Goal: Task Accomplishment & Management: Manage account settings

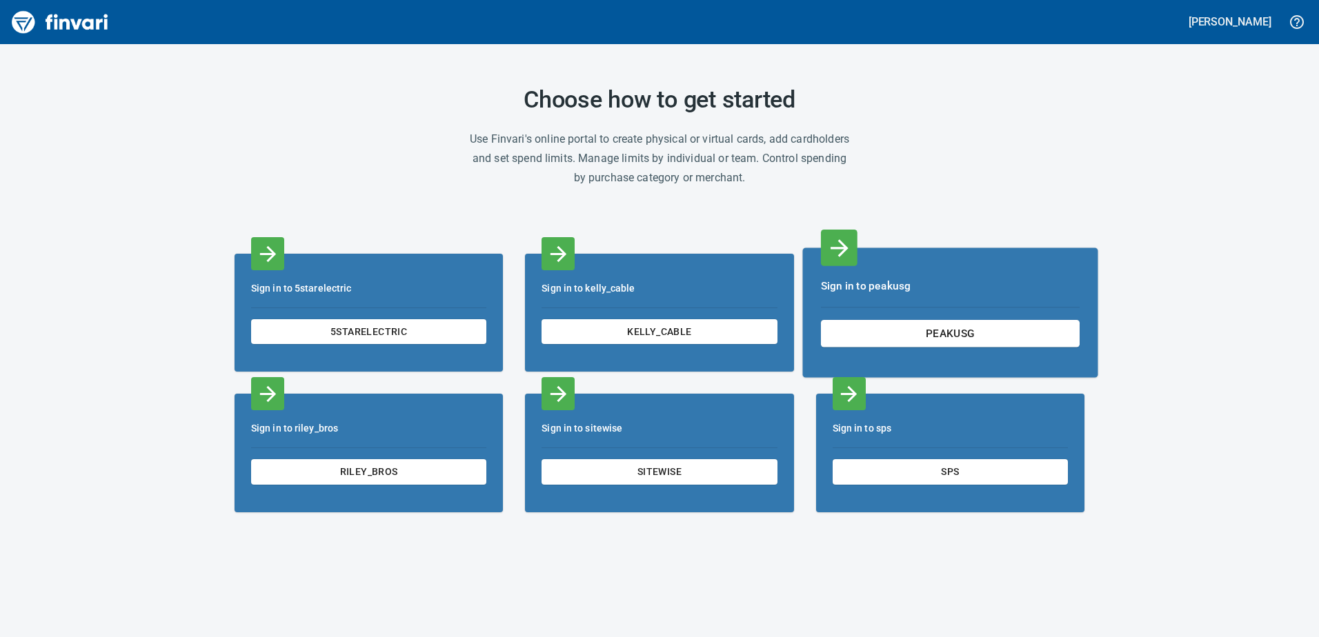
click at [946, 303] on div "Sign in to peakusg peakusg" at bounding box center [949, 313] width 295 height 130
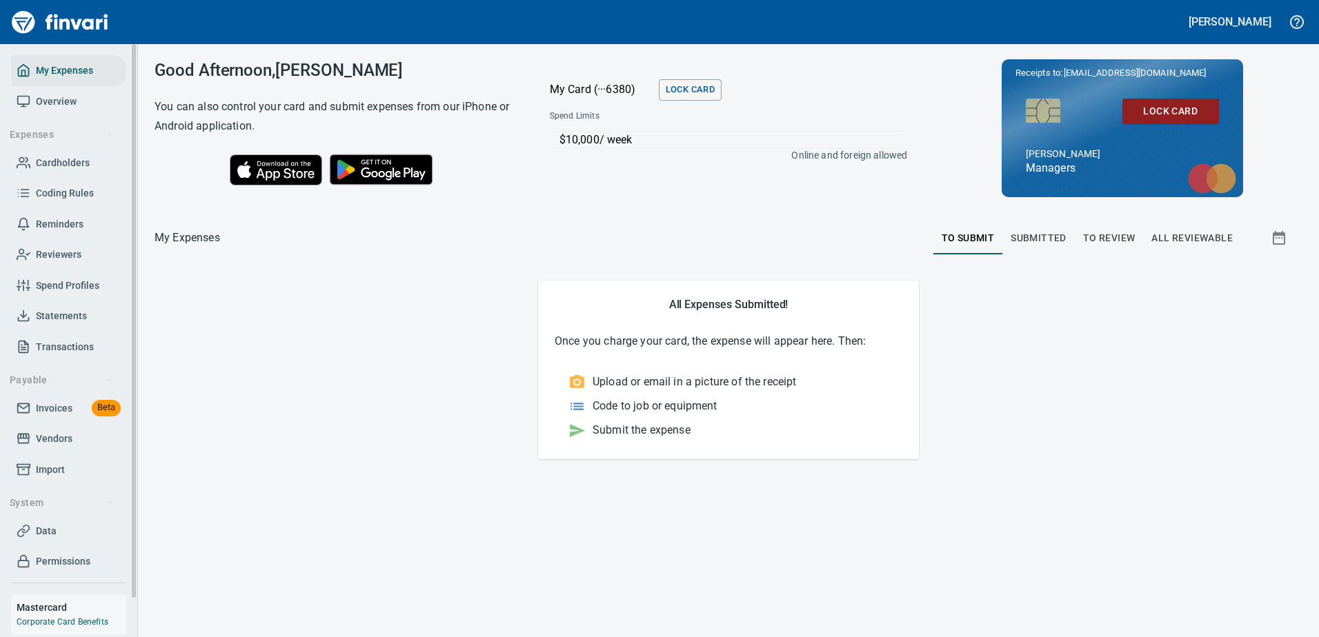
click at [90, 336] on link "Transactions" at bounding box center [68, 347] width 115 height 31
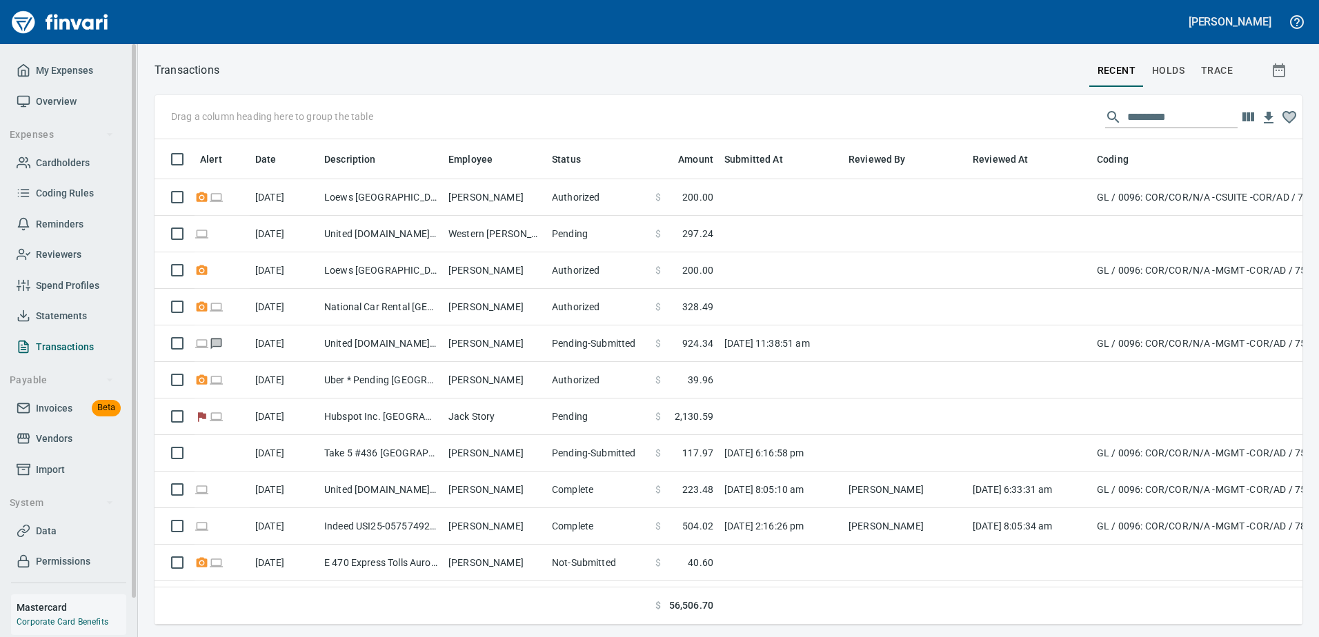
scroll to position [465, 1127]
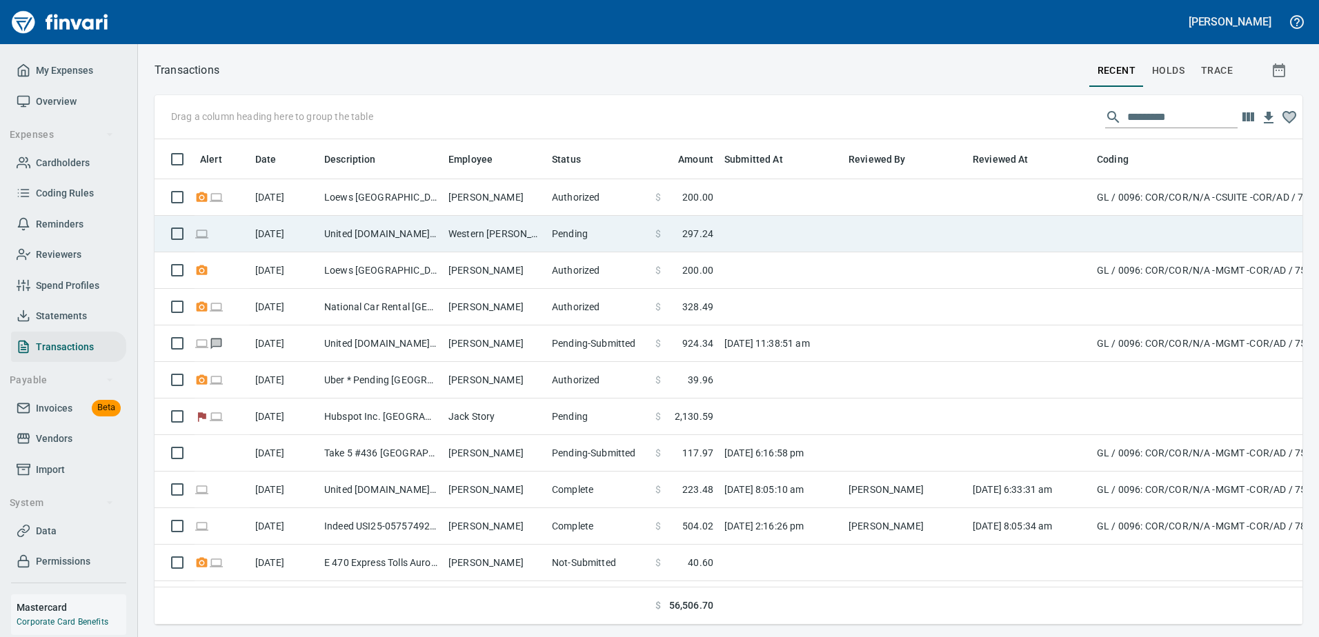
click at [410, 237] on td "United [DOMAIN_NAME] [GEOGRAPHIC_DATA]" at bounding box center [381, 234] width 124 height 37
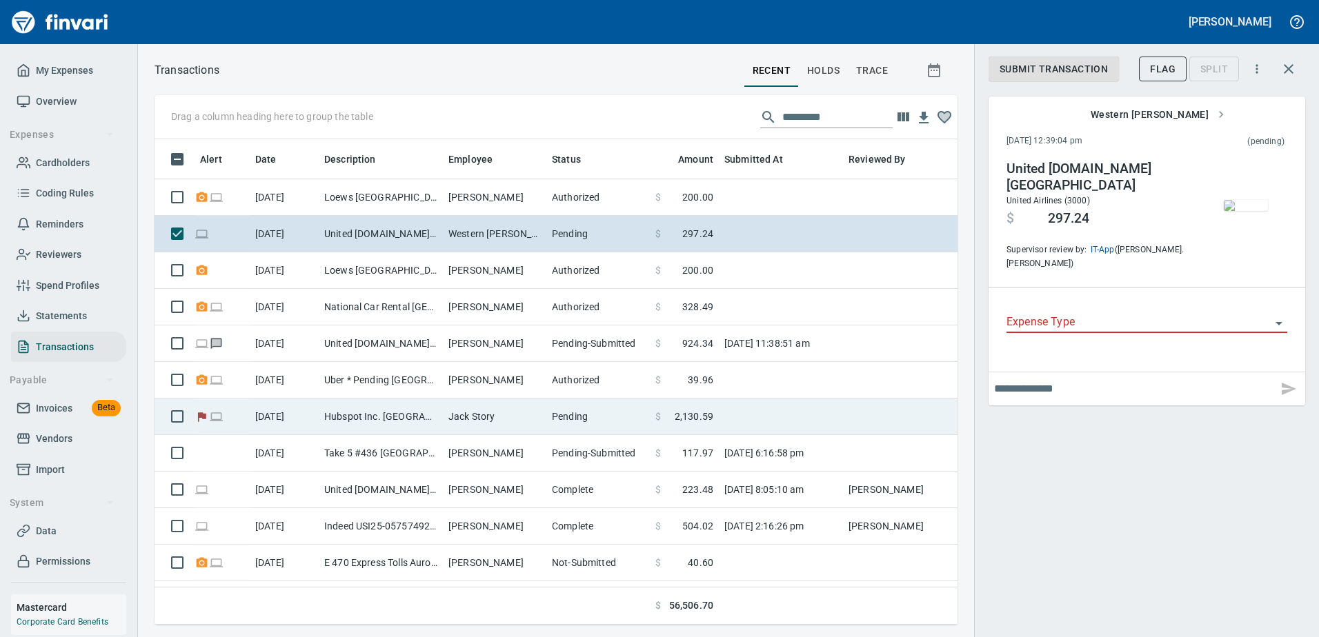
click at [526, 423] on td "Jack Story" at bounding box center [494, 417] width 103 height 37
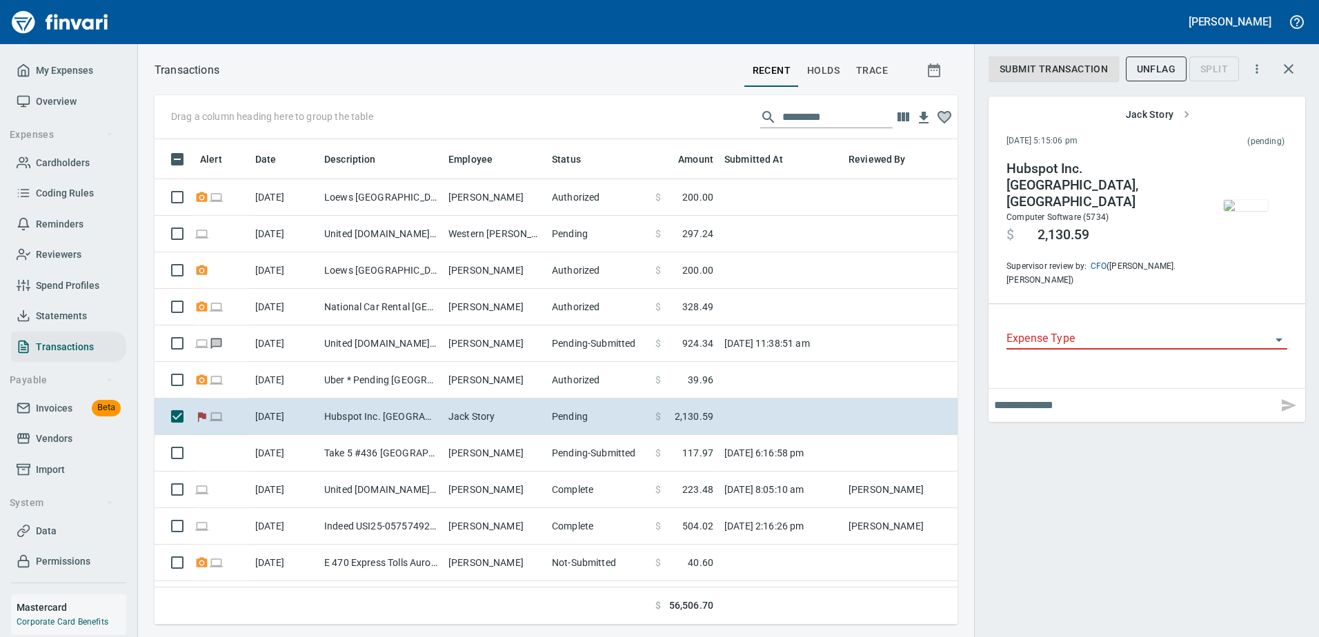
scroll to position [465, 782]
click at [1206, 330] on input "Expense Type" at bounding box center [1138, 339] width 264 height 19
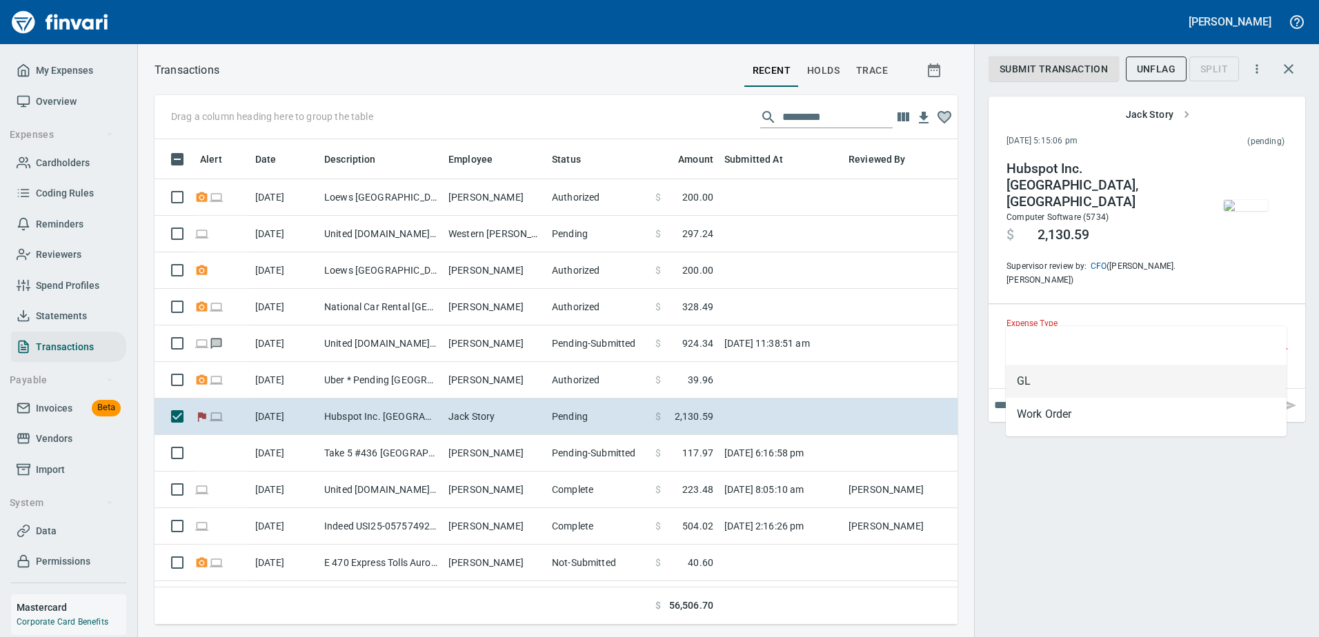
click at [1163, 368] on li "GL" at bounding box center [1146, 381] width 281 height 33
type input "**"
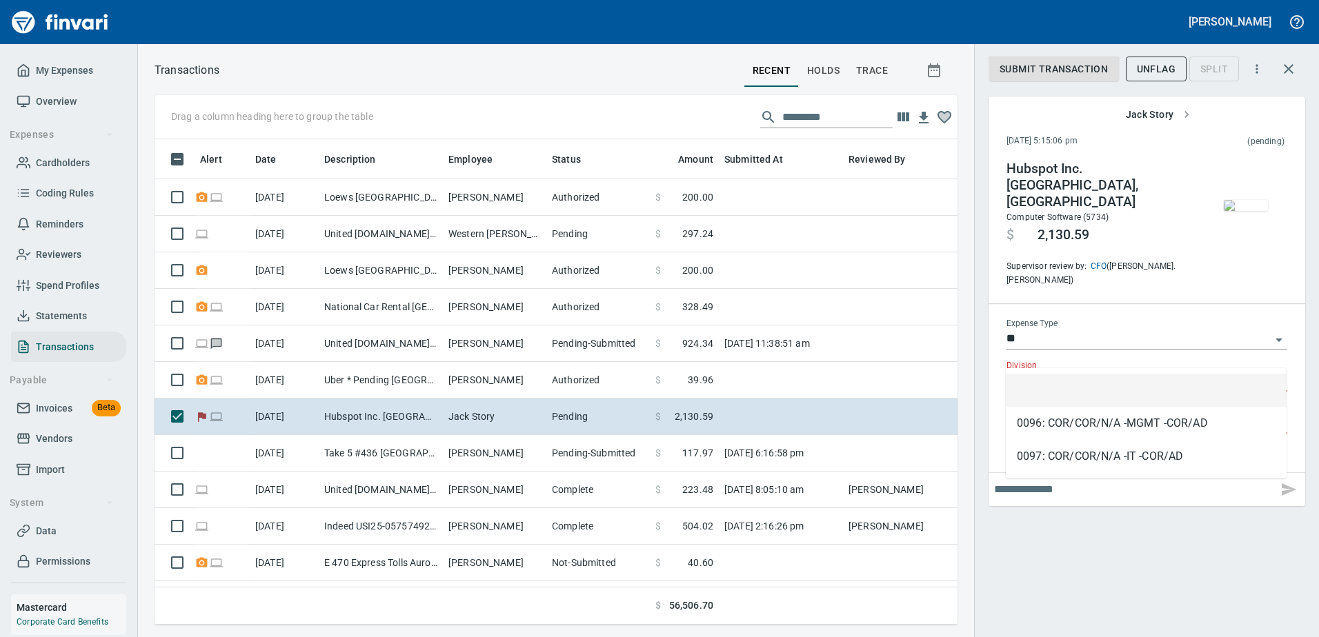
click at [1158, 372] on input "Division" at bounding box center [1138, 381] width 264 height 19
click at [1157, 328] on div "Expense Type **" at bounding box center [1146, 340] width 281 height 42
click at [1158, 330] on input "**" at bounding box center [1138, 339] width 264 height 19
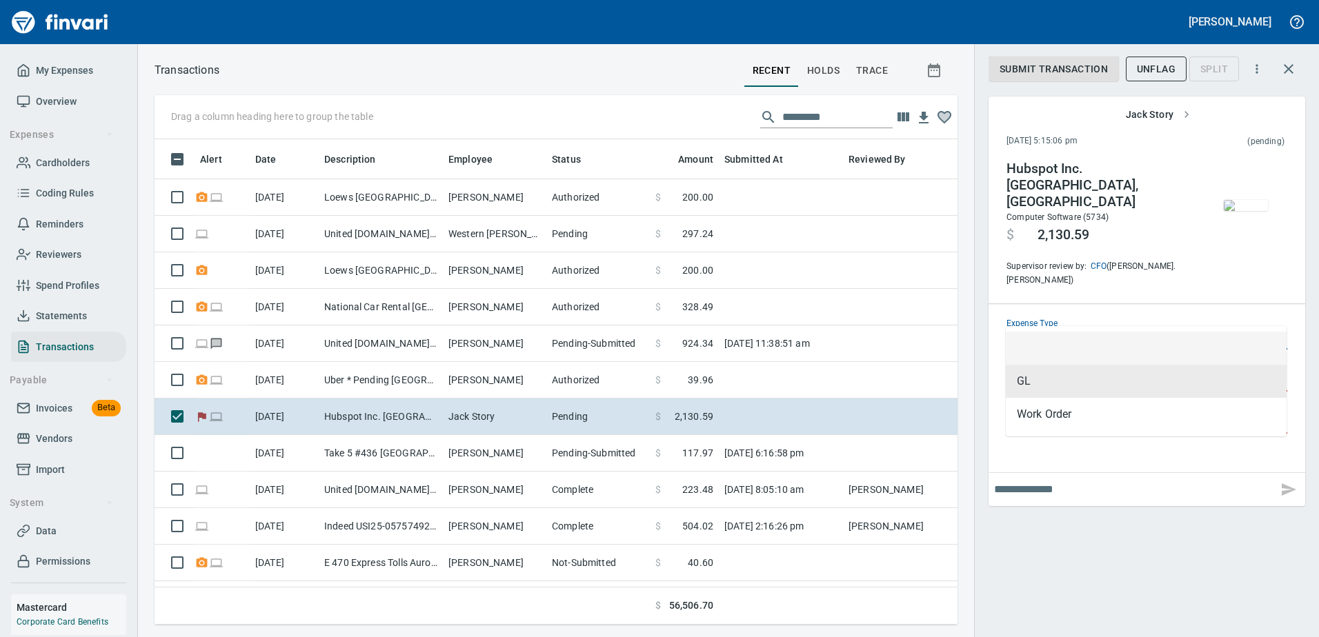
click at [1154, 350] on li at bounding box center [1146, 348] width 281 height 33
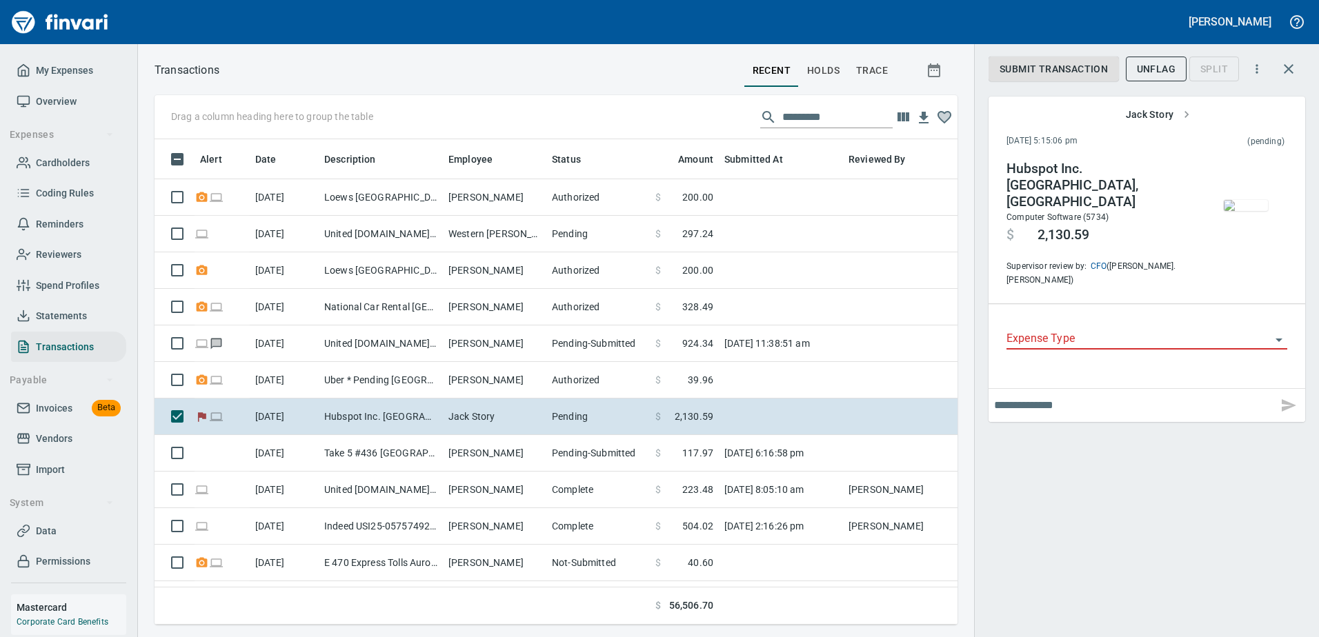
click at [1108, 468] on div "Submit Transaction UnFlag Split Jack Story [DATE] 5:15:06 pm (pending) Hubspot …" at bounding box center [1146, 318] width 345 height 637
click at [1186, 114] on icon "button" at bounding box center [1186, 114] width 4 height 7
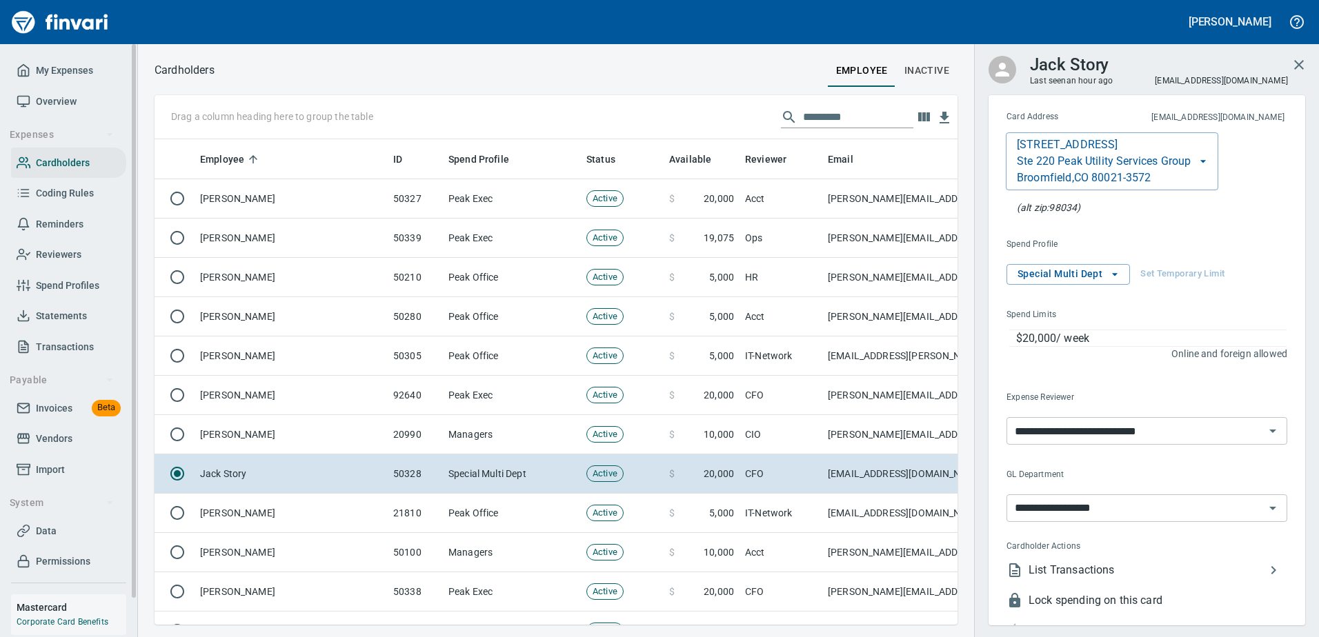
click at [50, 402] on span "Invoices" at bounding box center [54, 408] width 37 height 17
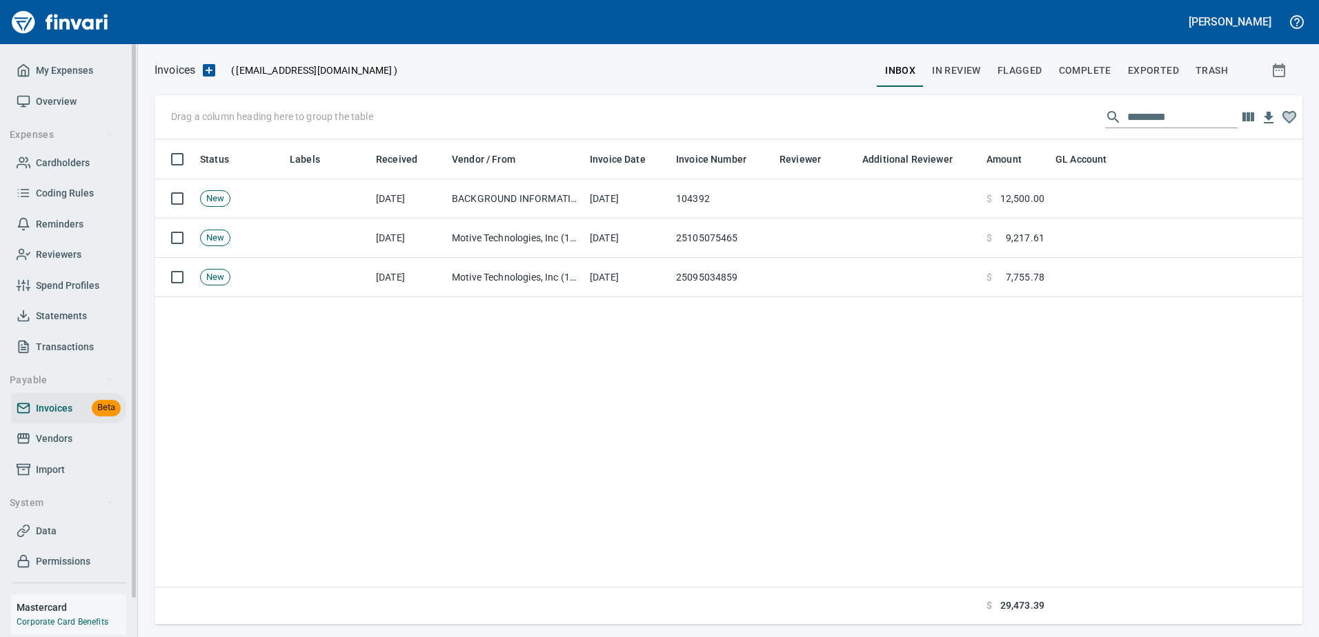
scroll to position [475, 1137]
click at [65, 322] on span "Statements" at bounding box center [61, 316] width 51 height 17
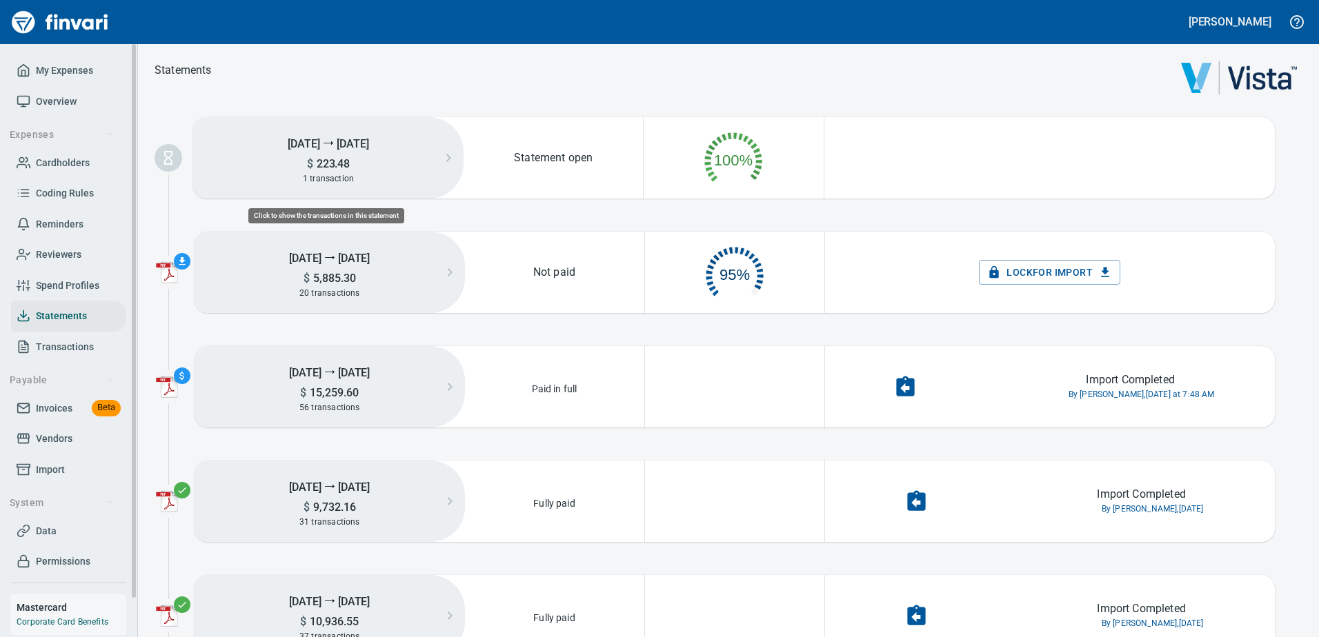
scroll to position [70, 167]
click at [68, 193] on span "Coding Rules" at bounding box center [65, 193] width 58 height 17
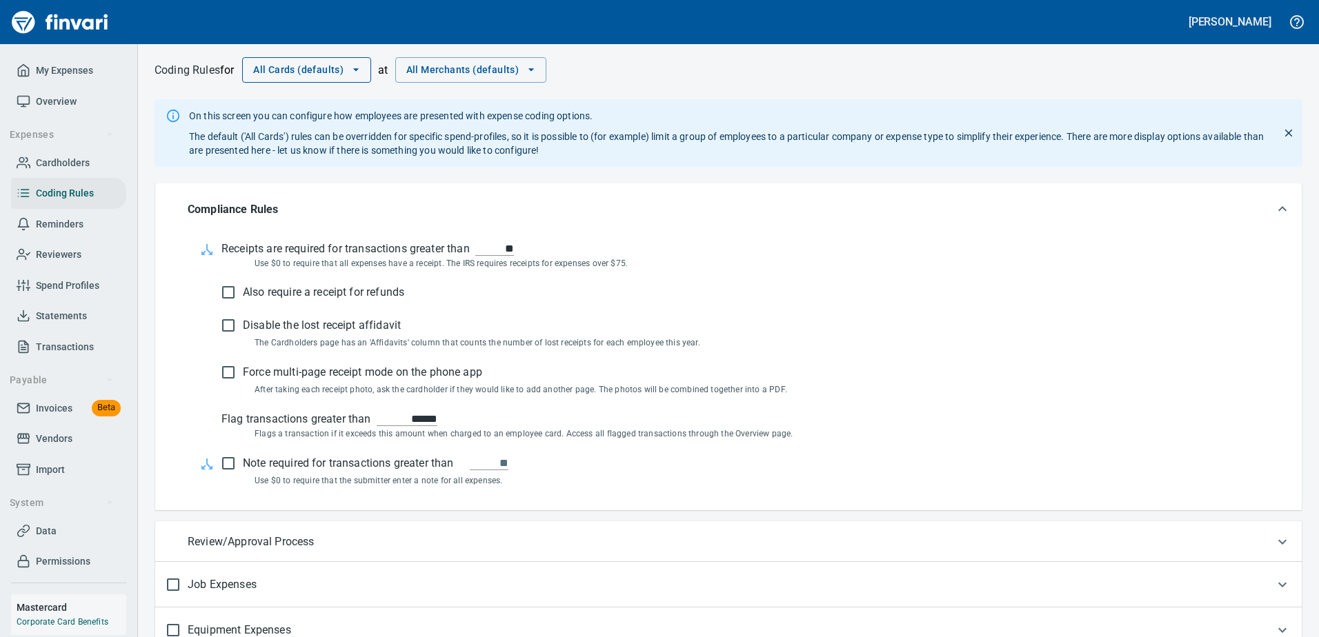
click at [354, 77] on span "All Cards (defaults)" at bounding box center [306, 69] width 107 height 17
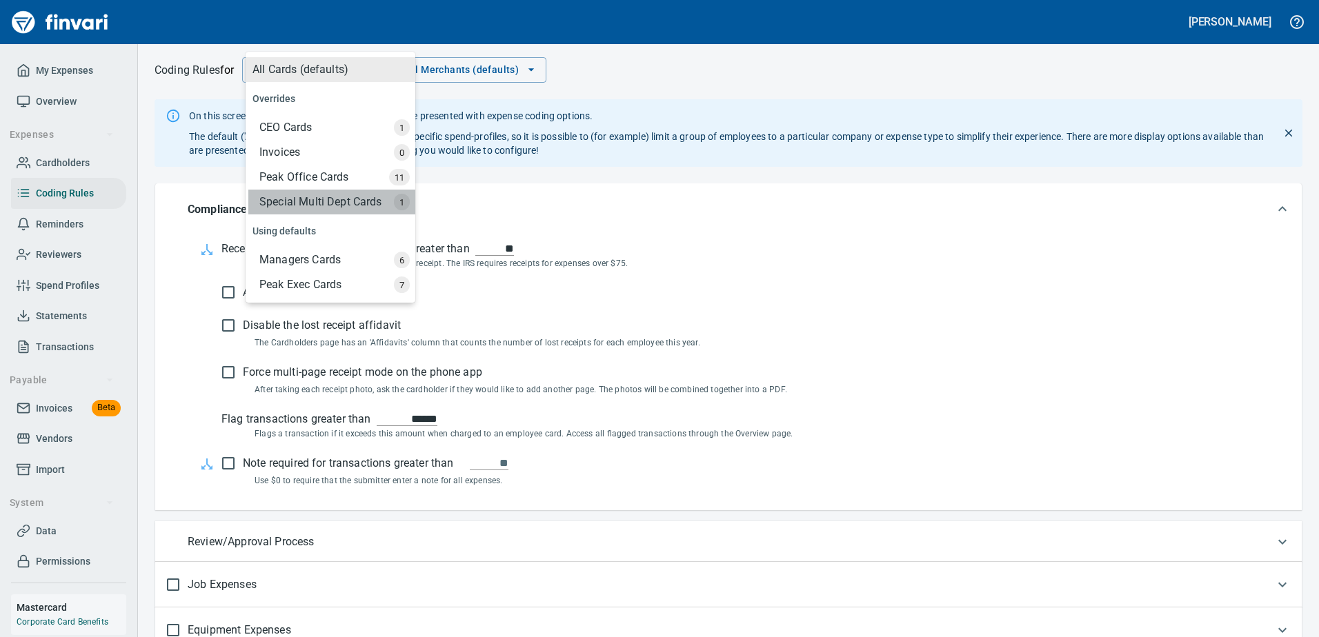
click at [300, 200] on div "Special Multi Dept Cards" at bounding box center [331, 202] width 167 height 25
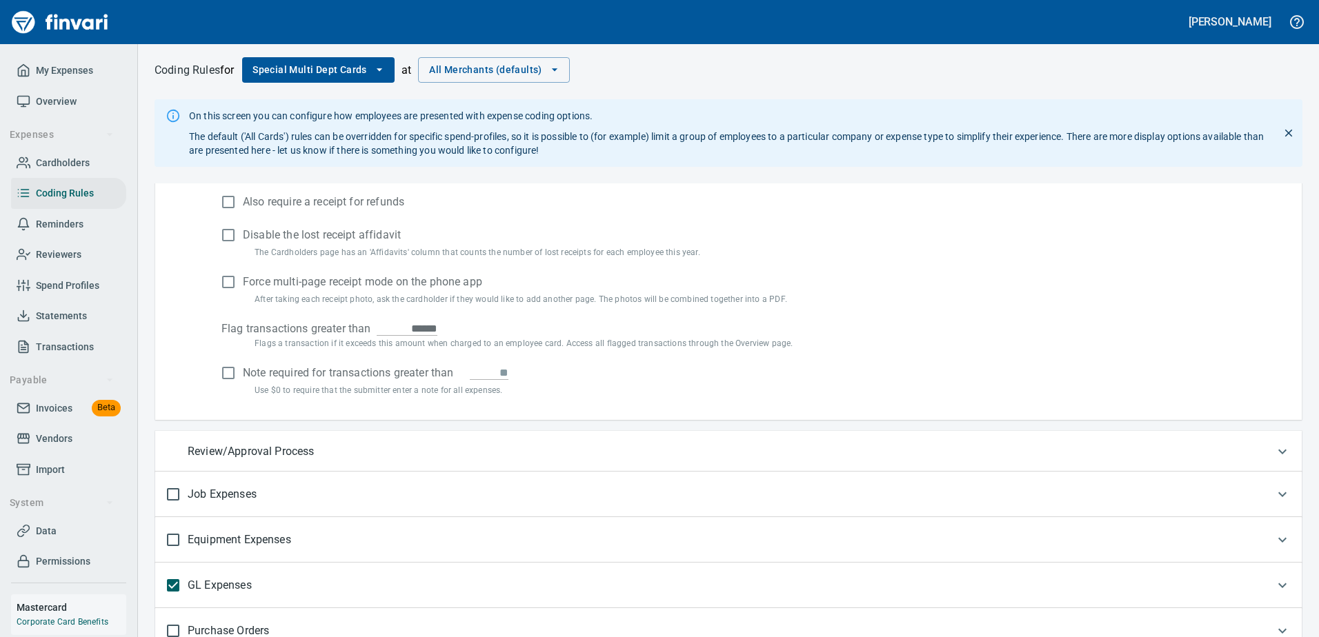
scroll to position [208, 0]
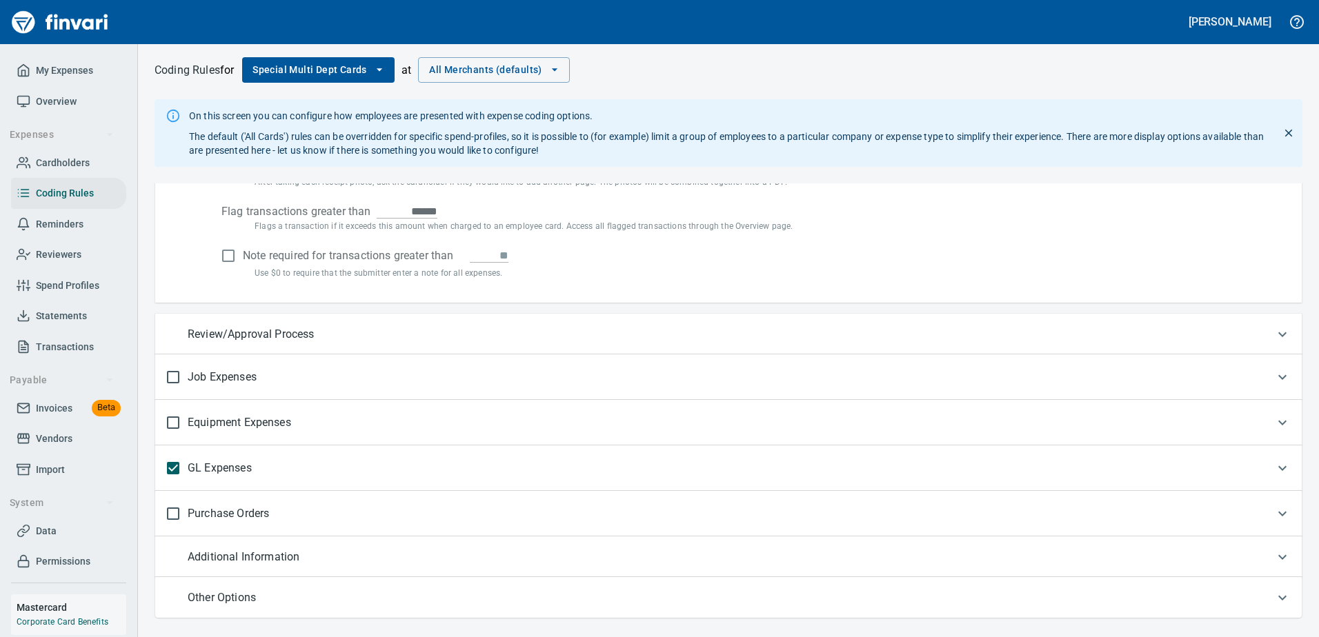
click at [331, 462] on div "GL Expenses" at bounding box center [715, 468] width 1099 height 29
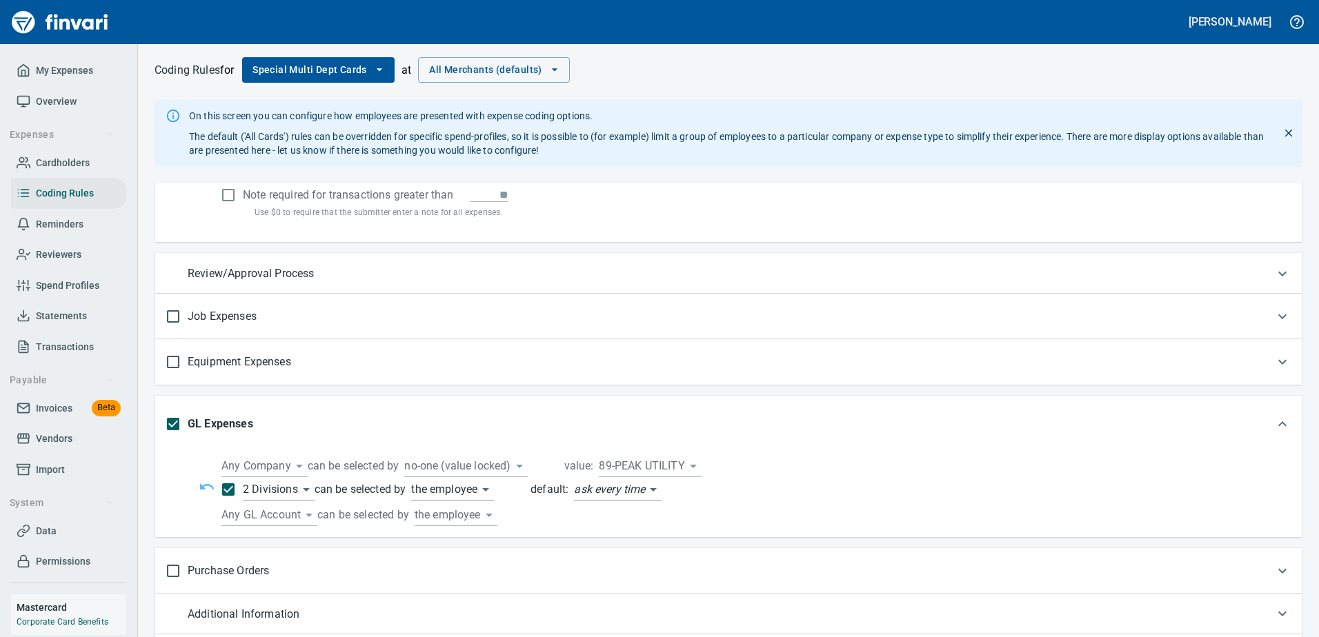
scroll to position [326, 0]
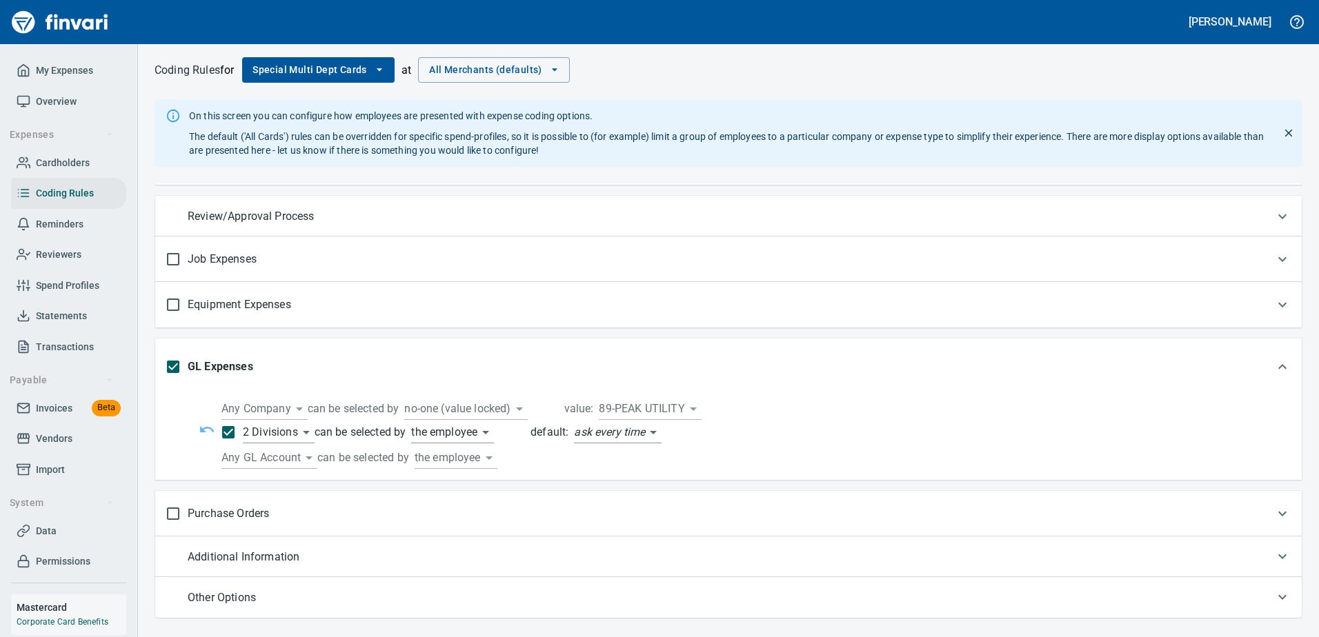
click at [476, 406] on body "[PERSON_NAME] My Expenses Overview Expenses Cardholders Coding Rules Reminders …" at bounding box center [659, 318] width 1319 height 637
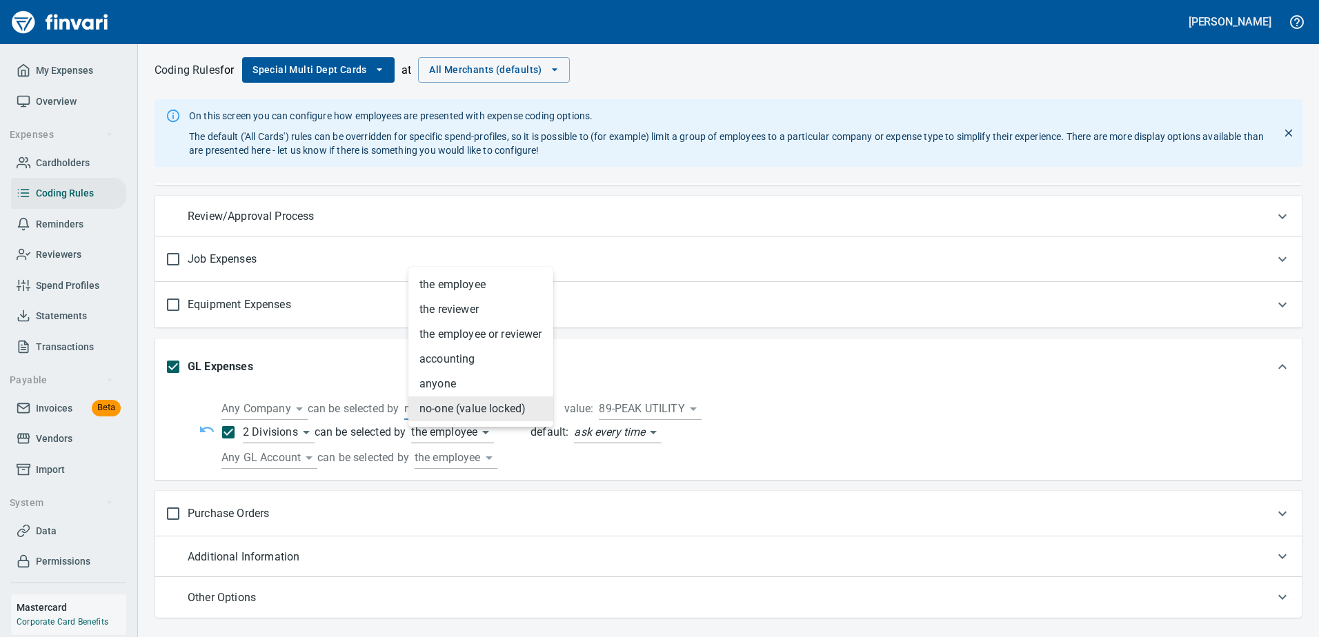
click at [462, 386] on li "anyone" at bounding box center [480, 384] width 145 height 25
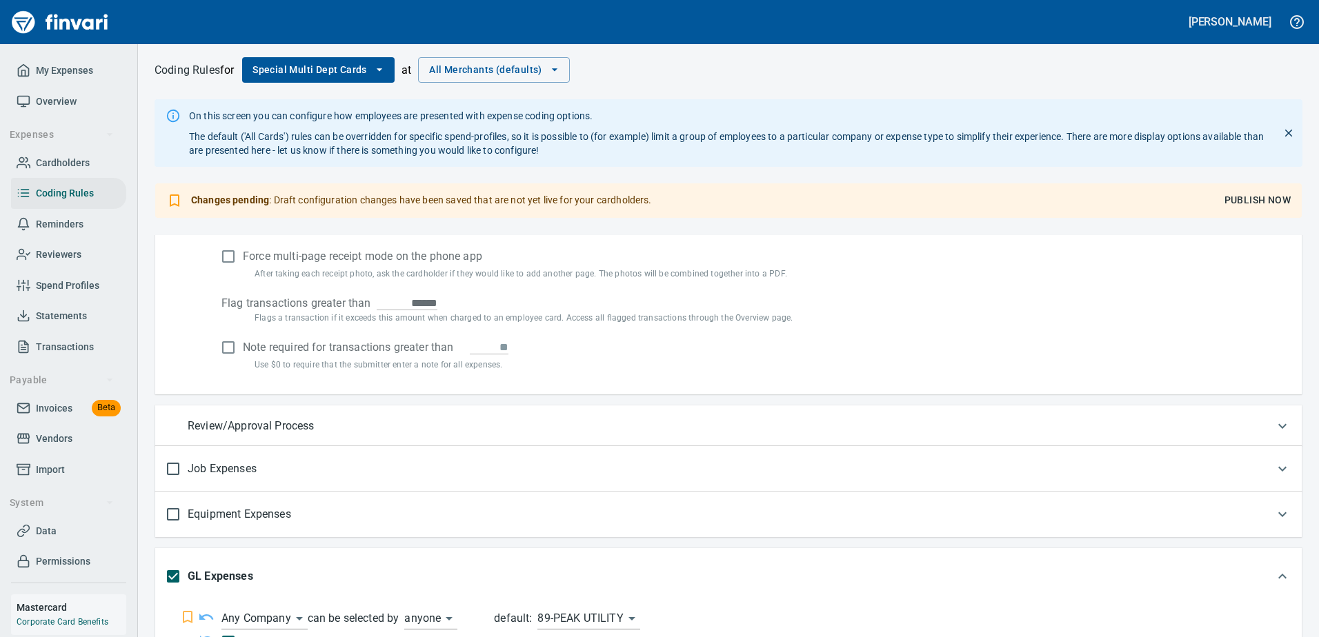
scroll to position [164, 0]
click at [1270, 205] on span "Publish Now" at bounding box center [1257, 200] width 66 height 17
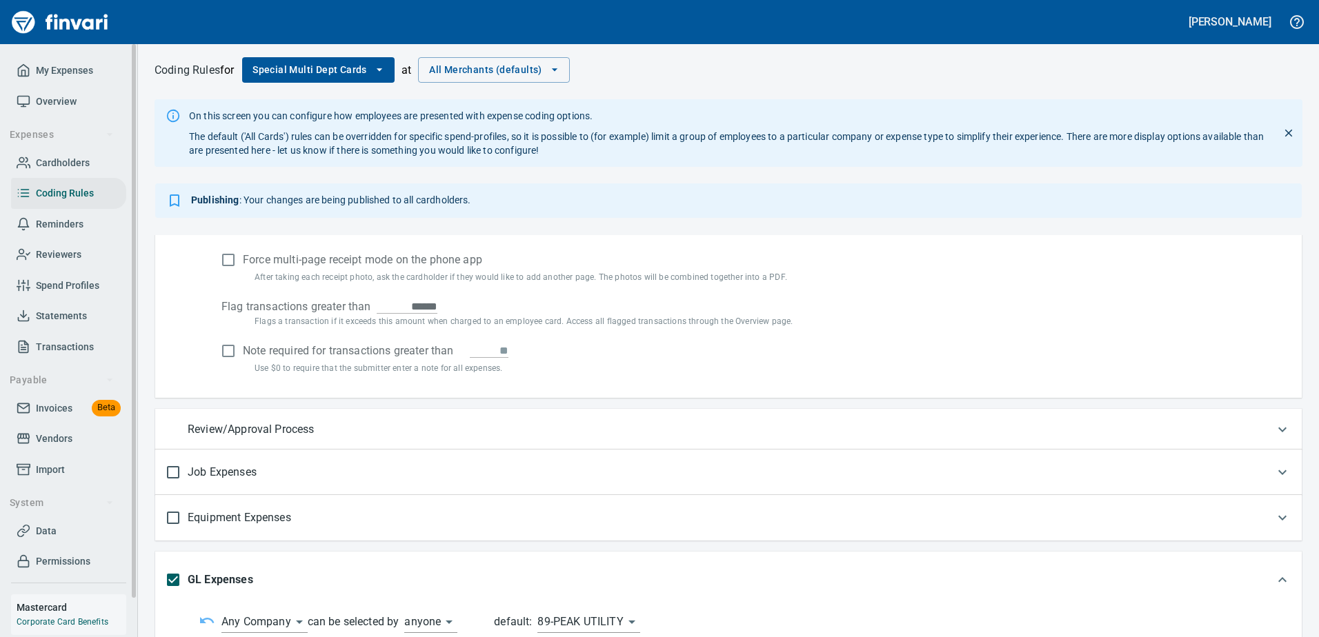
click at [60, 348] on span "Transactions" at bounding box center [65, 347] width 58 height 17
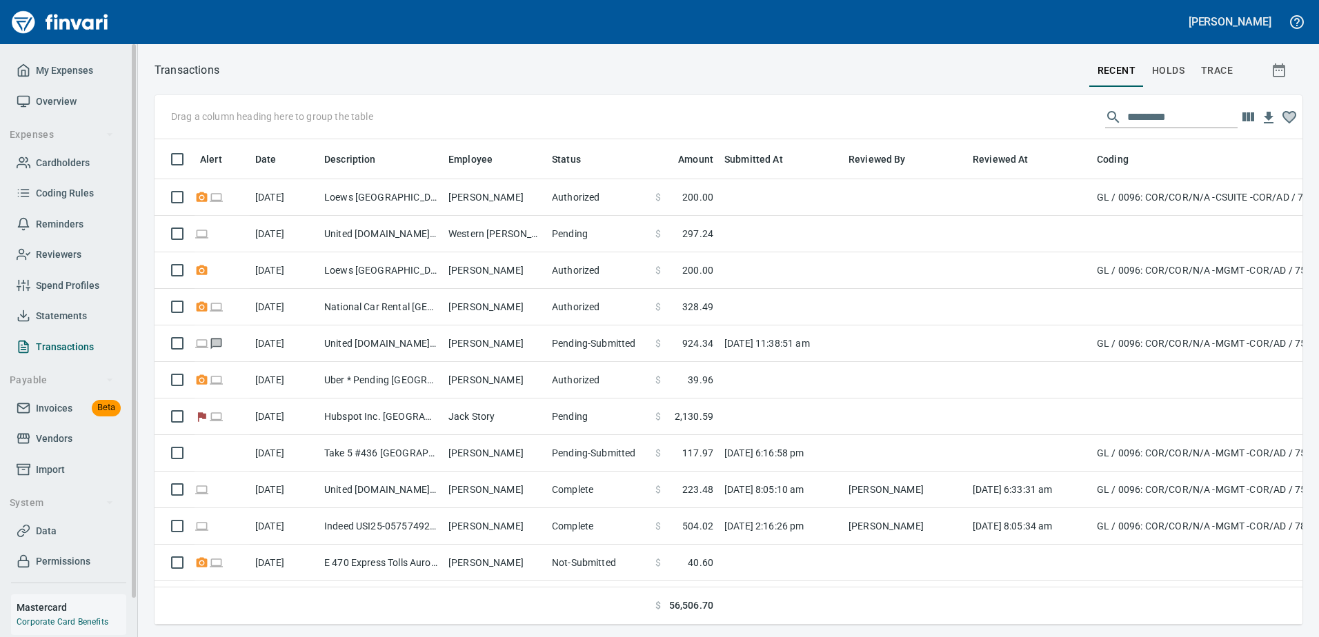
scroll to position [465, 1127]
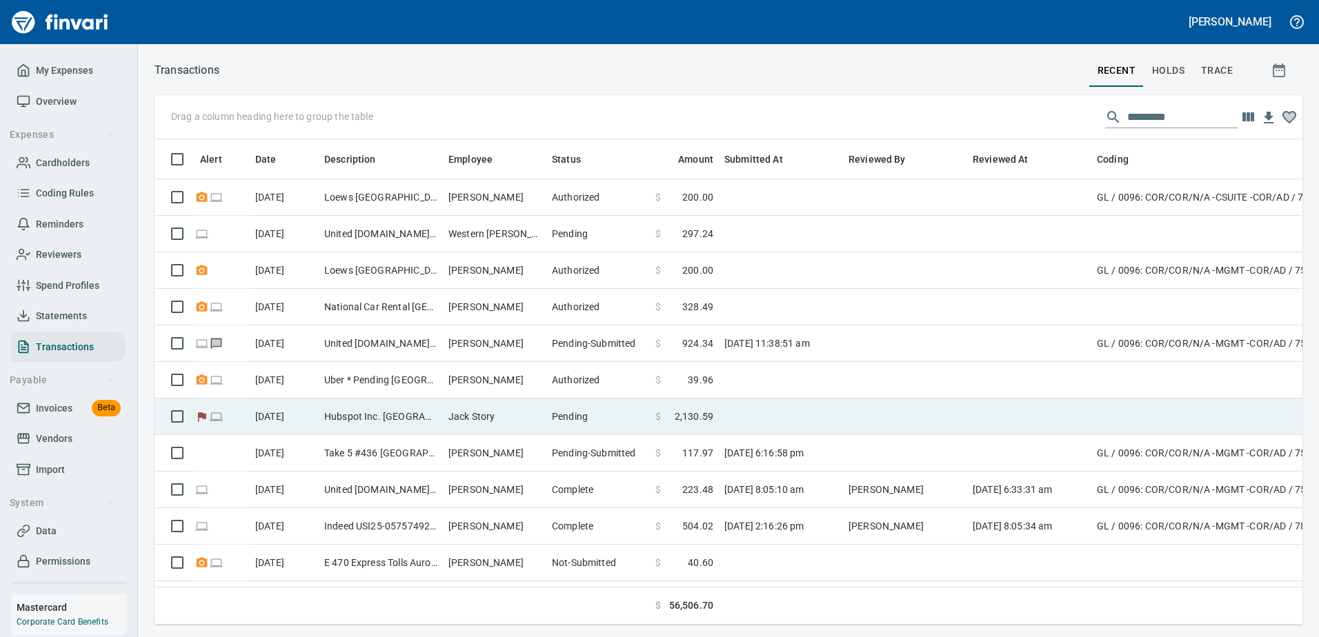
click at [551, 414] on td "Pending" at bounding box center [597, 417] width 103 height 37
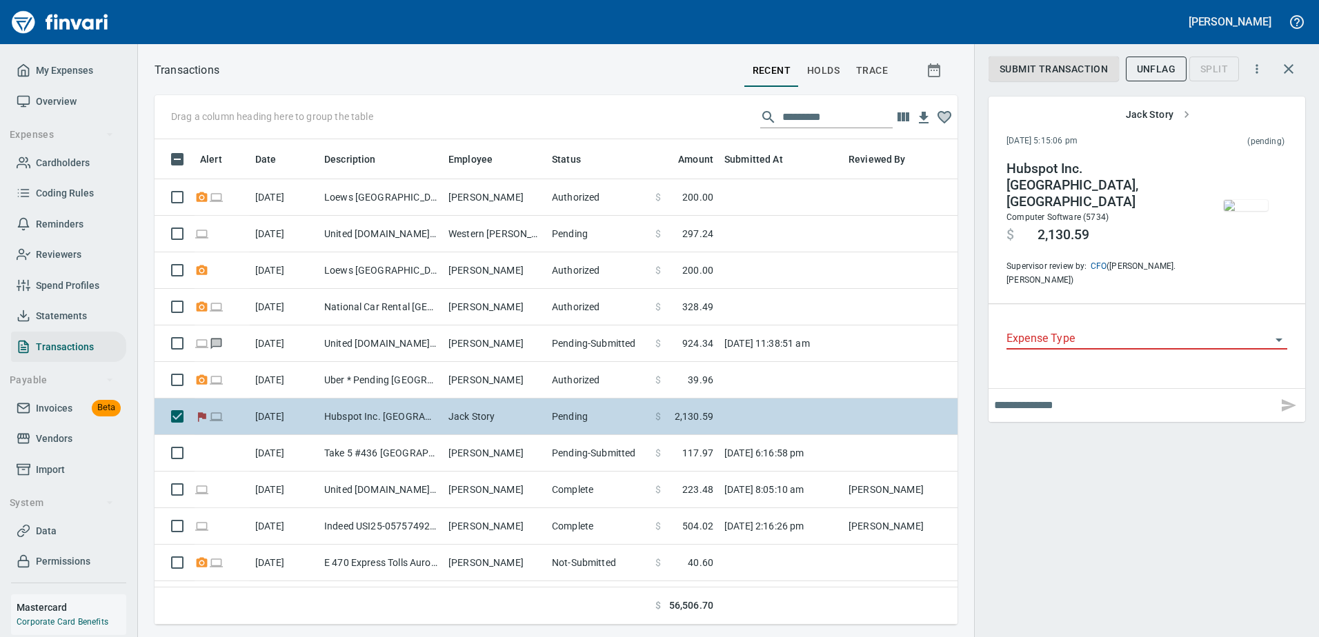
scroll to position [465, 782]
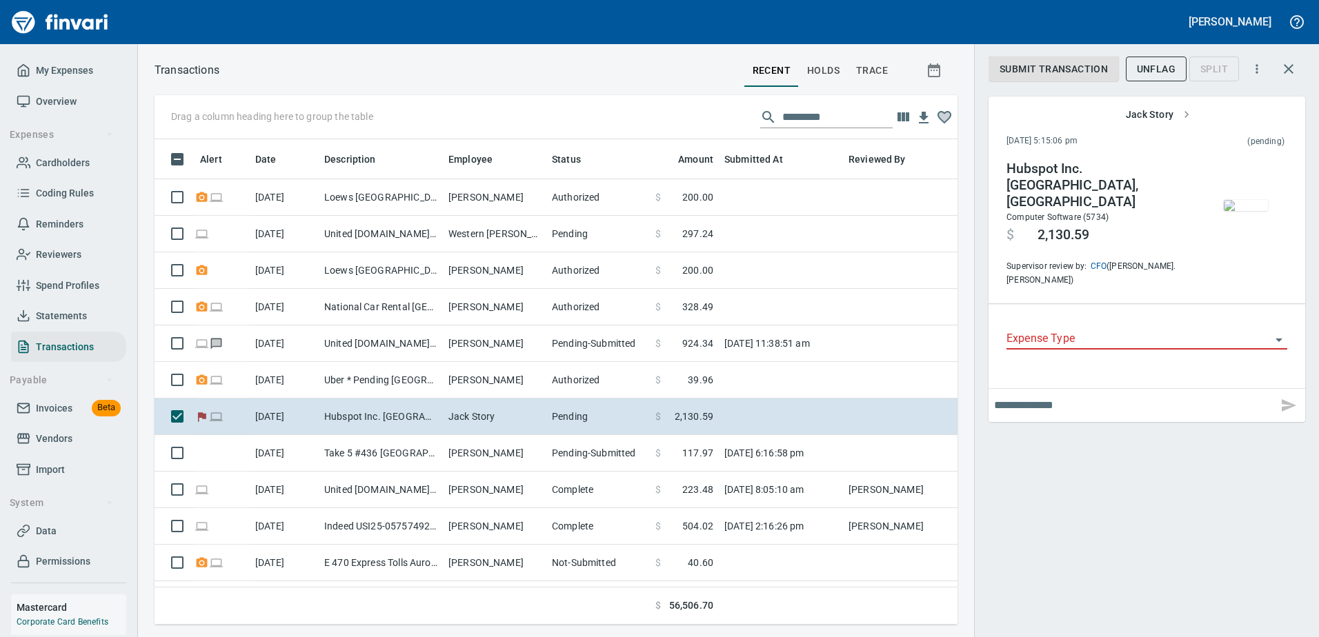
click at [1115, 330] on input "Expense Type" at bounding box center [1138, 339] width 264 height 19
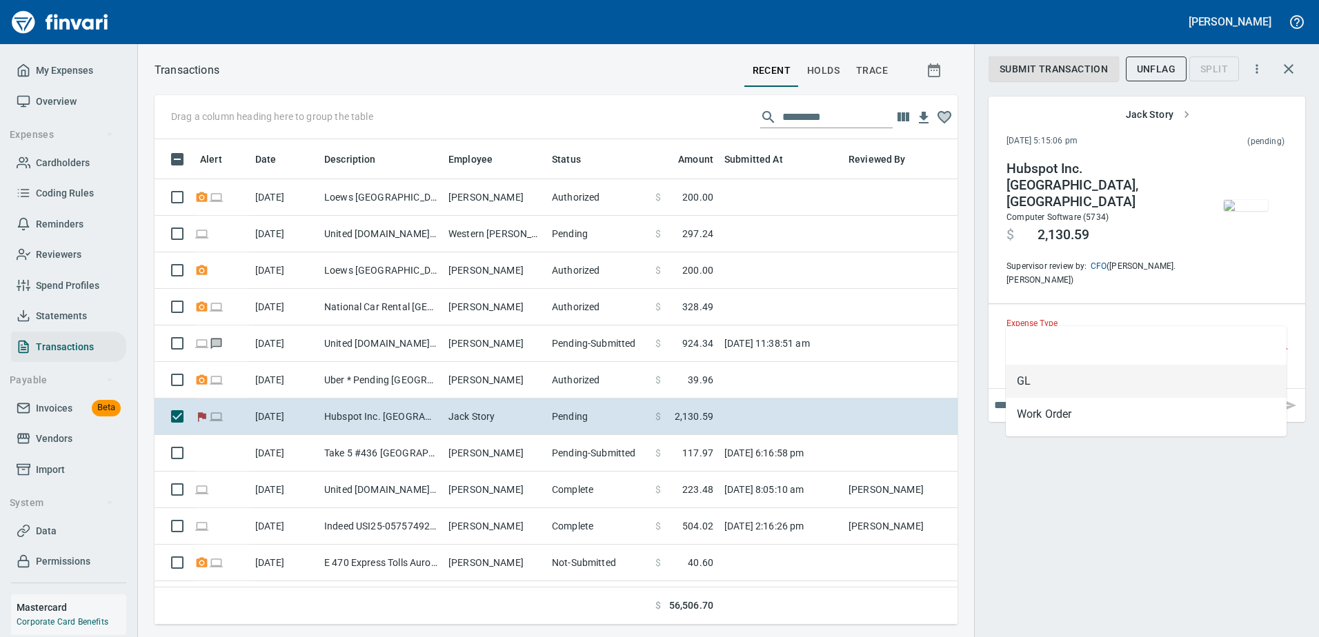
click at [1088, 368] on li "GL" at bounding box center [1146, 381] width 281 height 33
type input "**"
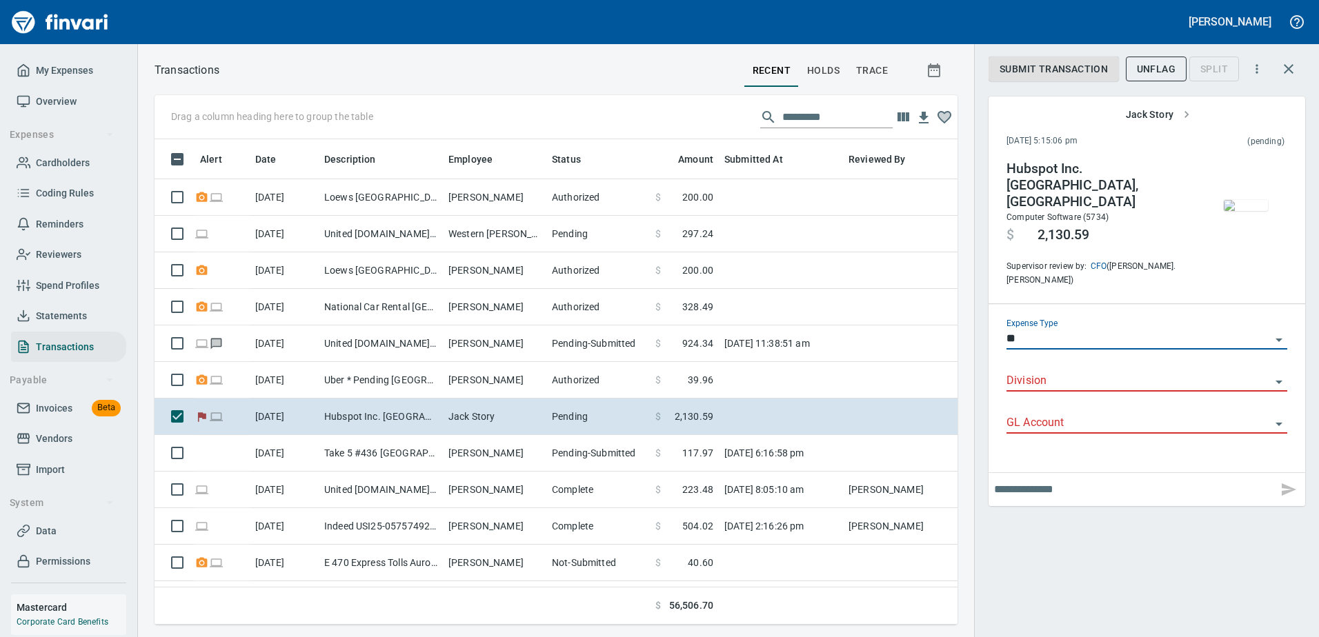
click at [1093, 372] on input "Division" at bounding box center [1138, 381] width 264 height 19
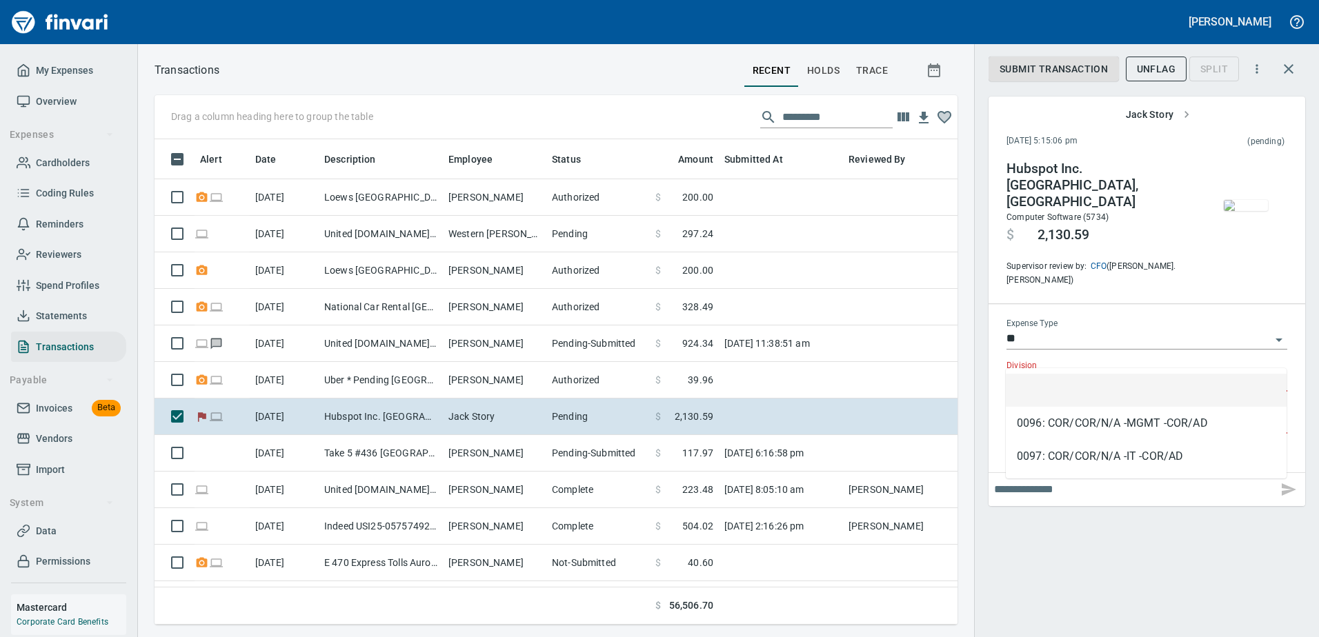
click at [1086, 384] on li at bounding box center [1146, 390] width 281 height 33
click at [1083, 409] on div "GL Account" at bounding box center [1146, 424] width 281 height 42
click at [1086, 414] on input "GL Account" at bounding box center [1138, 423] width 264 height 19
click at [1092, 414] on input "GL Account" at bounding box center [1138, 423] width 264 height 19
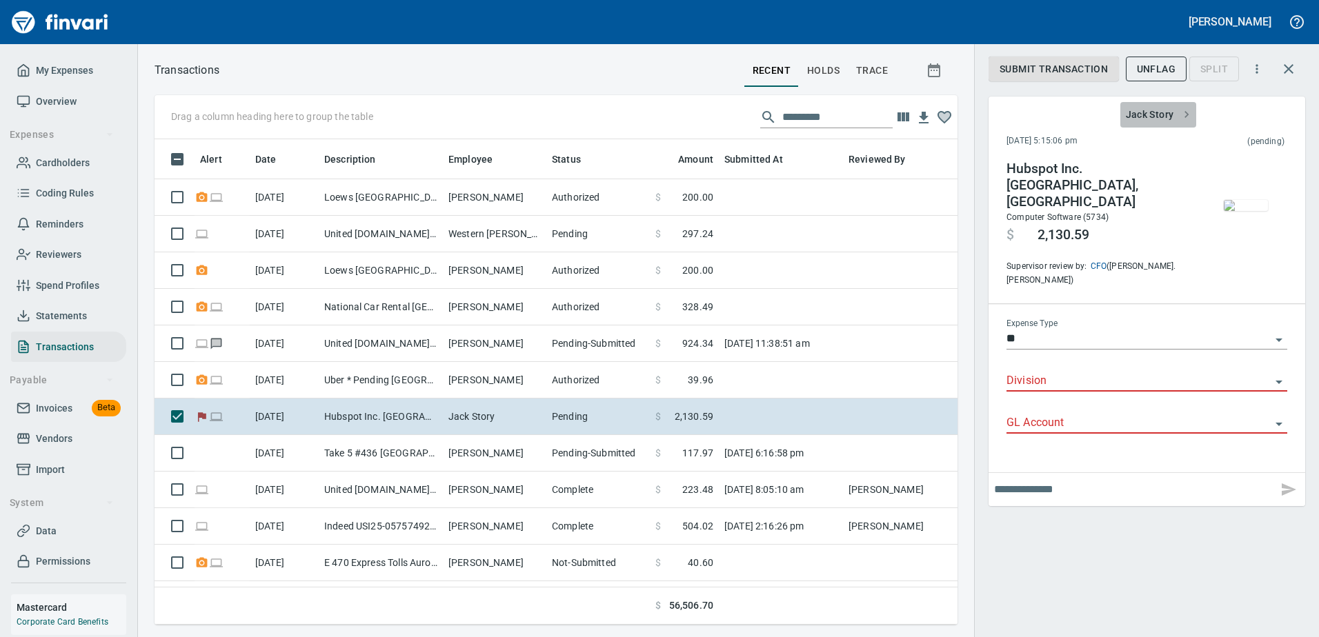
click at [1166, 115] on span "Jack Story" at bounding box center [1158, 114] width 65 height 17
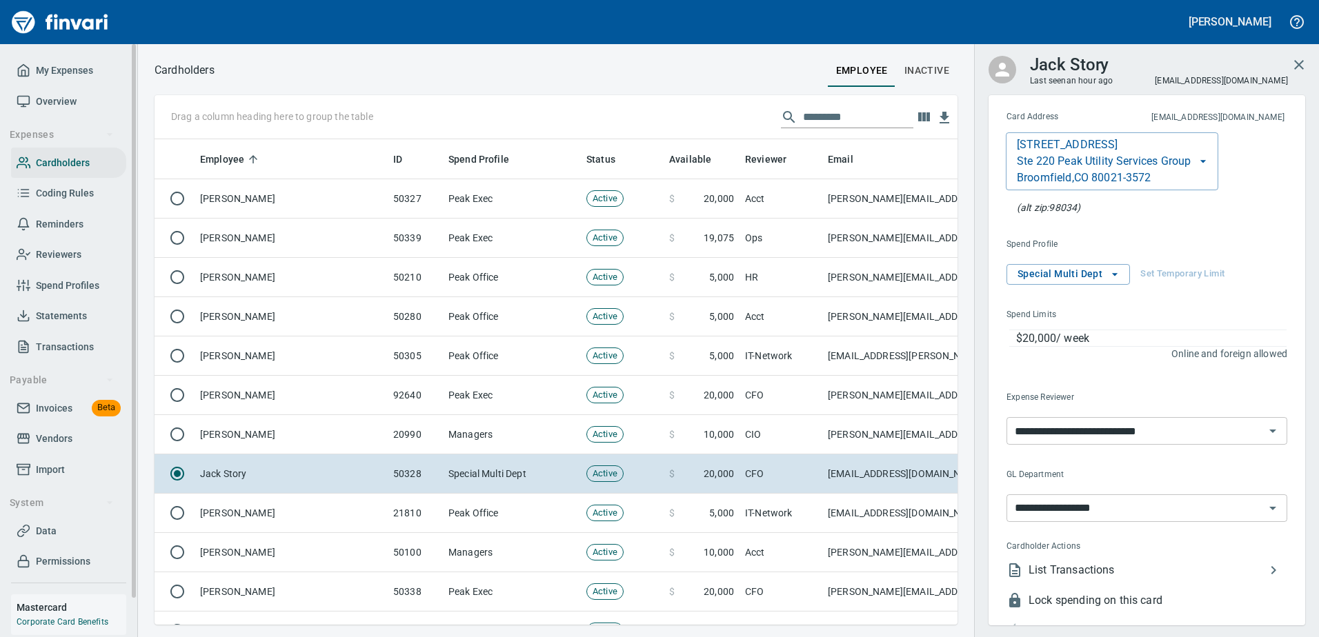
click at [65, 192] on span "Coding Rules" at bounding box center [65, 193] width 58 height 17
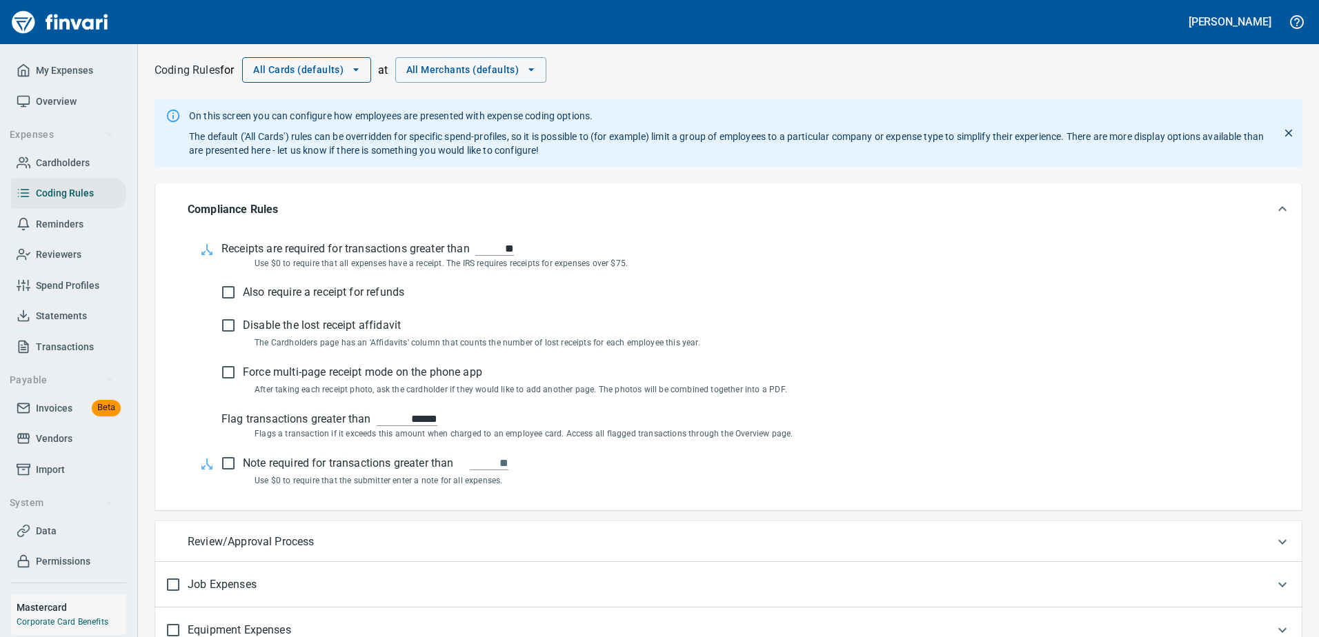
click at [290, 70] on span "All Cards (defaults)" at bounding box center [306, 69] width 107 height 17
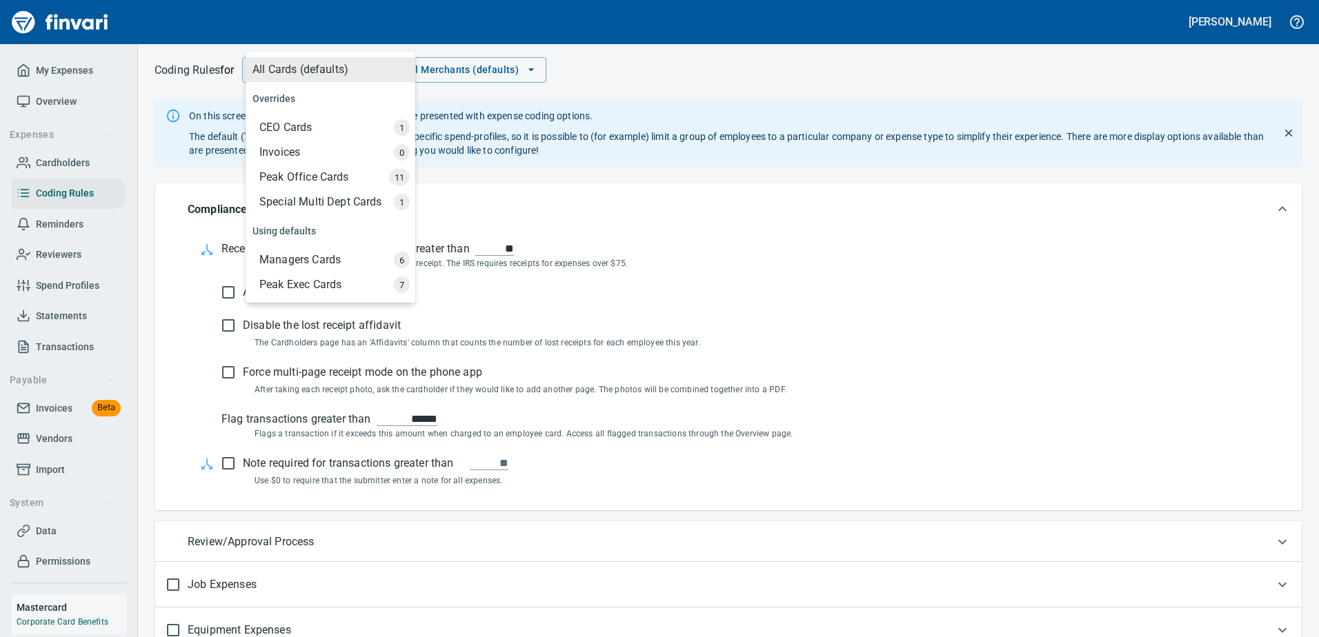
click at [314, 202] on div "Special Multi Dept Cards" at bounding box center [331, 202] width 167 height 25
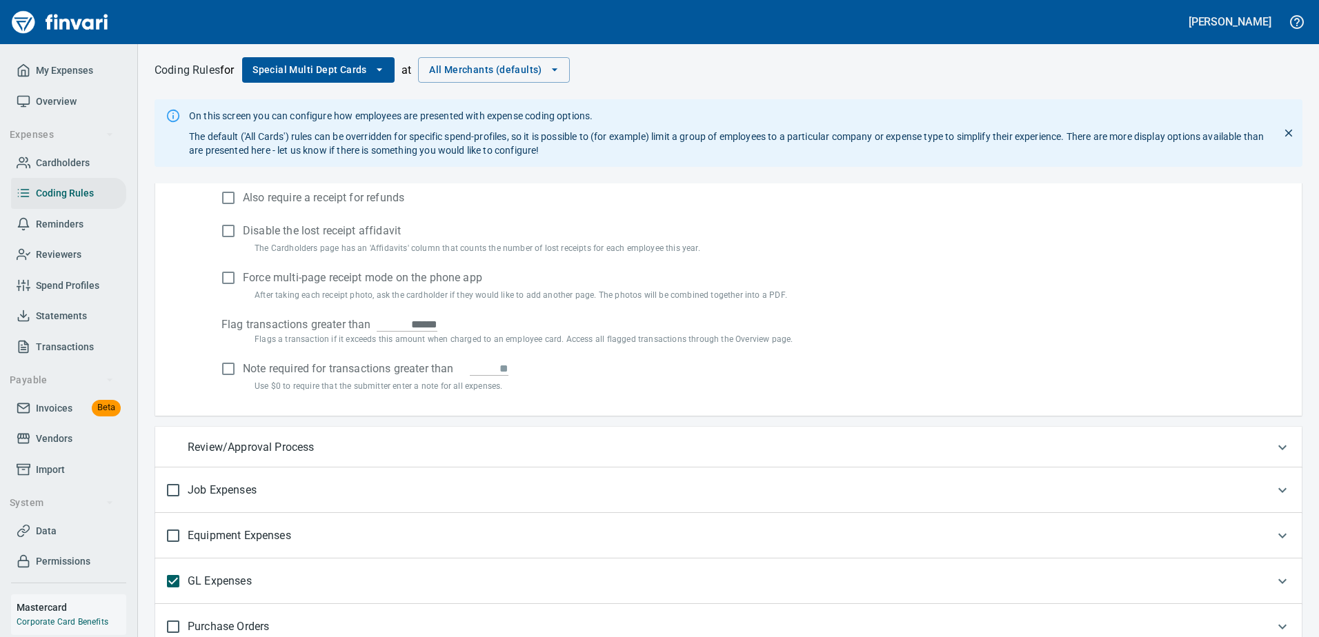
scroll to position [208, 0]
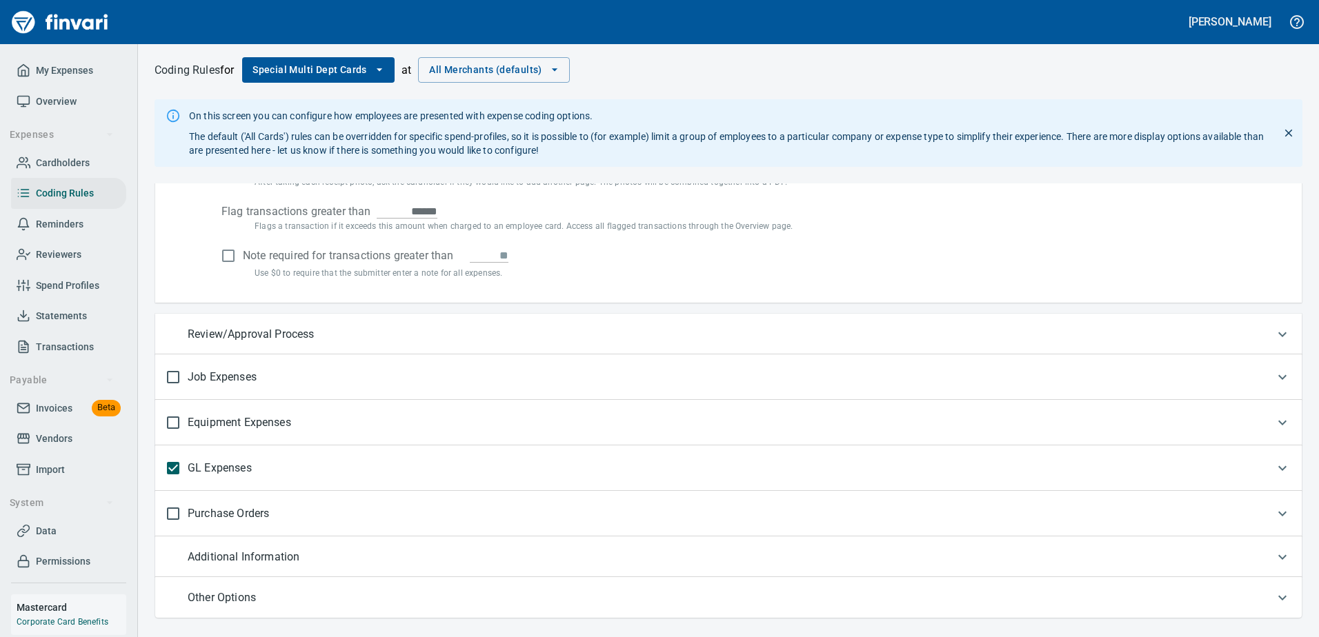
click at [410, 457] on div "GL Expenses" at bounding box center [715, 468] width 1099 height 29
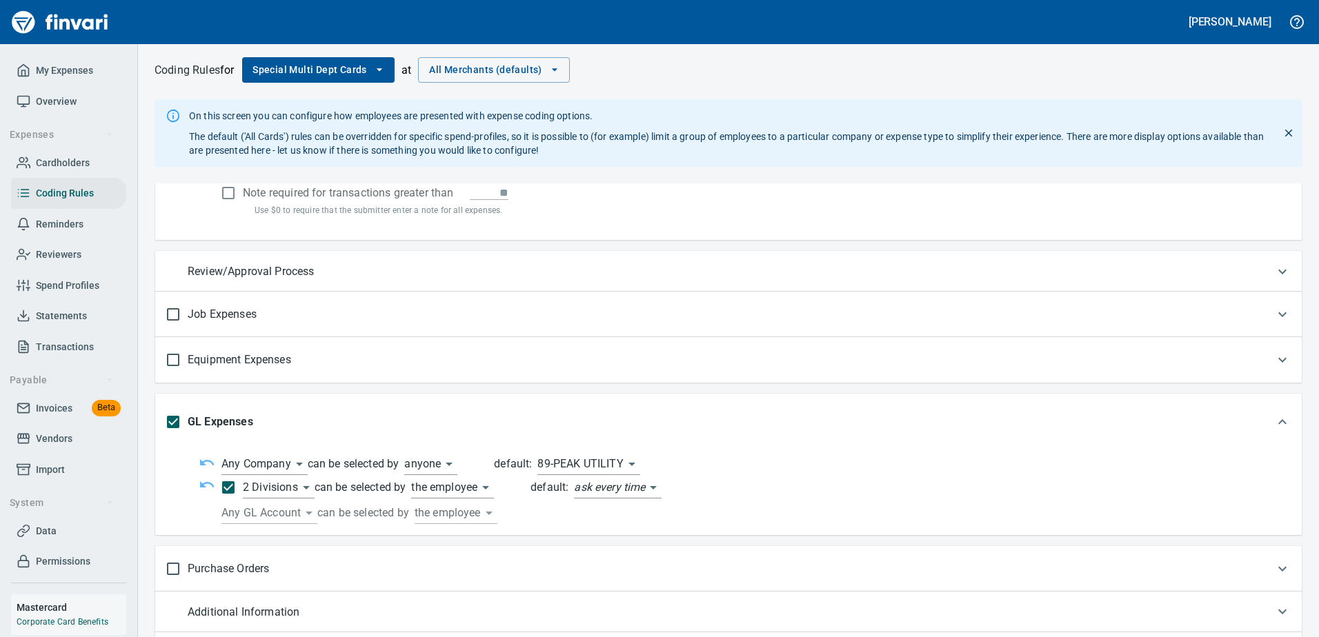
scroll to position [326, 0]
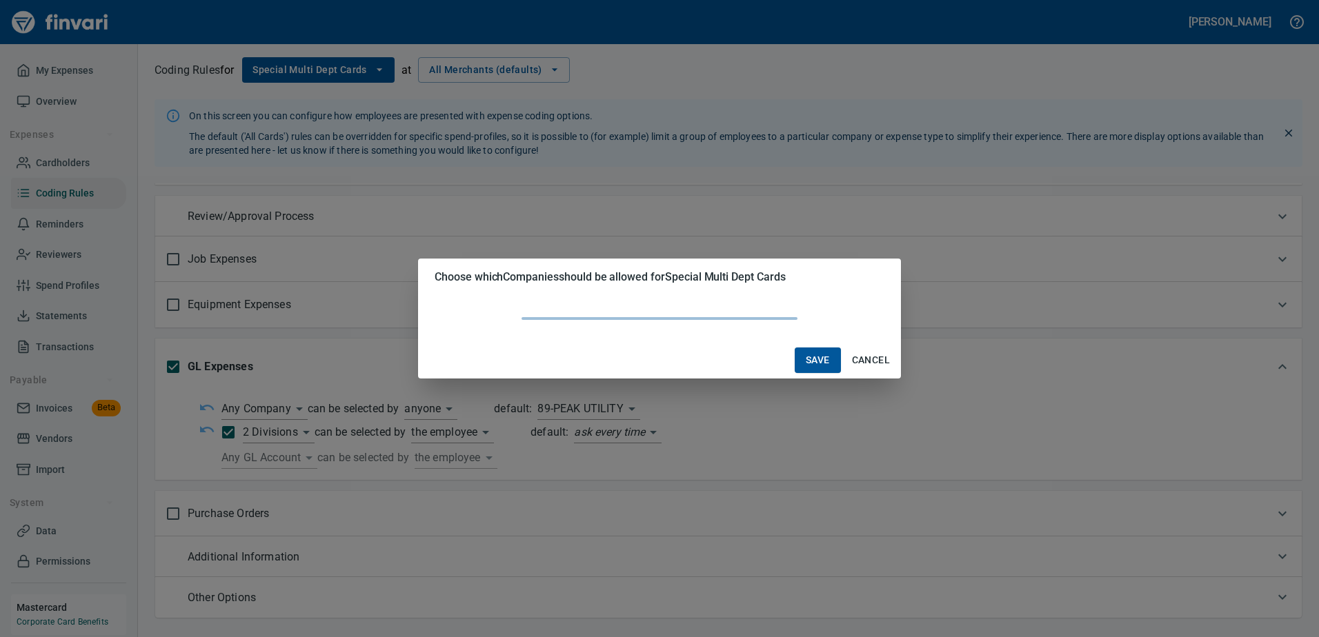
click at [299, 403] on body "[PERSON_NAME] My Expenses Overview Expenses Cardholders Coding Rules Reminders …" at bounding box center [659, 318] width 1319 height 637
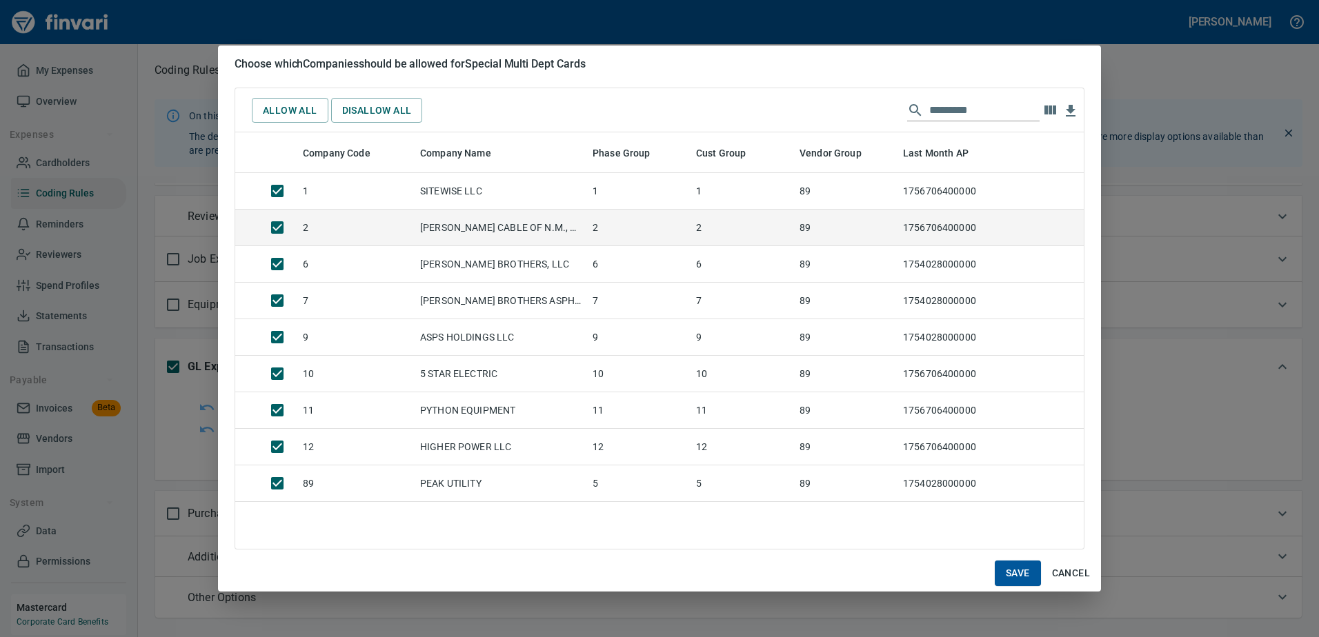
scroll to position [406, 838]
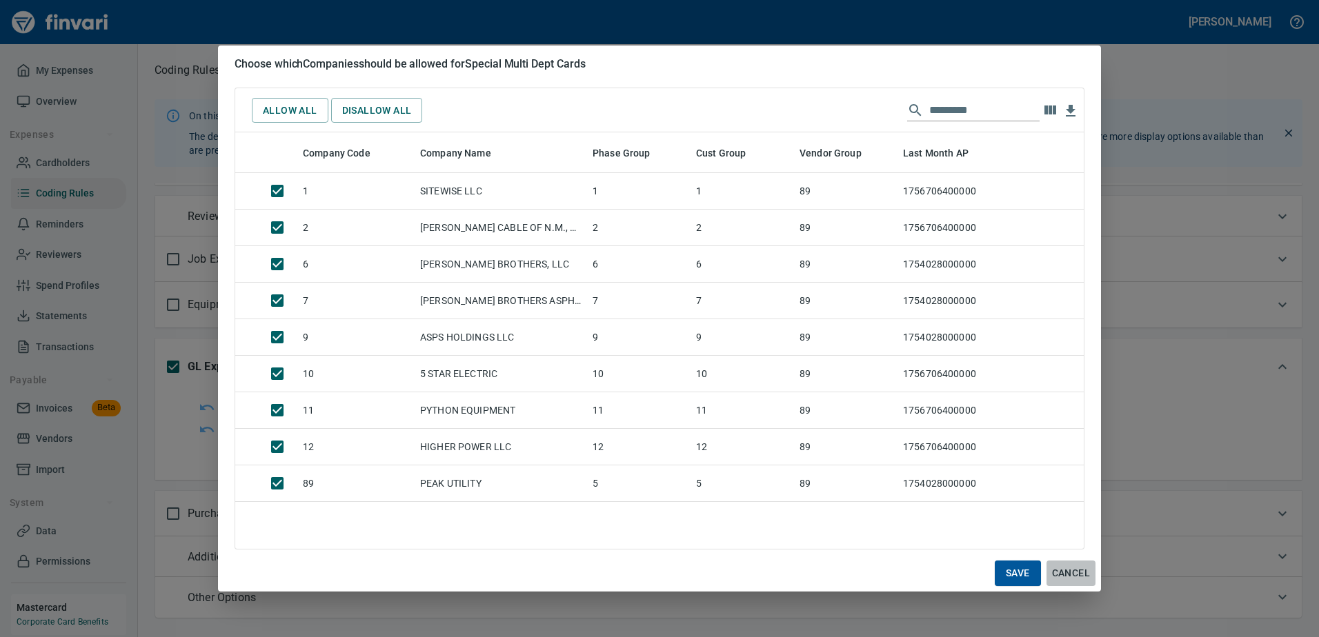
click at [1075, 570] on span "Cancel" at bounding box center [1071, 573] width 38 height 17
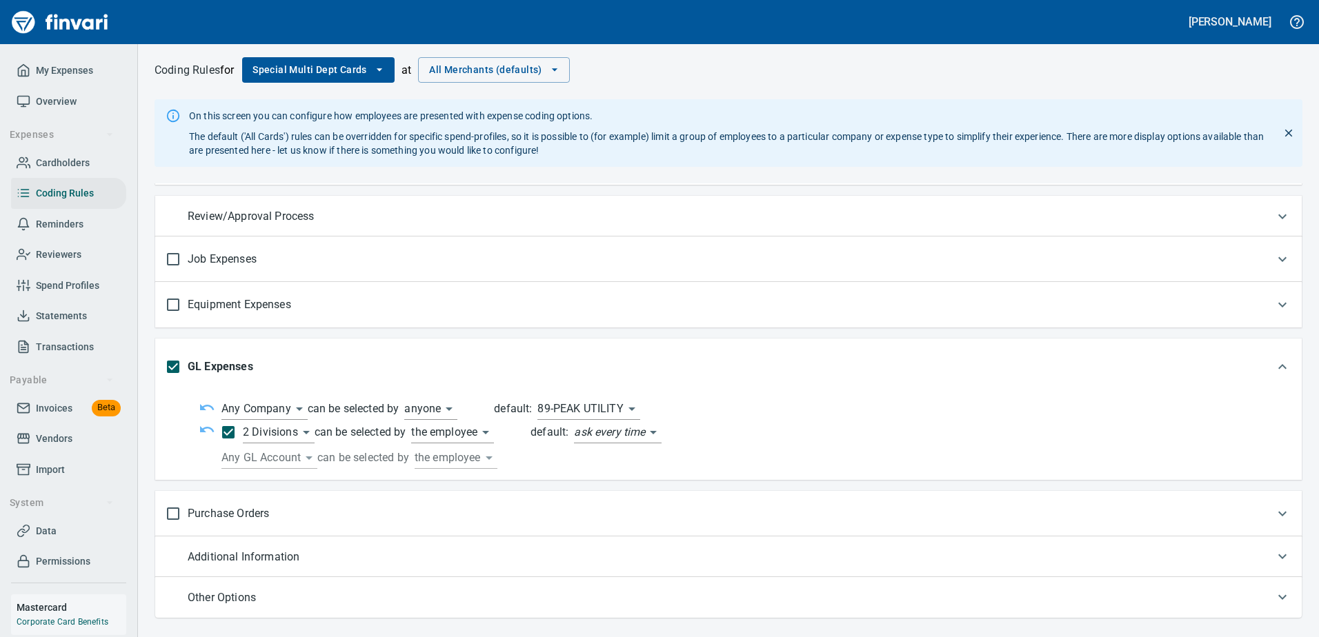
click at [608, 405] on body "[PERSON_NAME] My Expenses Overview Expenses Cardholders Coding Rules Reminders …" at bounding box center [659, 318] width 1319 height 637
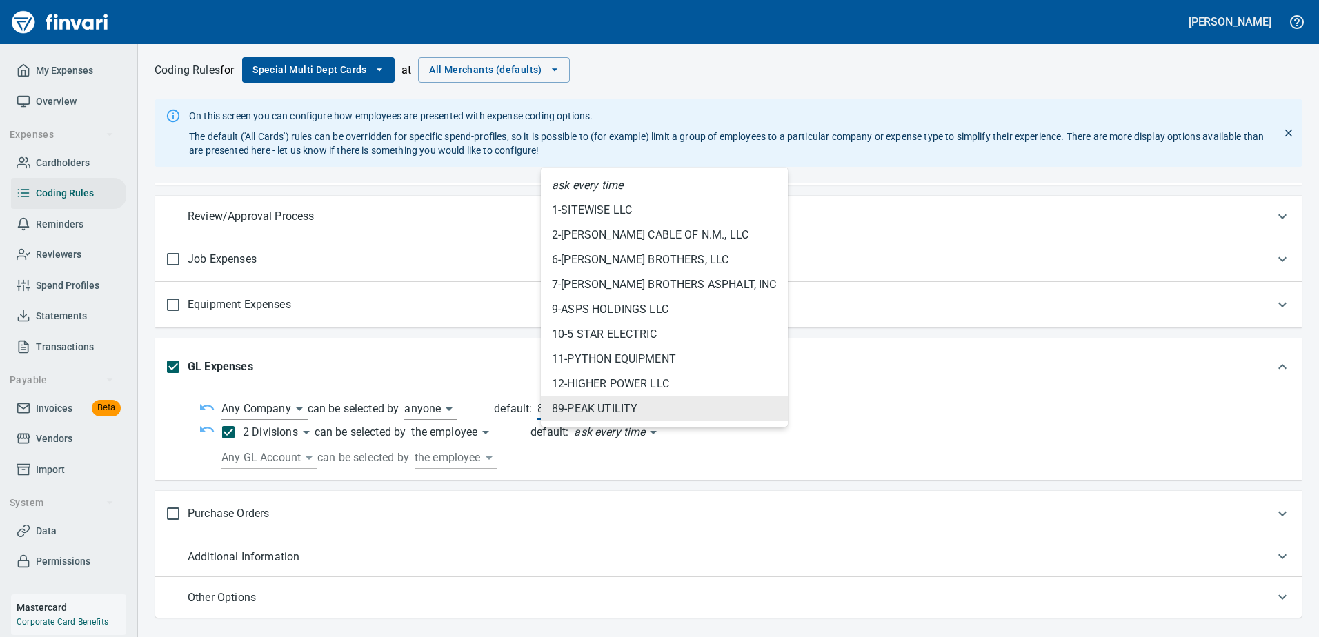
click at [834, 379] on div at bounding box center [659, 318] width 1319 height 637
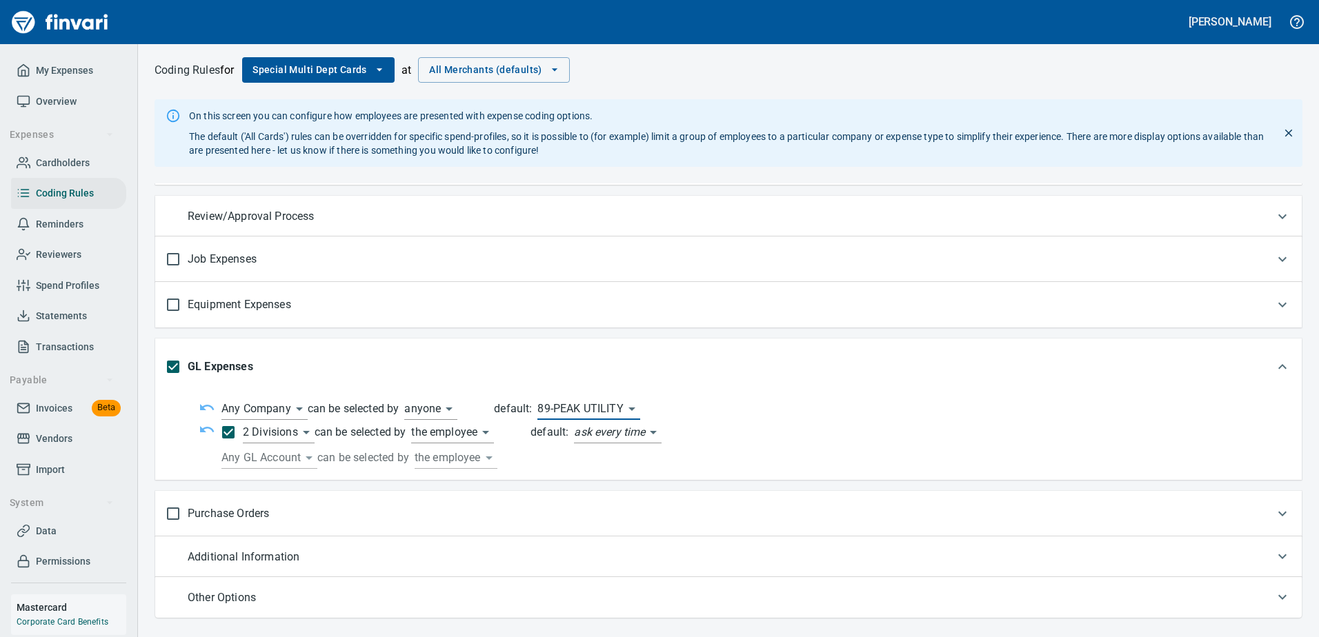
click at [619, 410] on body "[PERSON_NAME] My Expenses Overview Expenses Cardholders Coding Rules Reminders …" at bounding box center [659, 318] width 1319 height 637
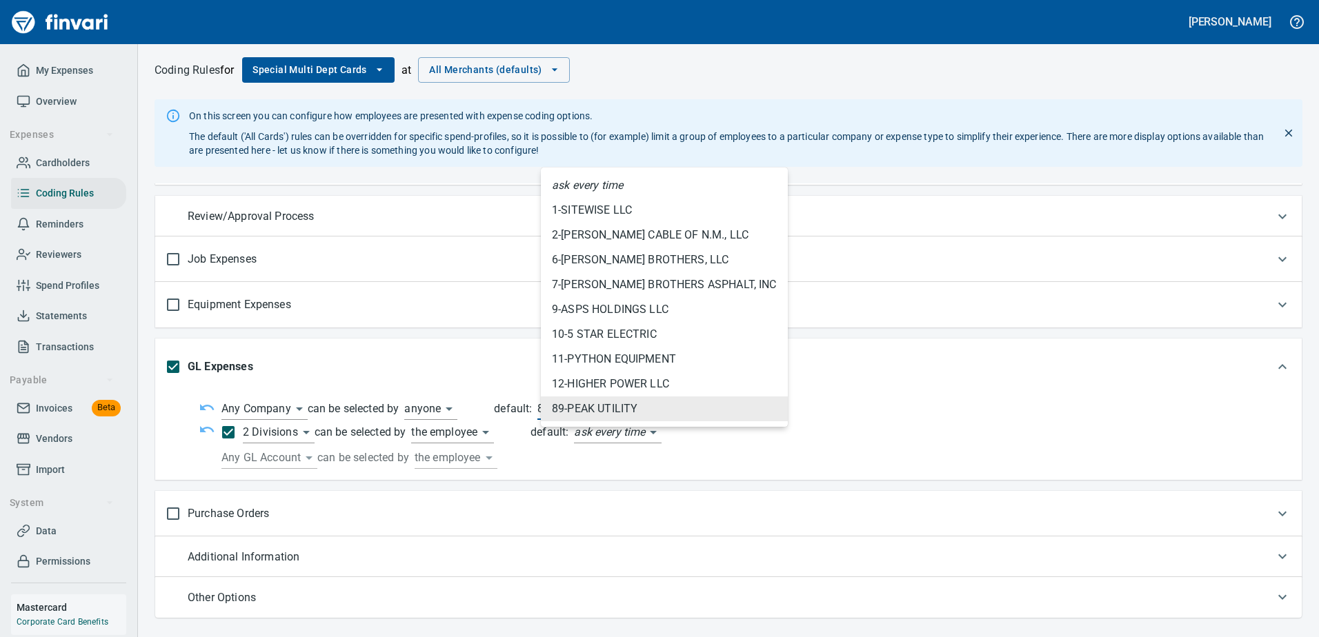
click at [601, 187] on icon "ask every time" at bounding box center [587, 185] width 71 height 17
type input "****"
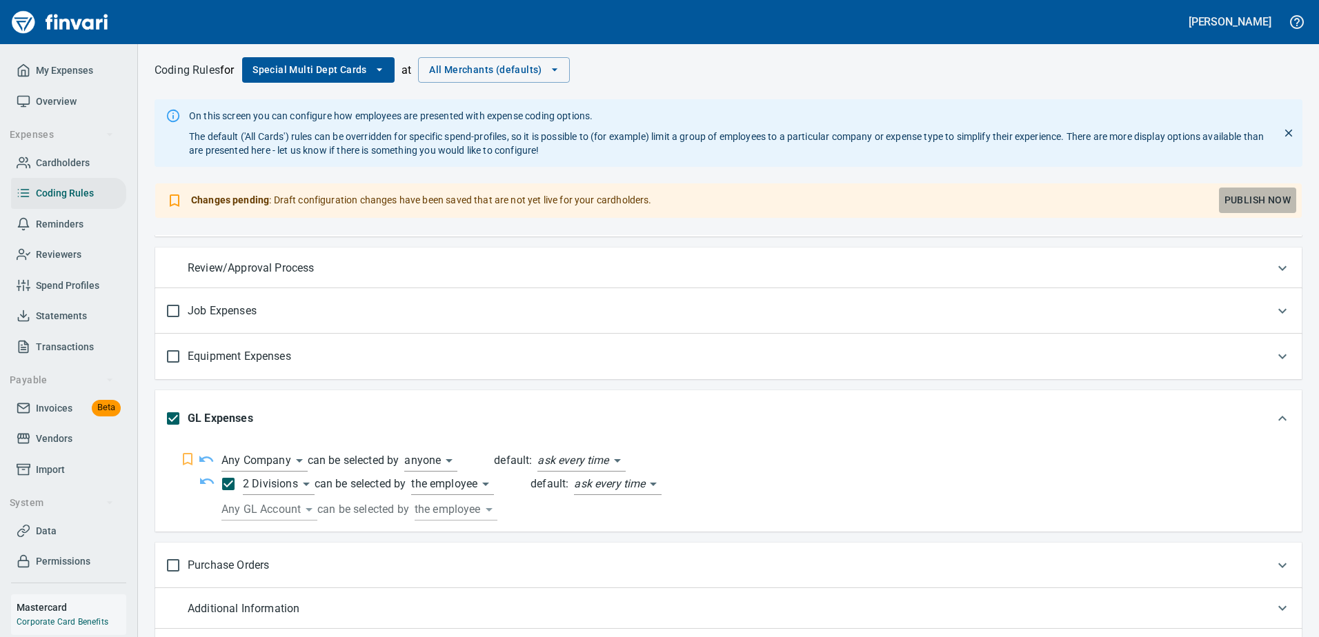
click at [1272, 202] on span "Publish Now" at bounding box center [1257, 200] width 66 height 17
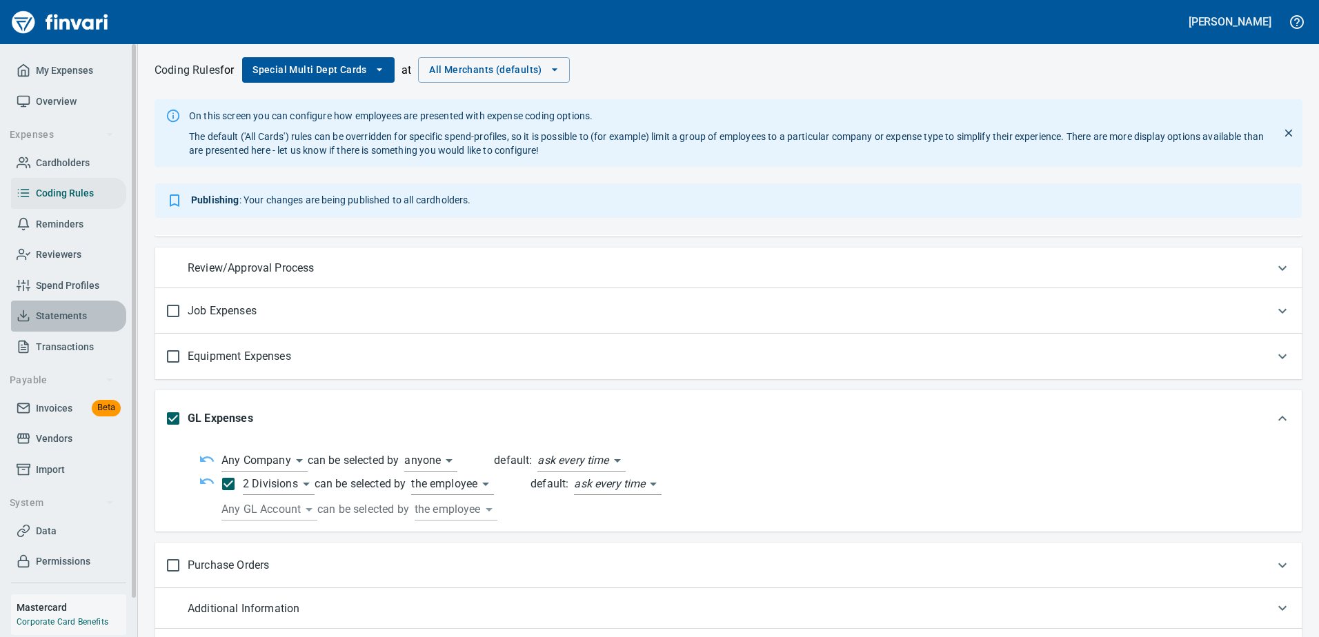
click at [64, 319] on span "Statements" at bounding box center [61, 316] width 51 height 17
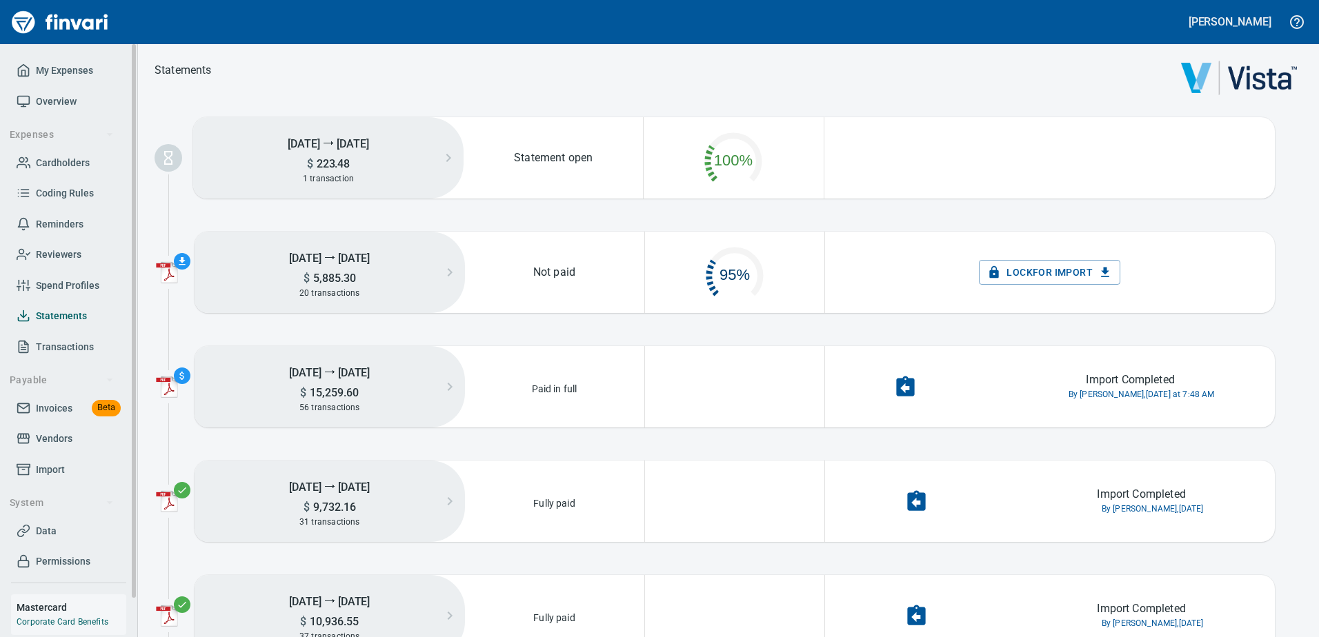
scroll to position [70, 167]
click at [88, 341] on span "Transactions" at bounding box center [65, 347] width 58 height 17
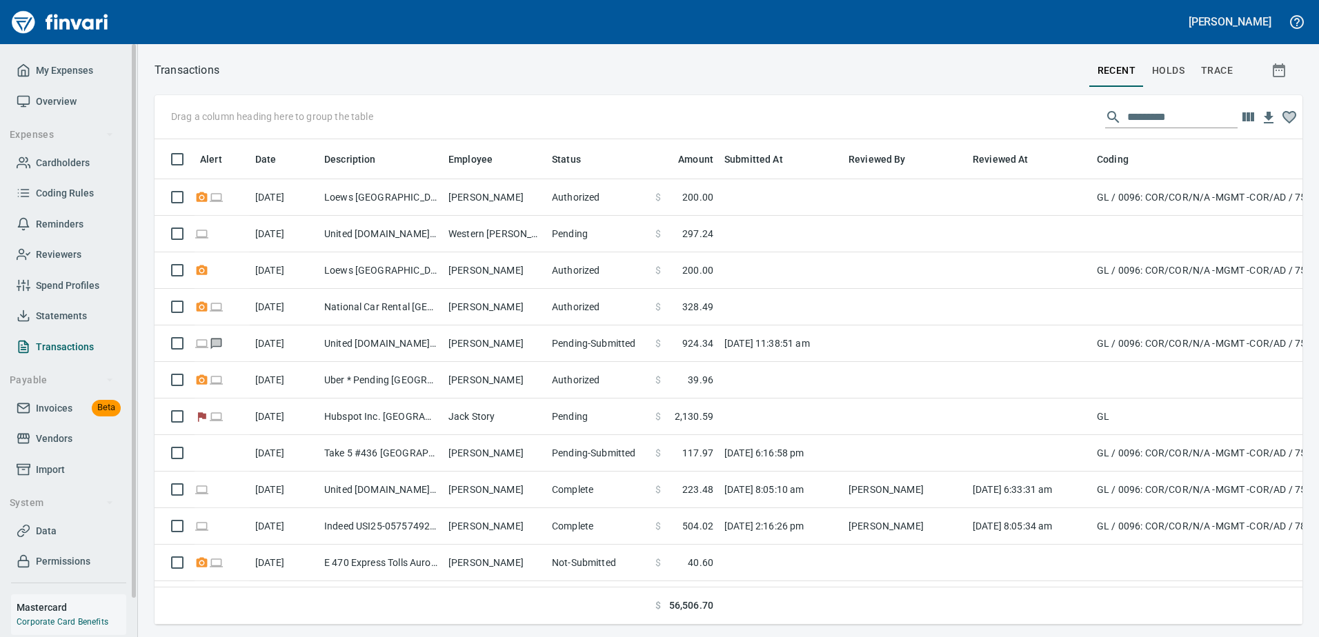
scroll to position [465, 1127]
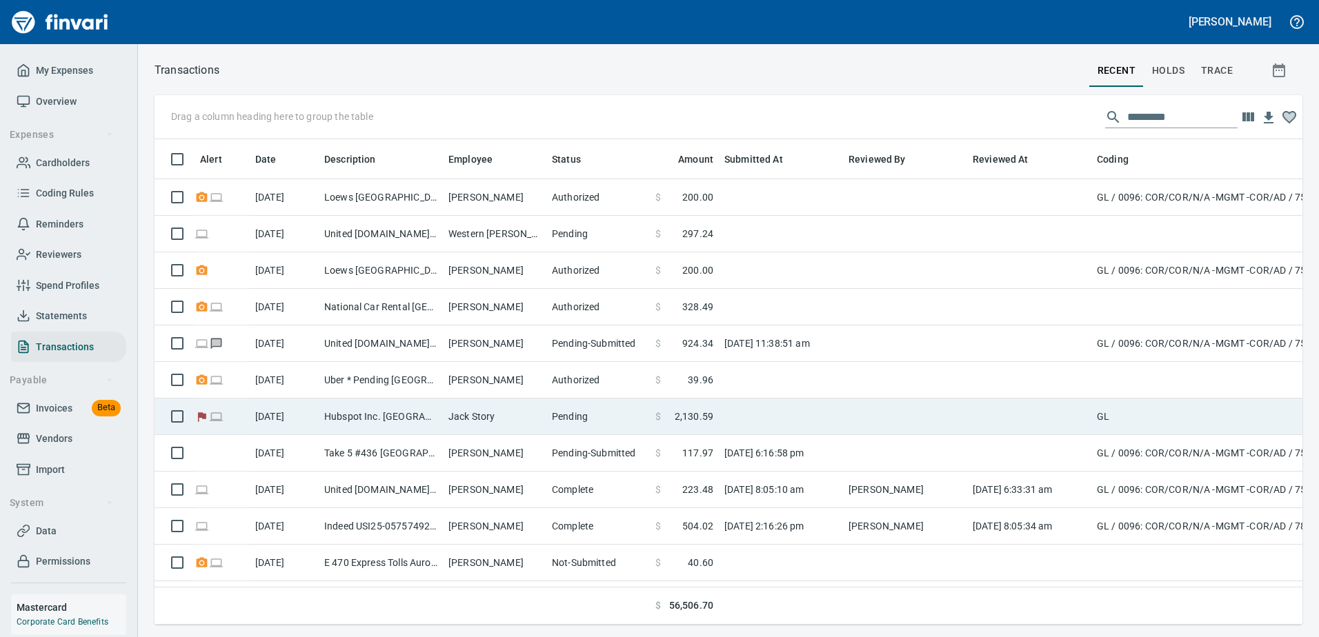
click at [519, 420] on td "Jack Story" at bounding box center [494, 417] width 103 height 37
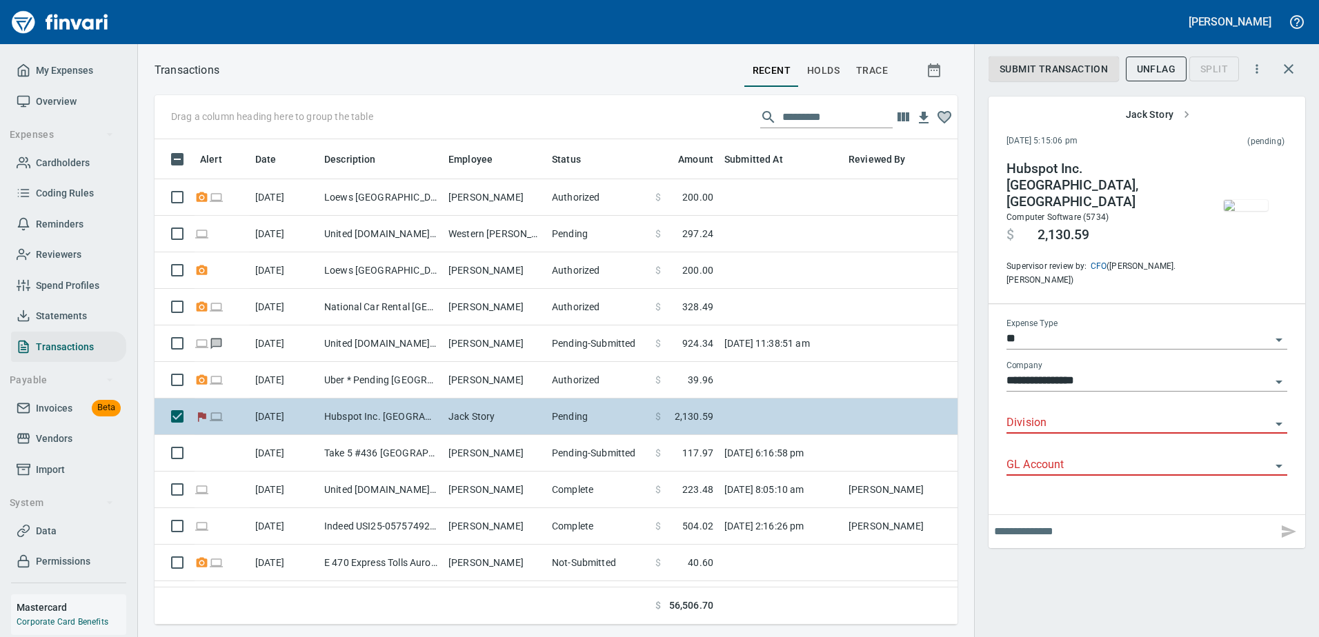
scroll to position [465, 782]
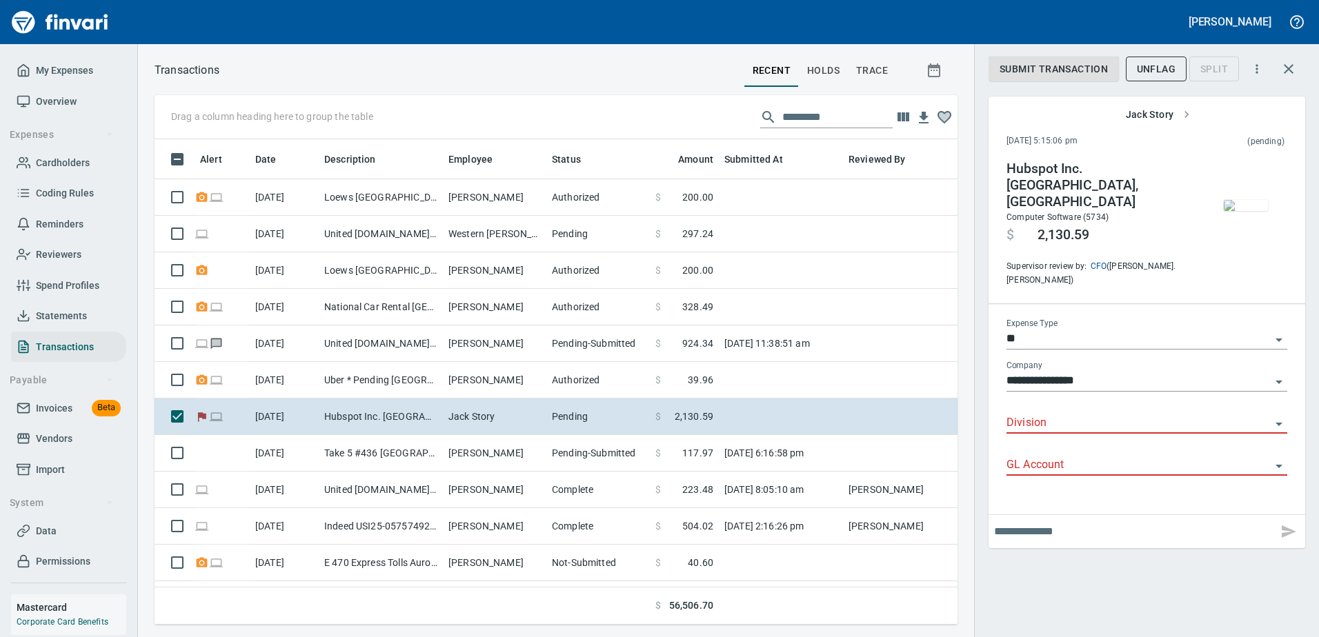
click at [1280, 374] on icon "Open" at bounding box center [1278, 382] width 17 height 17
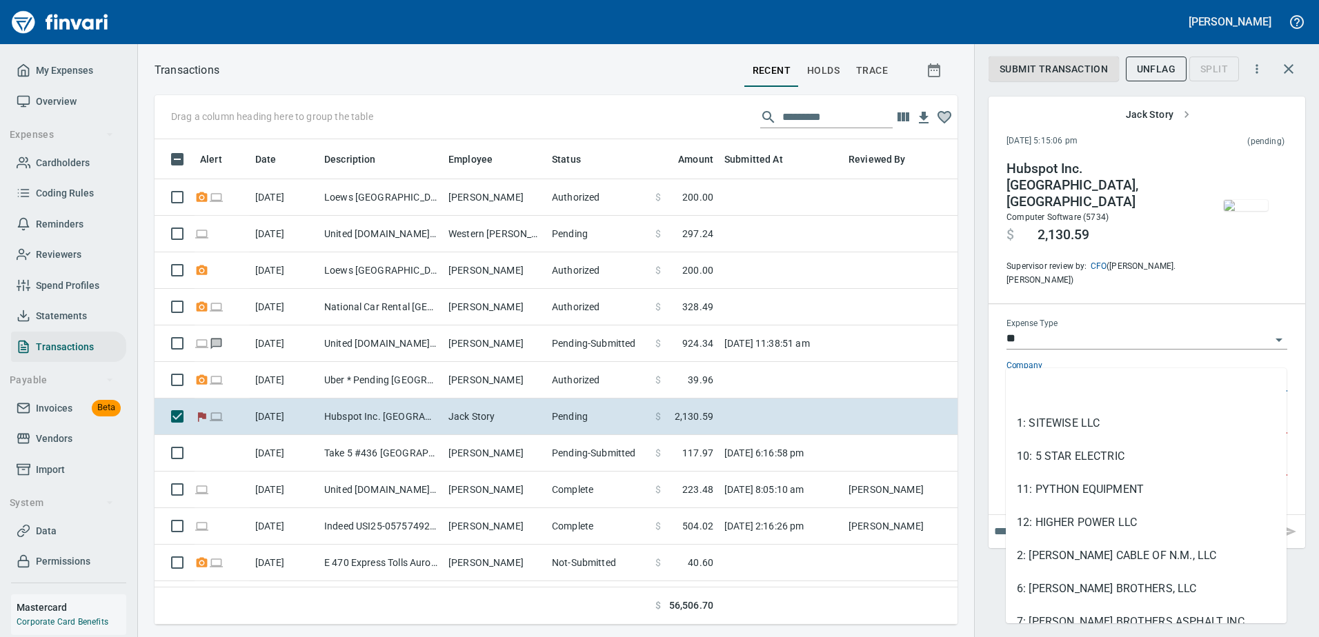
scroll to position [48, 0]
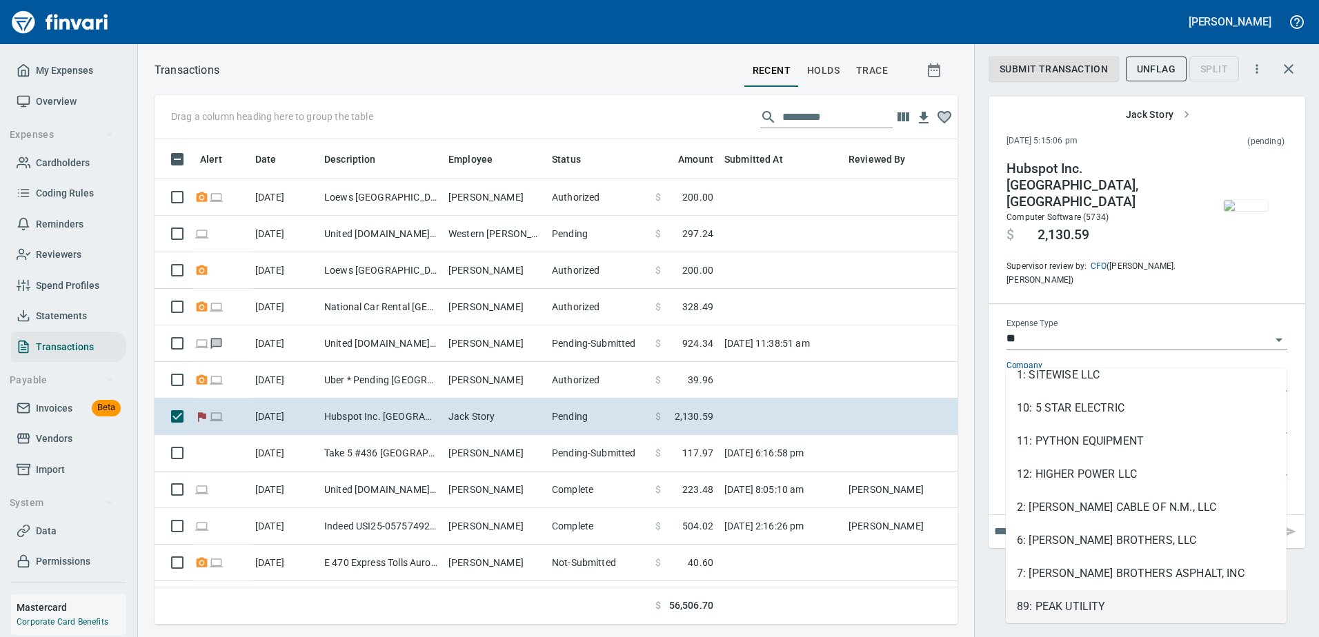
click at [1281, 380] on icon "Close" at bounding box center [1278, 381] width 7 height 3
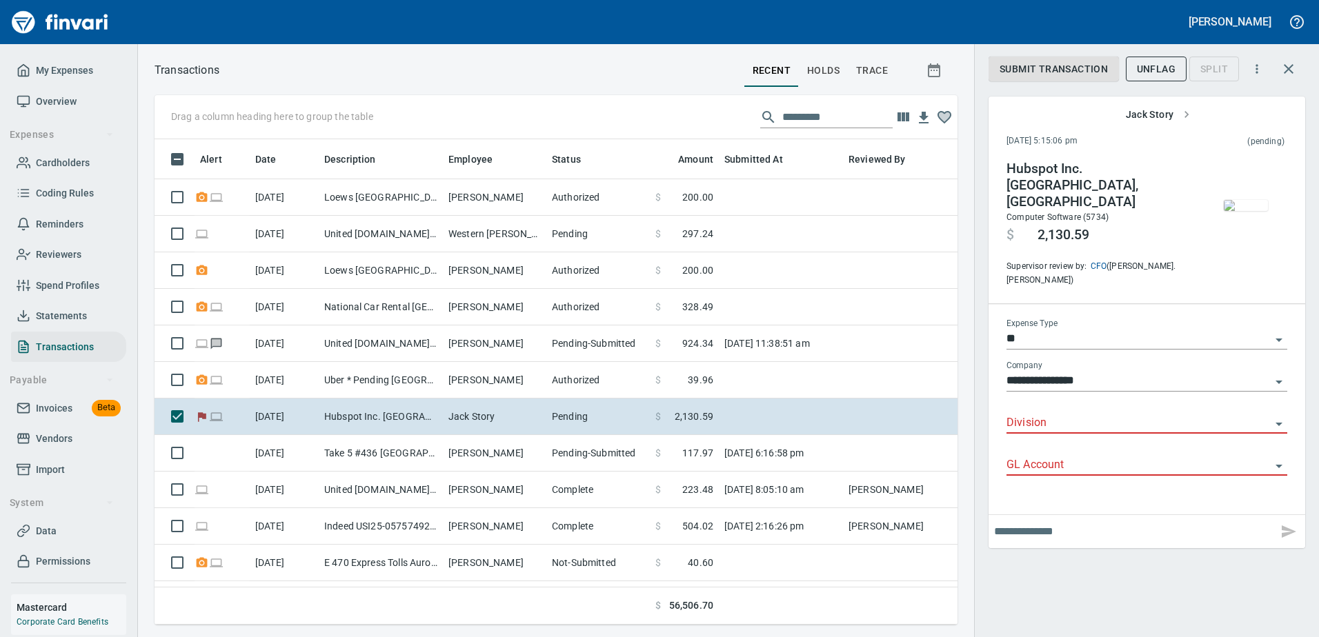
click at [1146, 576] on div "**********" at bounding box center [1146, 318] width 345 height 637
click at [1279, 381] on icon "Open" at bounding box center [1278, 382] width 7 height 3
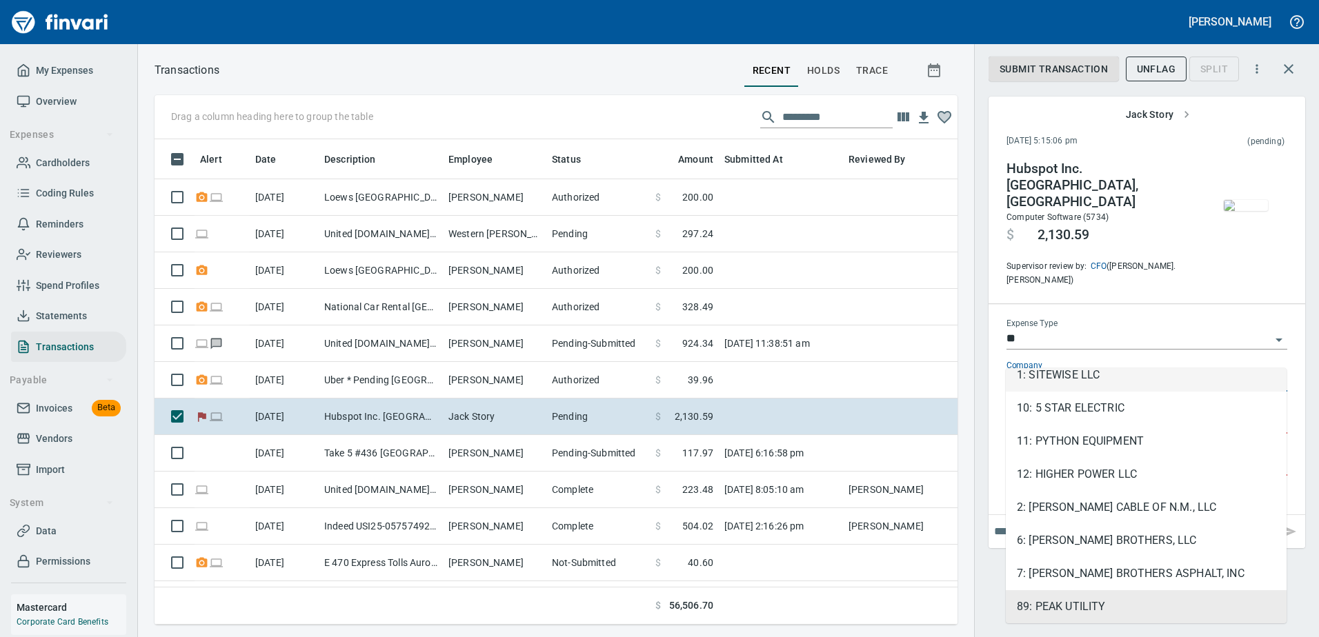
click at [1131, 388] on li "1: SITEWISE LLC" at bounding box center [1146, 375] width 281 height 33
type input "**********"
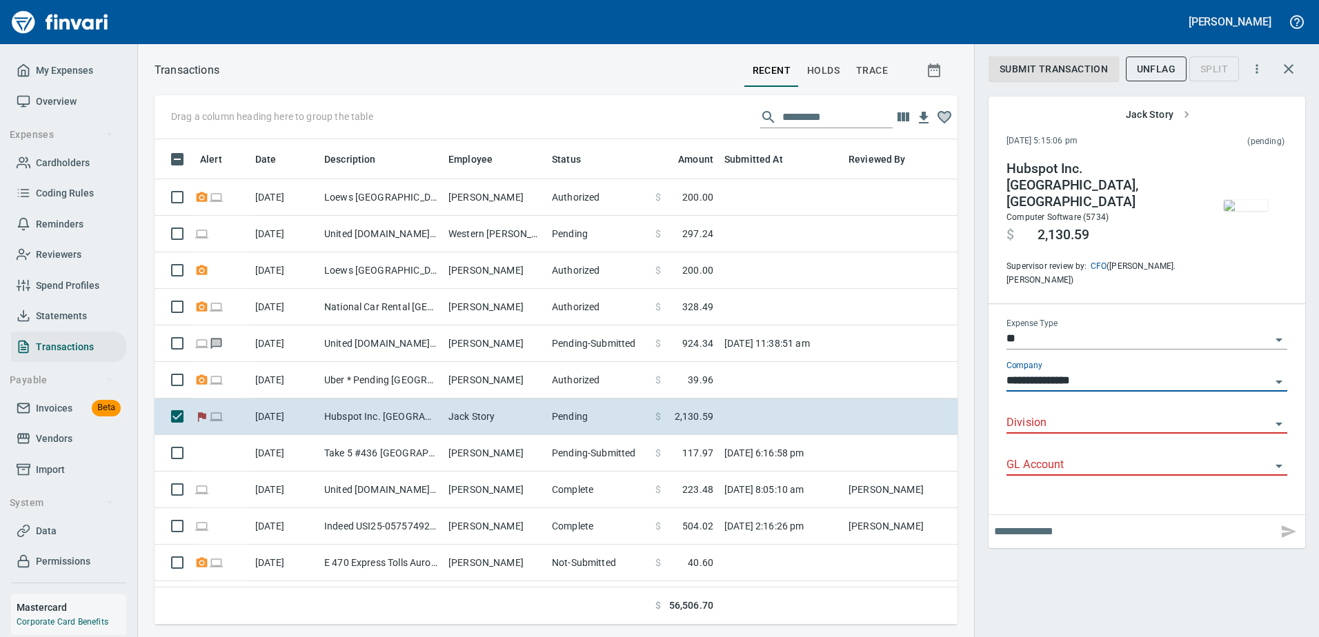
click at [1284, 416] on icon "Open" at bounding box center [1278, 424] width 17 height 17
click at [1282, 416] on icon "Close" at bounding box center [1278, 424] width 17 height 17
click at [1151, 456] on input "GL Account" at bounding box center [1138, 465] width 264 height 19
click at [1281, 464] on icon "Close" at bounding box center [1278, 465] width 7 height 3
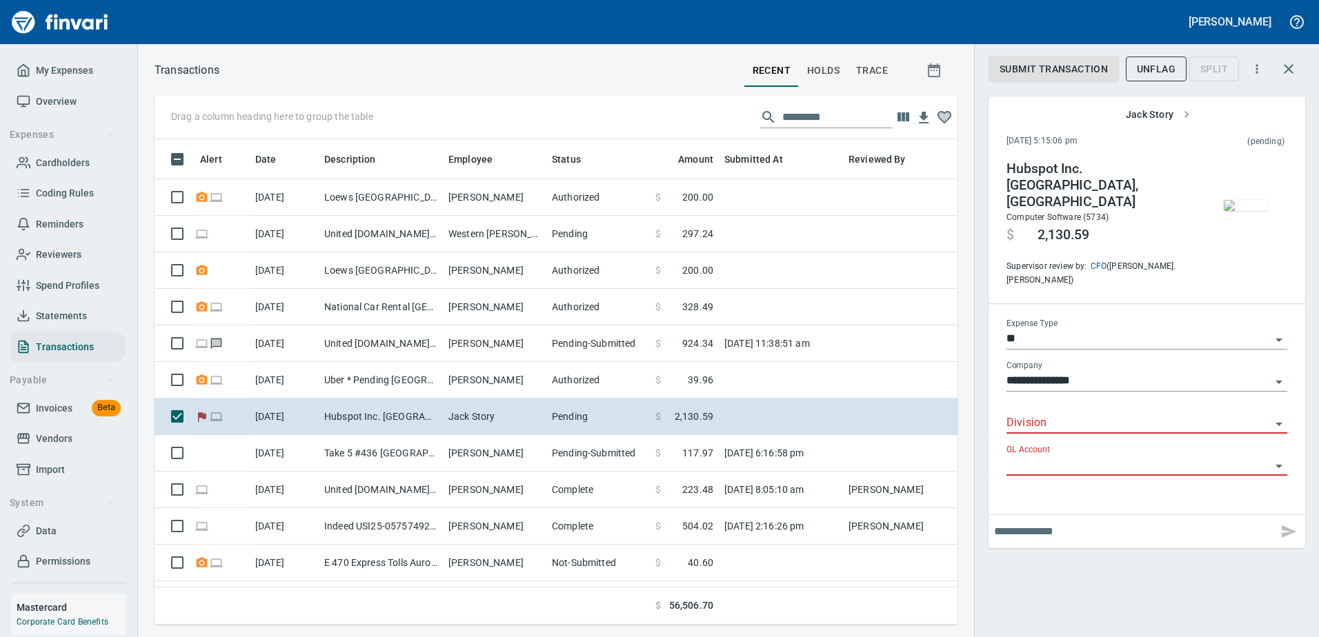
click at [1281, 416] on icon "Open" at bounding box center [1278, 424] width 17 height 17
click at [1281, 422] on icon "Close" at bounding box center [1278, 423] width 7 height 3
click at [1279, 369] on div "**********" at bounding box center [1146, 382] width 281 height 42
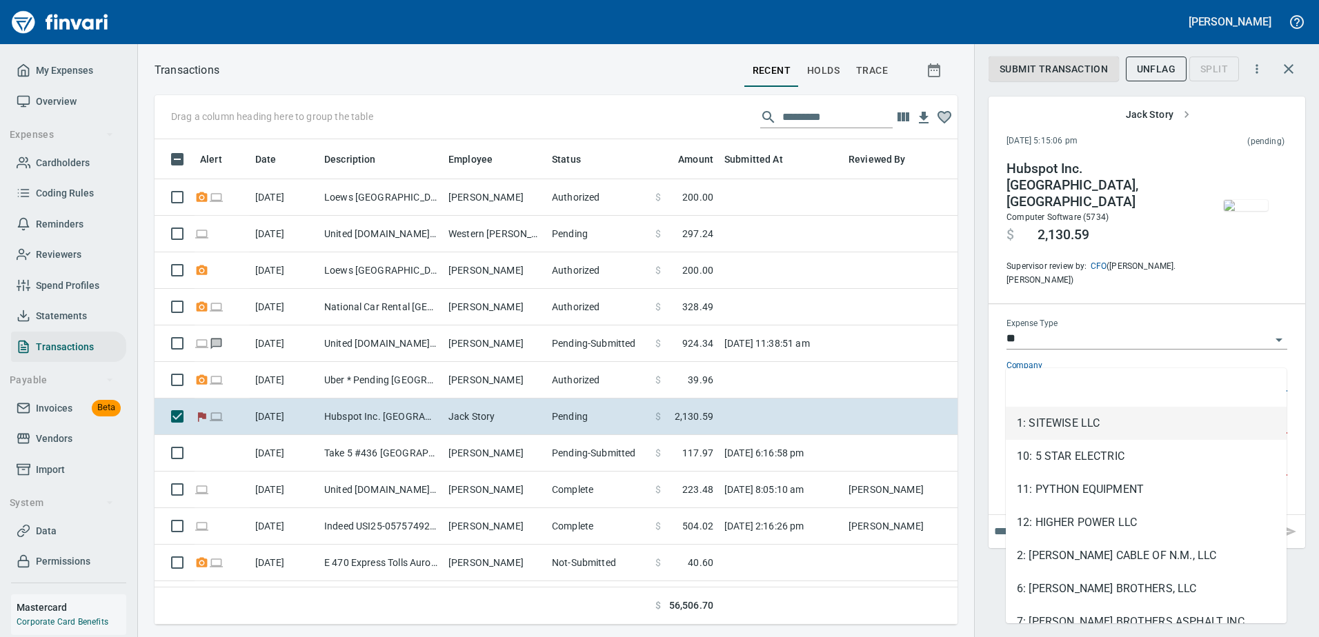
click at [1130, 372] on input "**********" at bounding box center [1138, 381] width 264 height 19
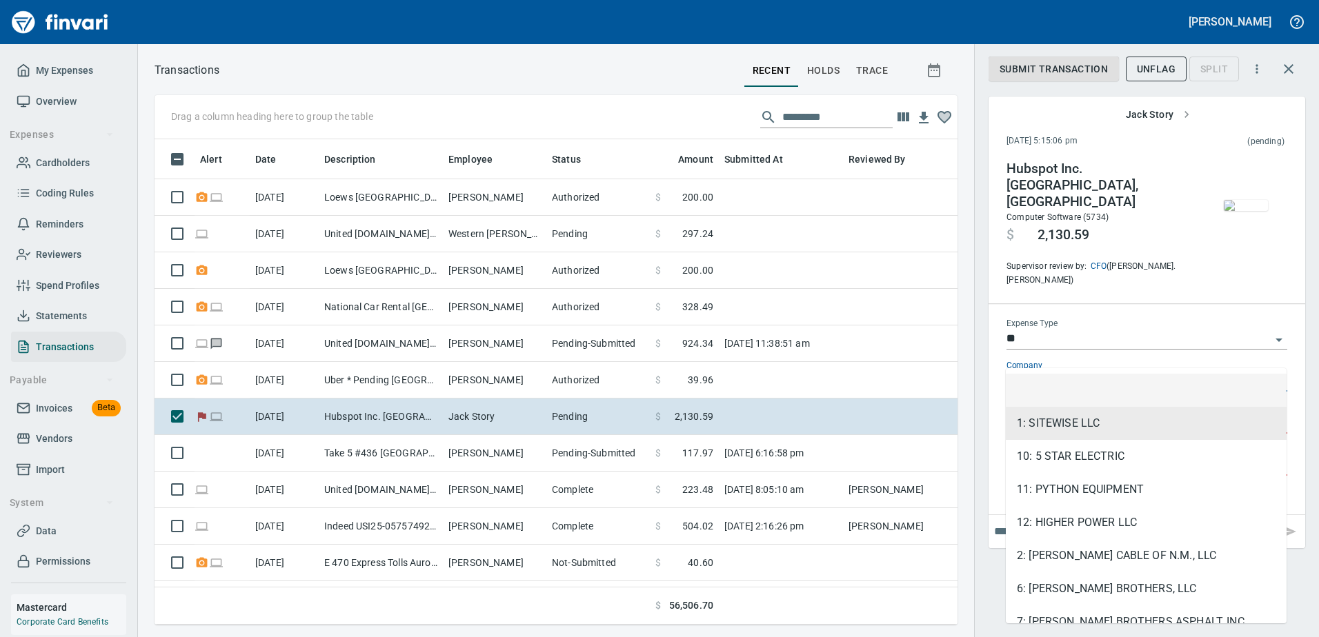
click at [1261, 372] on input "**********" at bounding box center [1138, 381] width 264 height 19
type input "**********"
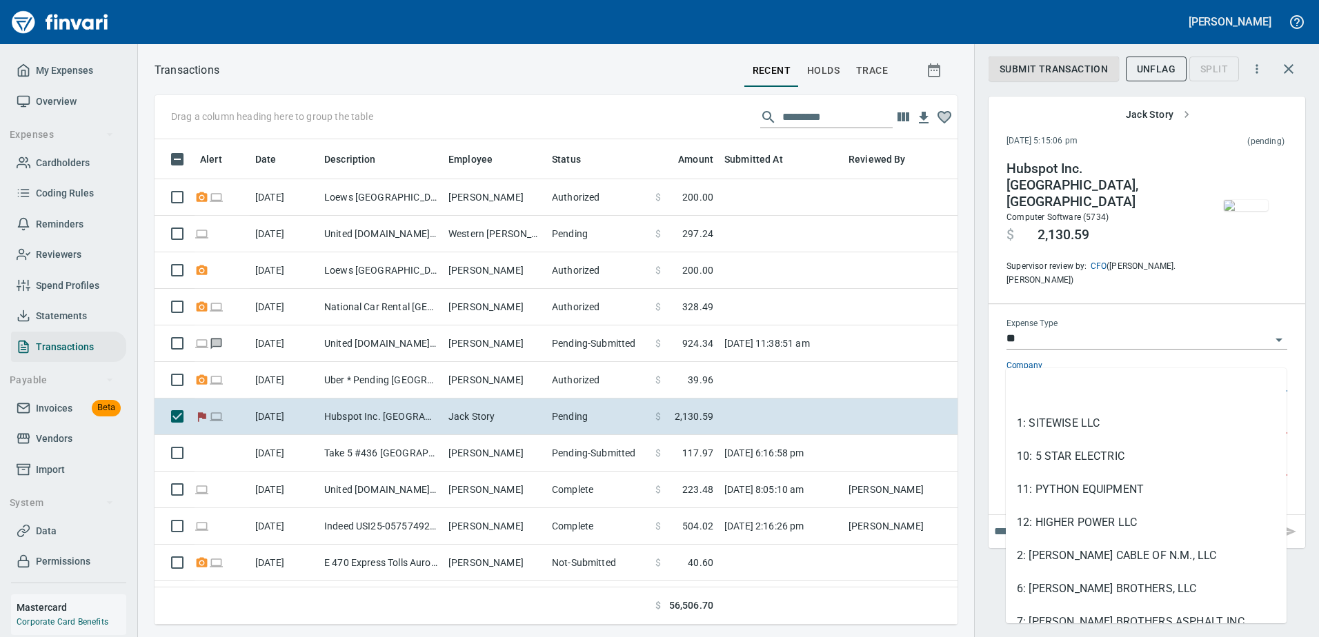
scroll to position [48, 0]
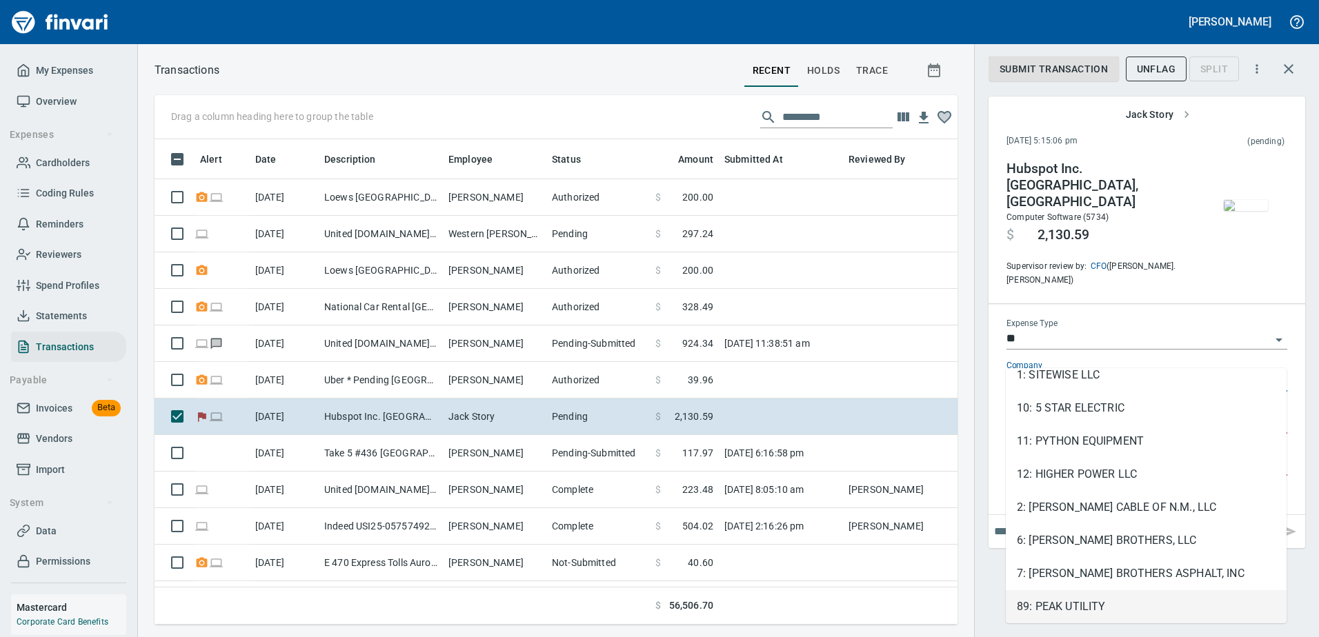
click at [1263, 372] on input "**********" at bounding box center [1138, 381] width 264 height 19
type input "**********"
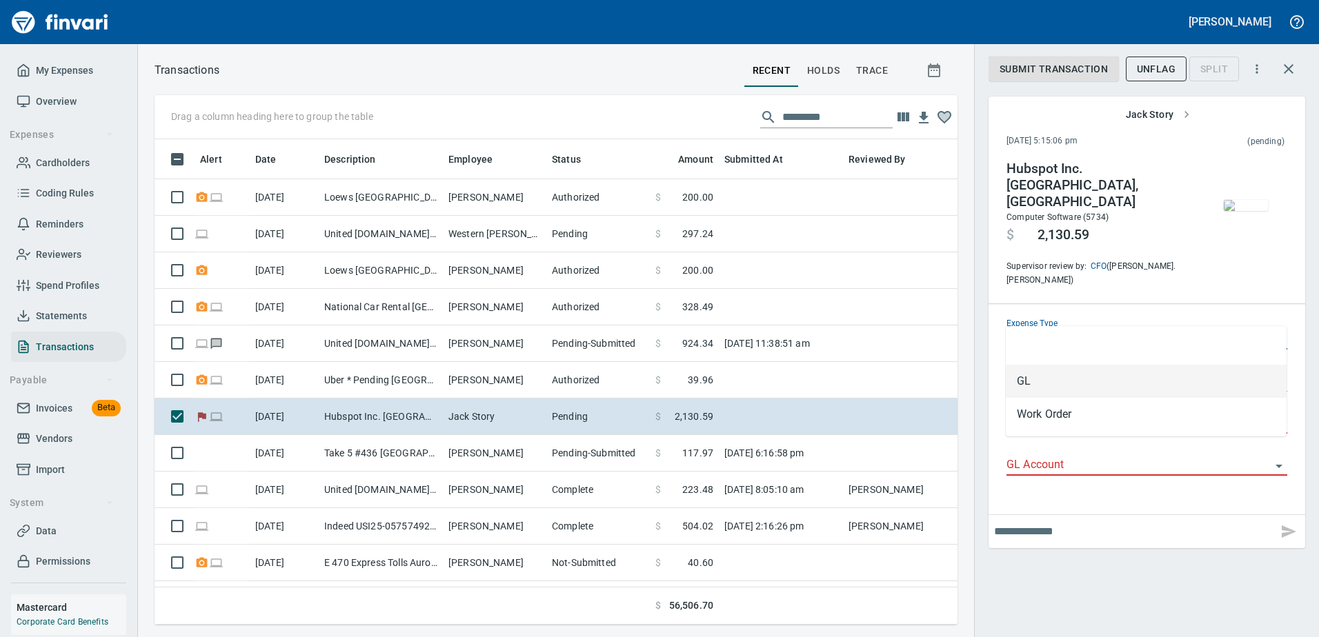
click at [1261, 330] on input "**" at bounding box center [1138, 339] width 264 height 19
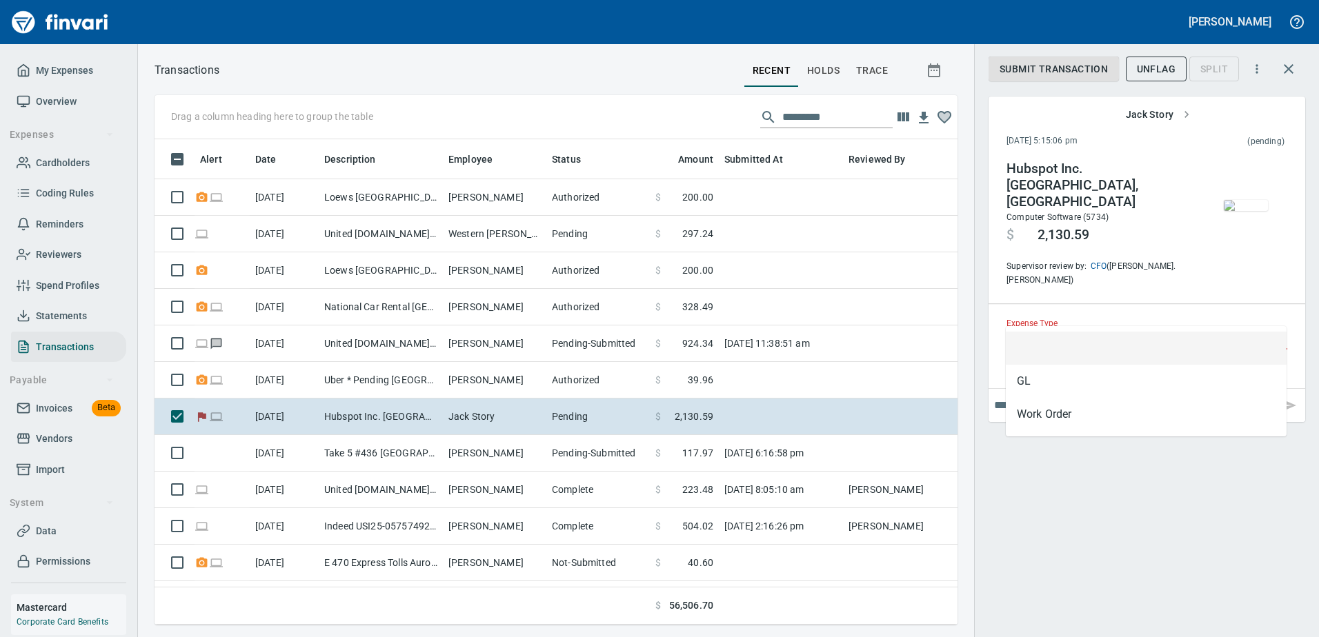
scroll to position [465, 782]
click at [1197, 513] on div "Submit Transaction UnFlag Split Jack Story [DATE] 5:15:06 pm (pending) Hubspot …" at bounding box center [1146, 318] width 345 height 637
click at [1108, 443] on div "Submit Transaction UnFlag Split Jack Story [DATE] 5:15:06 pm (pending) Hubspot …" at bounding box center [1146, 318] width 345 height 637
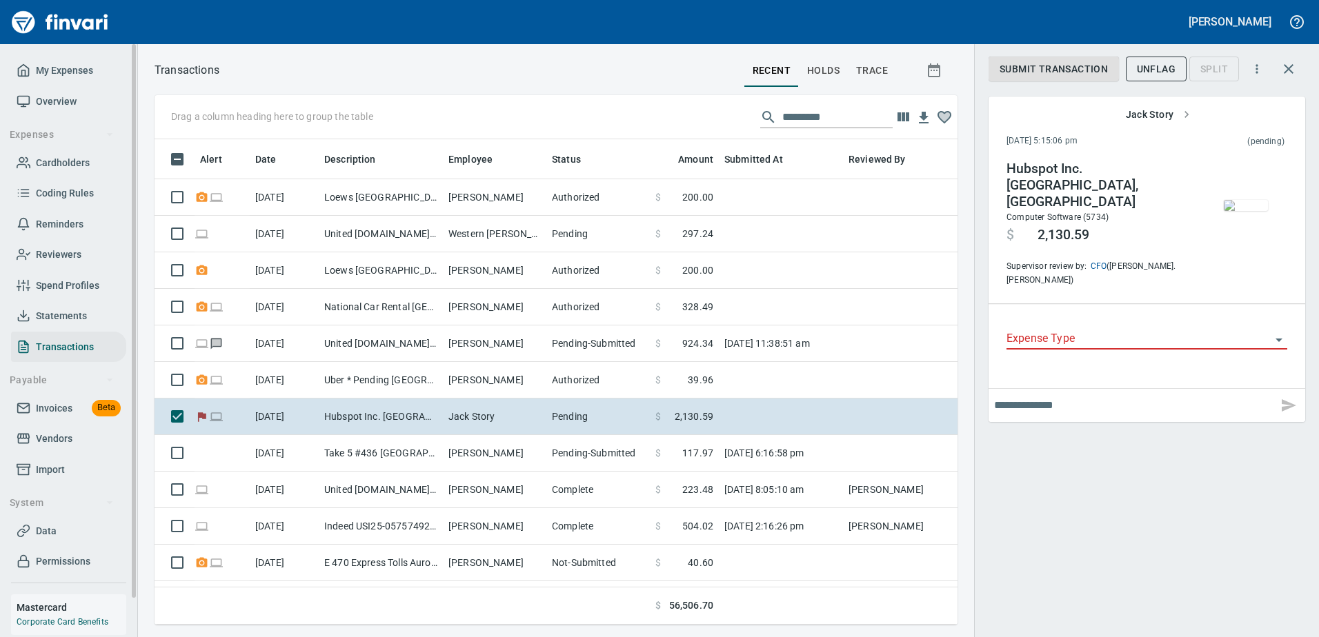
click at [72, 189] on span "Coding Rules" at bounding box center [65, 193] width 58 height 17
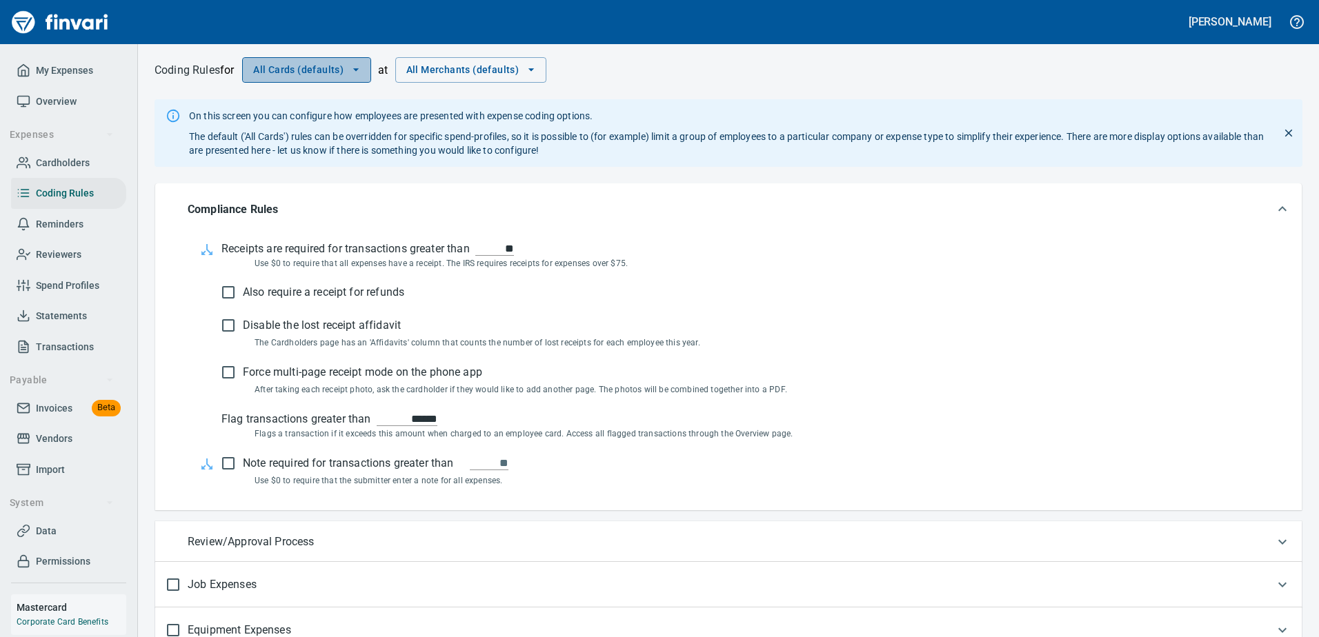
click at [354, 73] on icon "button" at bounding box center [356, 70] width 14 height 14
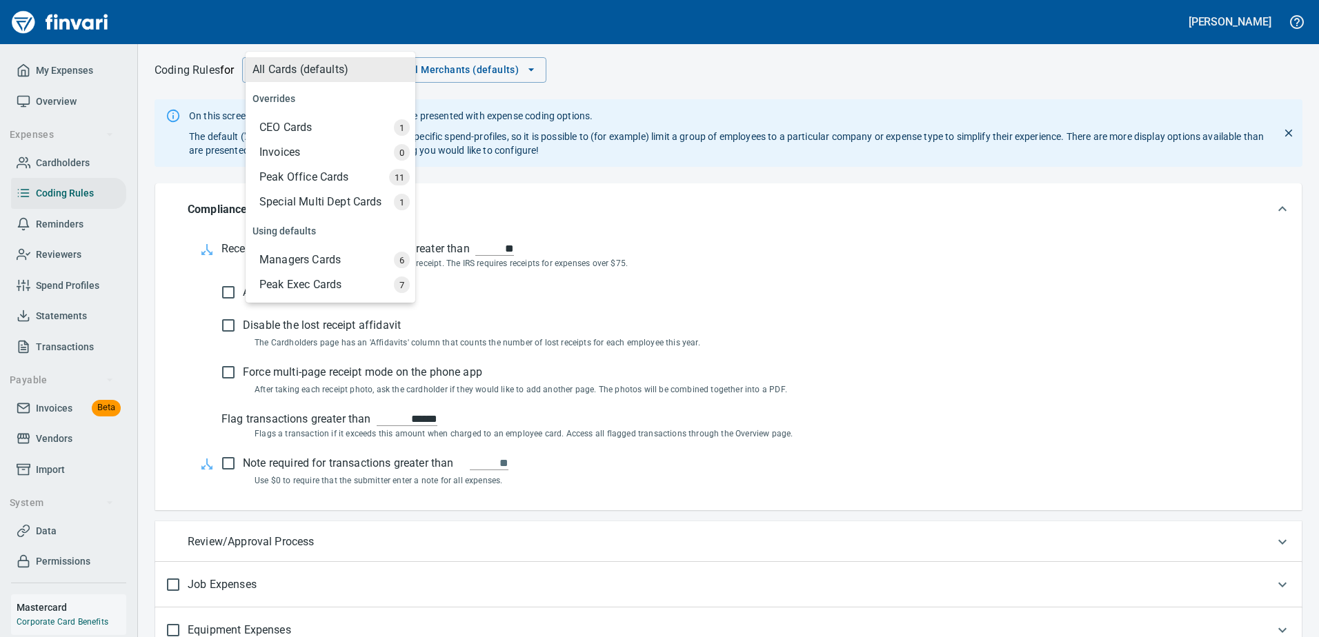
click at [314, 196] on div "Special Multi Dept Cards" at bounding box center [331, 202] width 167 height 25
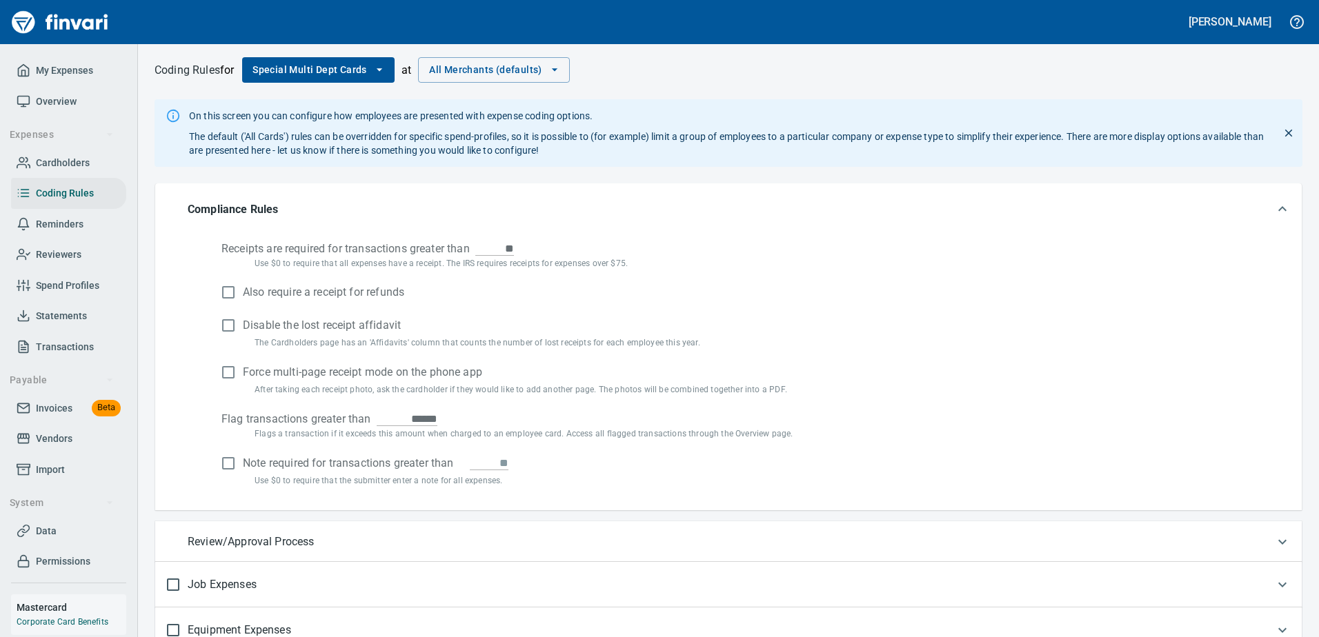
scroll to position [208, 0]
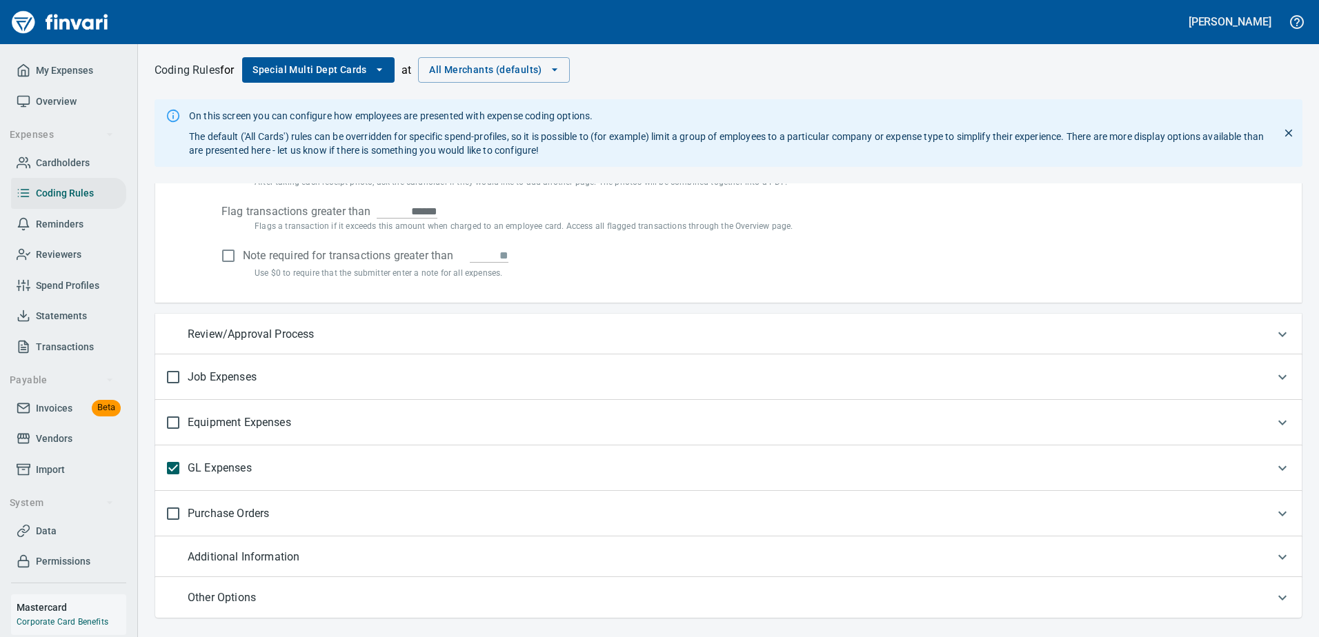
click at [316, 455] on div "GL Expenses" at bounding box center [715, 468] width 1099 height 29
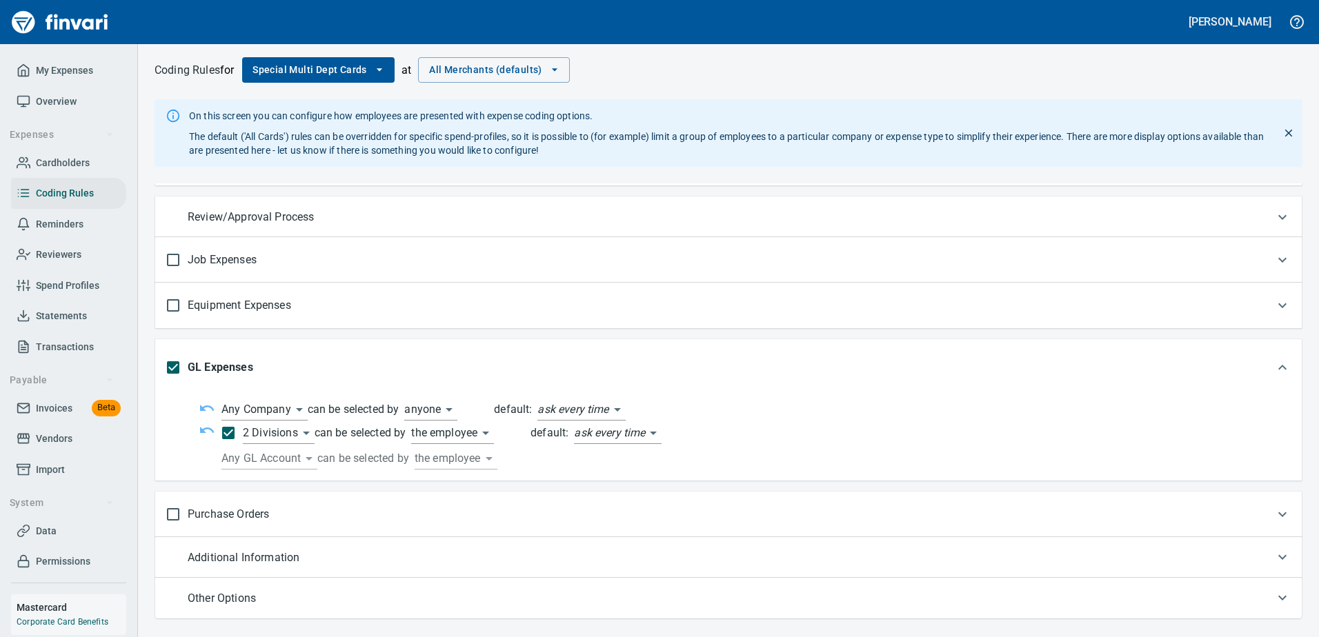
scroll to position [326, 0]
click at [284, 434] on body "[PERSON_NAME] My Expenses Overview Expenses Cardholders Coding Rules Reminders …" at bounding box center [659, 318] width 1319 height 637
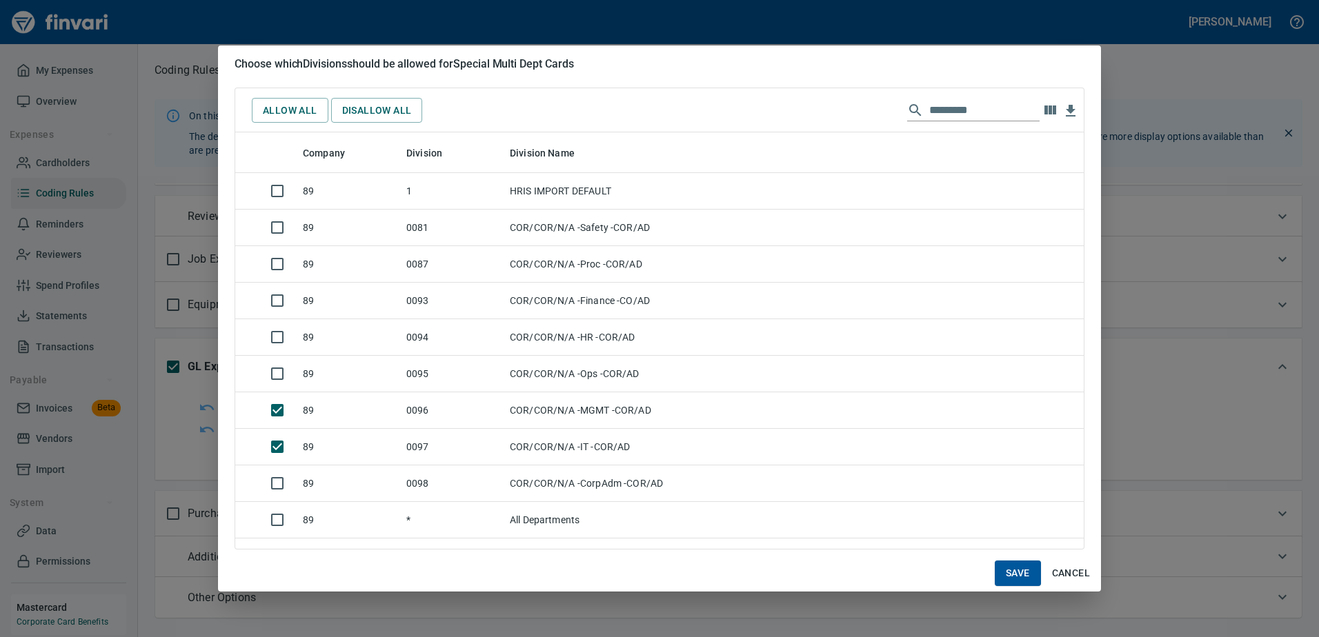
scroll to position [406, 838]
click at [296, 114] on span "Allow All" at bounding box center [290, 110] width 54 height 17
click at [1019, 578] on span "Save" at bounding box center [1018, 573] width 24 height 17
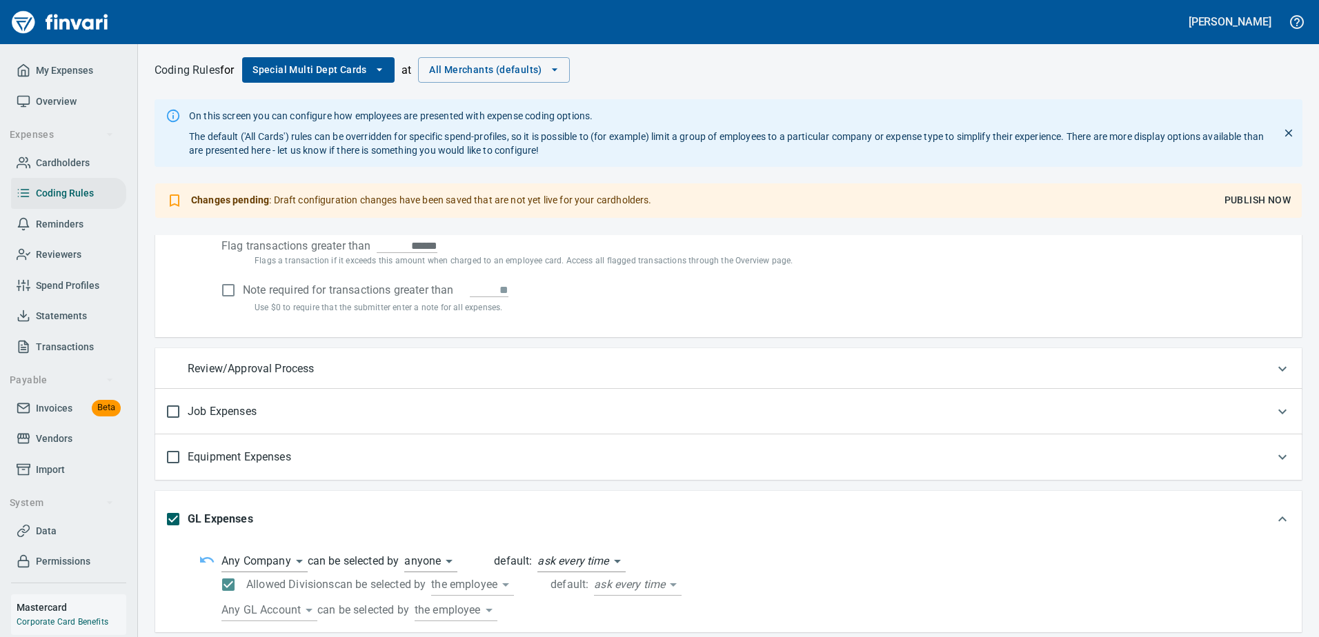
scroll to position [440, 0]
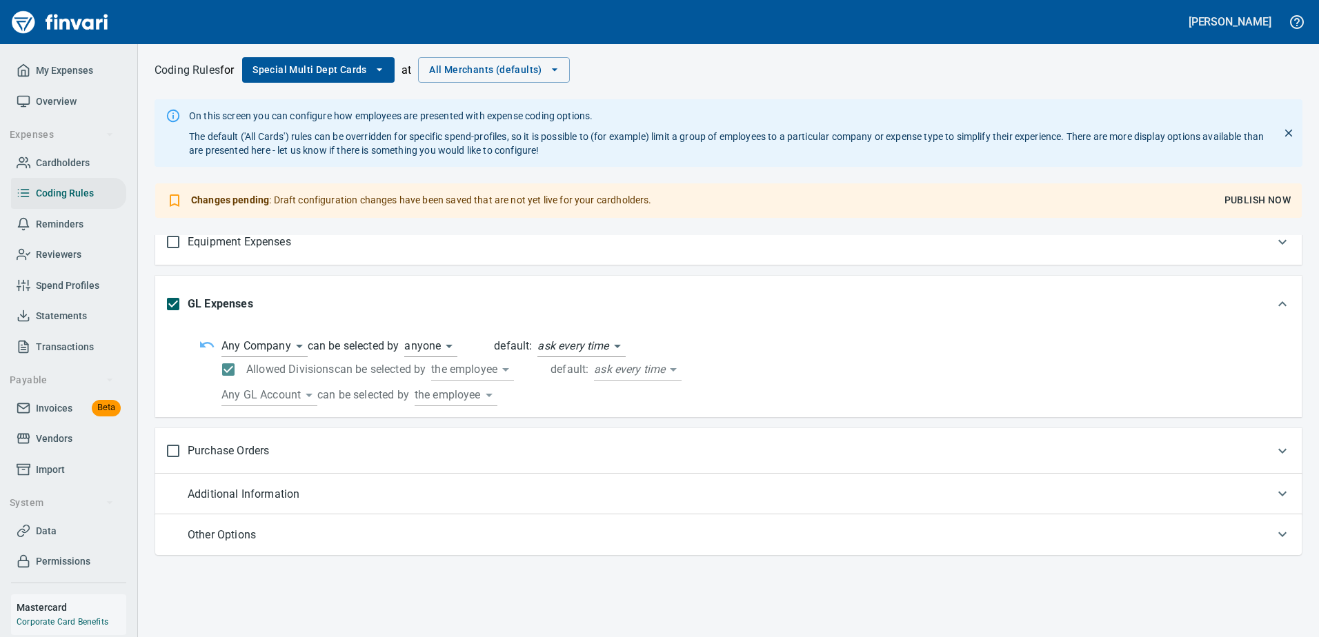
click at [299, 527] on div "Other Options" at bounding box center [715, 535] width 1099 height 24
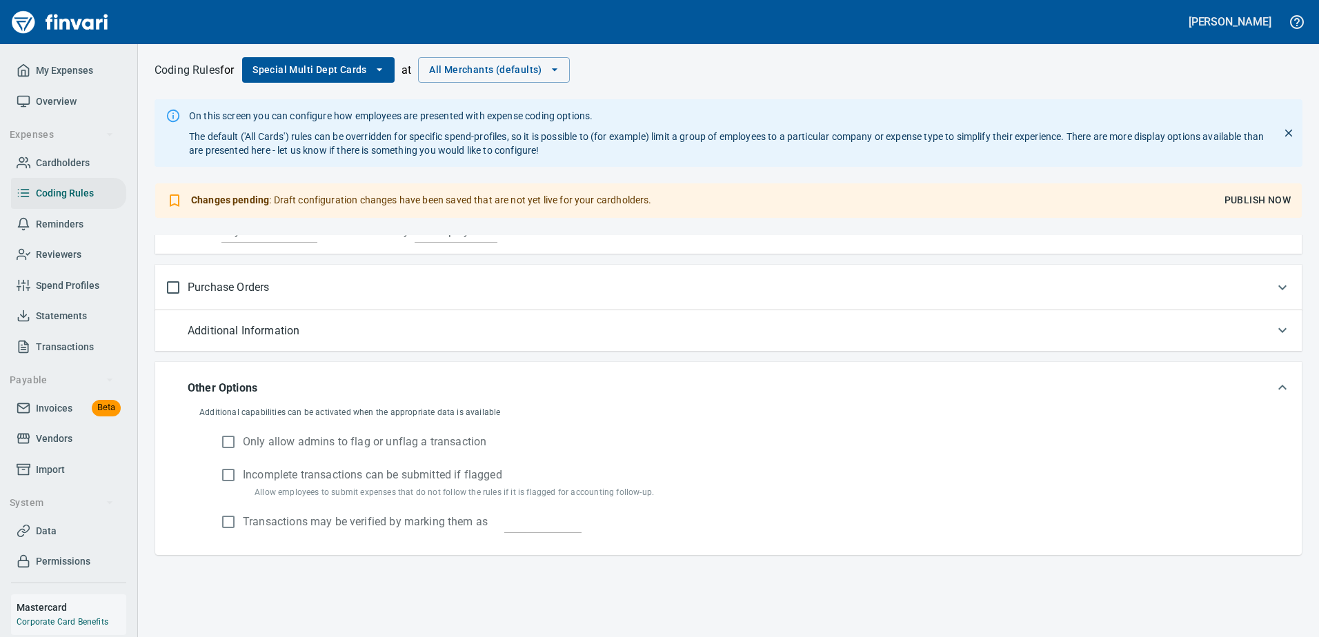
click at [269, 381] on div "Other Options" at bounding box center [715, 388] width 1099 height 24
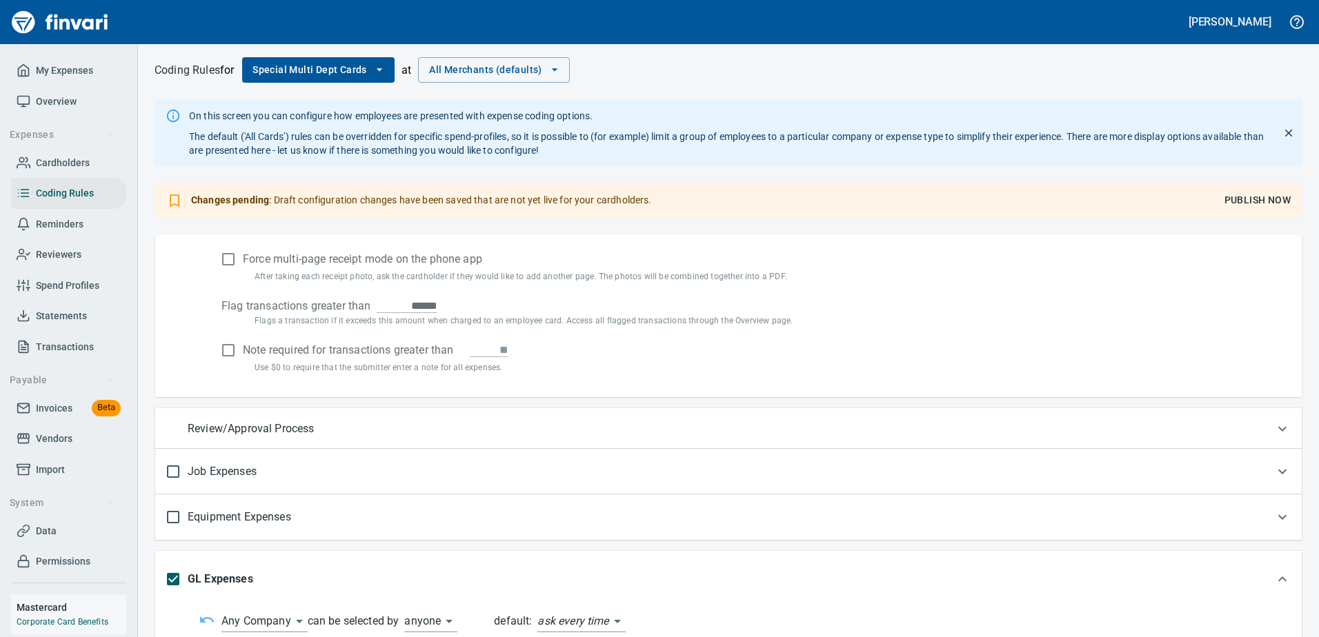
scroll to position [0, 0]
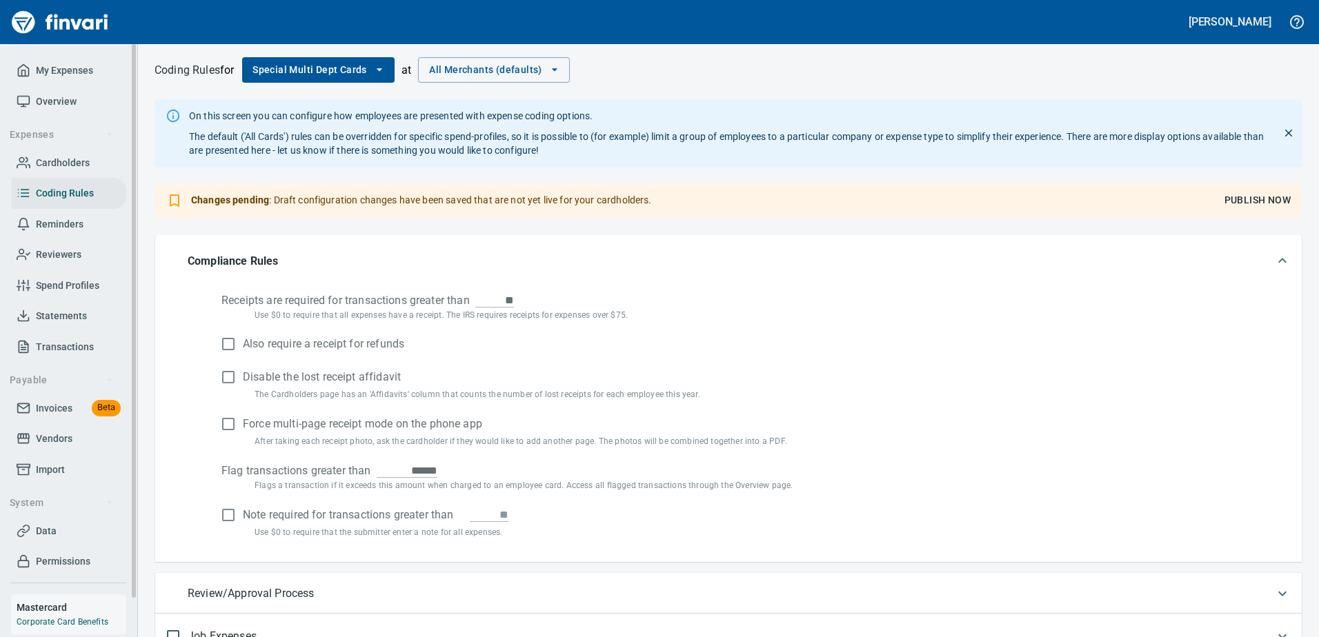
click at [67, 339] on span "Transactions" at bounding box center [65, 347] width 58 height 17
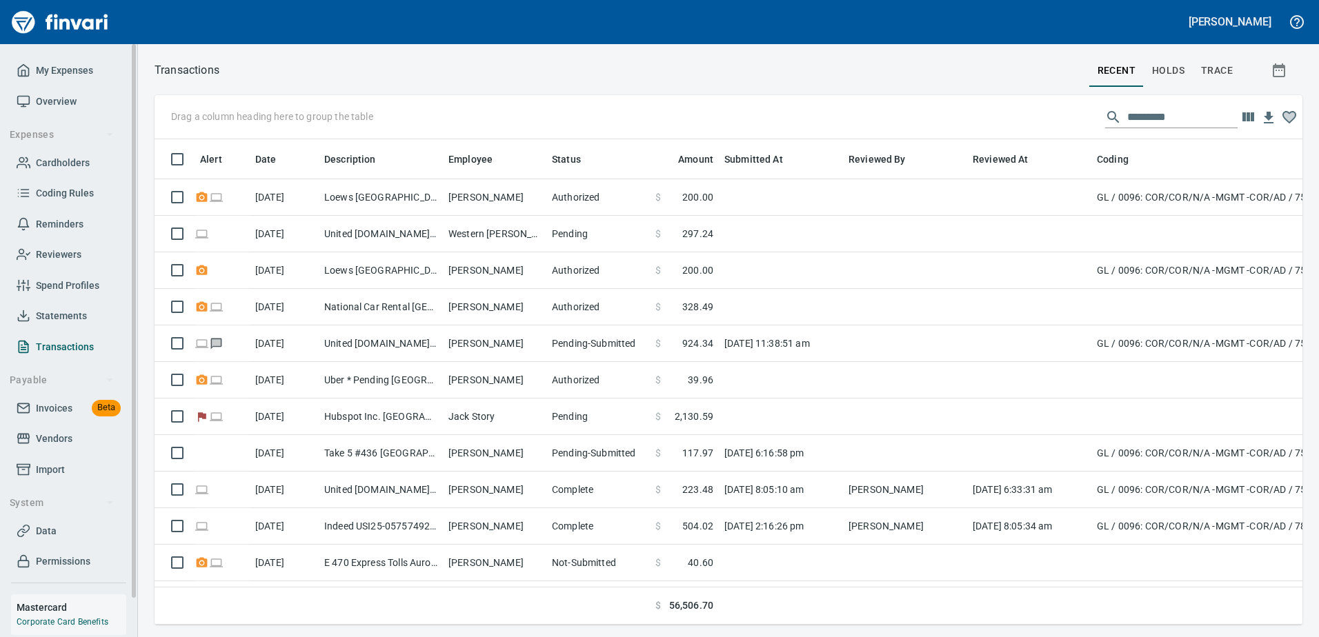
scroll to position [465, 1127]
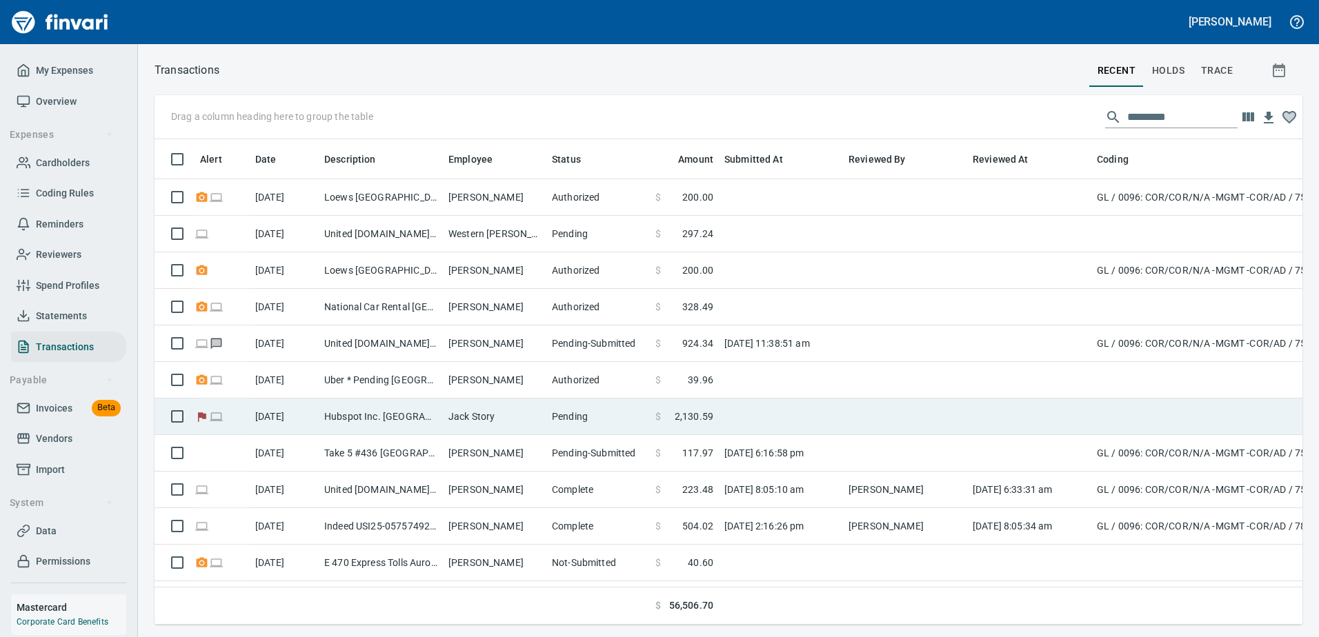
click at [421, 419] on td "Hubspot Inc. [GEOGRAPHIC_DATA], [GEOGRAPHIC_DATA]" at bounding box center [381, 417] width 124 height 37
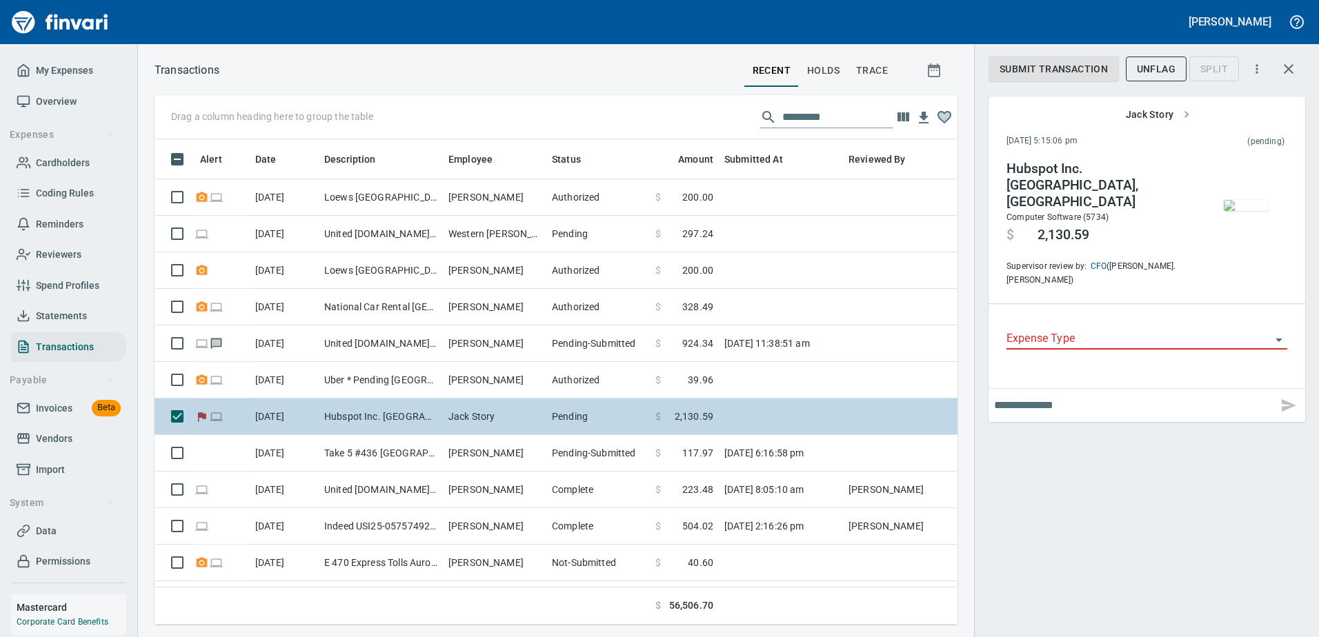
scroll to position [465, 782]
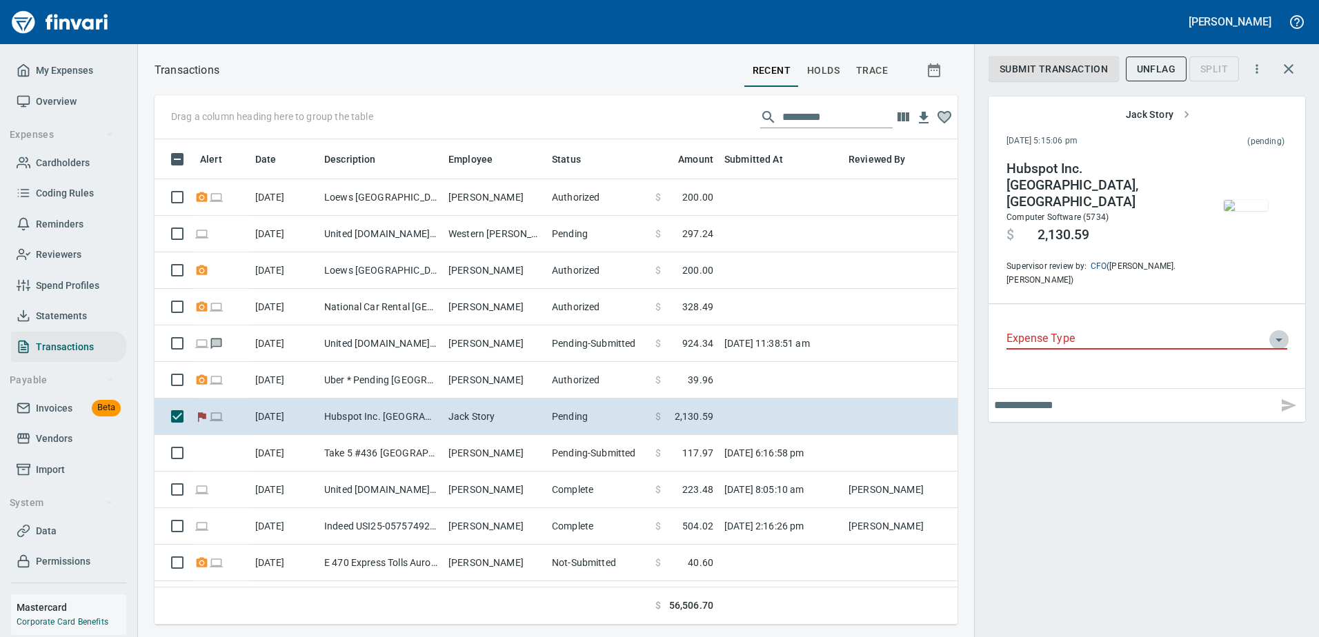
click at [1283, 332] on icon "Open" at bounding box center [1278, 340] width 17 height 17
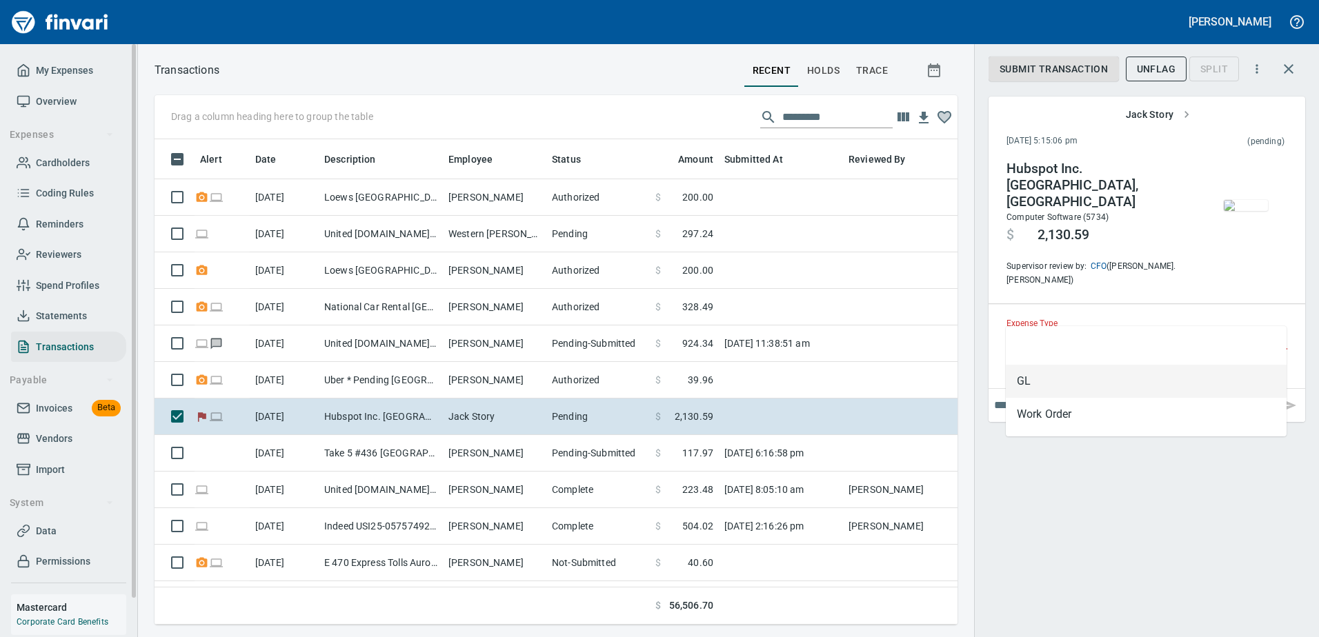
click at [66, 198] on span "Coding Rules" at bounding box center [65, 193] width 58 height 17
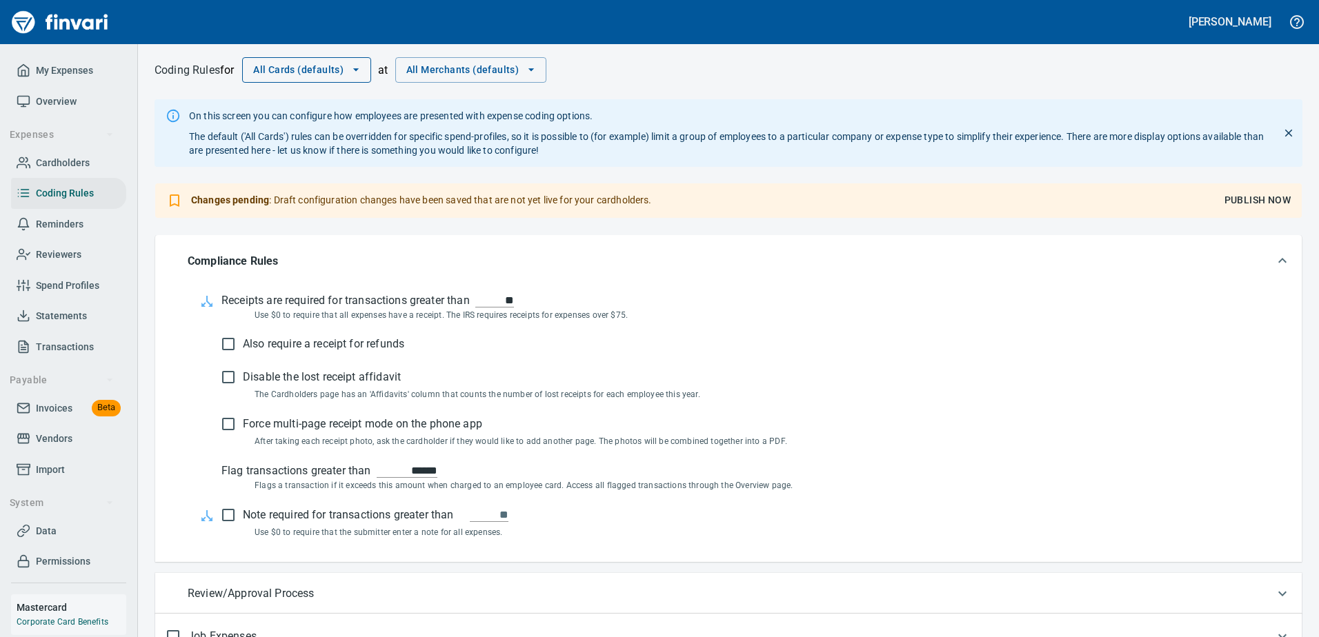
click at [317, 74] on span "All Cards (defaults)" at bounding box center [306, 69] width 107 height 17
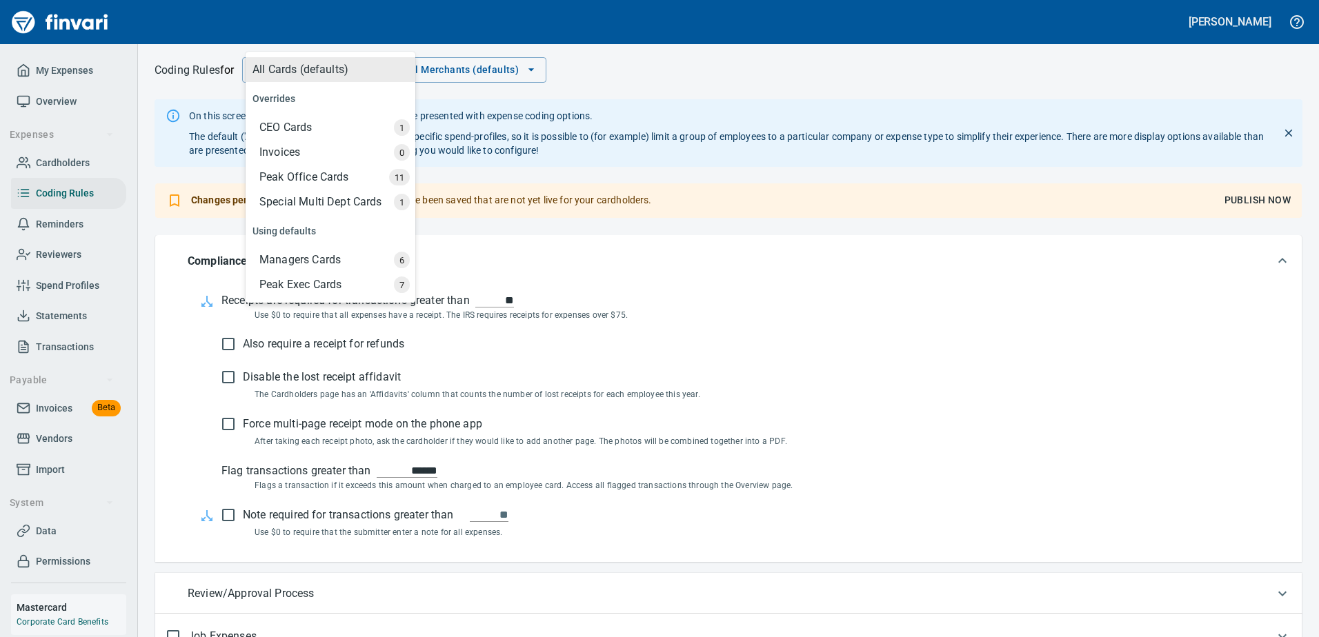
click at [307, 204] on div "Special Multi Dept Cards" at bounding box center [331, 202] width 167 height 25
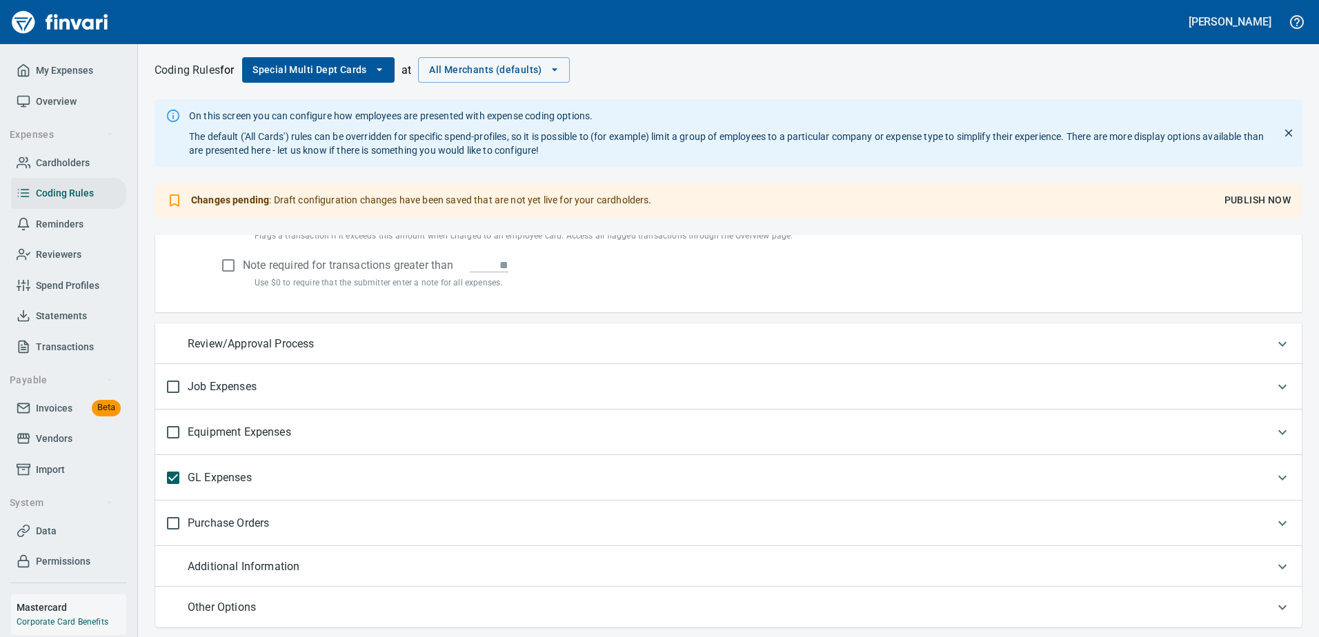
scroll to position [230, 0]
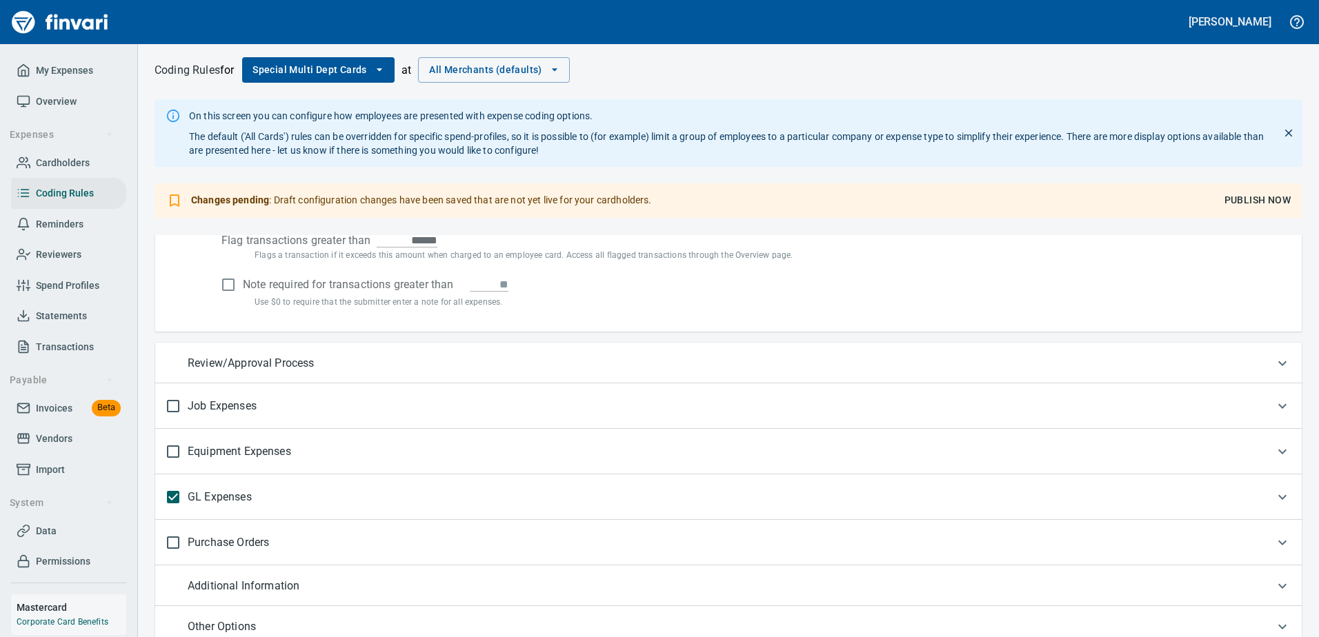
click at [544, 499] on div "GL Expenses" at bounding box center [715, 497] width 1099 height 29
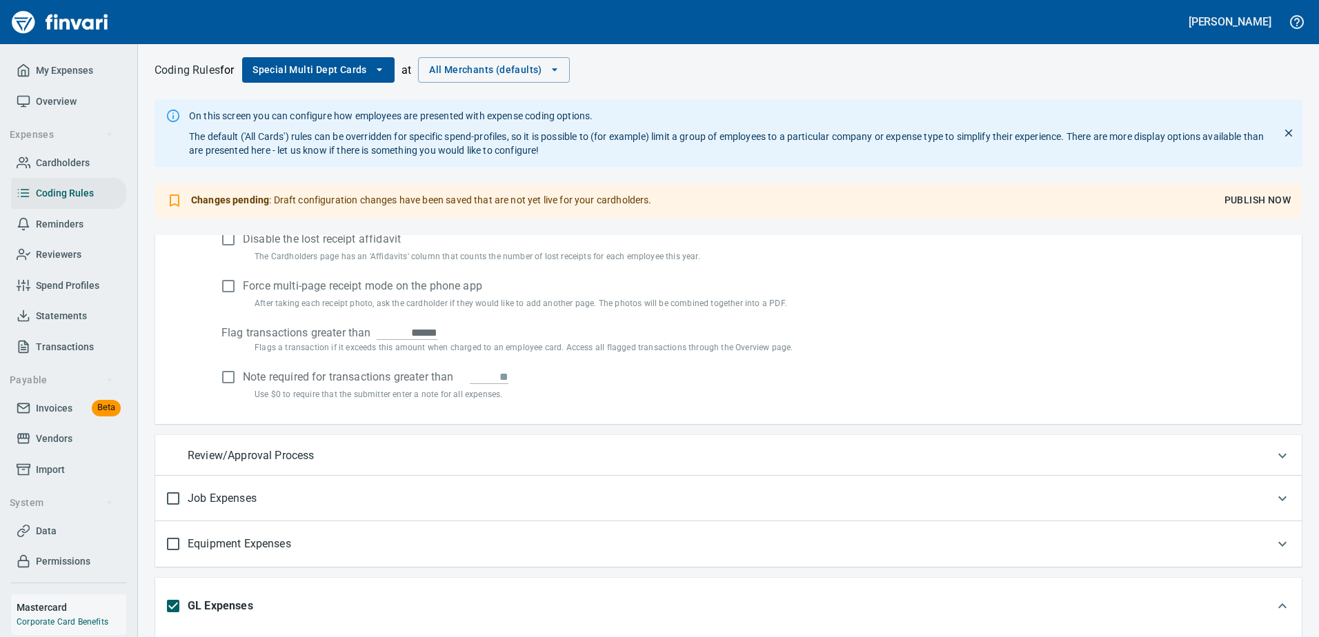
scroll to position [0, 0]
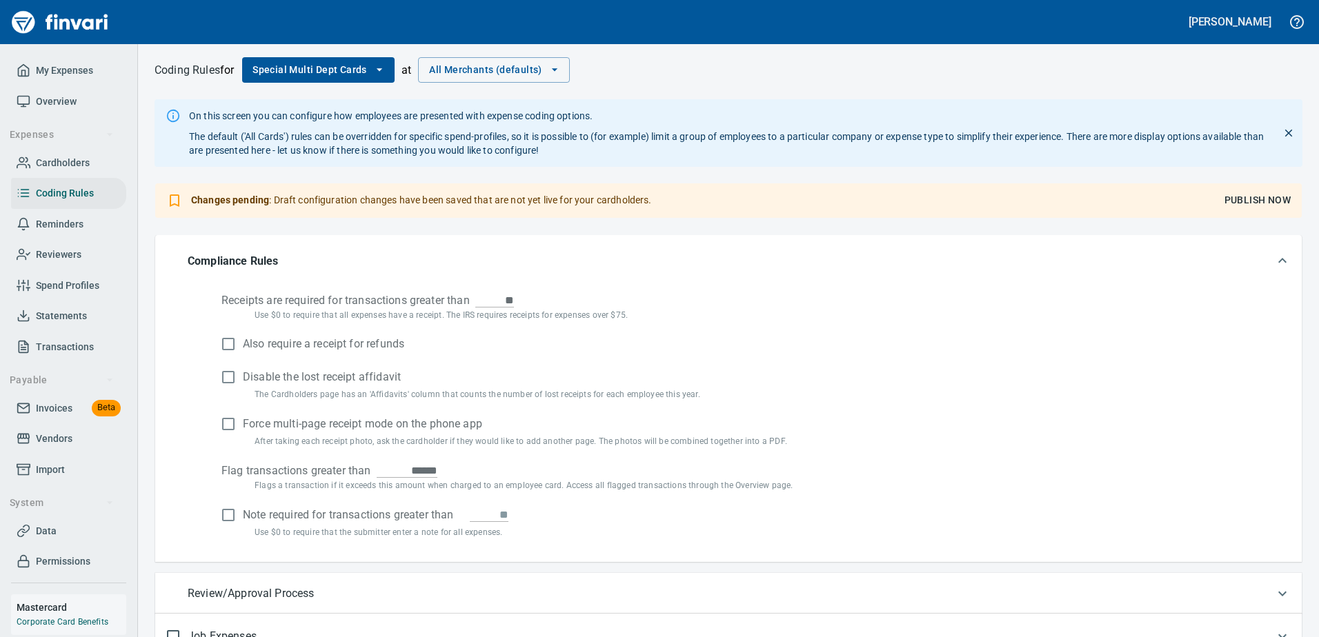
click at [1277, 214] on div "Coding Rules for Special Multi Dept Cards at All Merchants (defaults) On this s…" at bounding box center [728, 340] width 1181 height 593
drag, startPoint x: 1279, startPoint y: 201, endPoint x: 1283, endPoint y: 186, distance: 14.9
click at [1282, 188] on button "Publish Now" at bounding box center [1257, 201] width 77 height 26
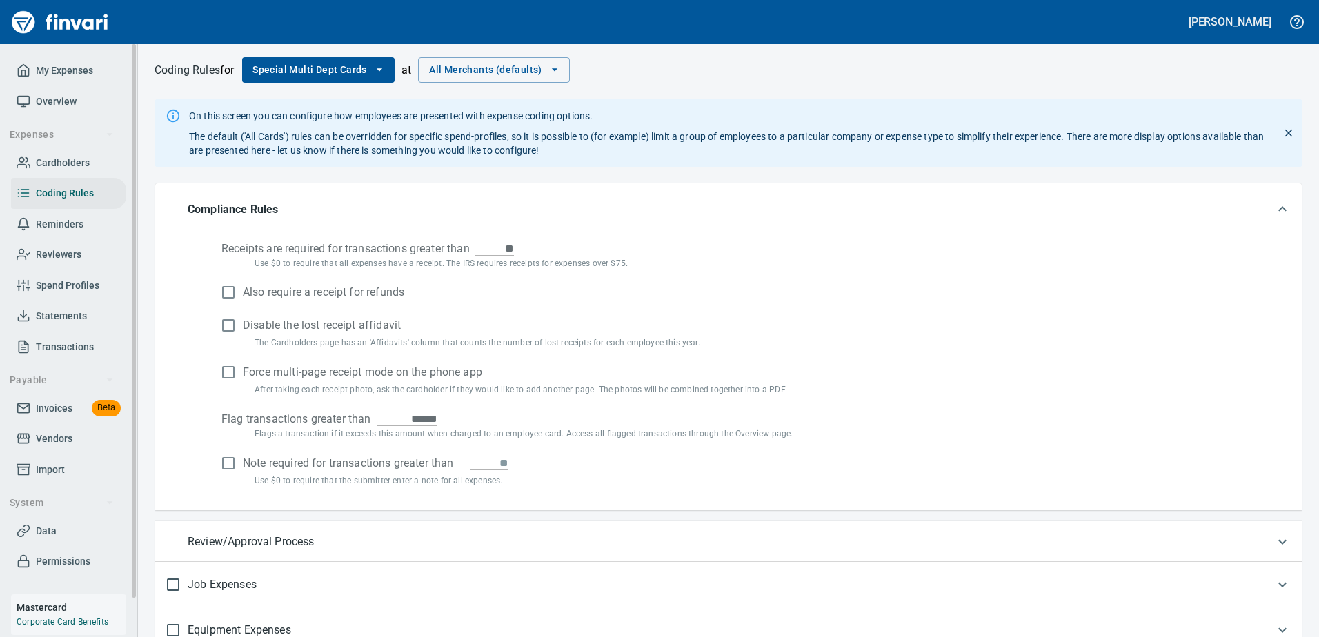
click at [90, 339] on span "Transactions" at bounding box center [65, 347] width 58 height 17
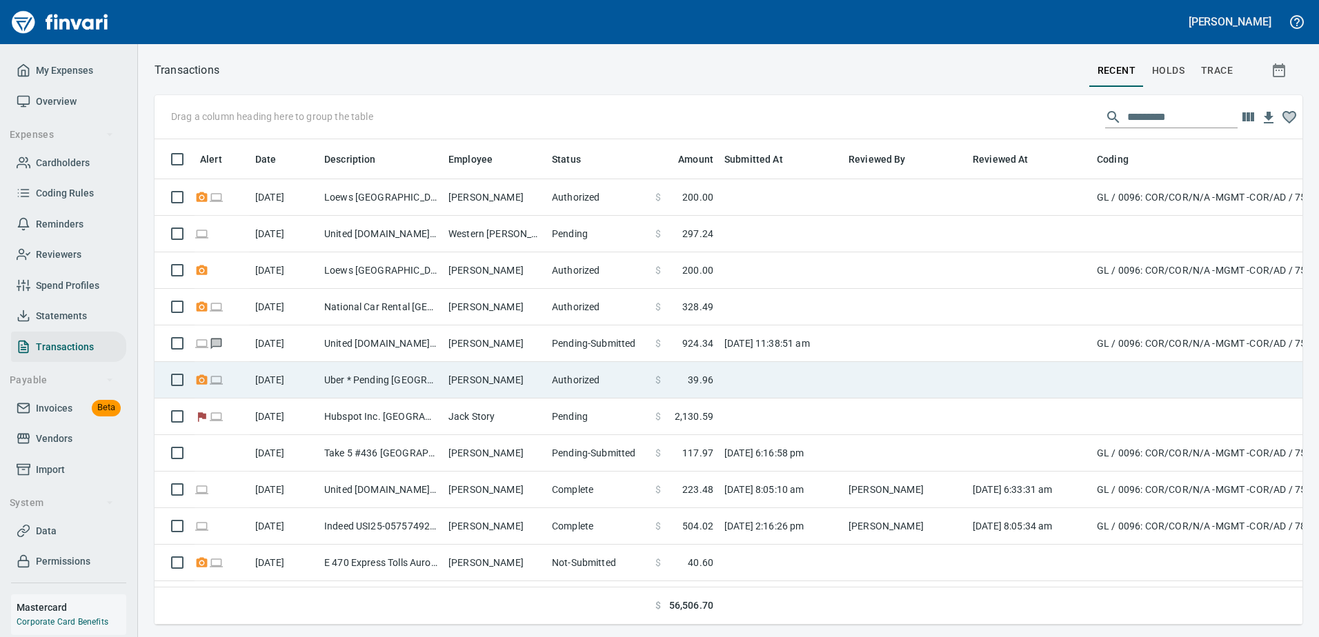
scroll to position [465, 1127]
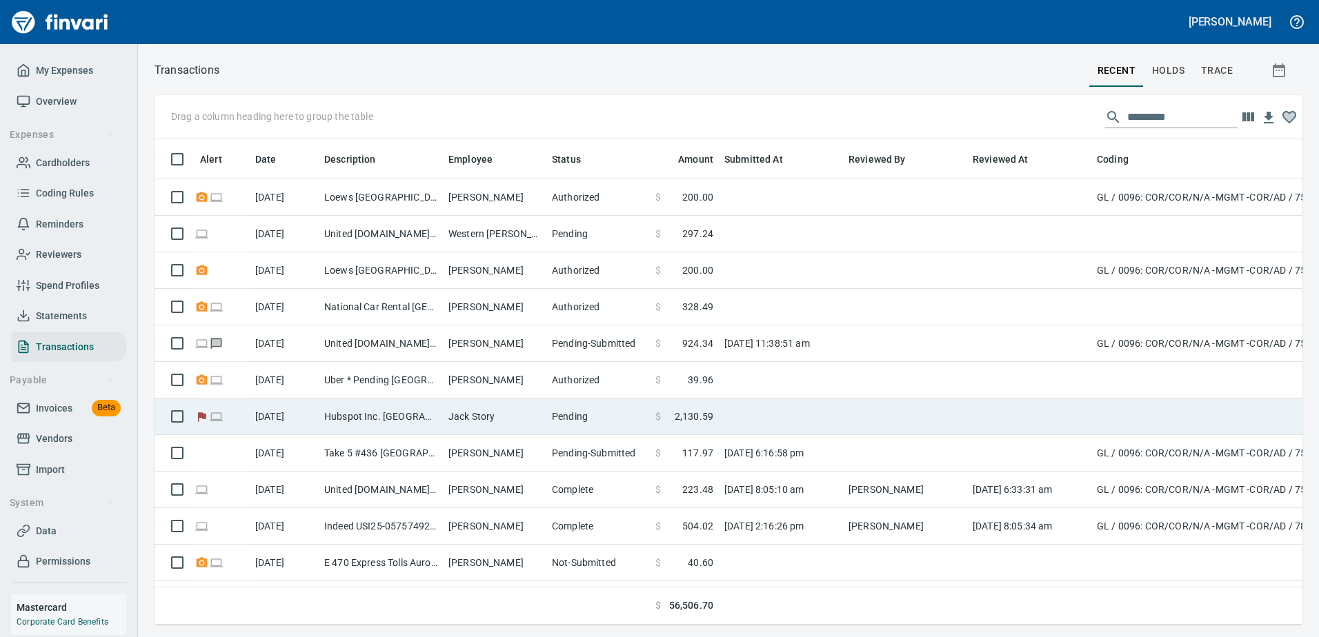
click at [479, 406] on td "Jack Story" at bounding box center [494, 417] width 103 height 37
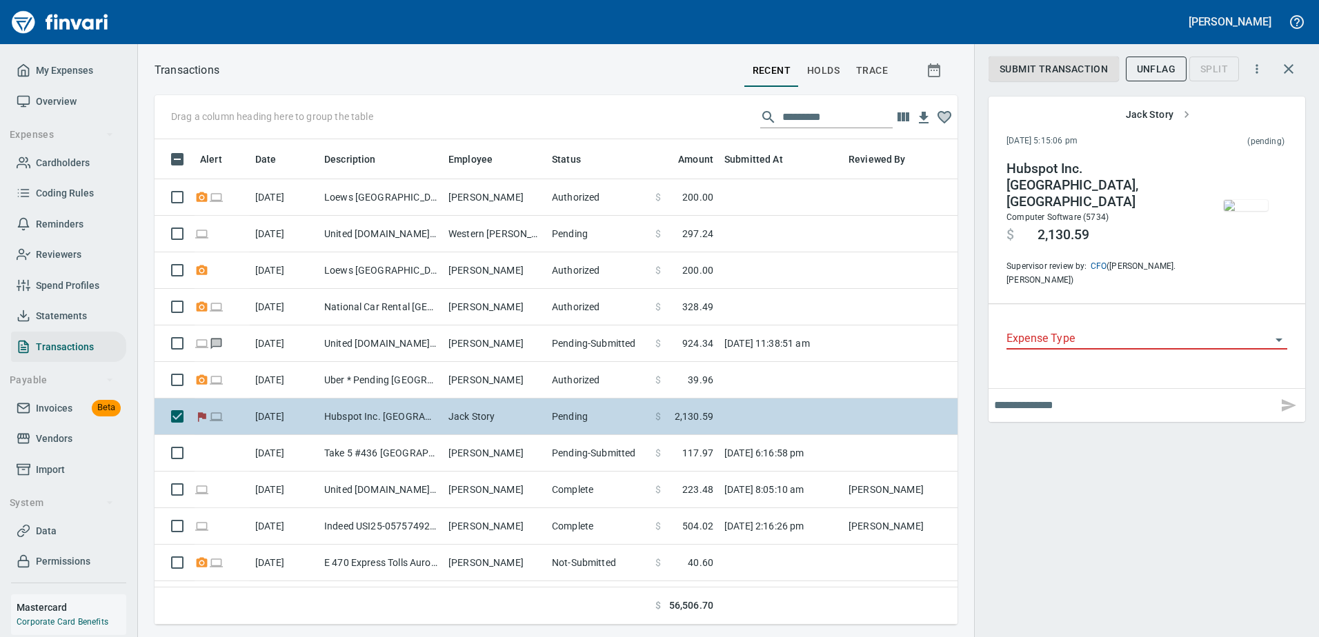
scroll to position [465, 782]
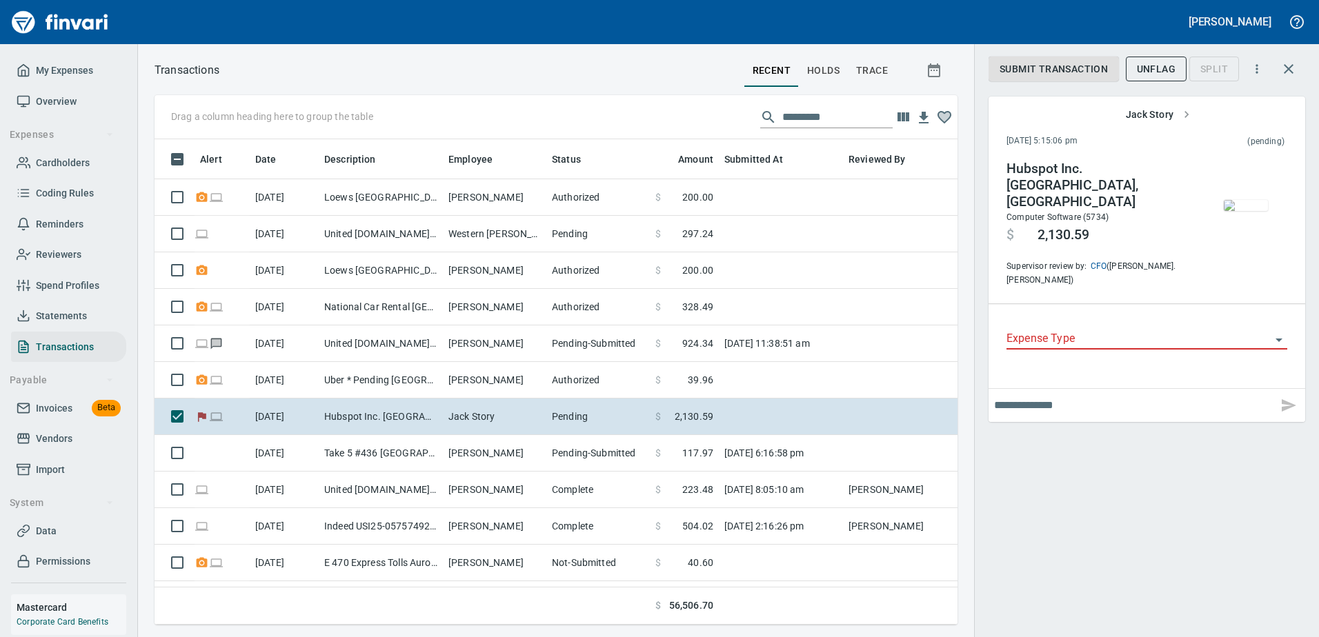
click at [1279, 332] on icon "Open" at bounding box center [1278, 340] width 17 height 17
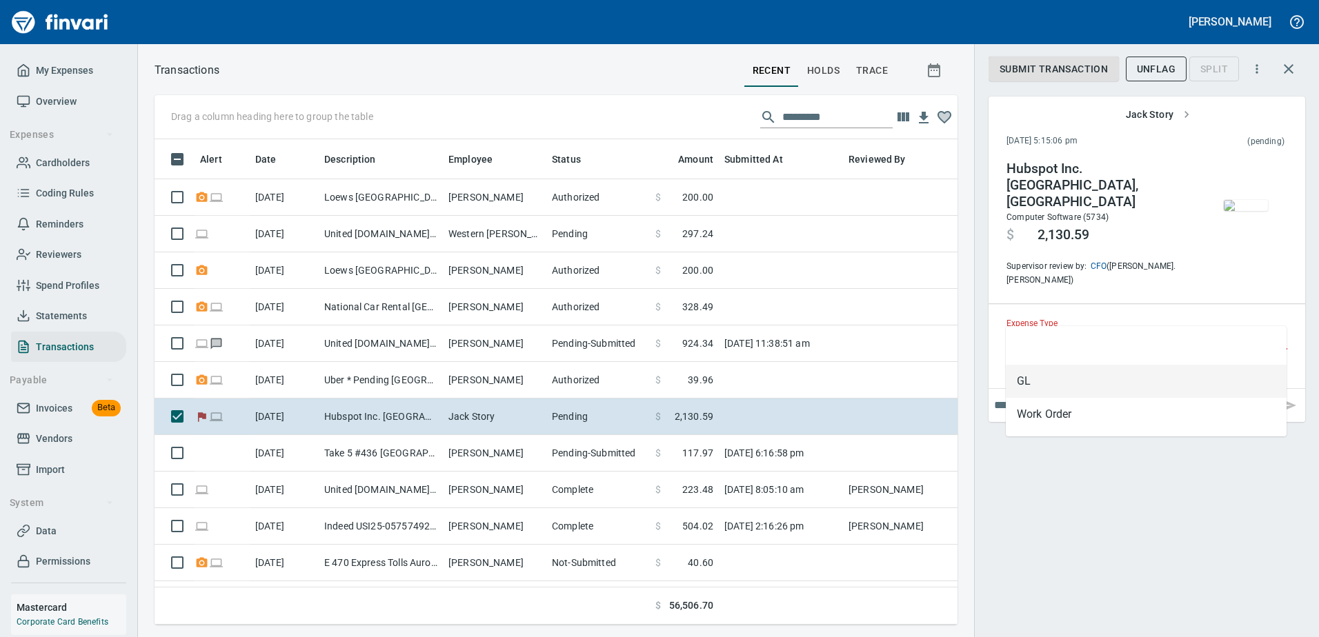
click at [1071, 383] on li "GL" at bounding box center [1146, 381] width 281 height 33
type input "**"
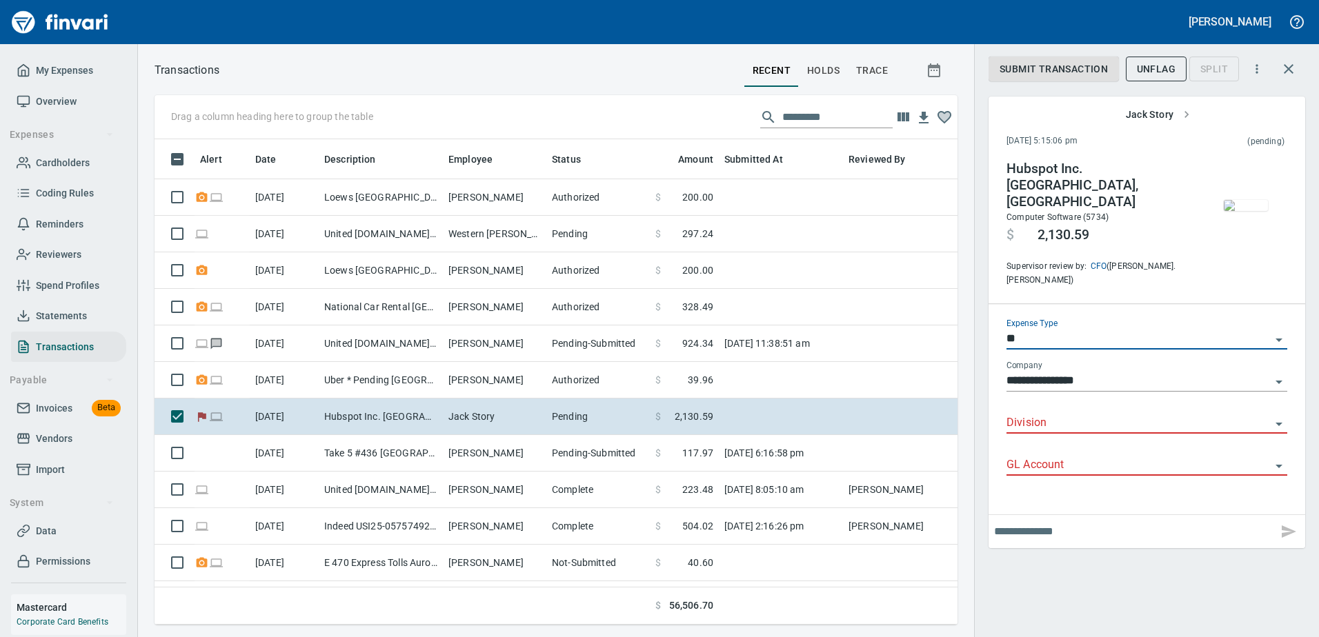
click at [1286, 374] on icon "Open" at bounding box center [1278, 382] width 17 height 17
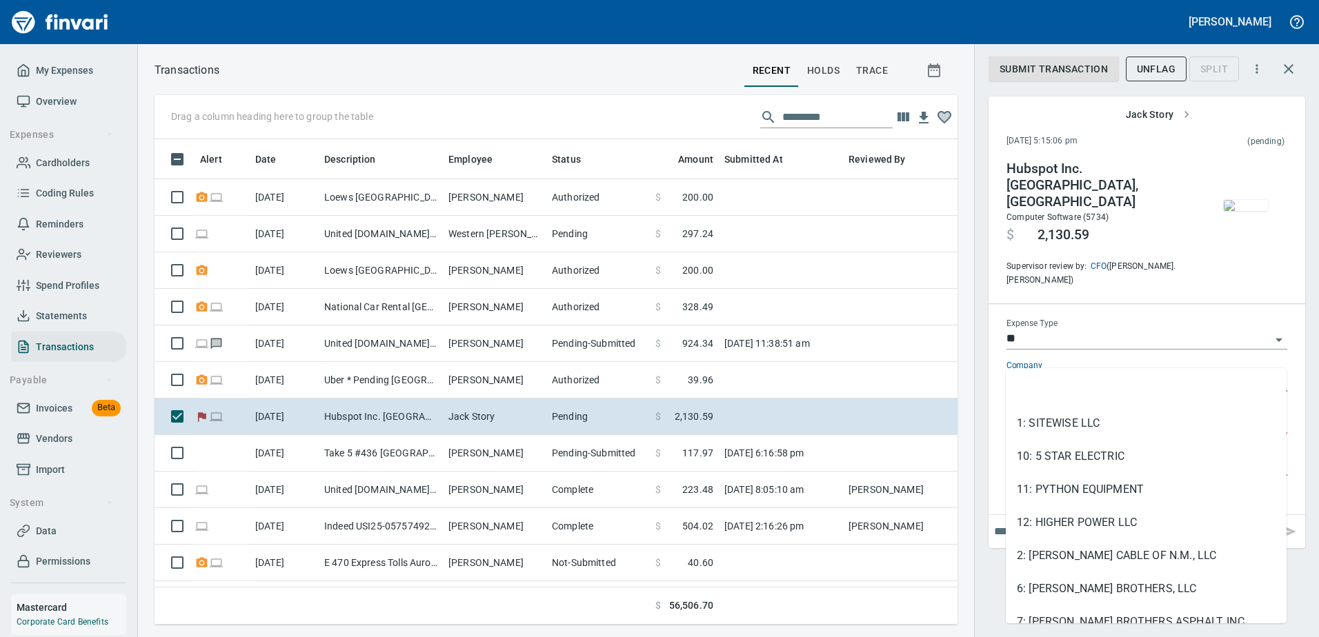
scroll to position [48, 0]
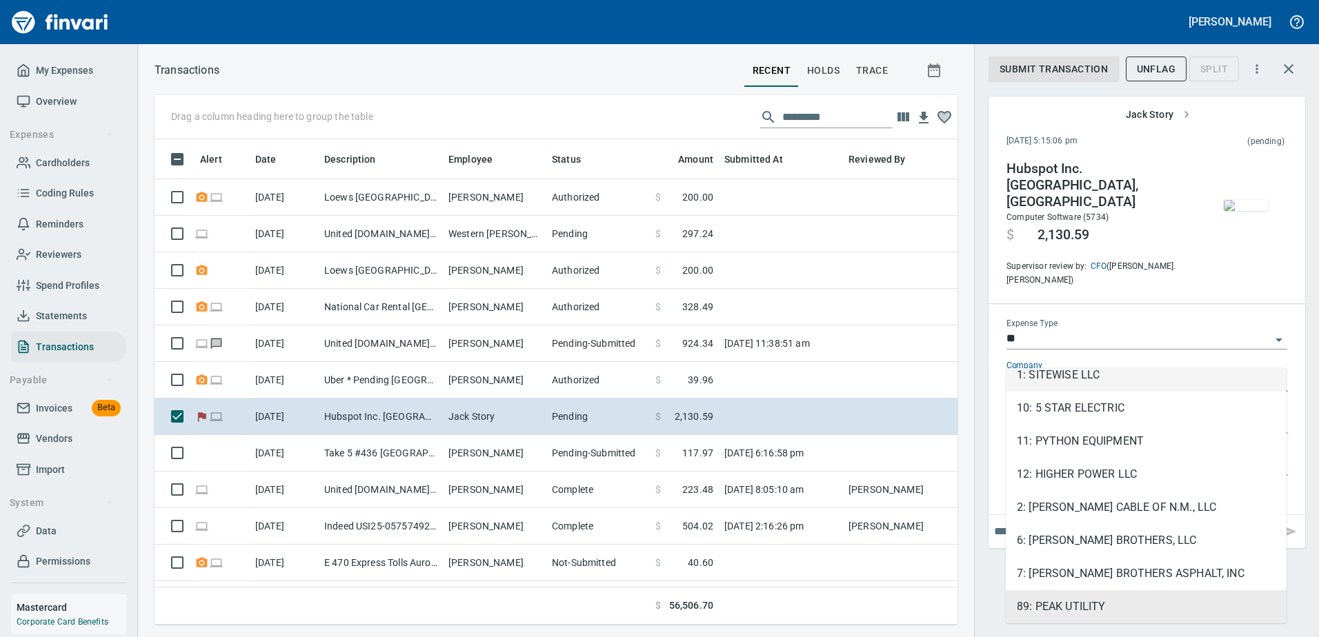
click at [1168, 379] on li "1: SITEWISE LLC" at bounding box center [1146, 375] width 281 height 33
type input "**********"
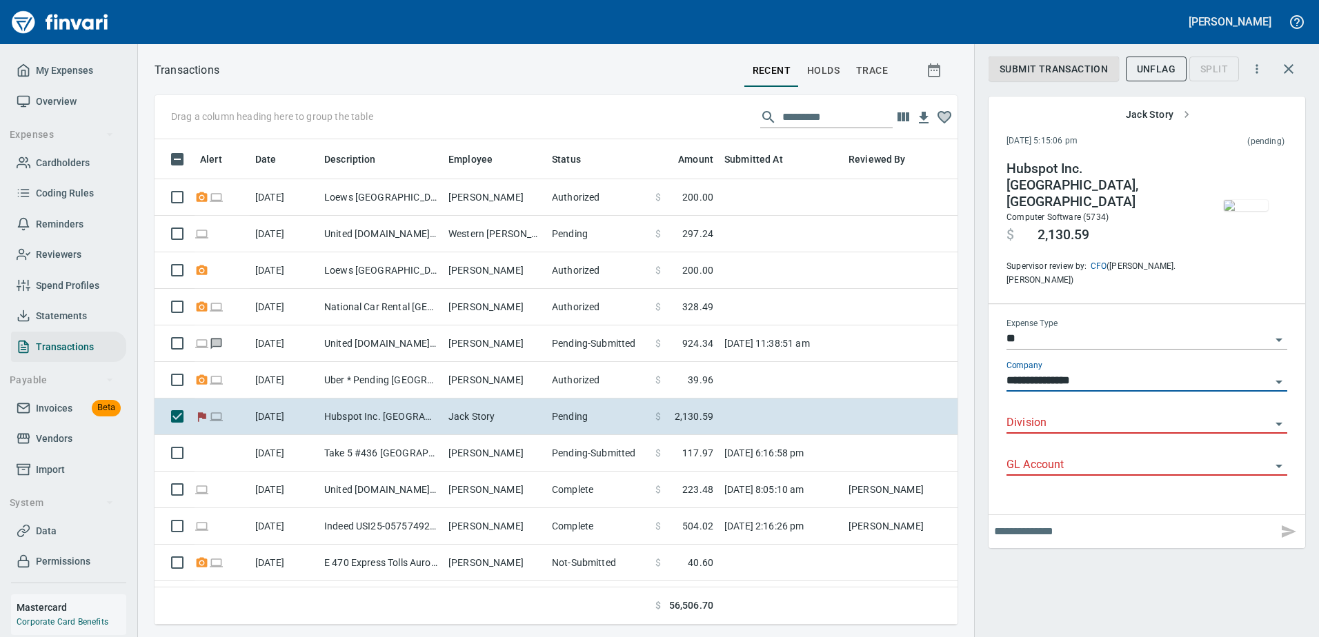
click at [1154, 414] on input "Division" at bounding box center [1138, 423] width 264 height 19
click at [1283, 416] on icon "Close" at bounding box center [1278, 424] width 17 height 17
click at [1275, 416] on icon "Open" at bounding box center [1278, 424] width 17 height 17
click at [1275, 416] on icon "Close" at bounding box center [1278, 424] width 17 height 17
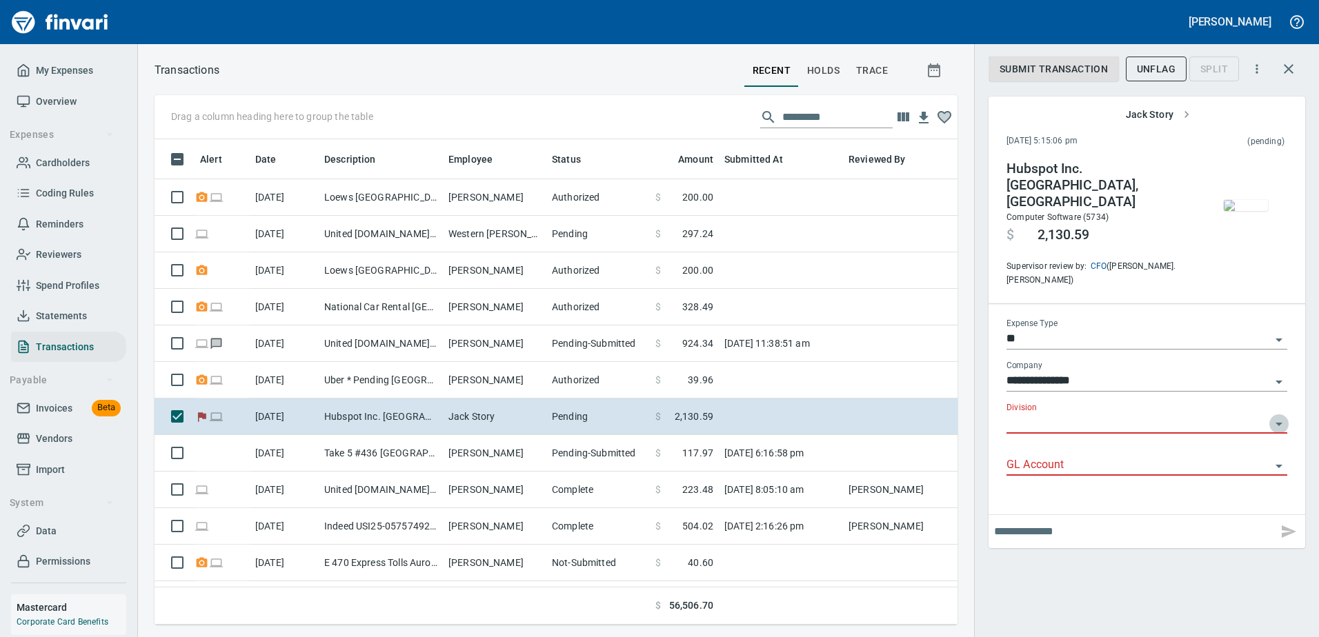
click at [1277, 416] on icon "Open" at bounding box center [1278, 424] width 17 height 17
click at [1214, 434] on li at bounding box center [1146, 432] width 281 height 33
click at [1263, 372] on input "**********" at bounding box center [1138, 381] width 264 height 19
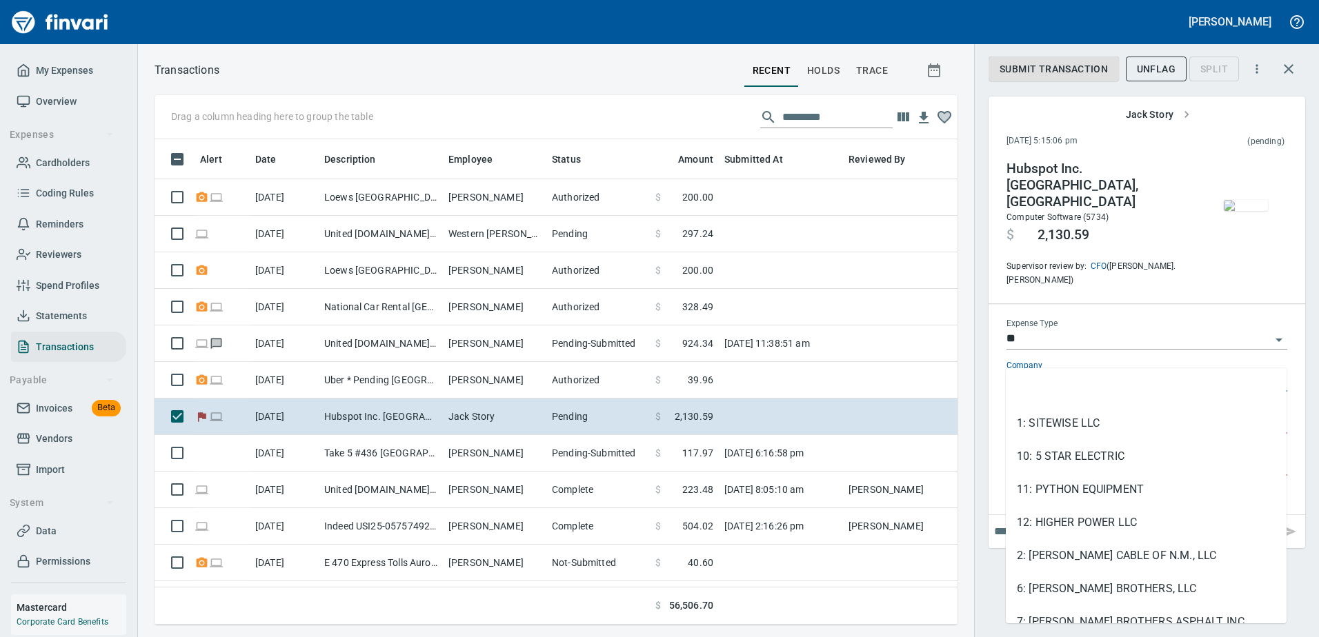
scroll to position [48, 0]
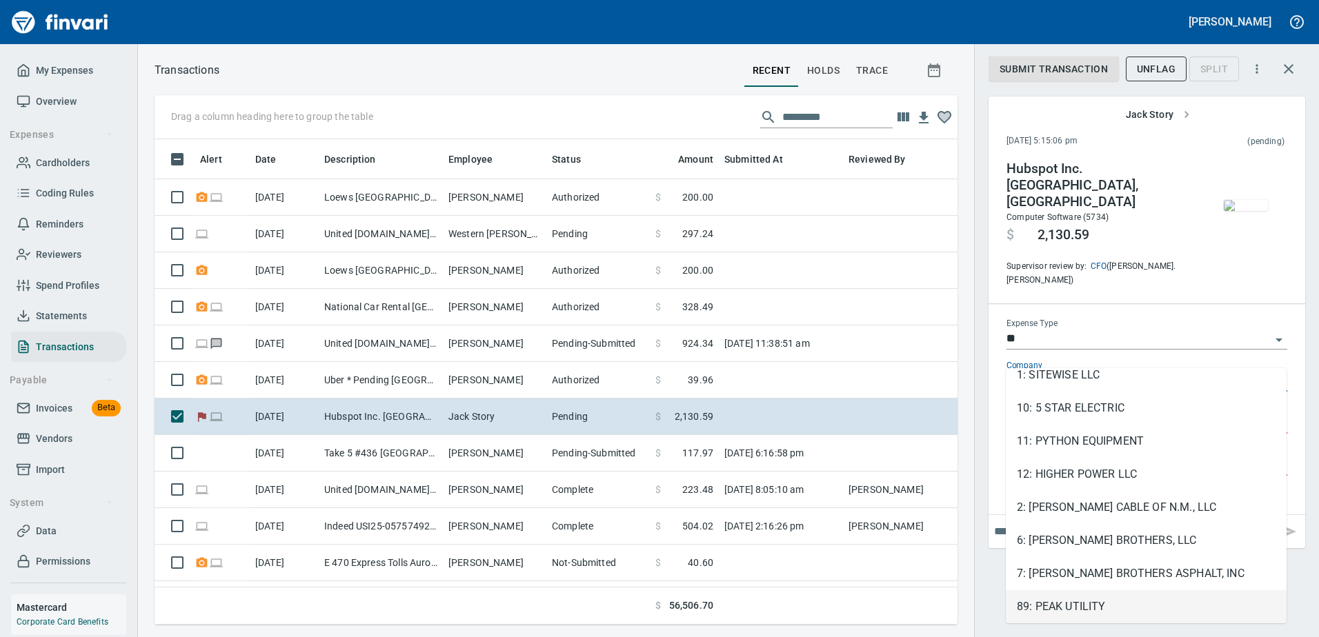
type input "**********"
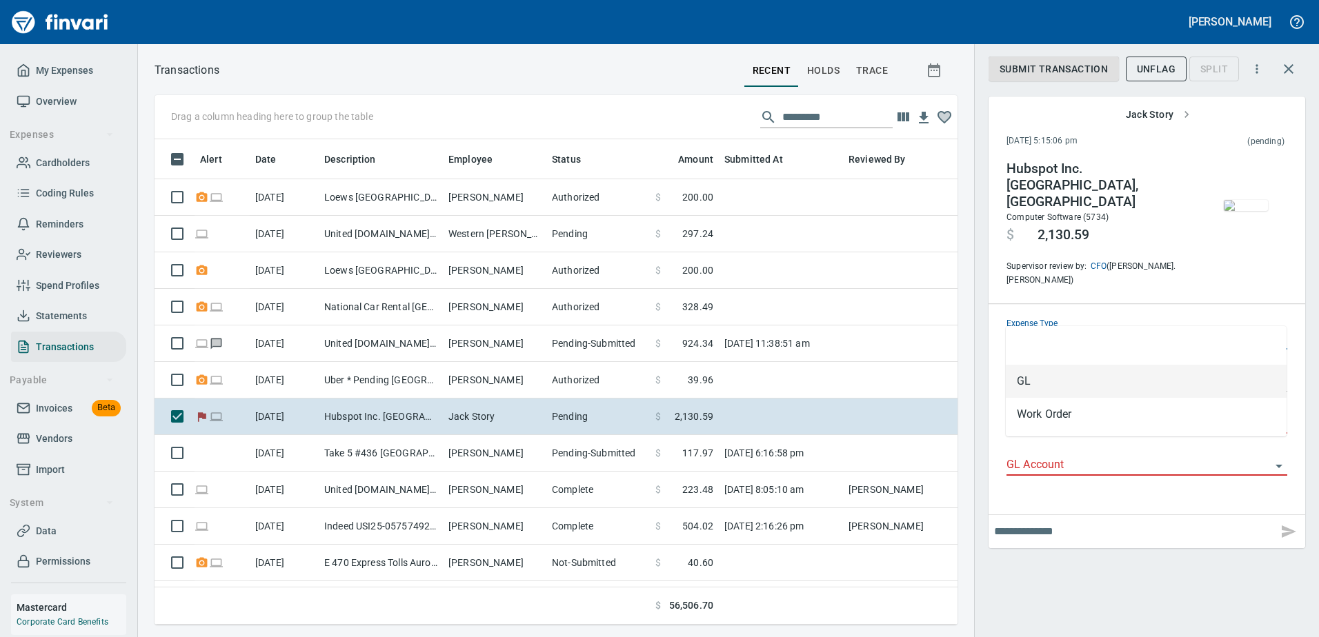
click at [1263, 330] on input "**" at bounding box center [1138, 339] width 264 height 19
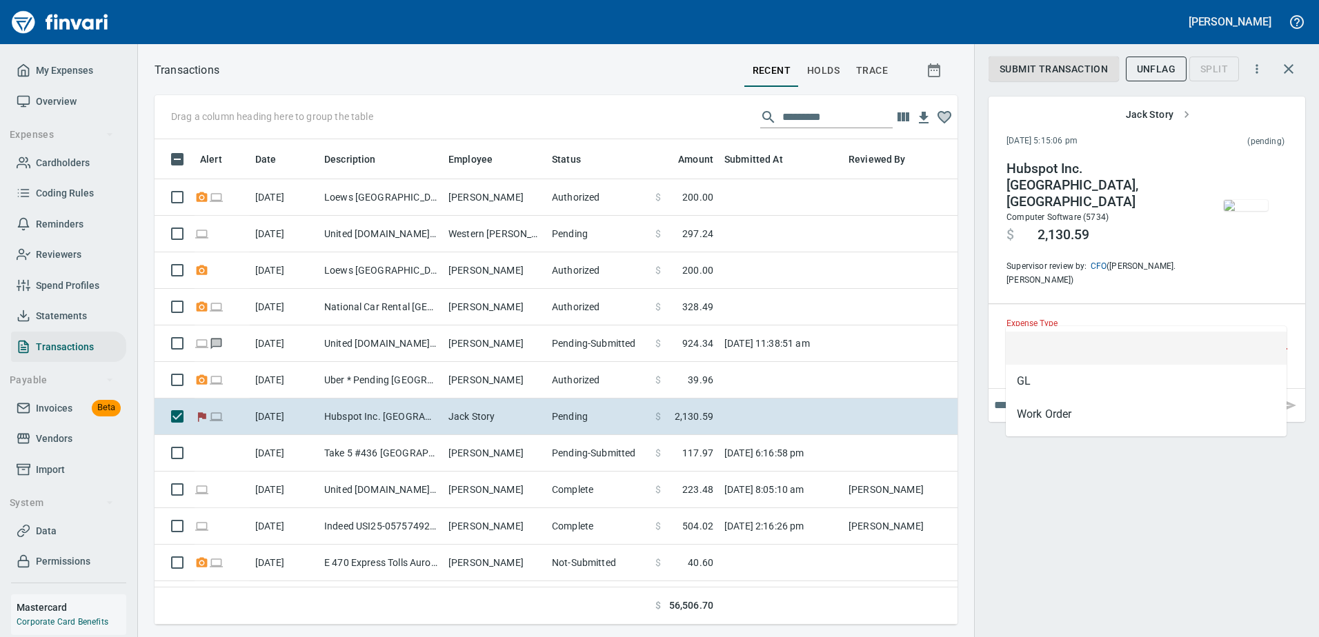
scroll to position [465, 782]
click at [1145, 511] on div "Submit Transaction UnFlag Split Jack Story [DATE] 5:15:06 pm (pending) Hubspot …" at bounding box center [1146, 318] width 345 height 637
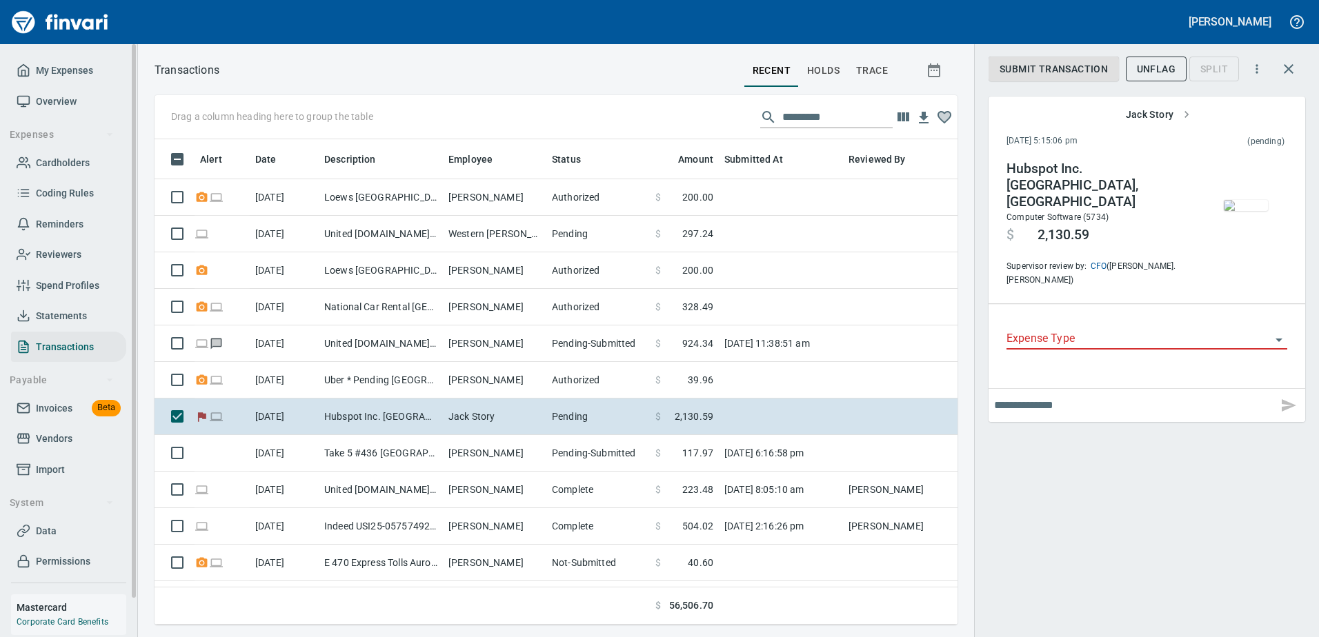
click at [71, 195] on span "Coding Rules" at bounding box center [65, 193] width 58 height 17
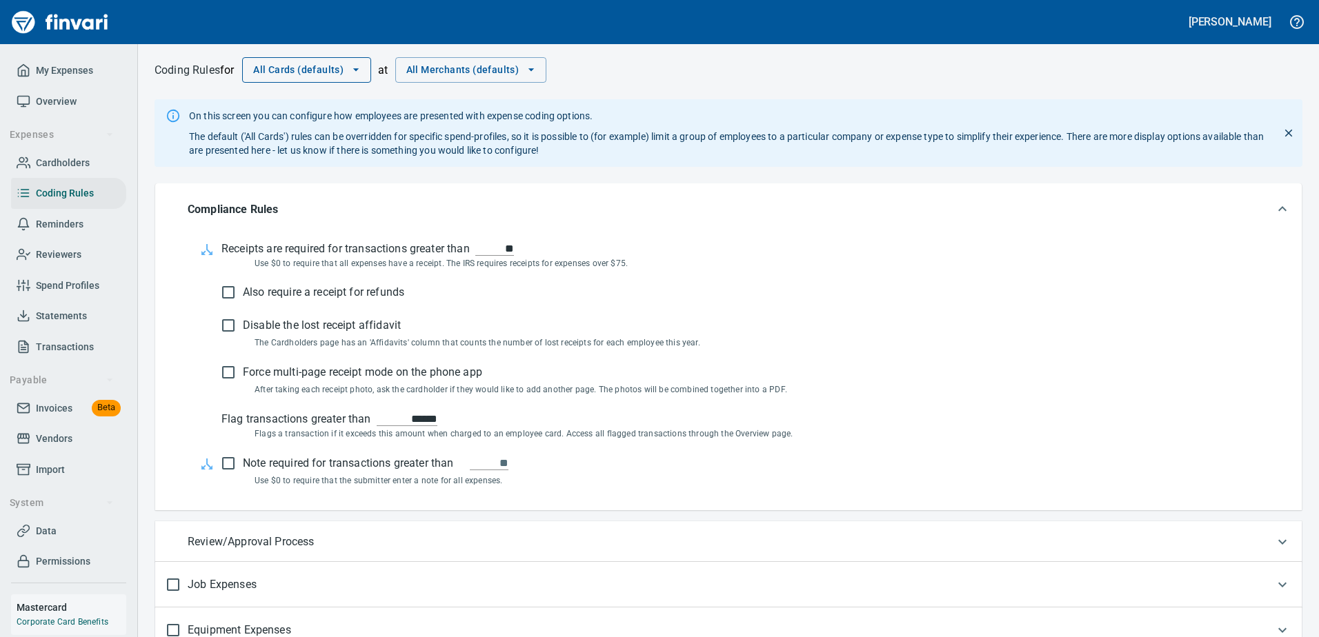
click at [355, 76] on icon "button" at bounding box center [356, 70] width 14 height 14
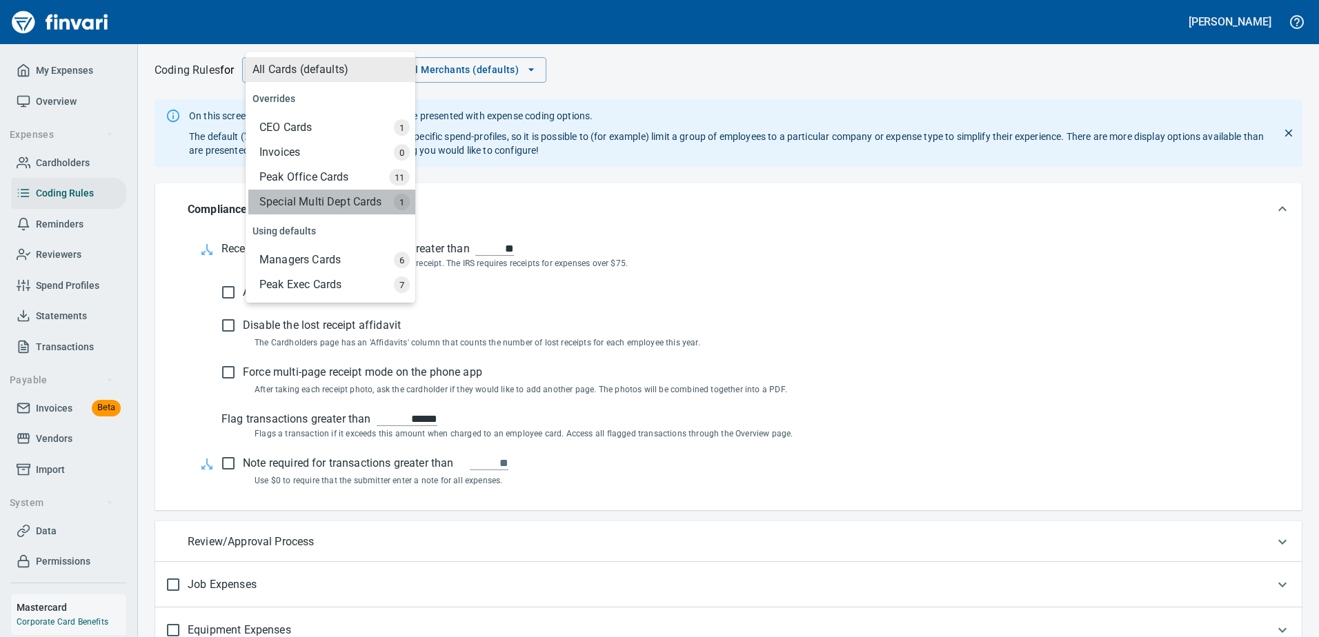
click at [321, 202] on div "Special Multi Dept Cards" at bounding box center [331, 202] width 167 height 25
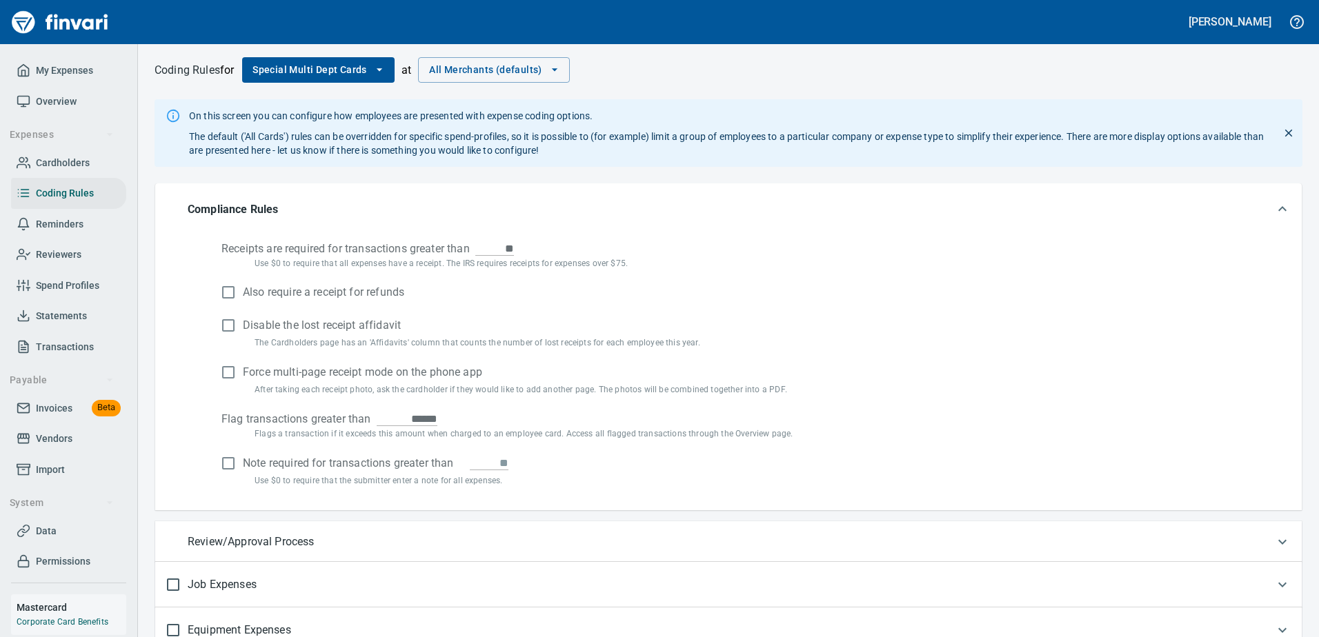
scroll to position [208, 0]
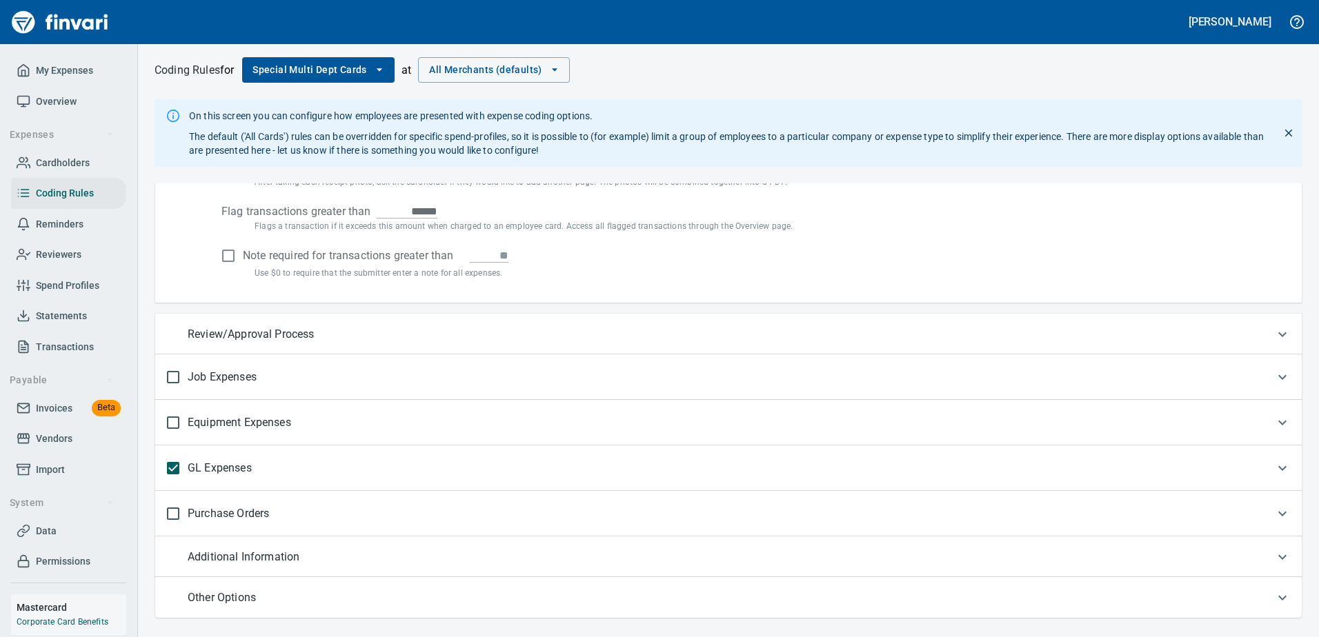
click at [328, 473] on div "GL Expenses" at bounding box center [715, 468] width 1099 height 29
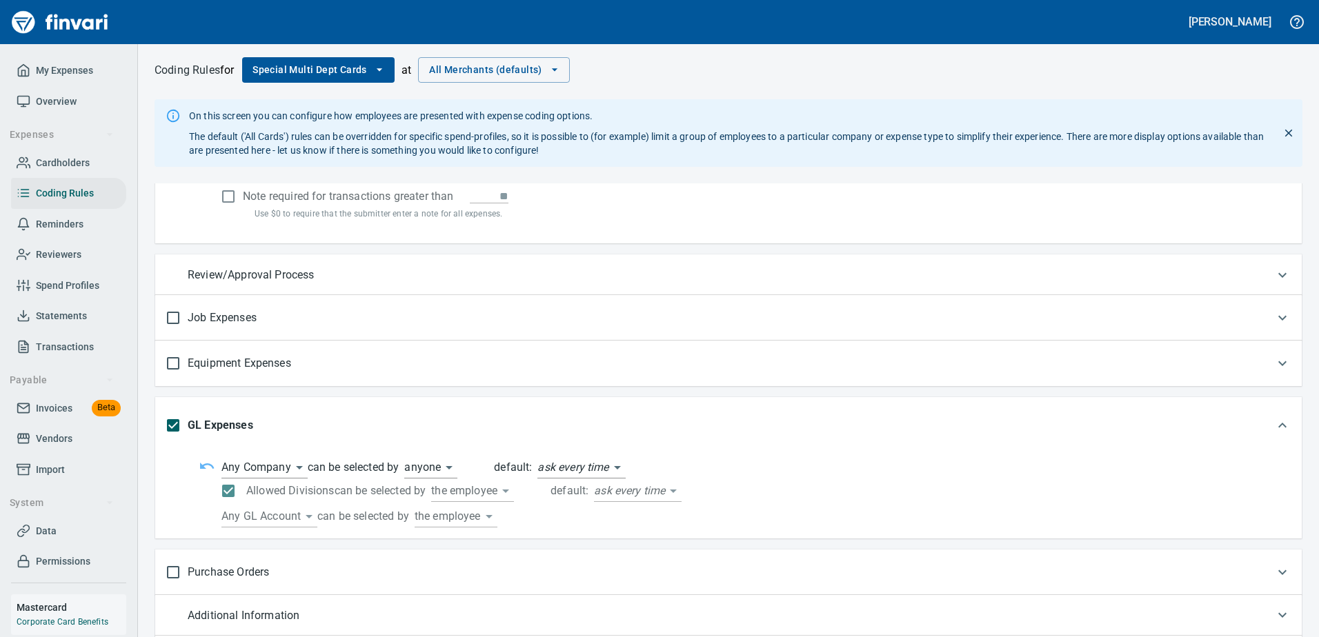
scroll to position [326, 0]
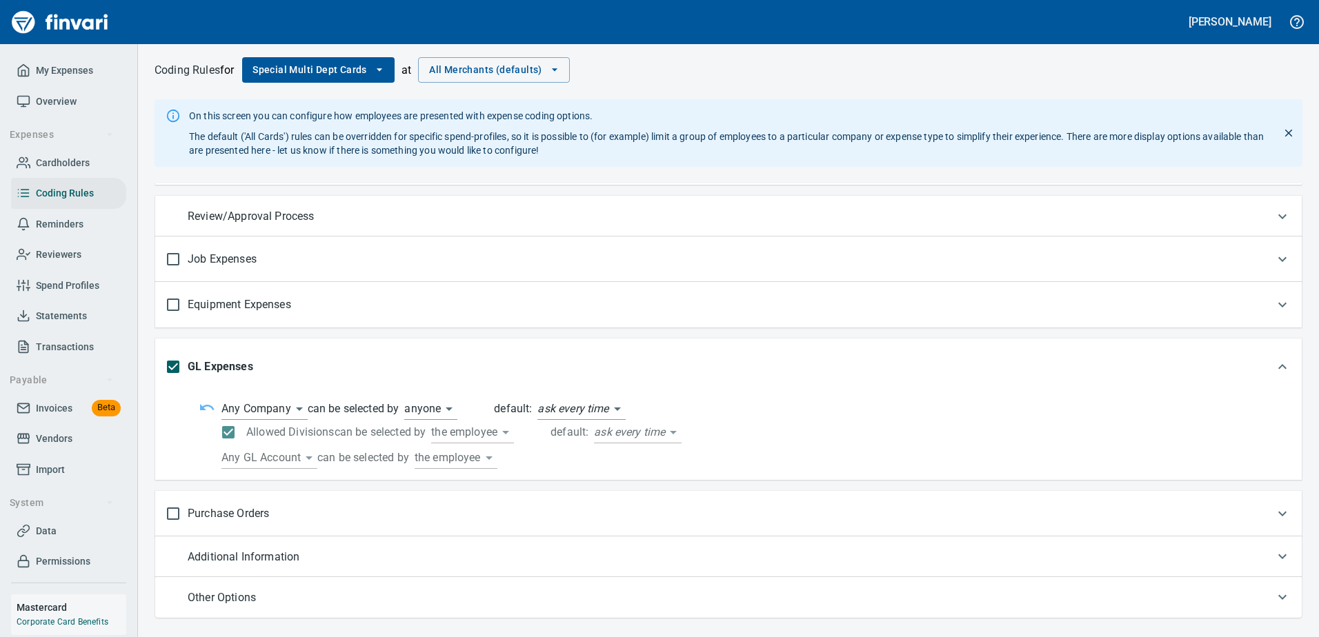
click at [420, 431] on label "can be selected by" at bounding box center [380, 432] width 92 height 13
click at [462, 431] on body "[PERSON_NAME] My Expenses Overview Expenses Cardholders Coding Rules Reminders …" at bounding box center [659, 318] width 1319 height 637
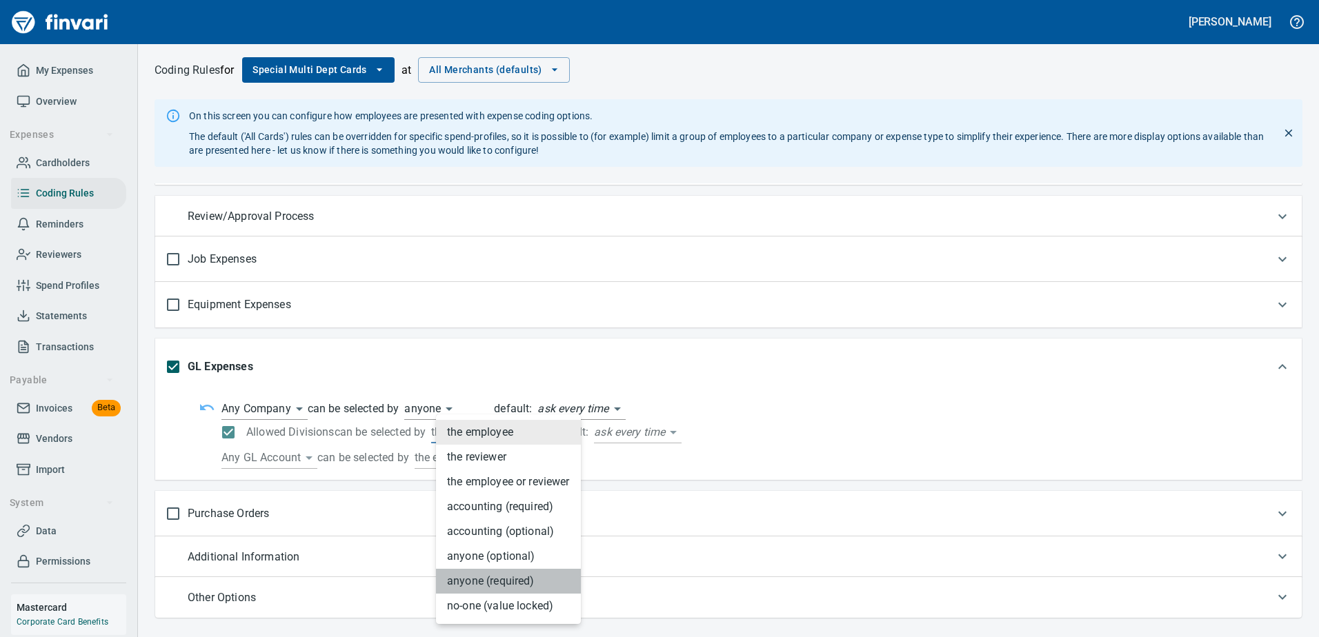
click at [501, 581] on li "anyone (required)" at bounding box center [508, 581] width 145 height 25
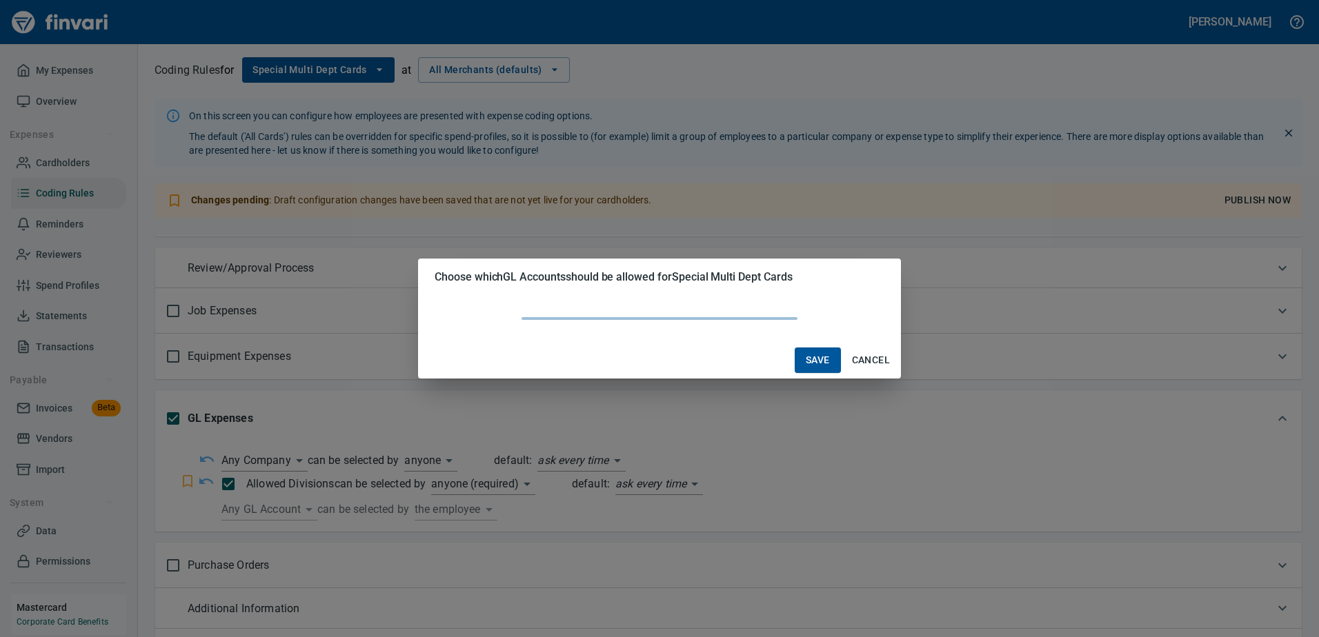
click at [291, 507] on body "[PERSON_NAME] My Expenses Overview Expenses Cardholders Coding Rules Reminders …" at bounding box center [659, 318] width 1319 height 637
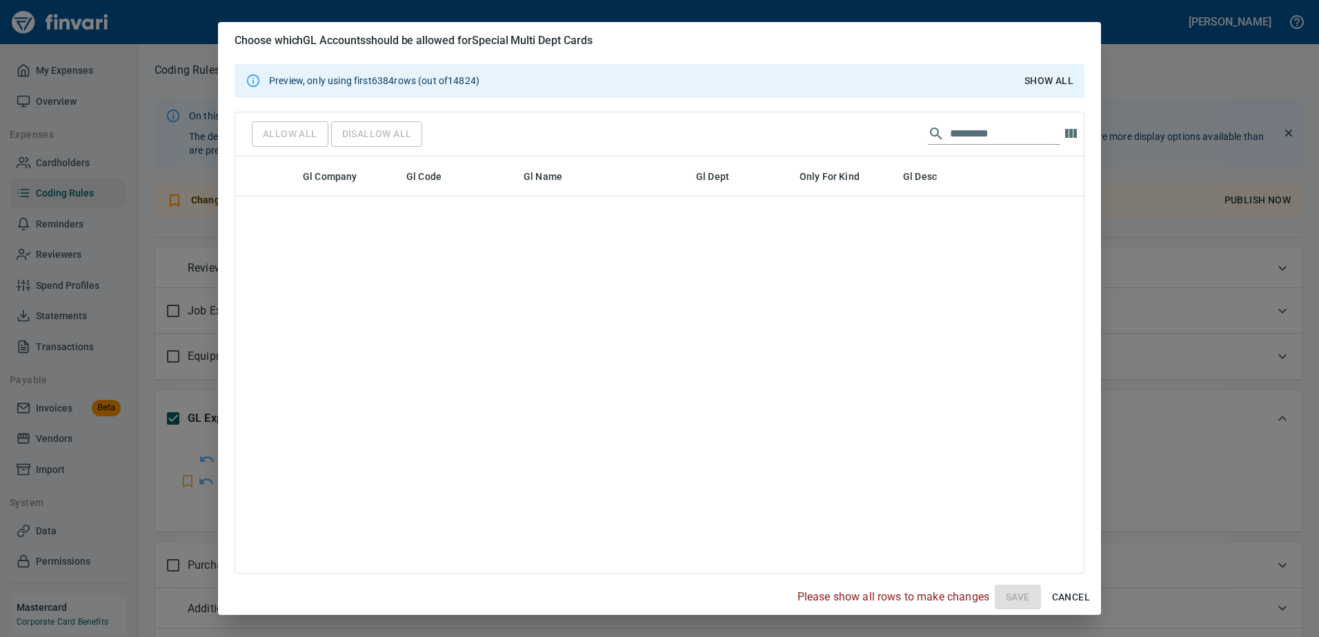
scroll to position [0, 0]
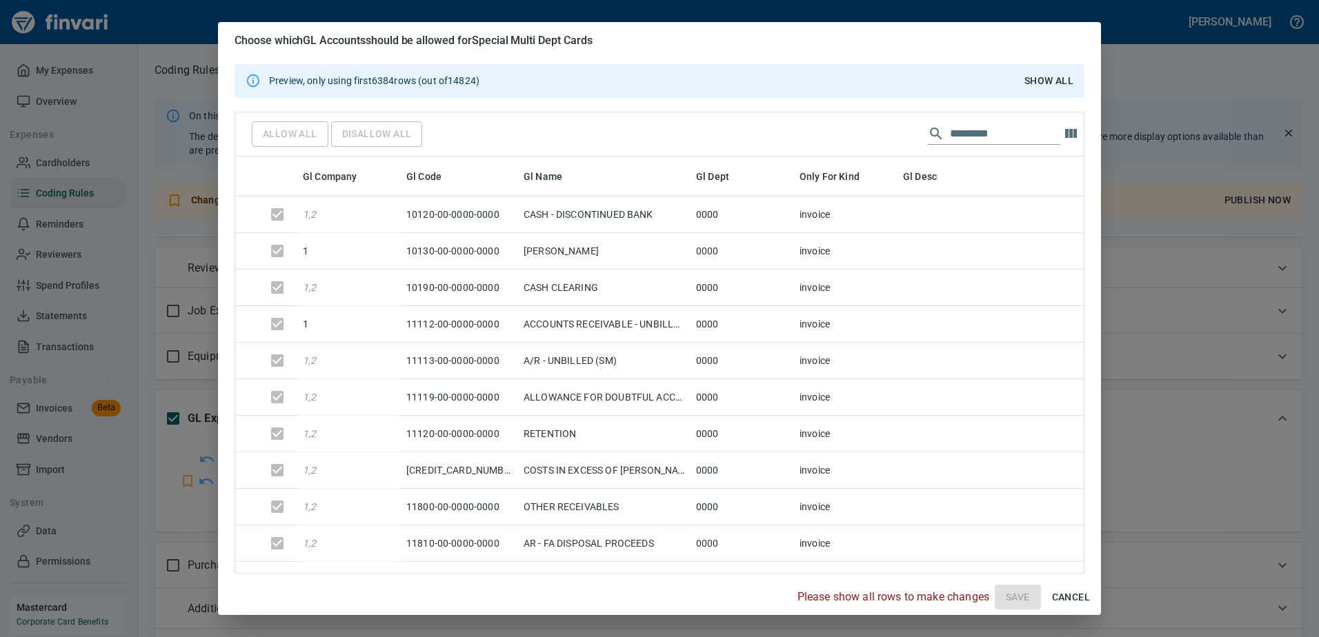
click at [1066, 595] on span "Cancel" at bounding box center [1071, 597] width 38 height 17
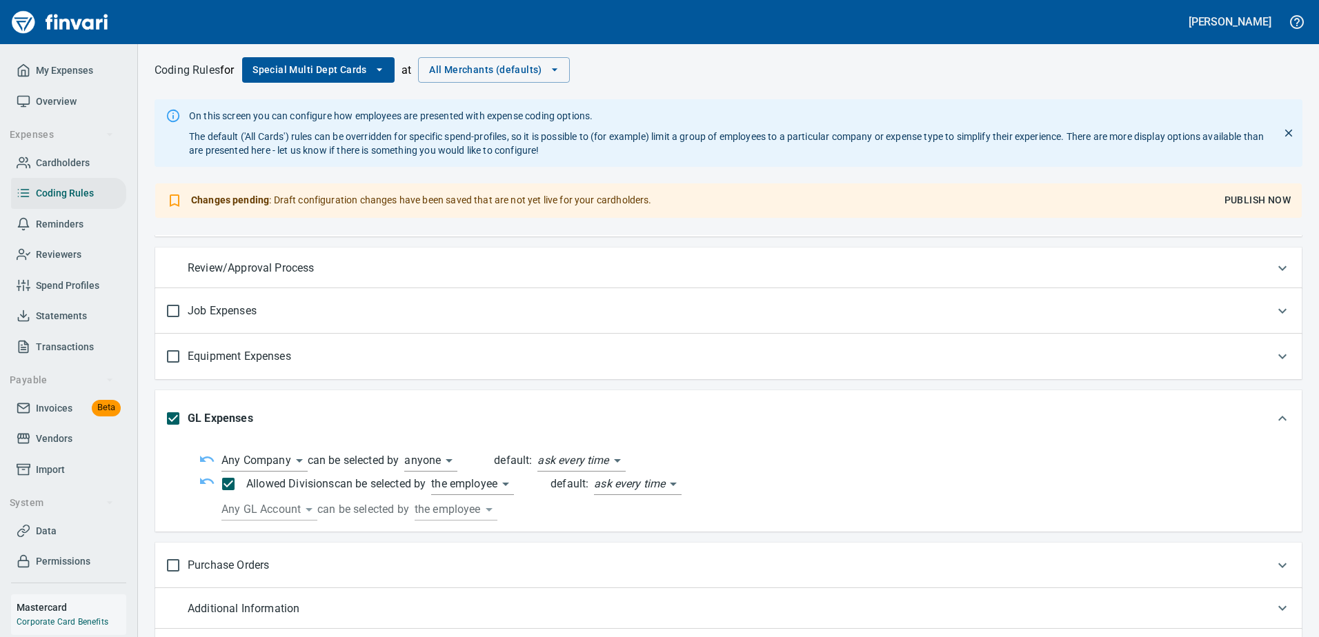
click at [496, 488] on body "[PERSON_NAME] My Expenses Overview Expenses Cardholders Coding Rules Reminders …" at bounding box center [659, 318] width 1319 height 637
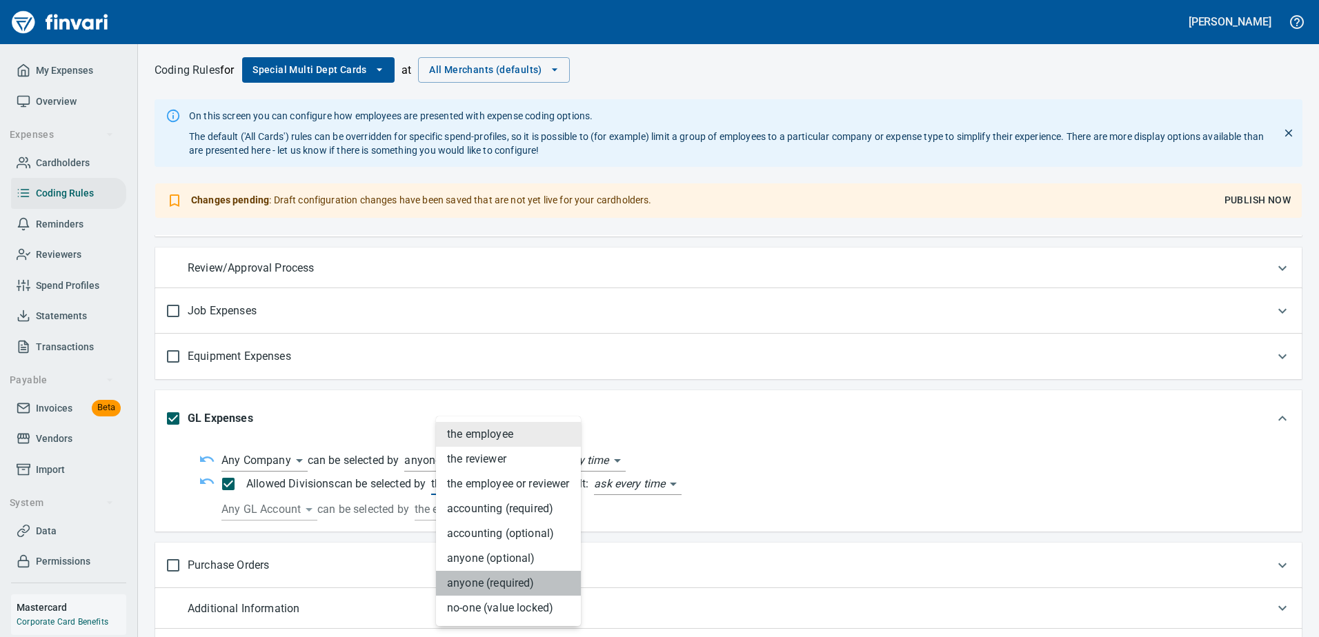
click at [503, 585] on li "anyone (required)" at bounding box center [508, 583] width 145 height 25
type input "******"
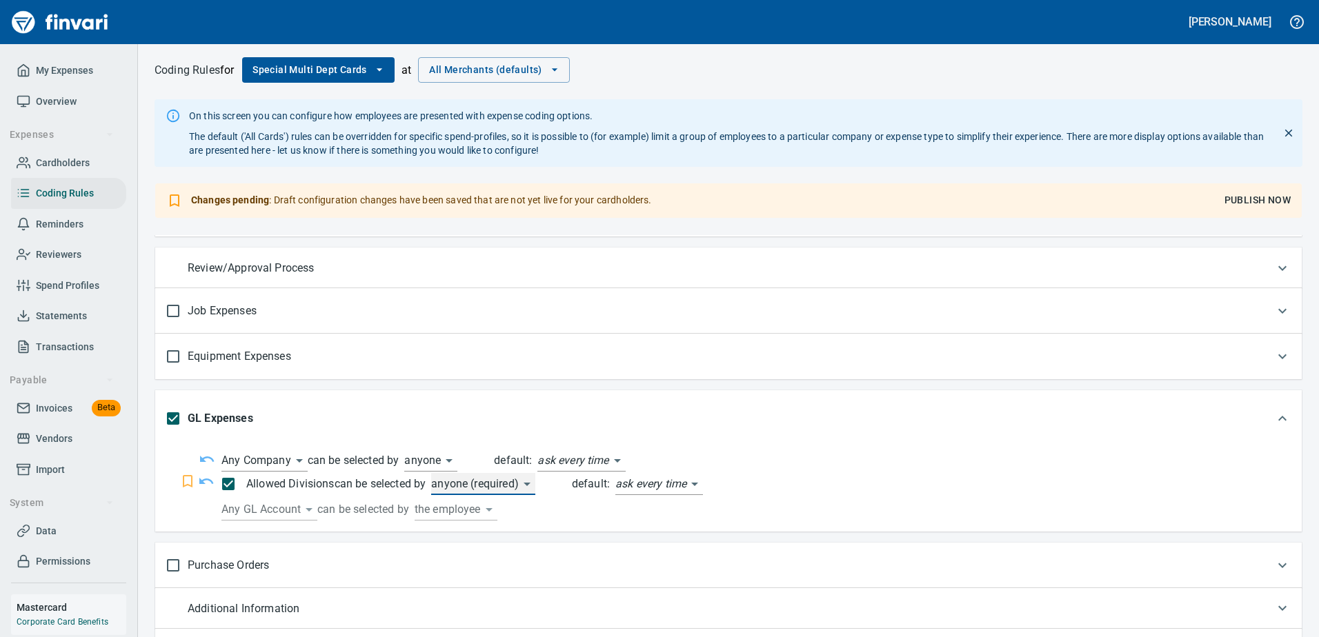
scroll to position [440, 0]
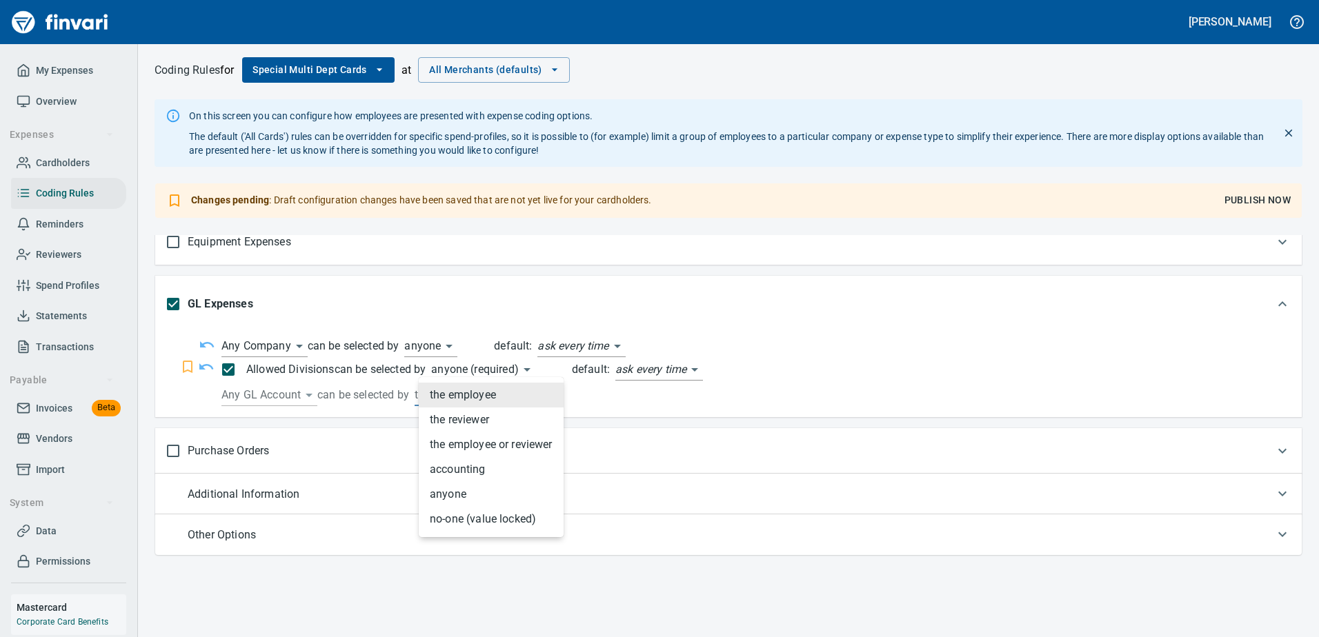
click at [468, 402] on body "[PERSON_NAME] My Expenses Overview Expenses Cardholders Coding Rules Reminders …" at bounding box center [659, 318] width 1319 height 637
click at [475, 472] on li "accounting" at bounding box center [491, 469] width 145 height 25
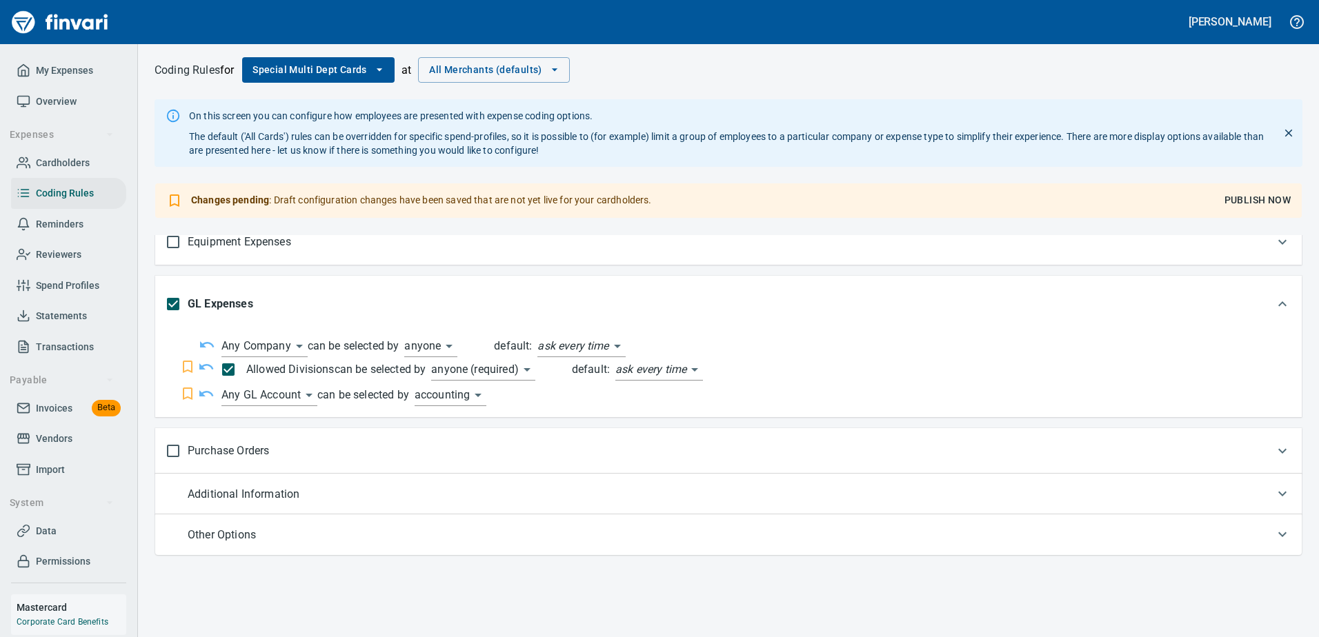
click at [463, 394] on body "[PERSON_NAME] My Expenses Overview Expenses Cardholders Coding Rules Reminders …" at bounding box center [659, 318] width 1319 height 637
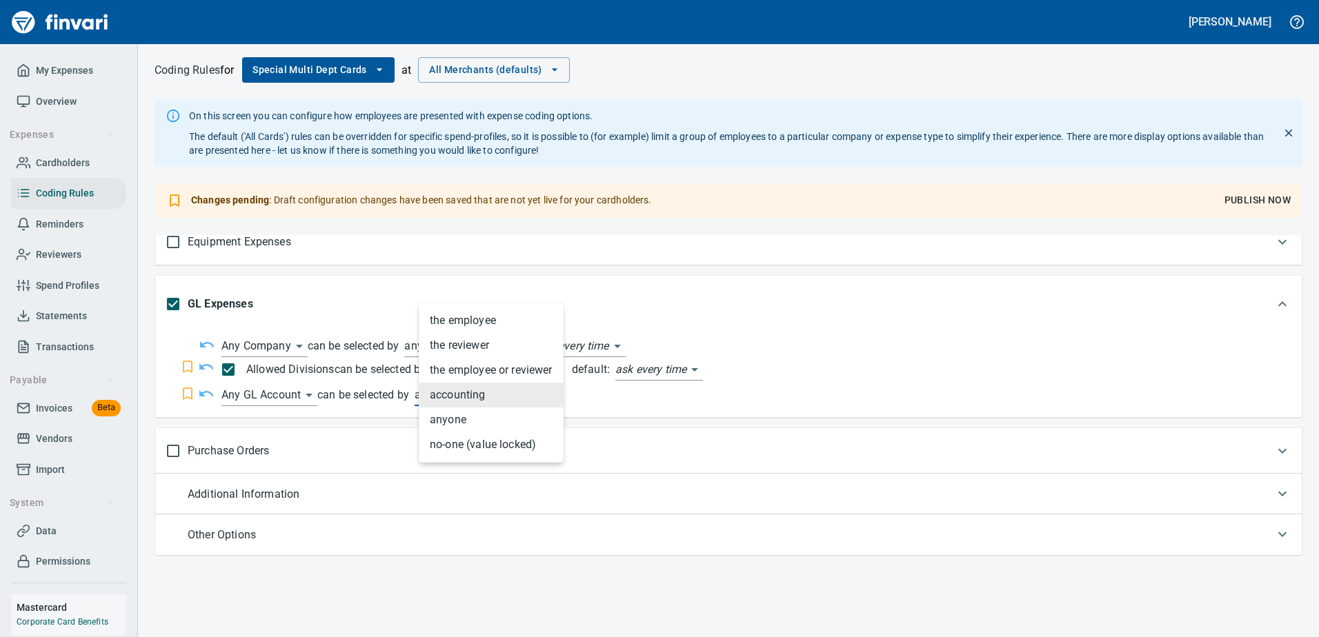
click at [468, 423] on li "anyone" at bounding box center [491, 420] width 145 height 25
type input "******"
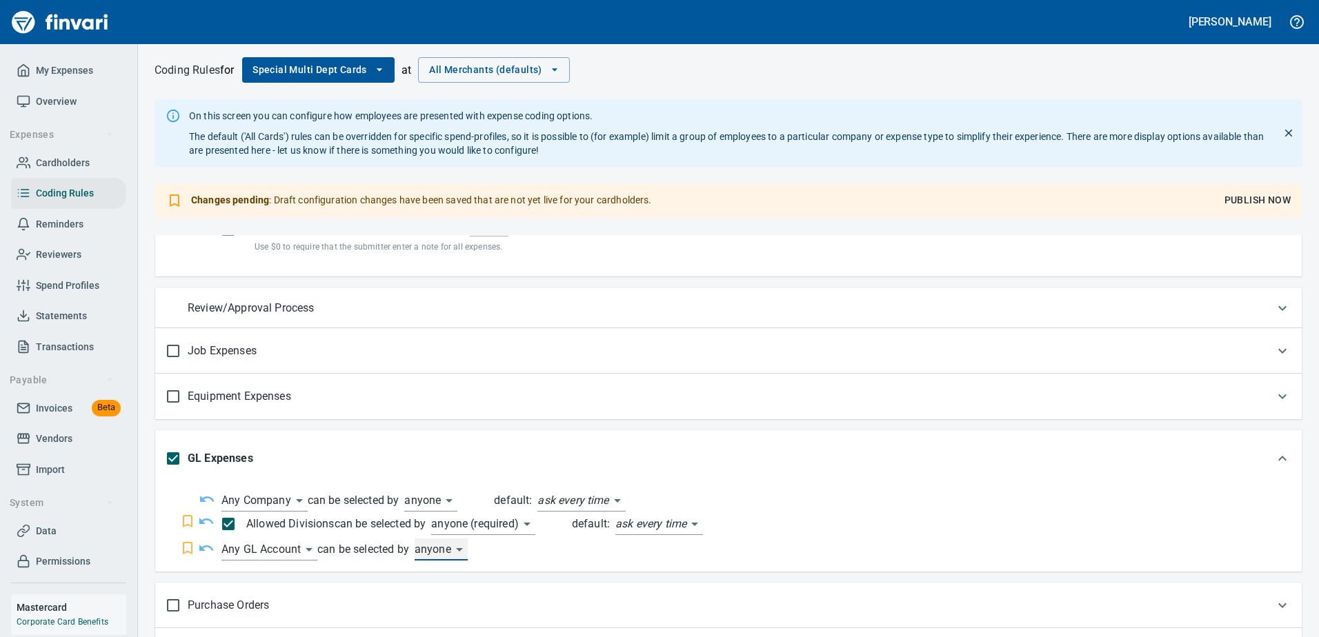
scroll to position [0, 0]
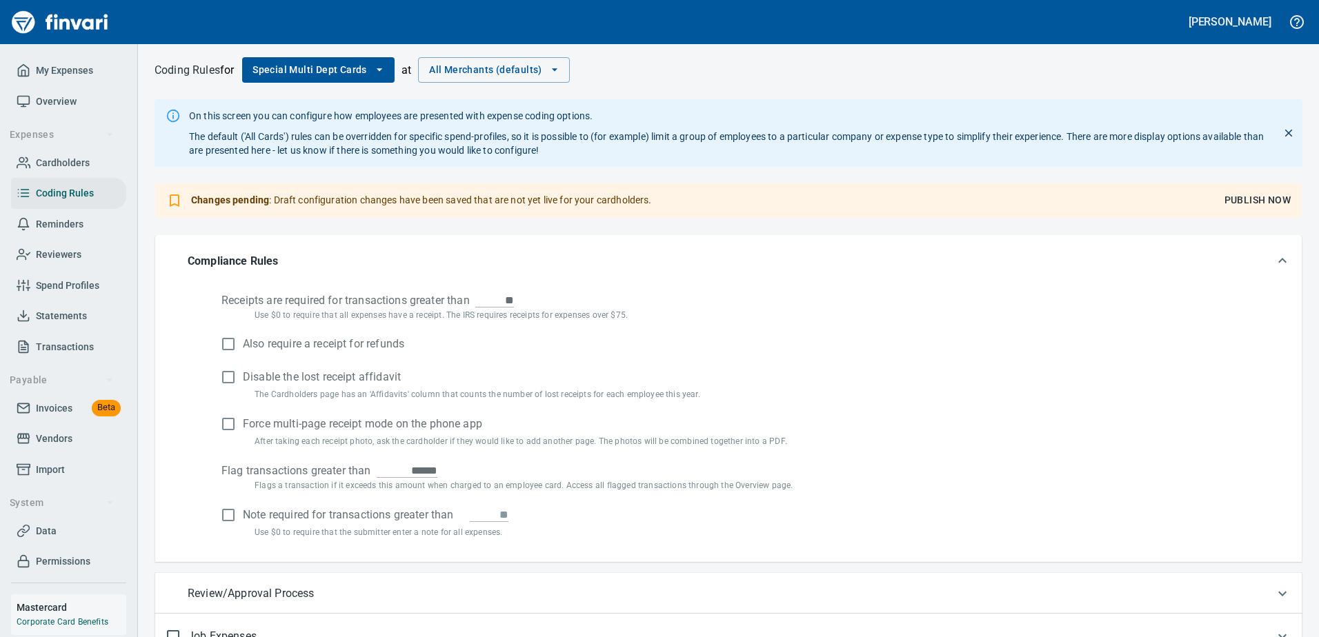
click at [1244, 195] on span "Publish Now" at bounding box center [1257, 200] width 66 height 17
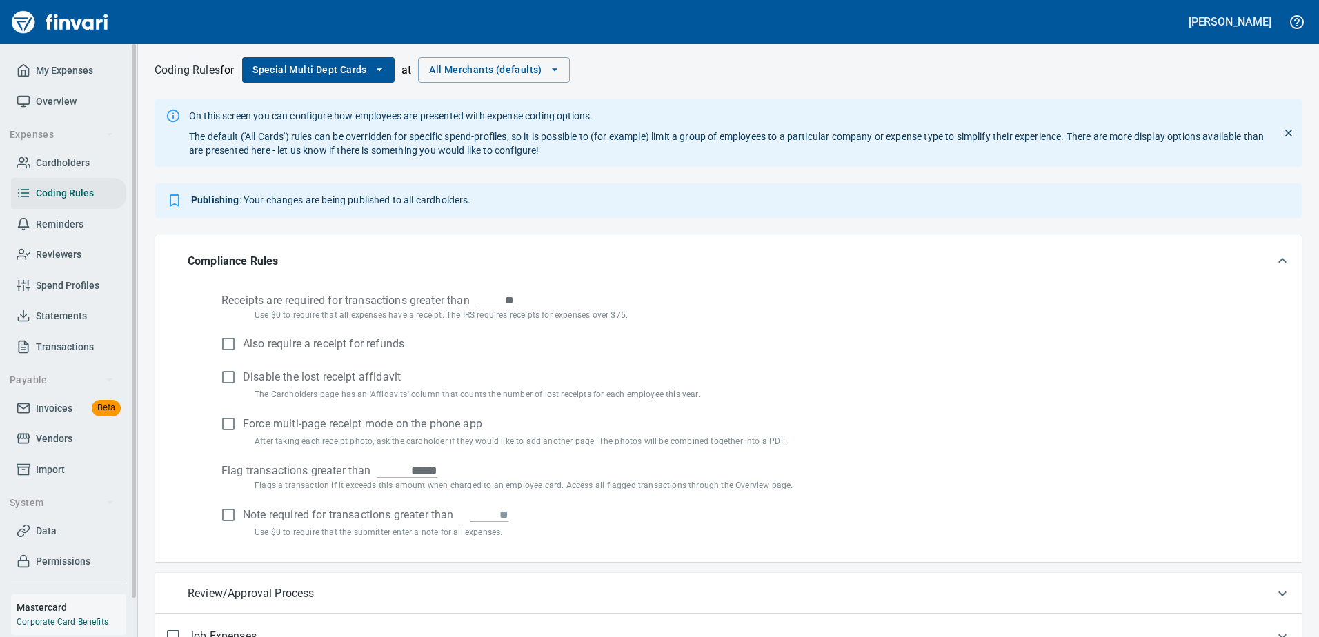
click at [68, 408] on span "Invoices" at bounding box center [54, 408] width 37 height 17
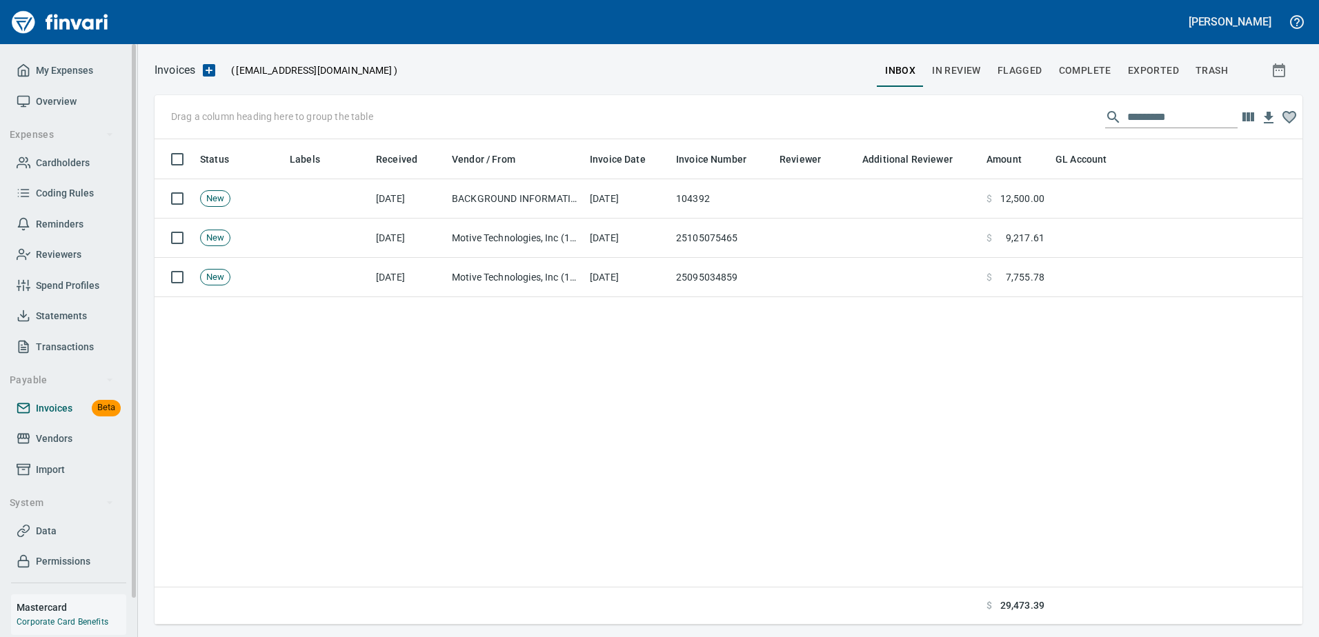
scroll to position [475, 1137]
click at [64, 188] on span "Coding Rules" at bounding box center [65, 193] width 58 height 17
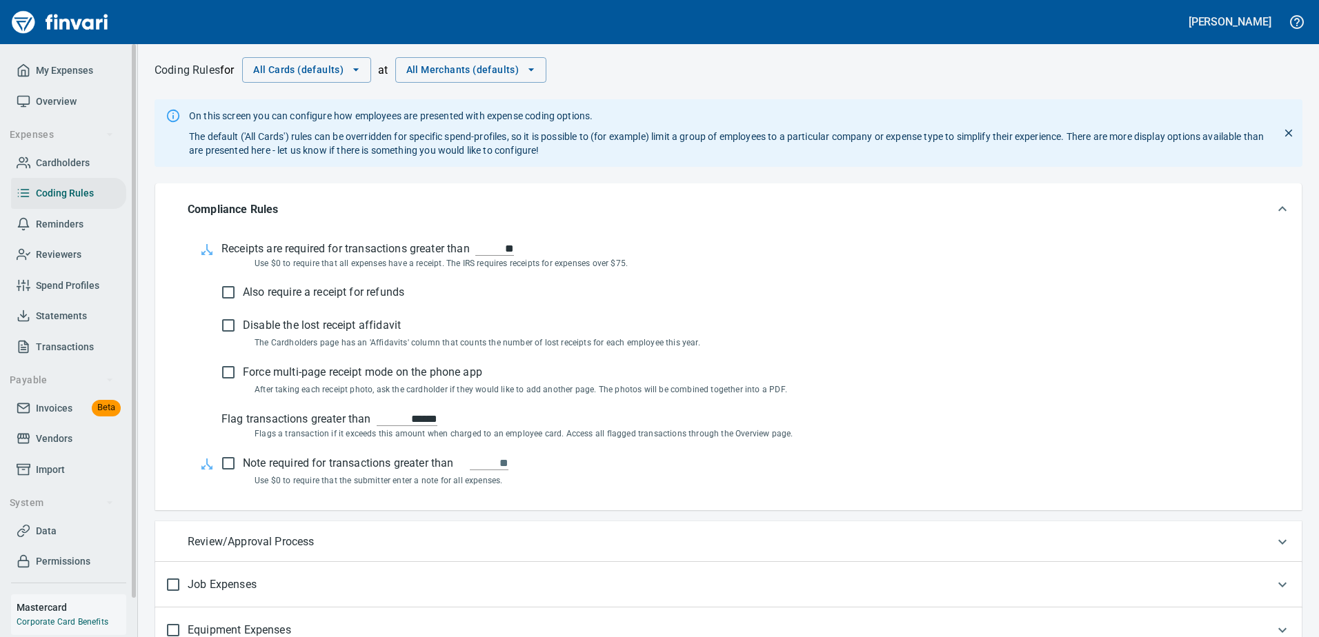
click at [73, 350] on span "Transactions" at bounding box center [65, 347] width 58 height 17
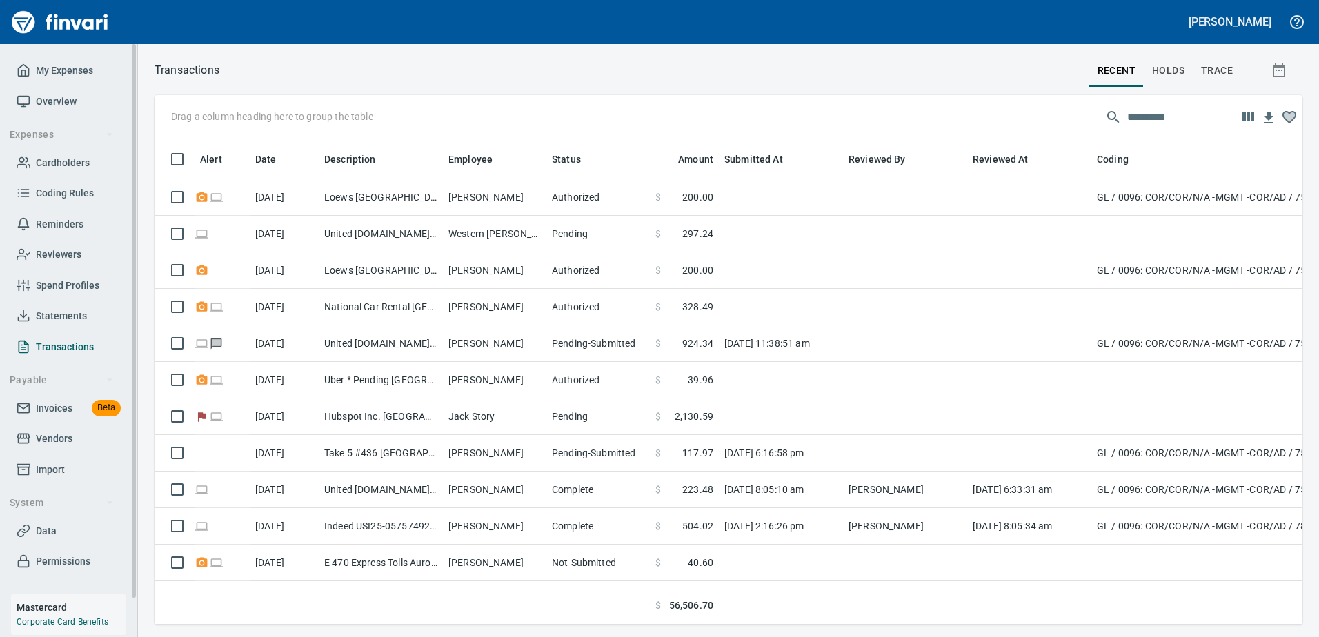
scroll to position [465, 1127]
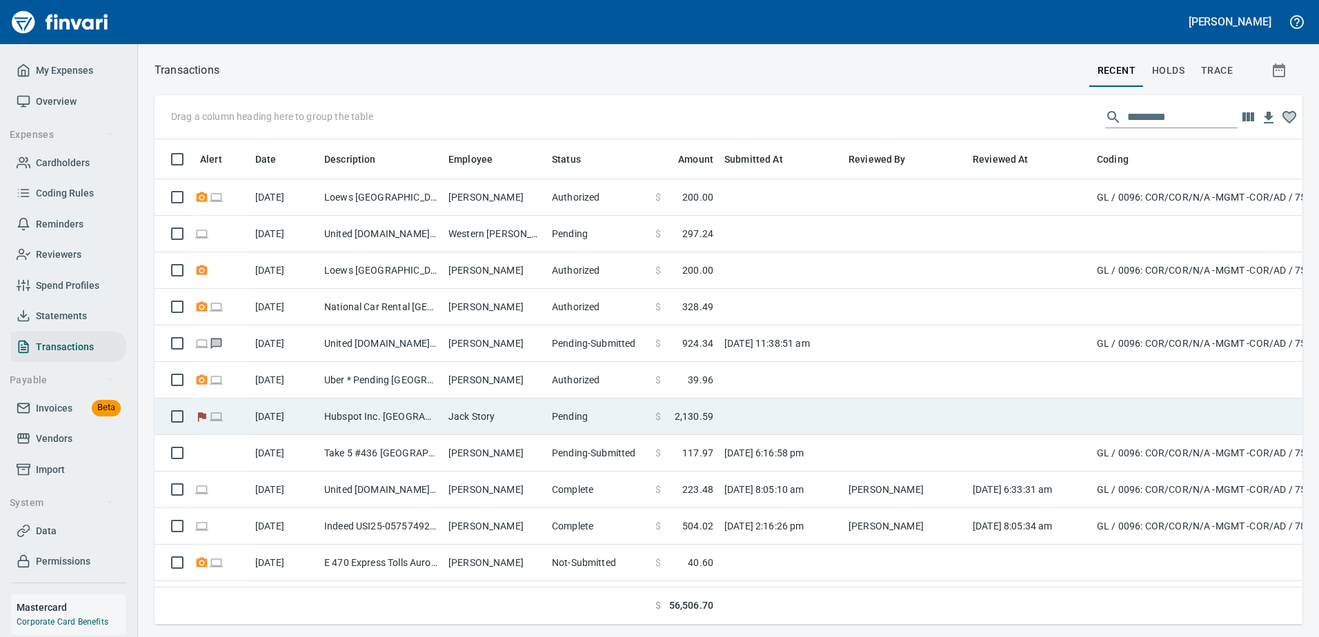
click at [426, 413] on td "Hubspot Inc. [GEOGRAPHIC_DATA], [GEOGRAPHIC_DATA]" at bounding box center [381, 417] width 124 height 37
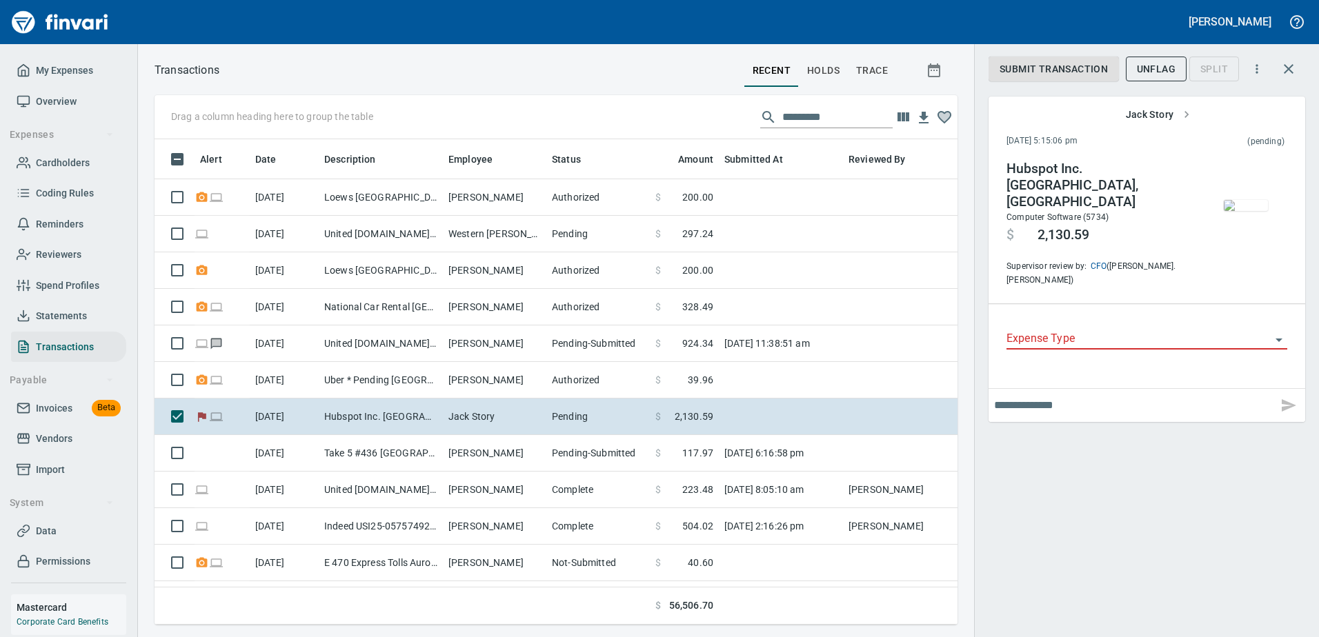
click at [1281, 332] on icon "Open" at bounding box center [1278, 340] width 17 height 17
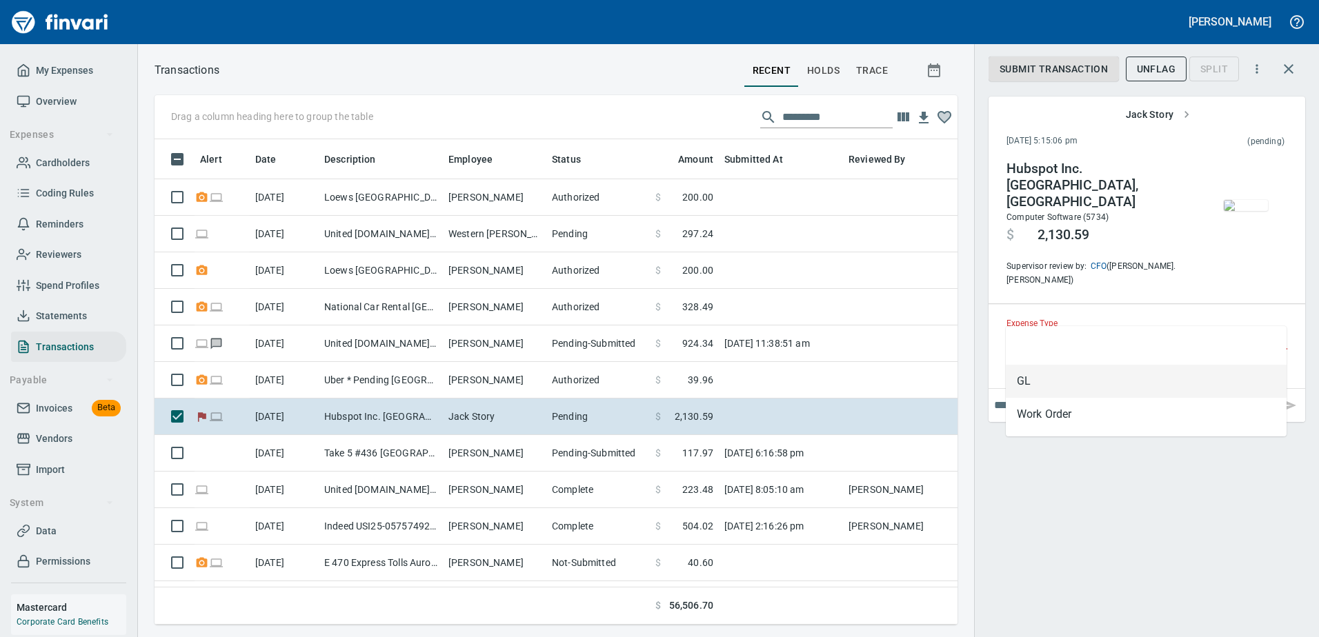
click at [1179, 374] on li "GL" at bounding box center [1146, 381] width 281 height 33
type input "**"
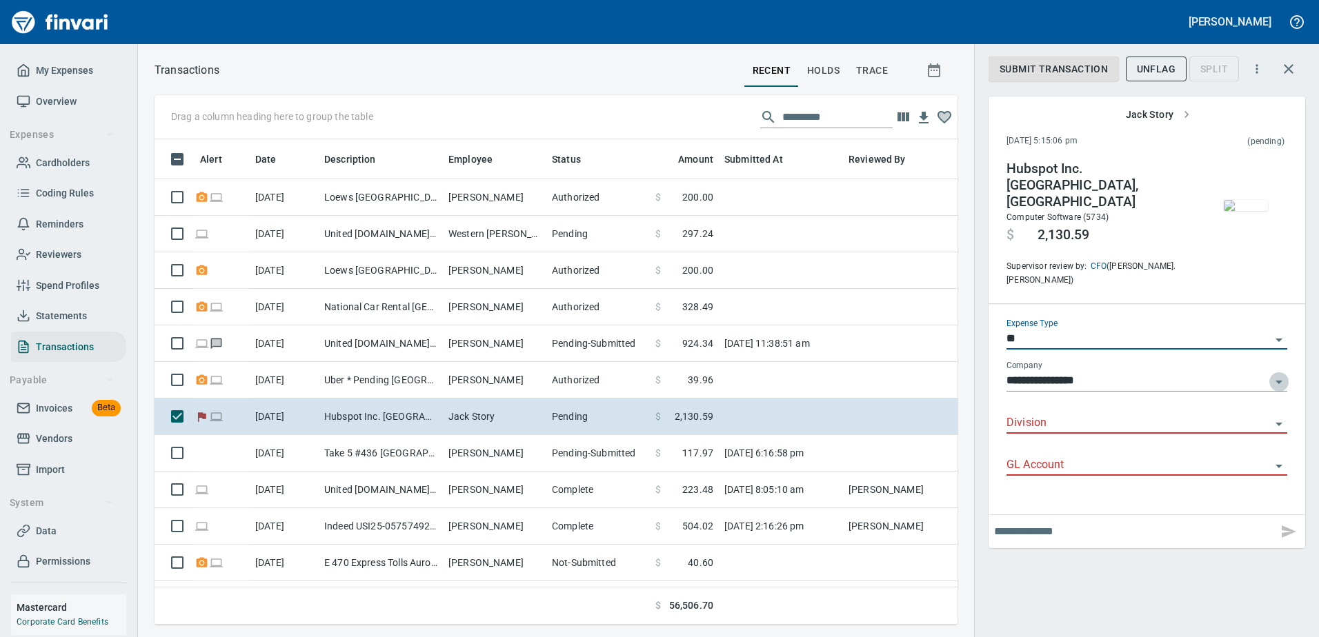
click at [1274, 374] on icon "Open" at bounding box center [1278, 382] width 17 height 17
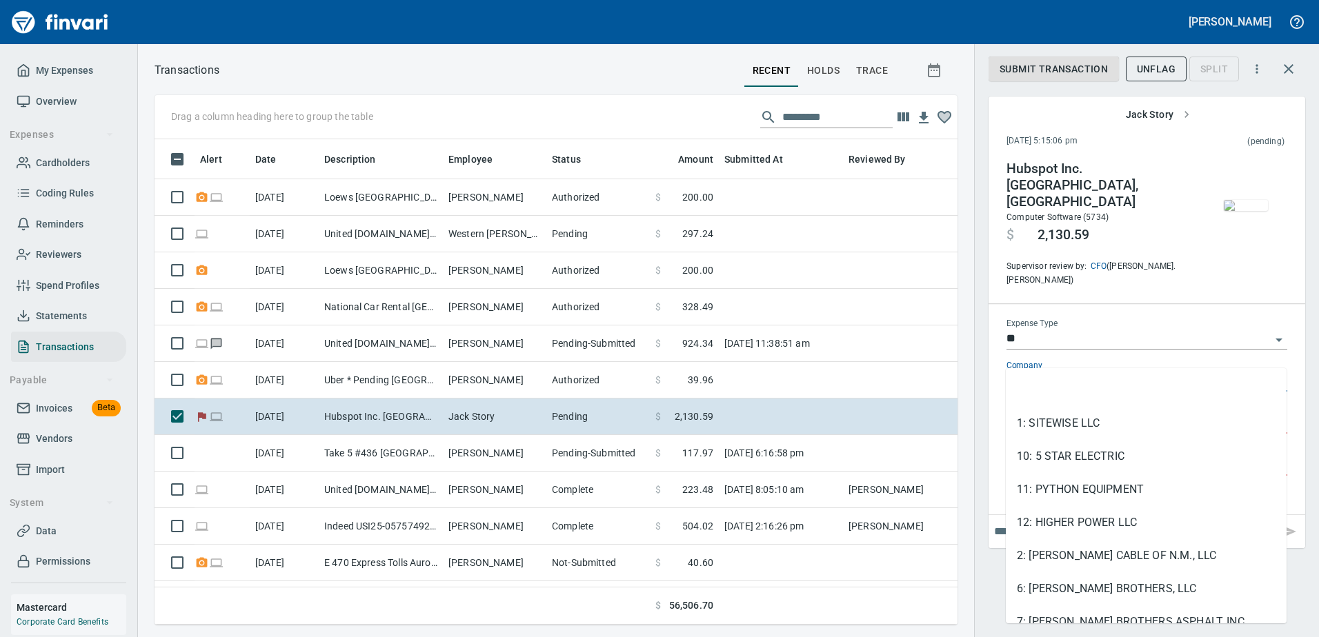
scroll to position [48, 0]
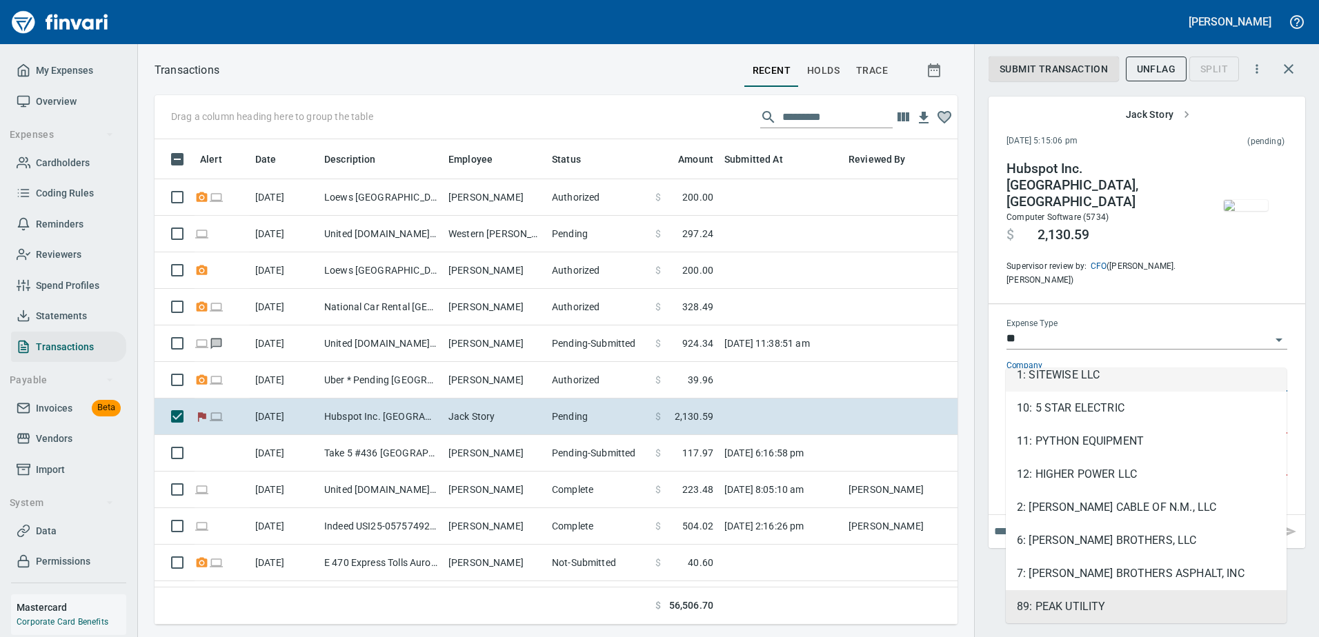
click at [1229, 376] on li "1: SITEWISE LLC" at bounding box center [1146, 375] width 281 height 33
type input "**********"
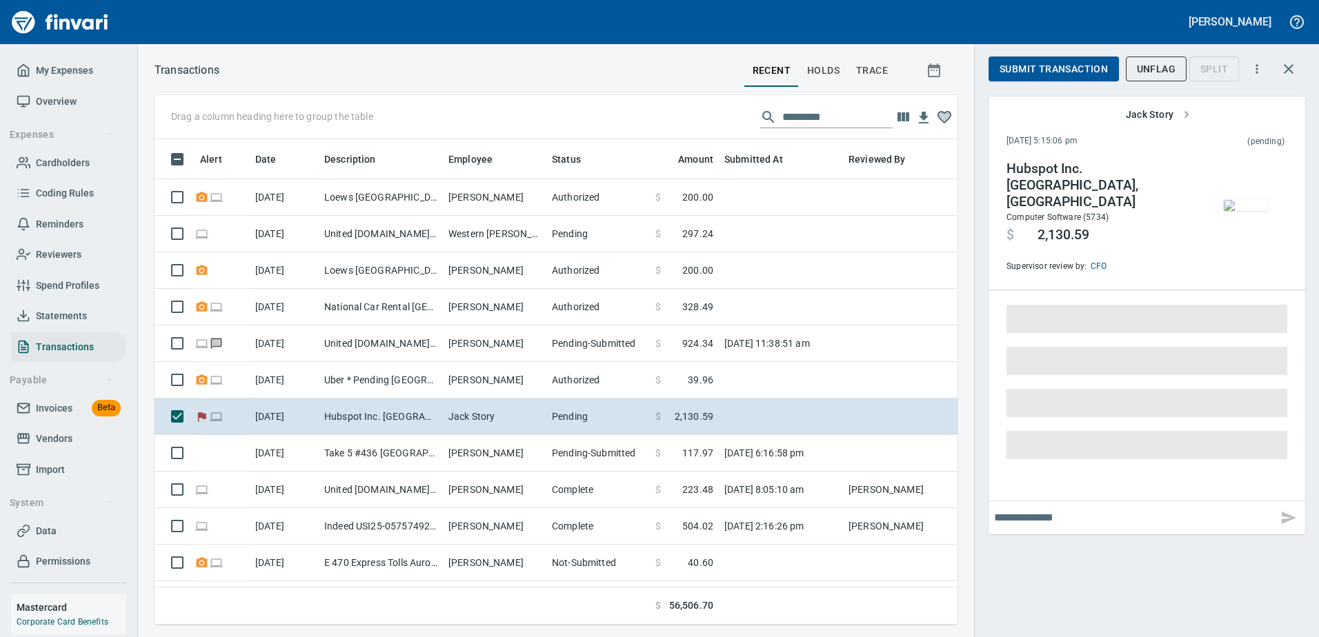
click at [1229, 395] on span at bounding box center [1146, 403] width 281 height 28
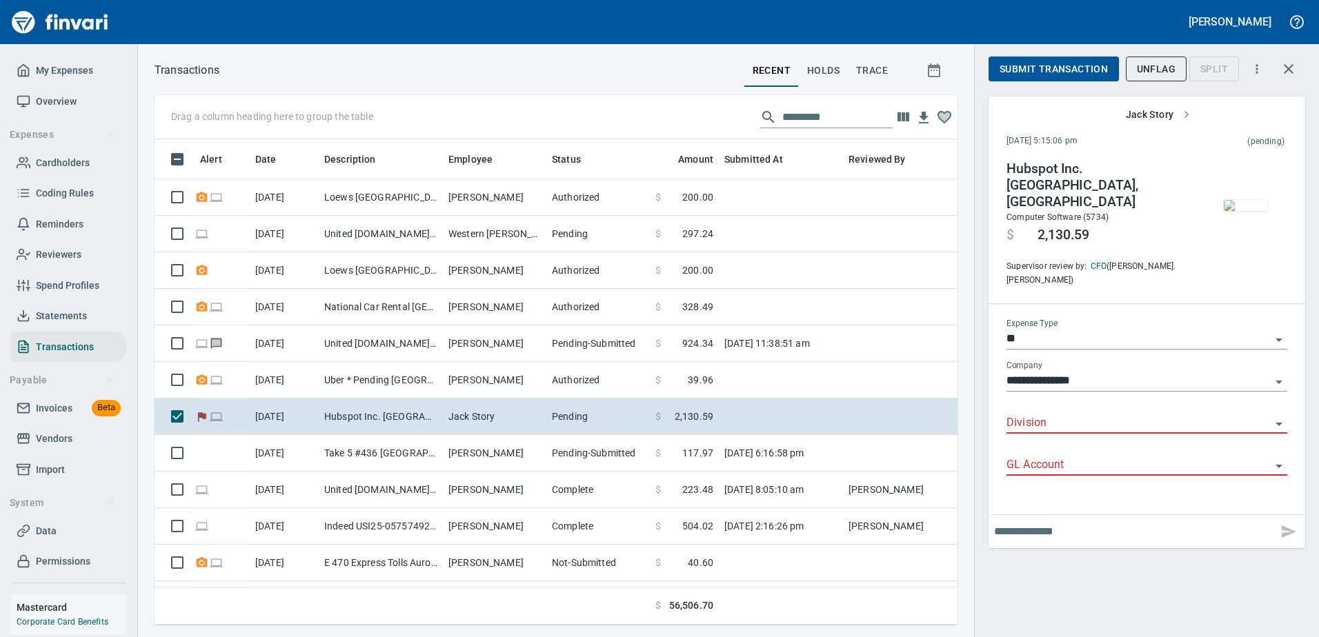
click at [1279, 416] on icon "Open" at bounding box center [1278, 424] width 17 height 17
click at [1279, 416] on icon "Close" at bounding box center [1278, 424] width 17 height 17
click at [1250, 456] on input "GL Account" at bounding box center [1138, 465] width 264 height 19
type input "*"
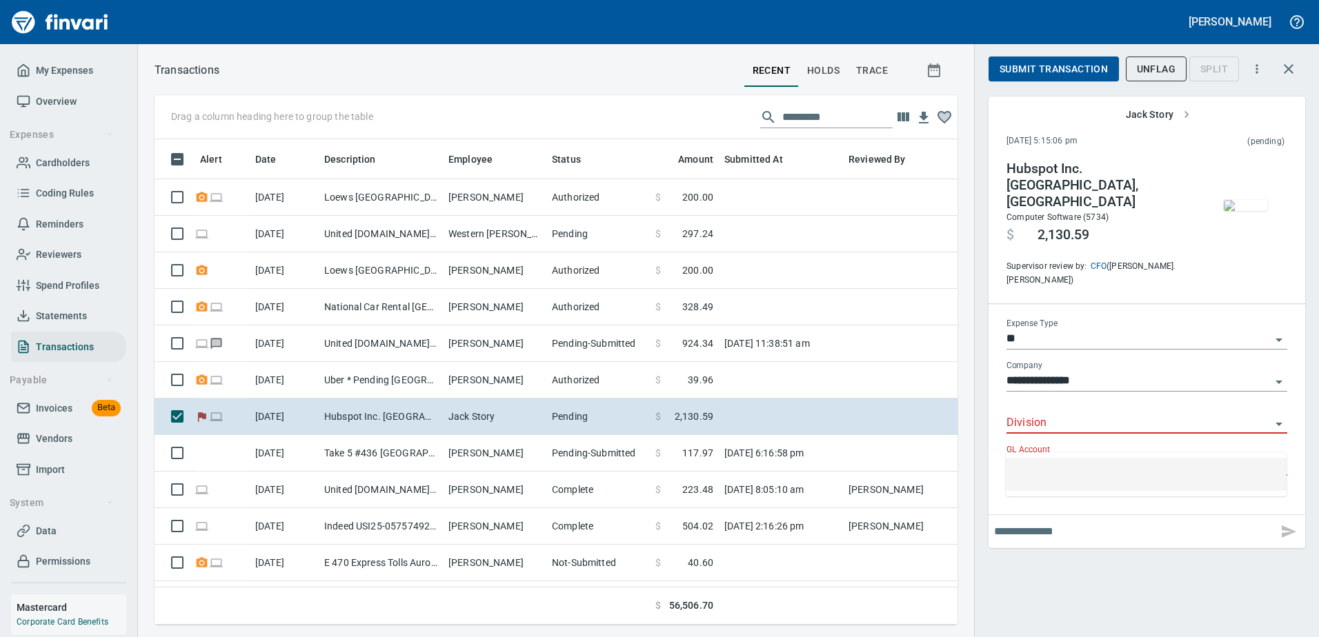
click at [1111, 577] on div "**********" at bounding box center [1146, 318] width 345 height 637
click at [1257, 70] on icon "button" at bounding box center [1256, 68] width 2 height 9
click at [1257, 70] on div at bounding box center [659, 318] width 1319 height 637
click at [1263, 372] on input "**********" at bounding box center [1138, 381] width 264 height 19
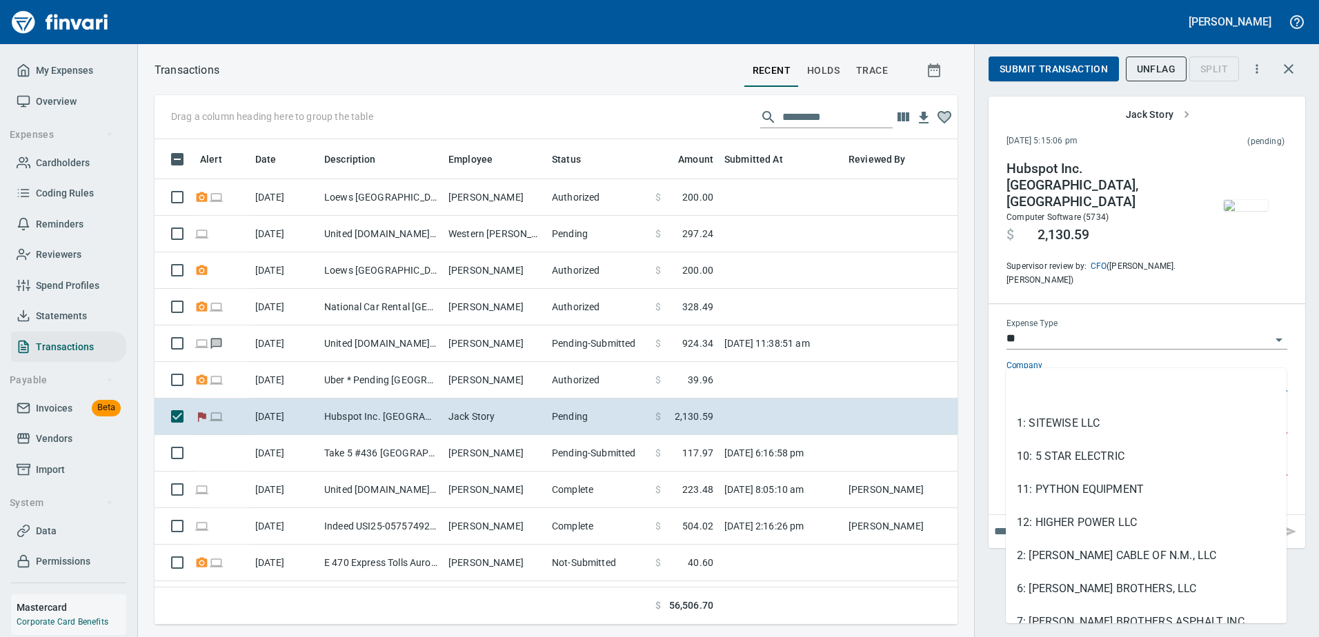
scroll to position [48, 0]
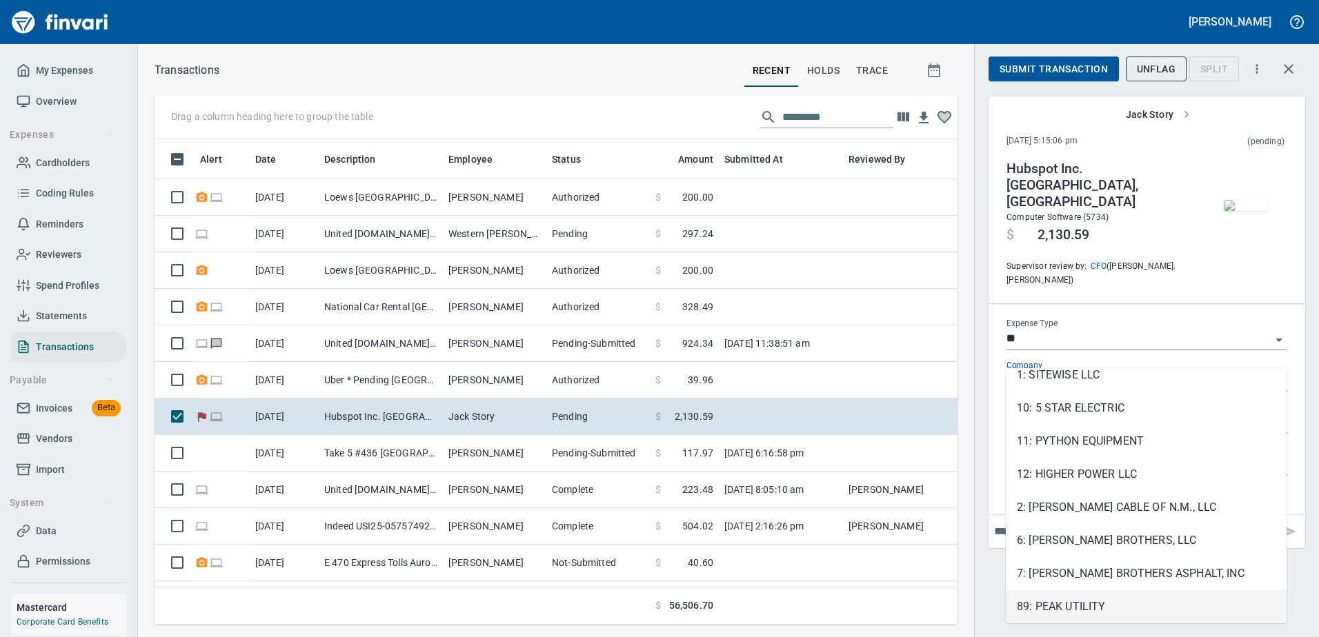
type input "**********"
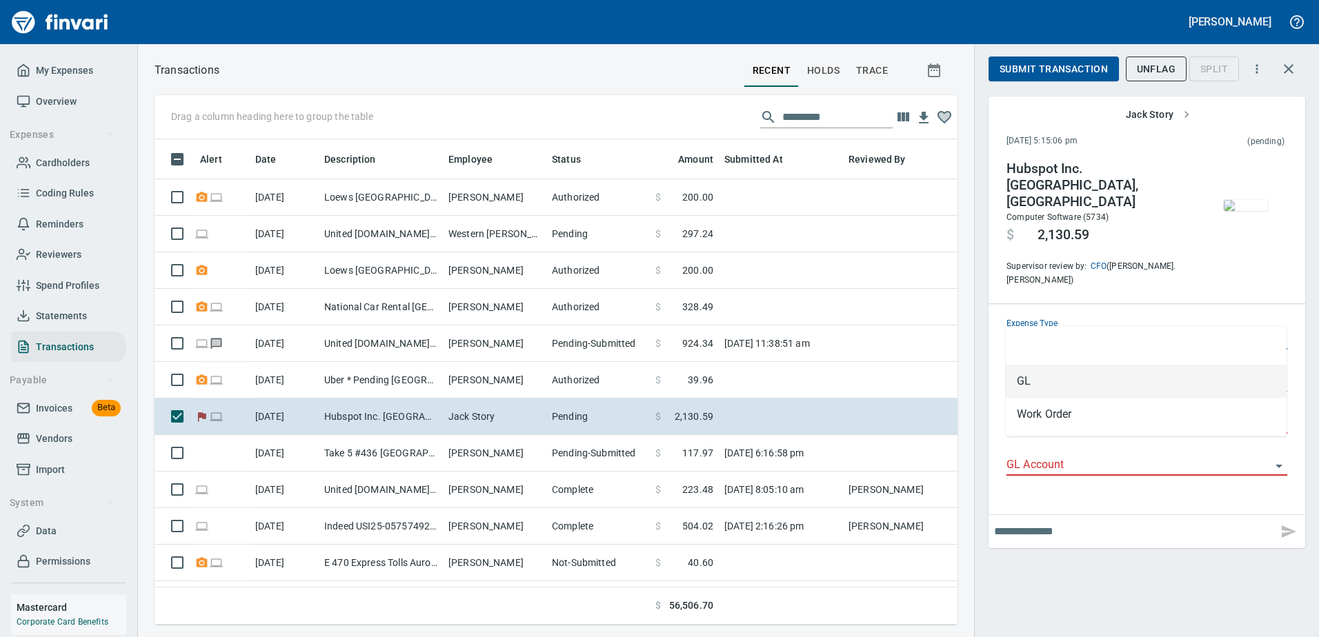
click at [1263, 330] on input "**" at bounding box center [1138, 339] width 264 height 19
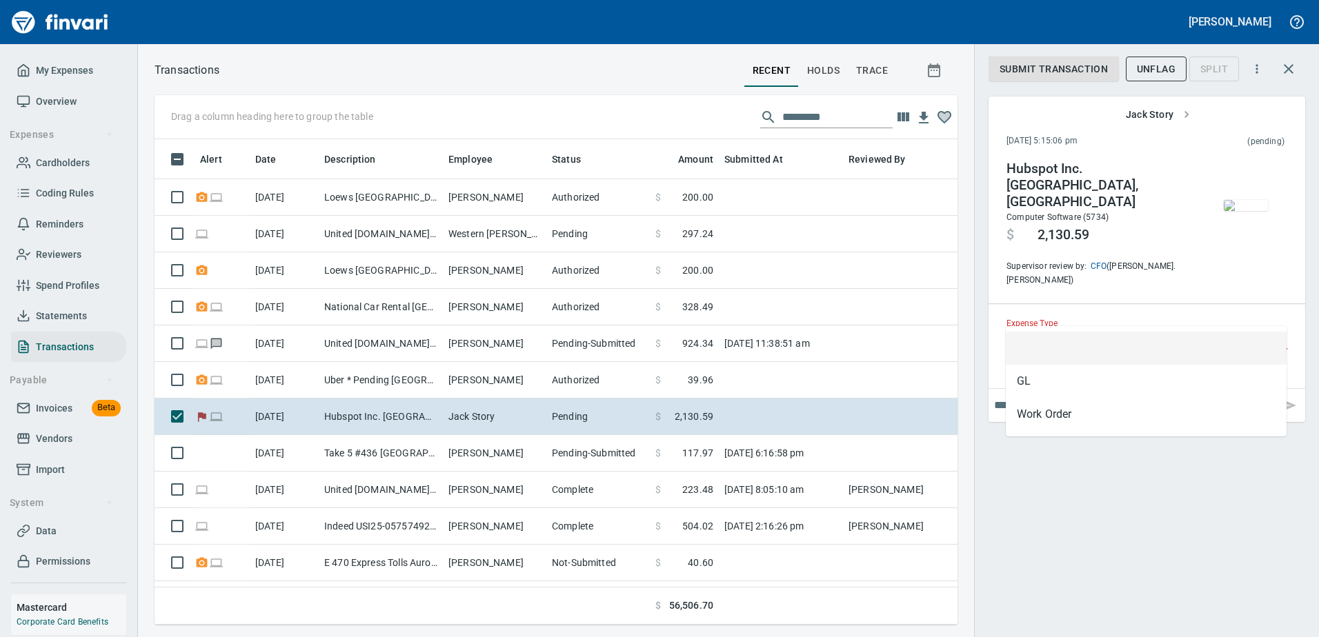
scroll to position [465, 782]
click at [1189, 555] on div "Submit Transaction UnFlag Split Jack Story [DATE] 5:15:06 pm (pending) Hubspot …" at bounding box center [1146, 318] width 345 height 637
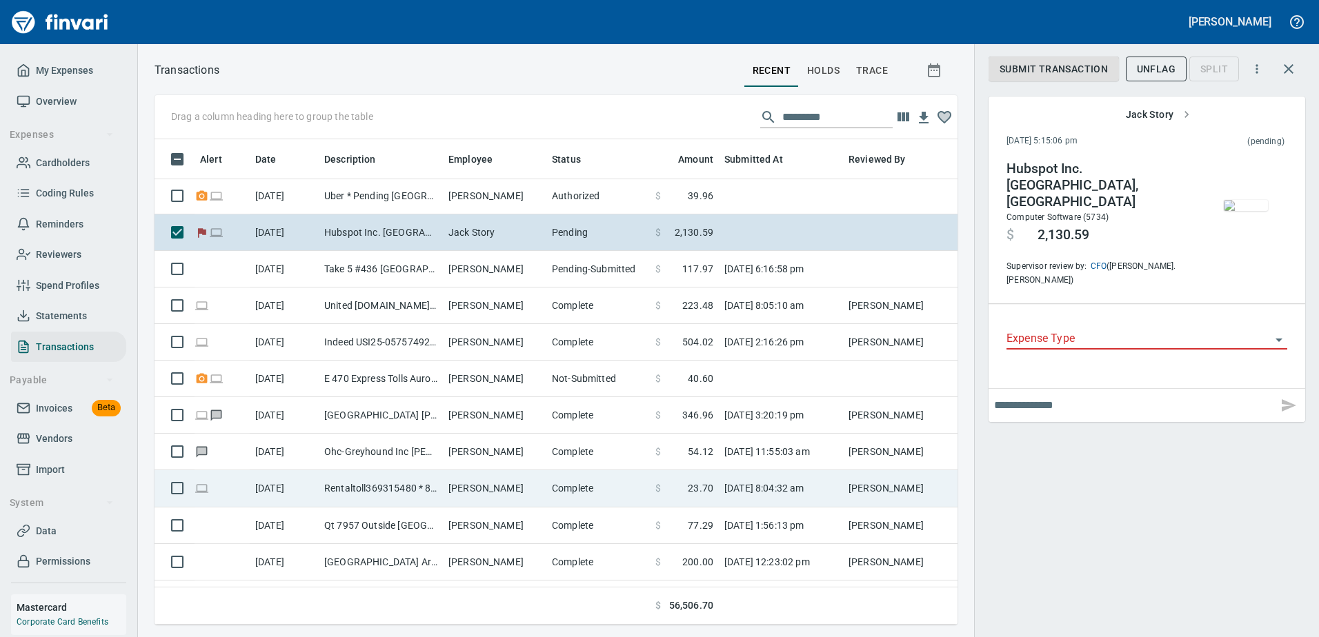
scroll to position [0, 0]
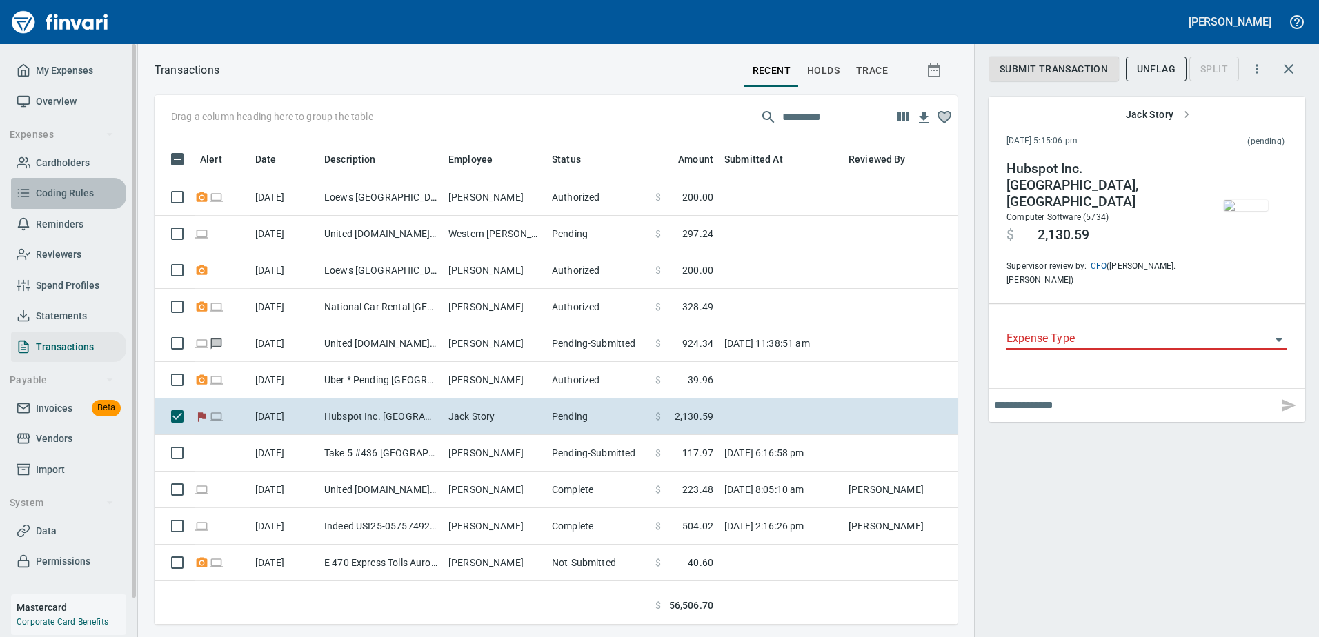
click at [70, 198] on span "Coding Rules" at bounding box center [65, 193] width 58 height 17
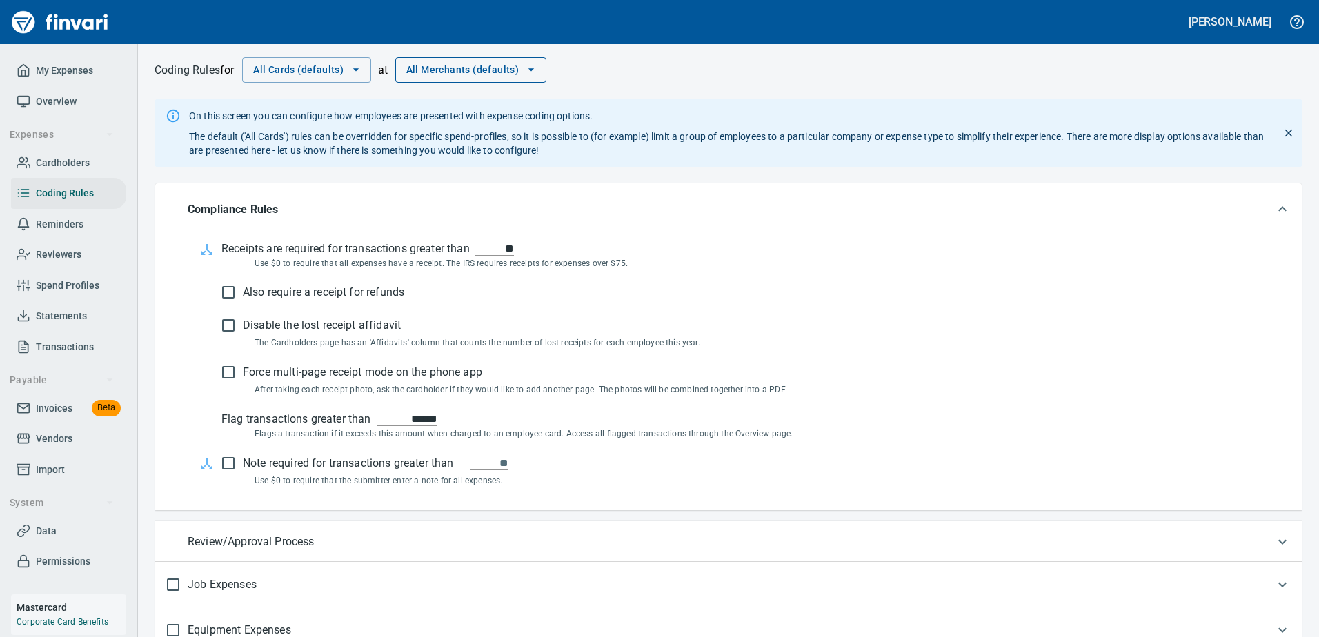
click at [509, 58] on button "All Merchants (defaults)" at bounding box center [471, 70] width 152 height 26
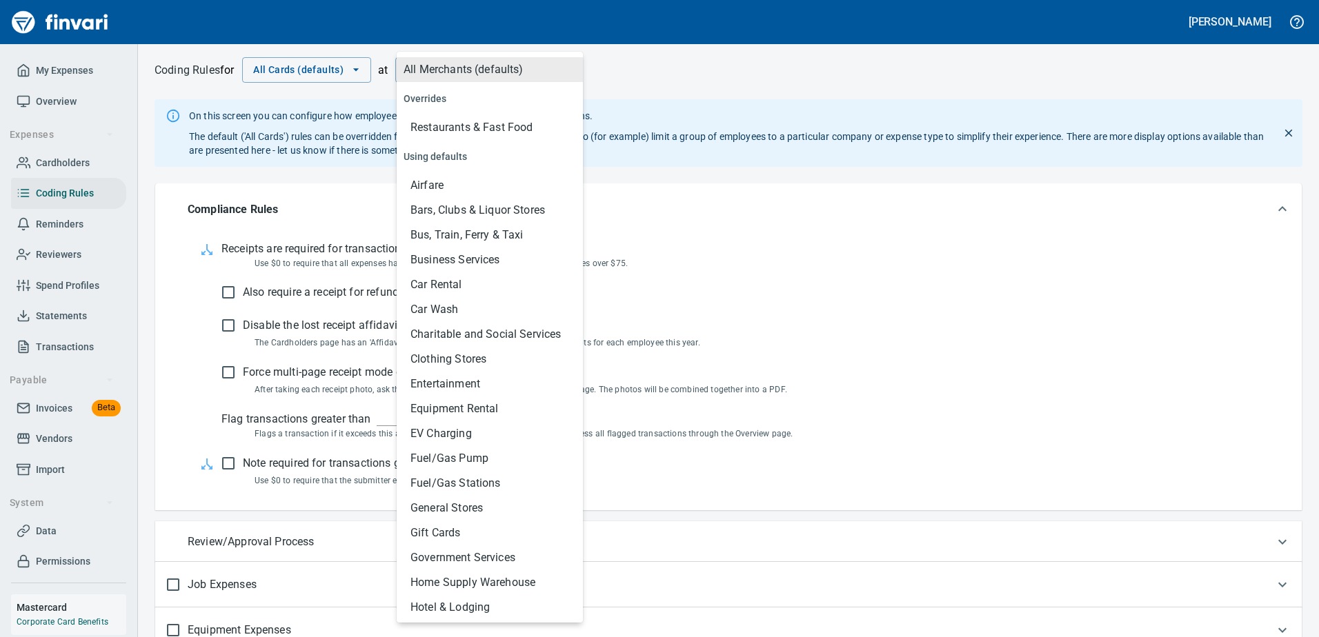
click at [514, 61] on li "All Merchants (defaults)" at bounding box center [487, 69] width 190 height 25
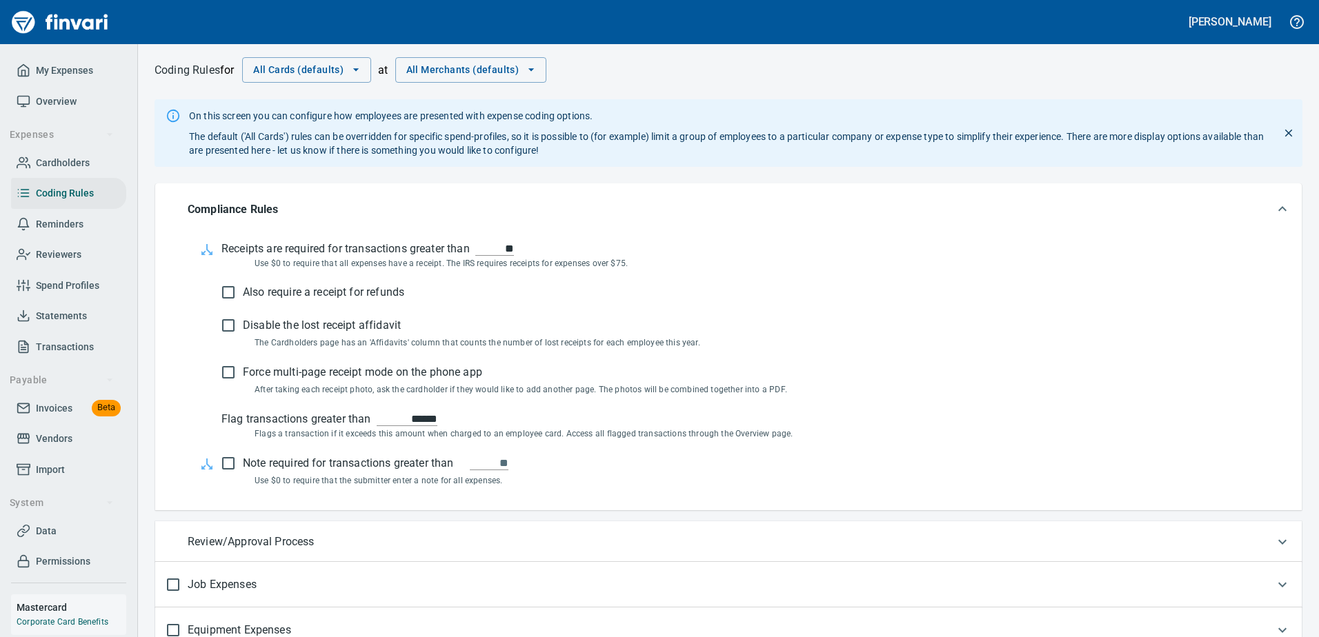
click at [668, 224] on div "Compliance Rules" at bounding box center [728, 209] width 1146 height 52
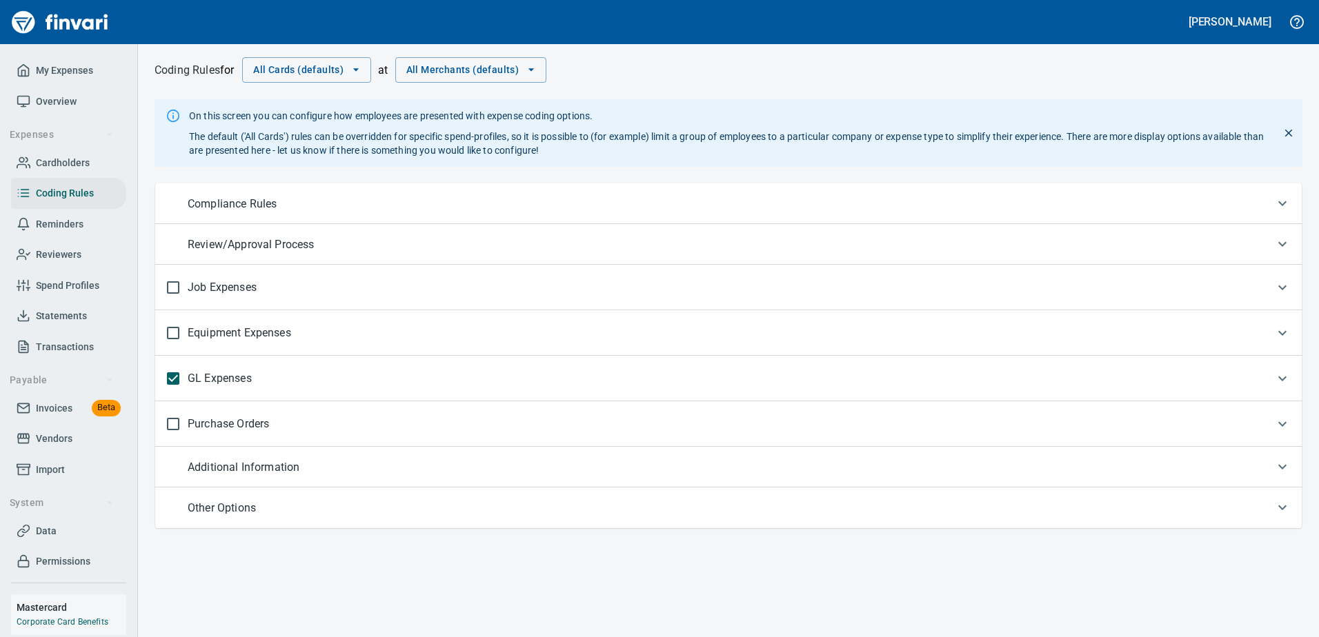
click at [425, 386] on div "GL Expenses" at bounding box center [715, 378] width 1099 height 29
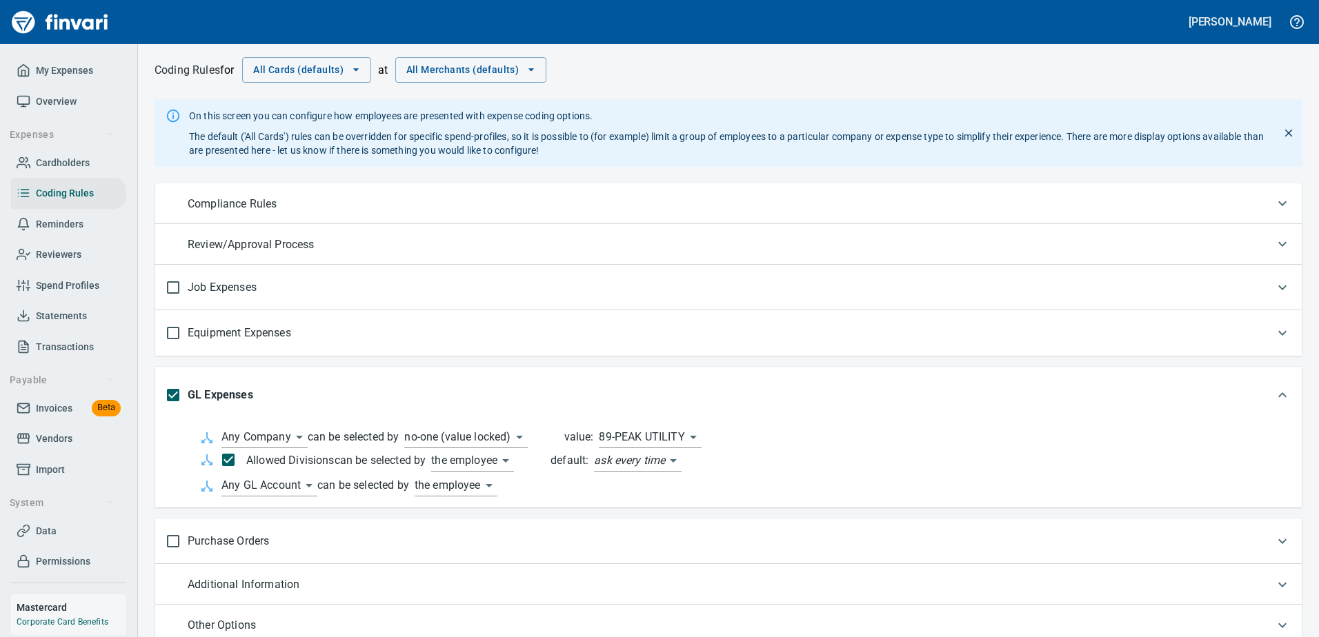
click at [479, 439] on body "**********" at bounding box center [659, 318] width 1319 height 637
click at [704, 282] on div at bounding box center [659, 318] width 1319 height 637
click at [376, 311] on div "Equipment Expenses" at bounding box center [728, 333] width 1146 height 46
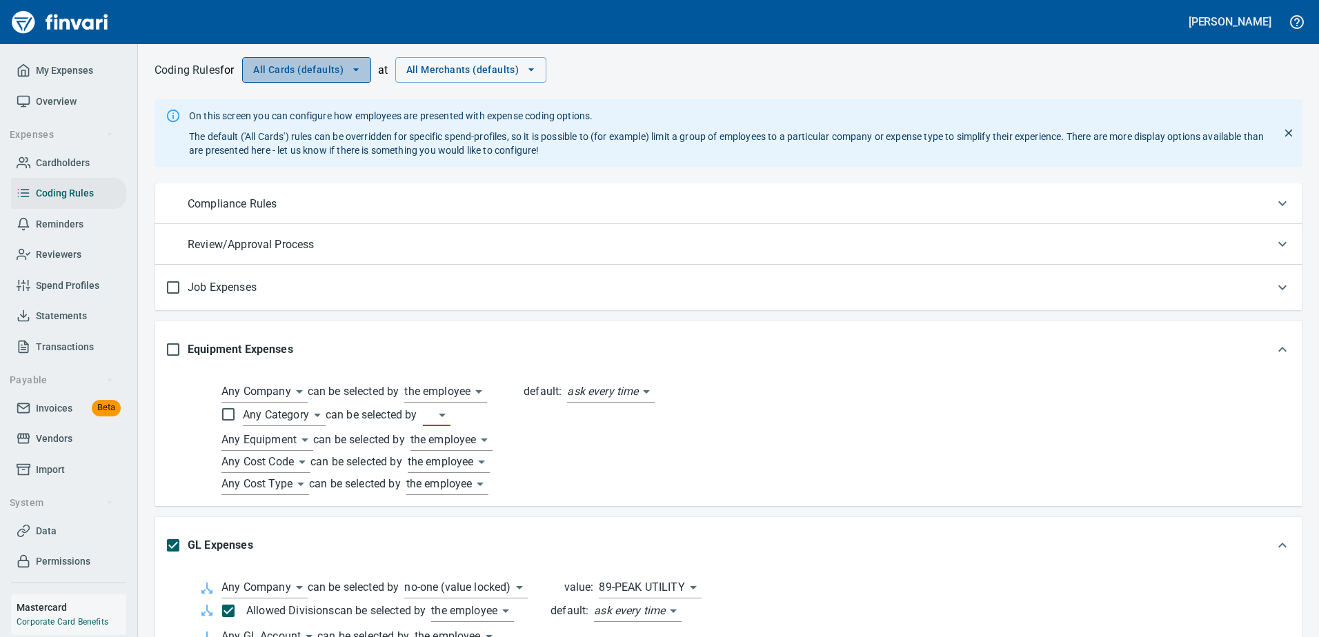
click at [364, 59] on button "All Cards (defaults)" at bounding box center [306, 70] width 129 height 26
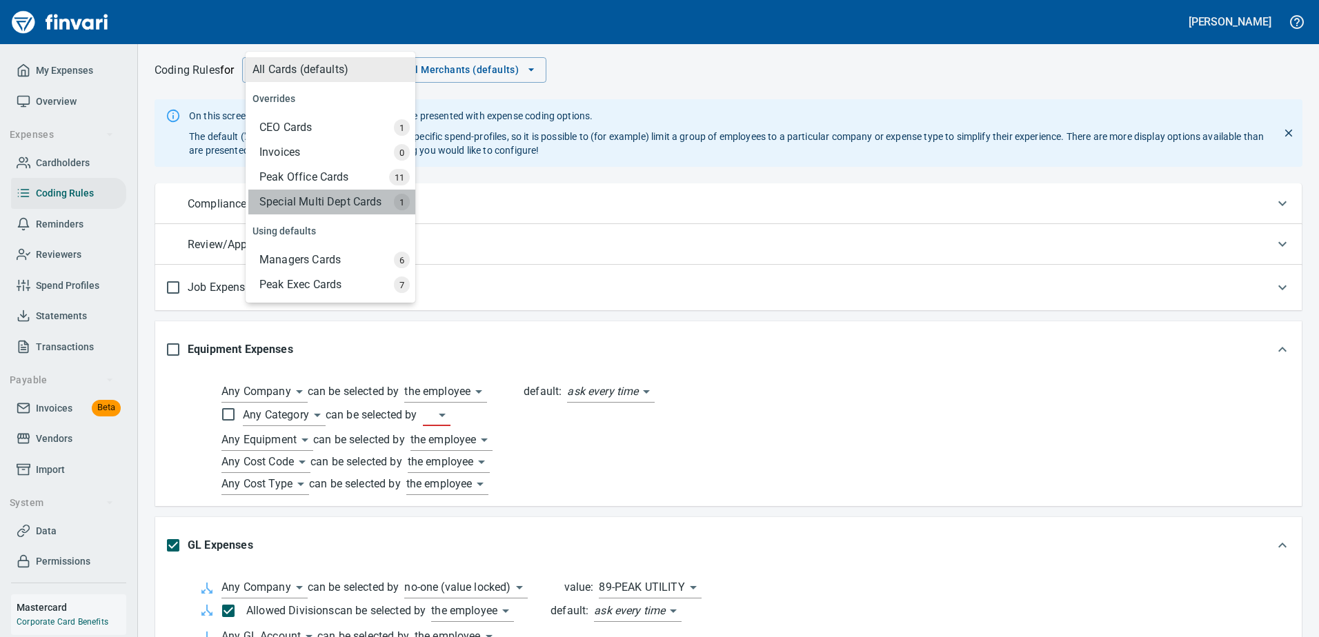
click at [308, 199] on div "Special Multi Dept Cards" at bounding box center [331, 202] width 167 height 25
type input "******"
type input "****"
type input "******"
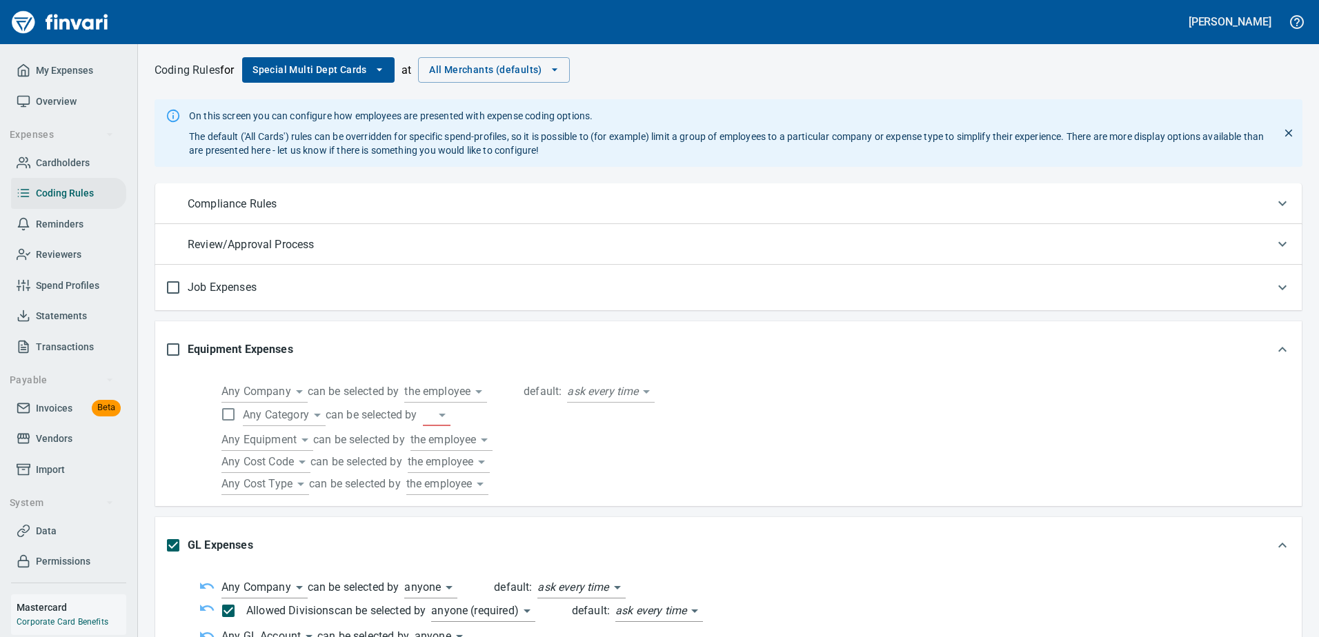
click at [309, 349] on div "Equipment Expenses" at bounding box center [715, 349] width 1099 height 29
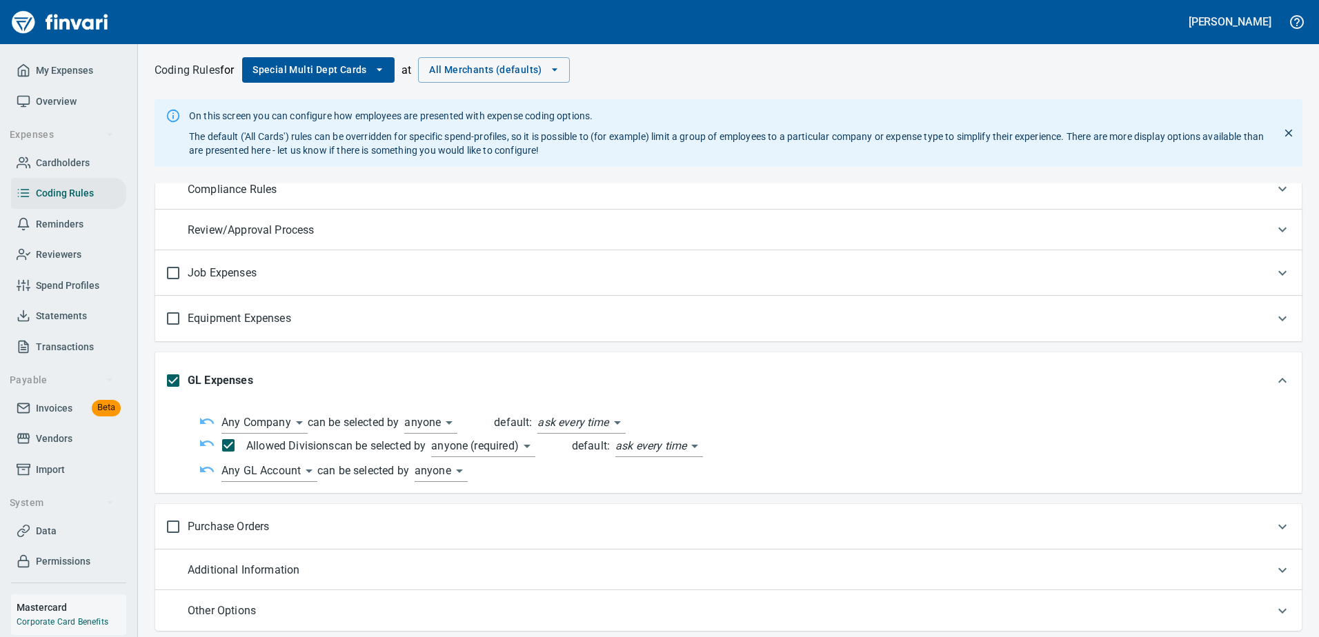
scroll to position [28, 0]
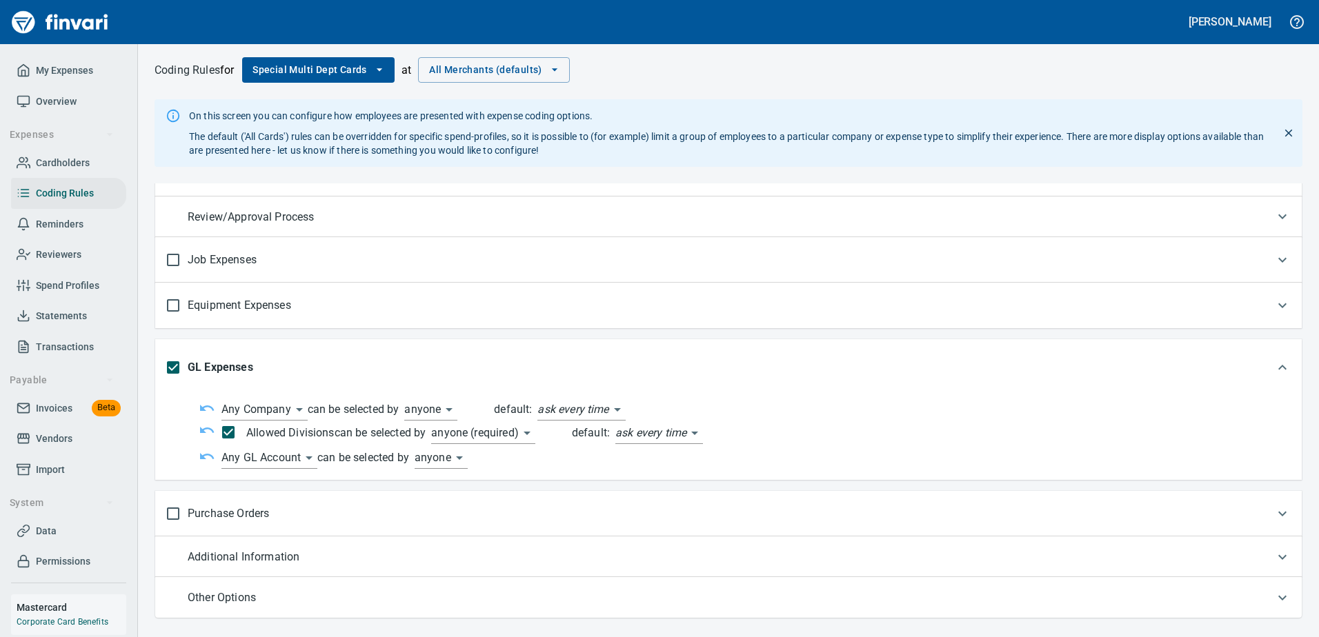
click at [271, 457] on body "**********" at bounding box center [659, 318] width 1319 height 637
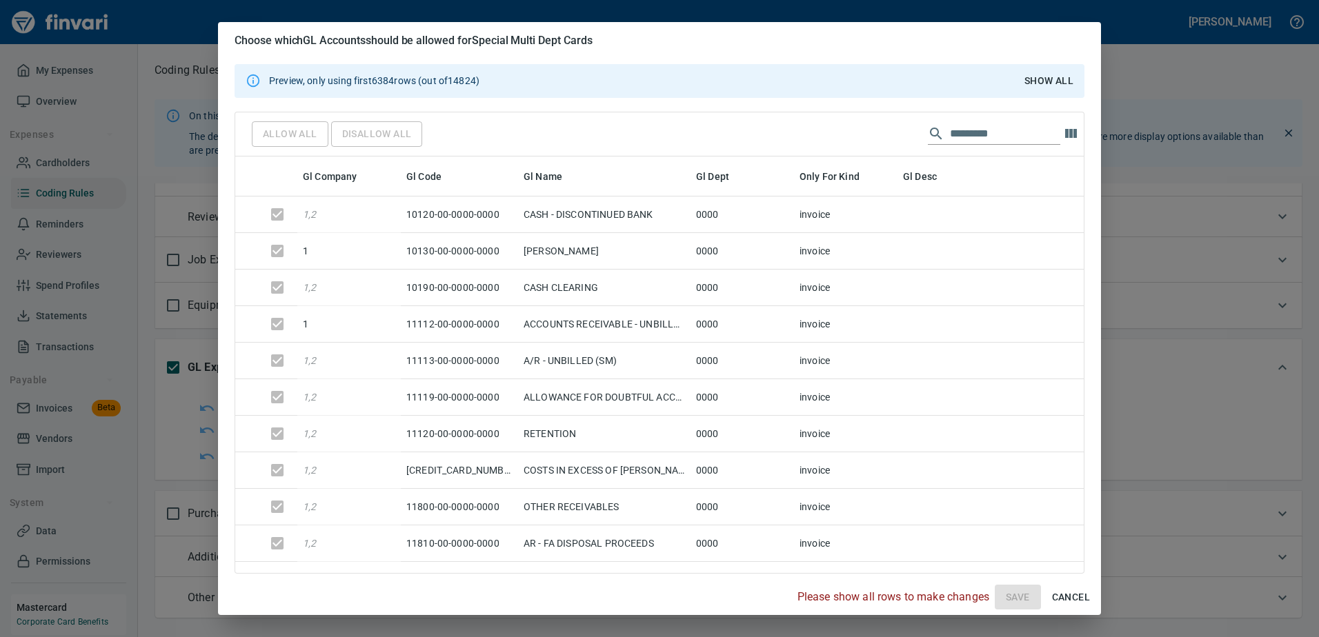
scroll to position [396, 817]
click at [1044, 79] on span "Show All" at bounding box center [1048, 80] width 49 height 17
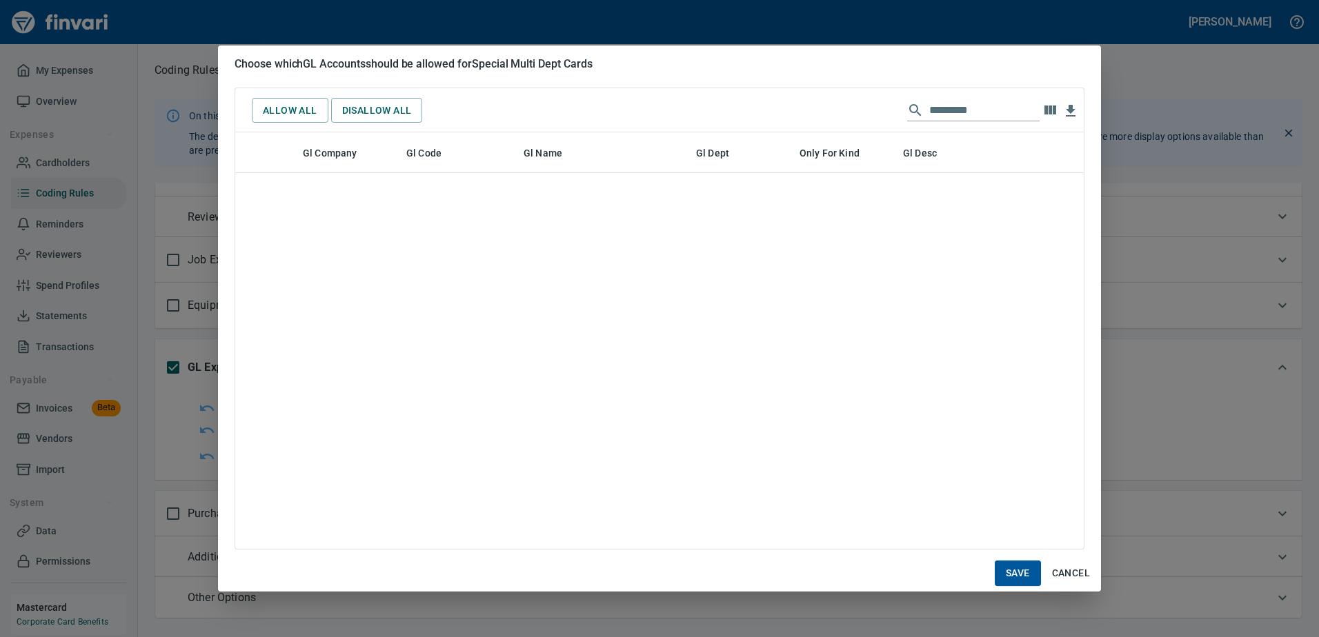
scroll to position [0, 0]
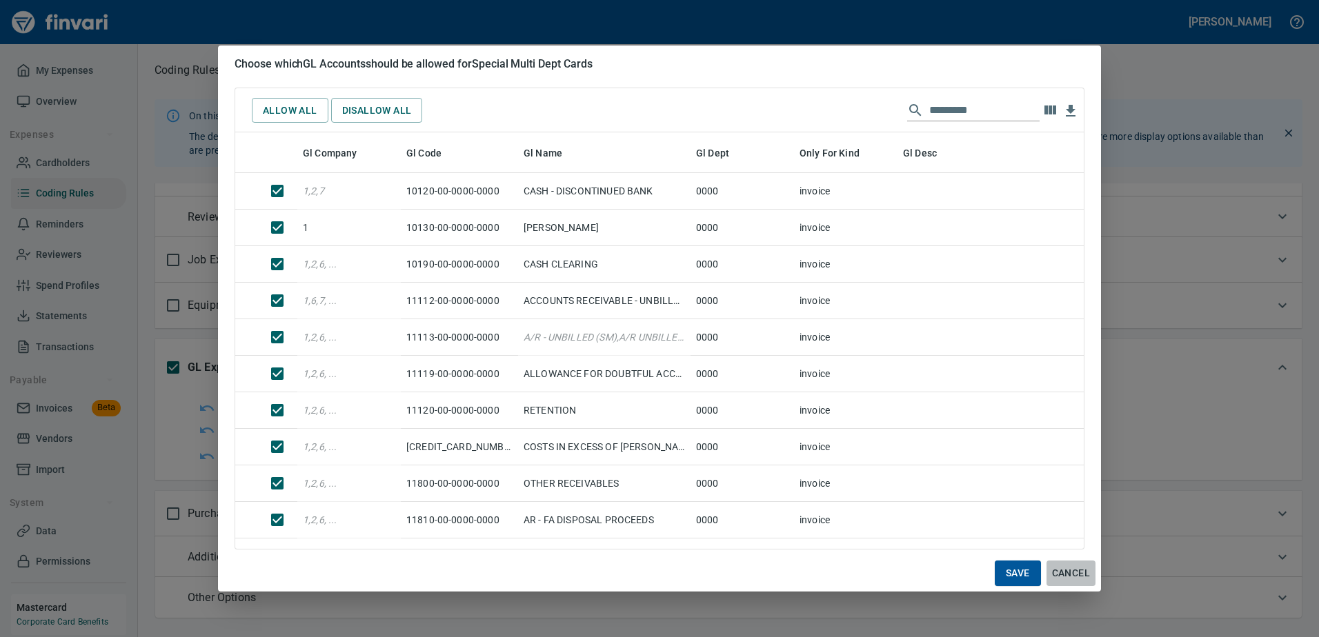
click at [1075, 569] on span "Cancel" at bounding box center [1071, 573] width 38 height 17
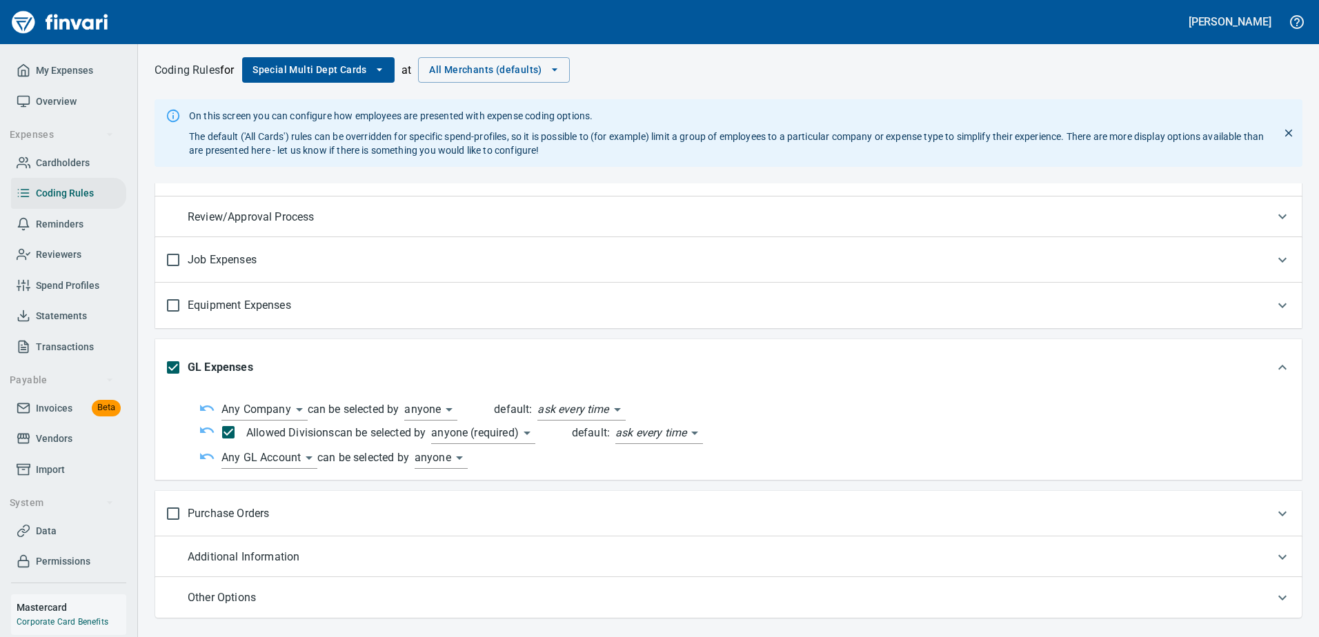
click at [377, 561] on div "Additional Information" at bounding box center [715, 557] width 1099 height 24
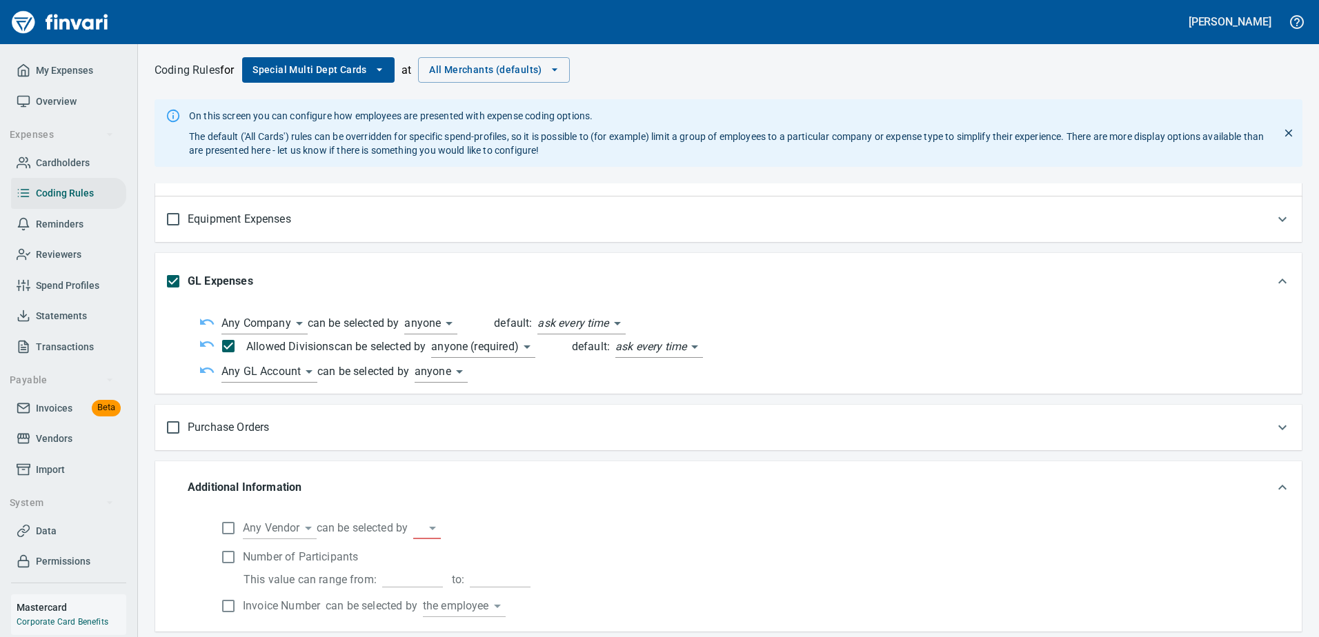
scroll to position [179, 0]
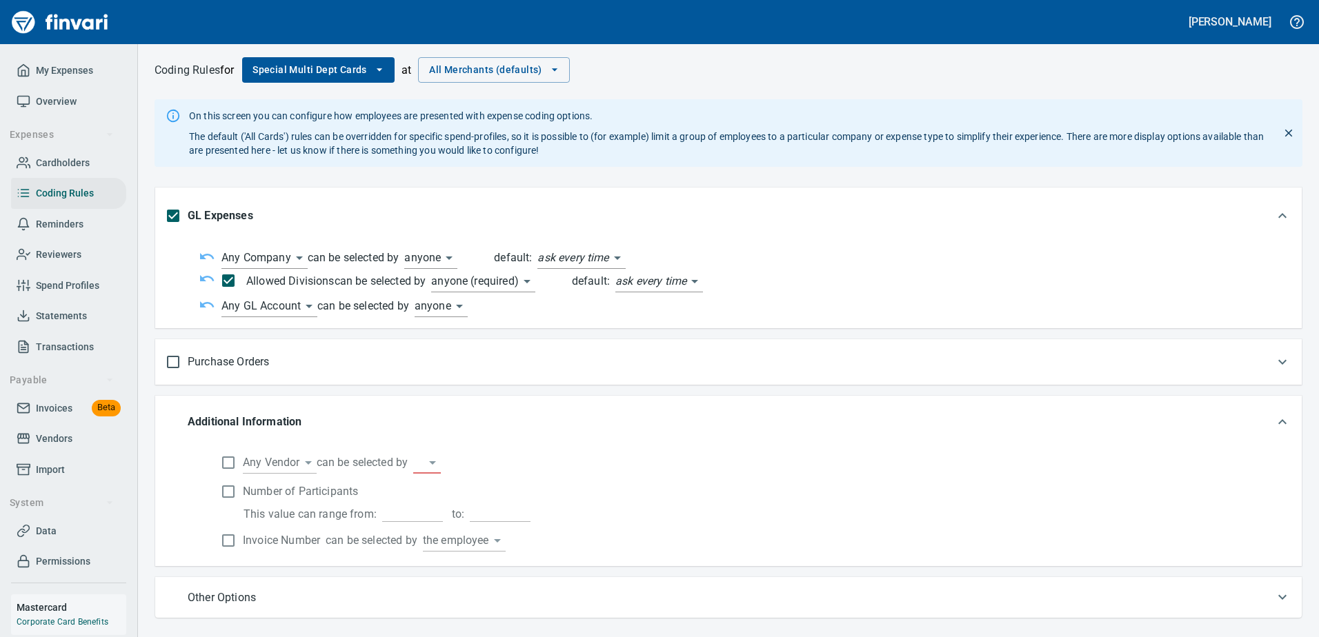
click at [374, 427] on div "Additional Information" at bounding box center [715, 422] width 1099 height 24
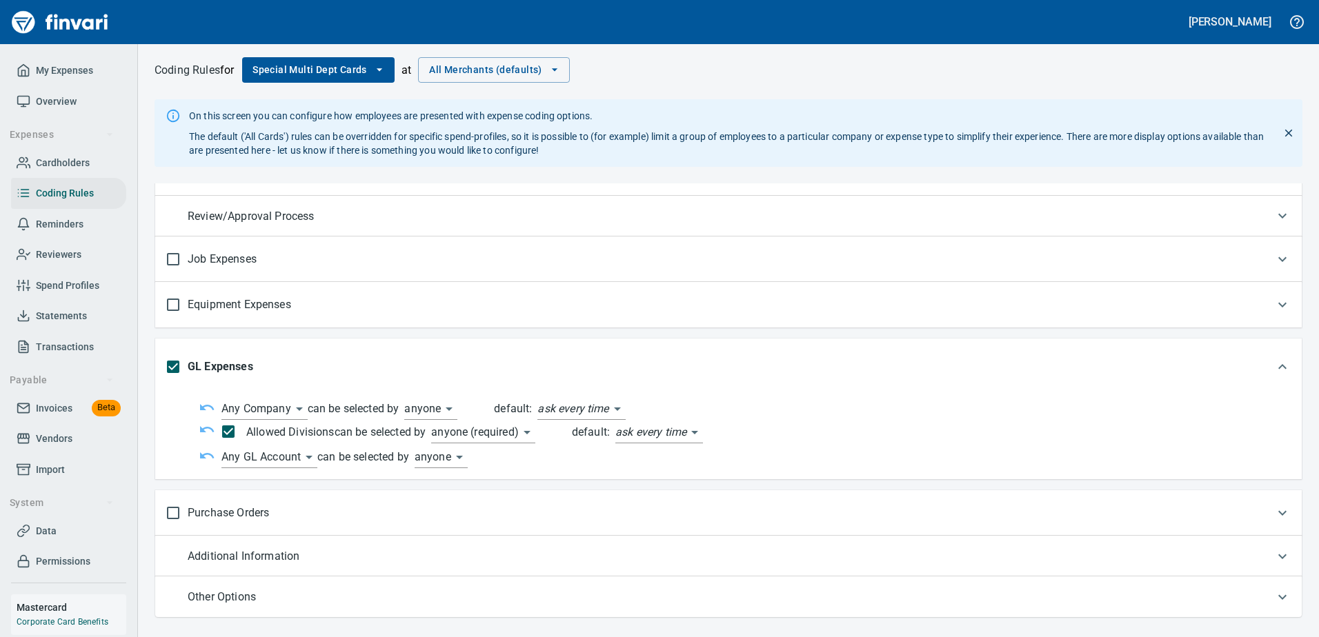
scroll to position [28, 0]
click at [404, 499] on div "Purchase Orders" at bounding box center [728, 514] width 1146 height 46
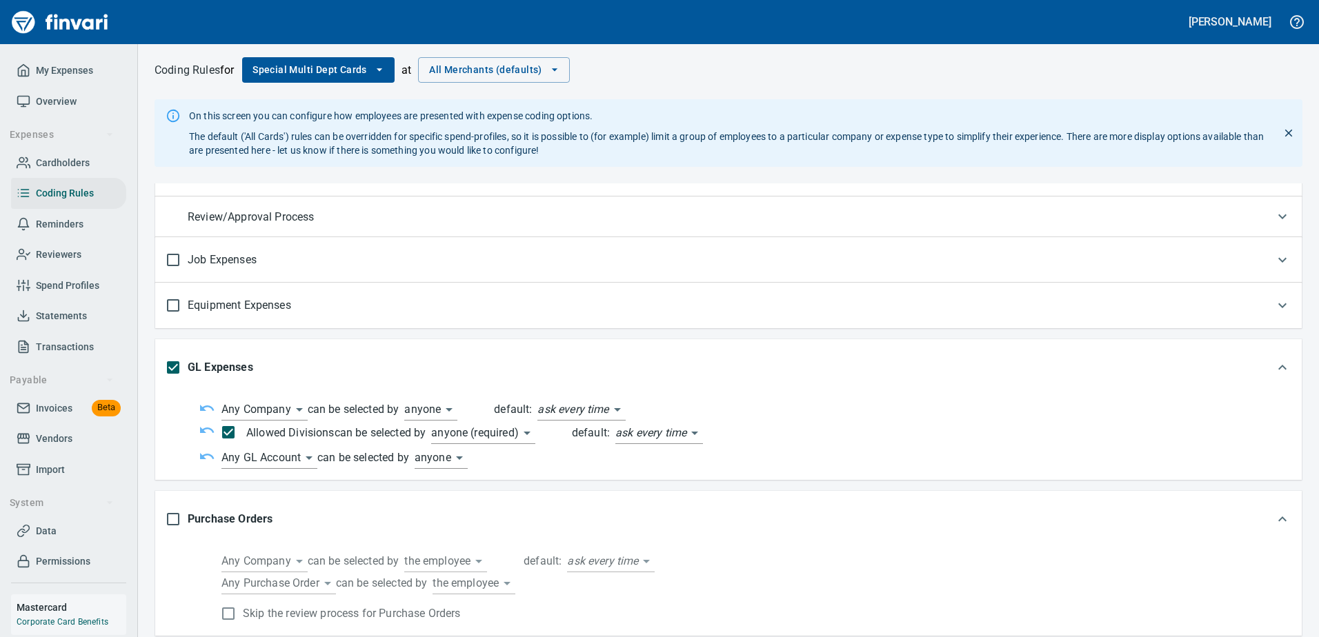
click at [404, 510] on div "Purchase Orders" at bounding box center [715, 519] width 1099 height 29
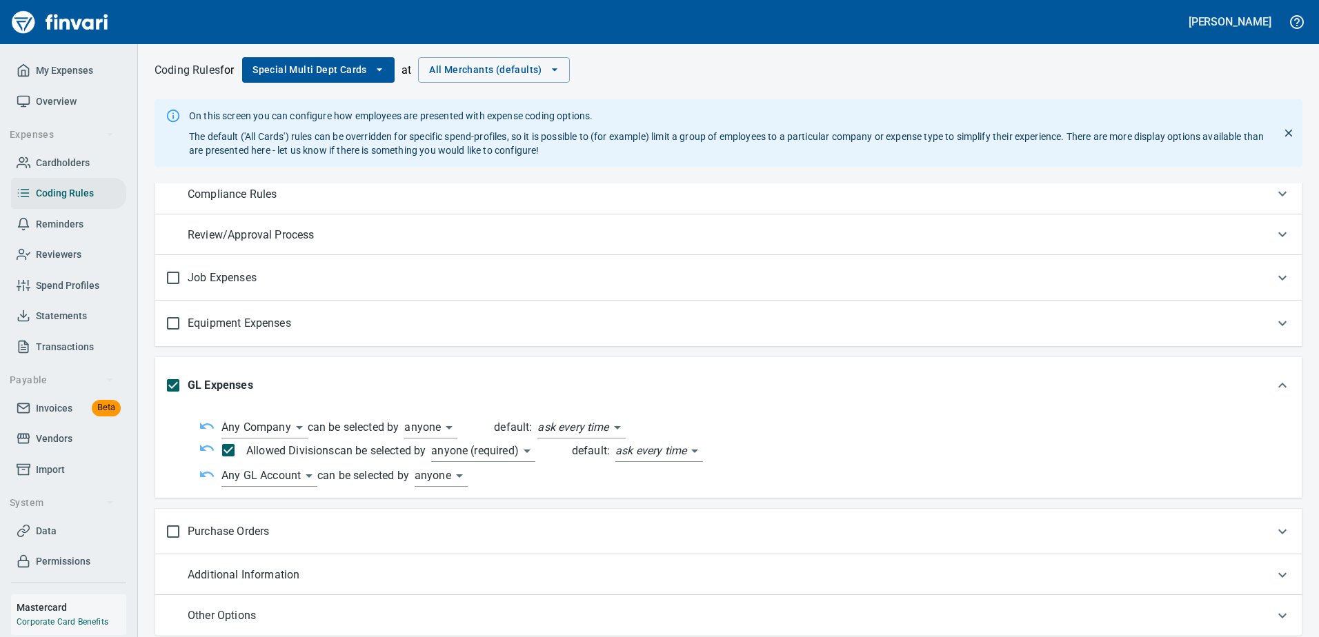
scroll to position [0, 0]
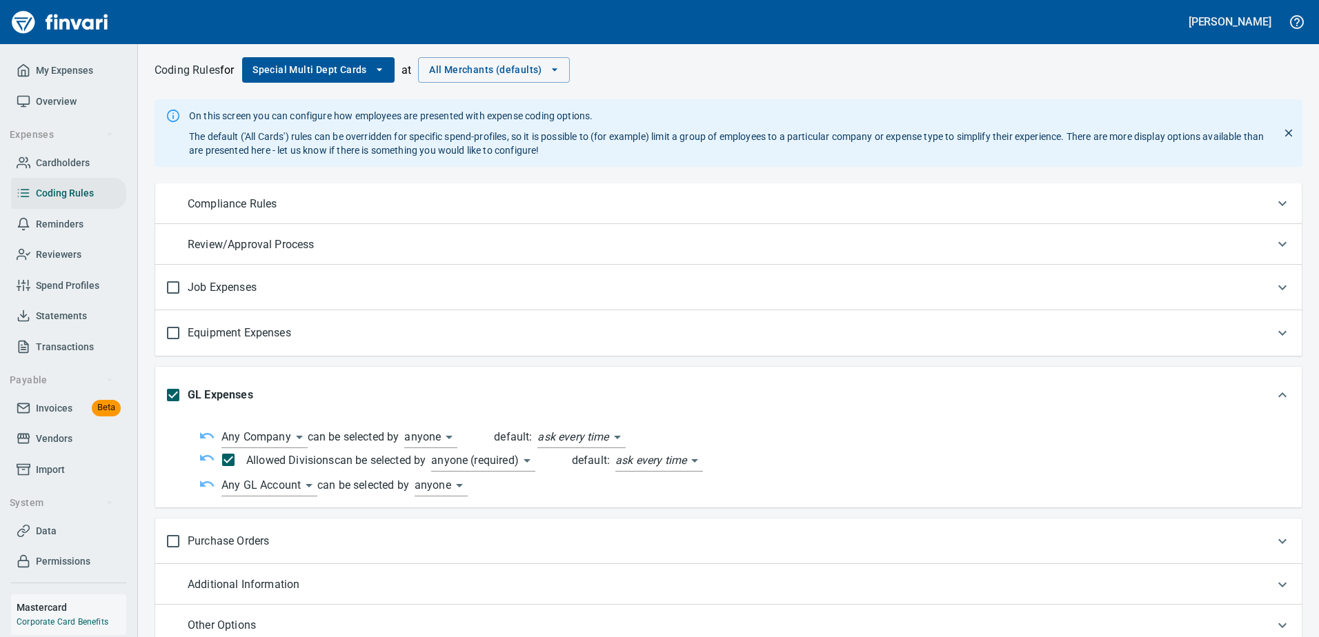
click at [377, 67] on icon "button" at bounding box center [379, 70] width 14 height 14
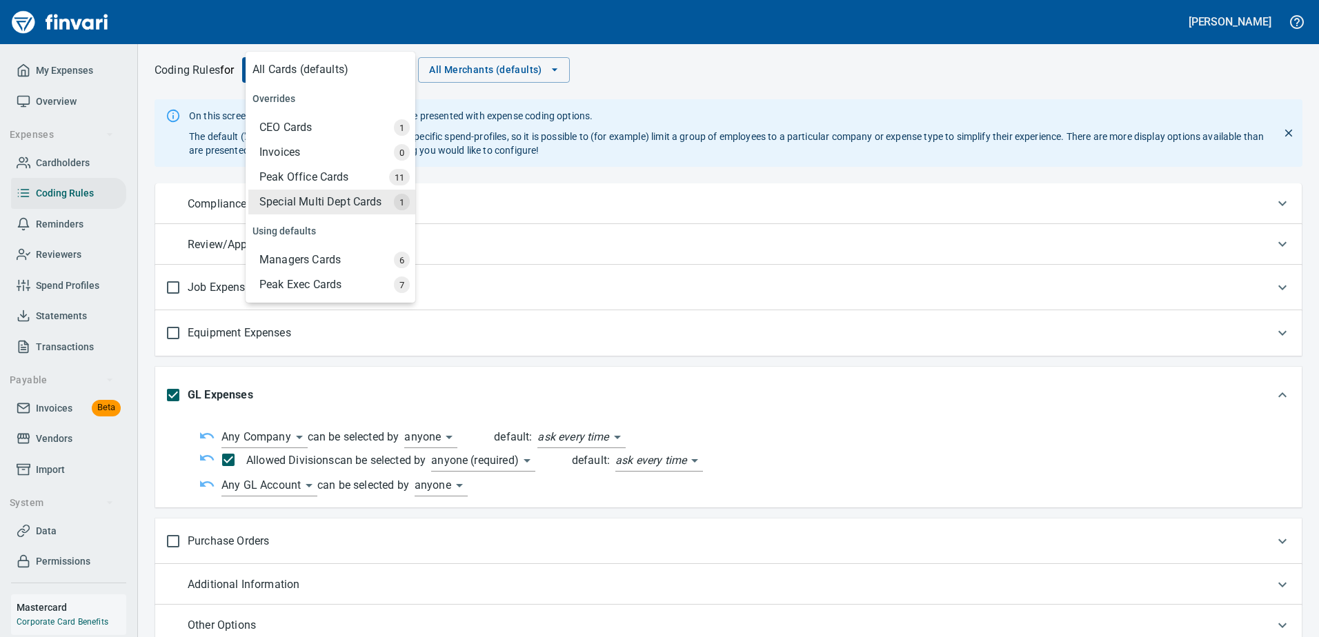
click at [339, 201] on div "Special Multi Dept Cards" at bounding box center [331, 202] width 167 height 25
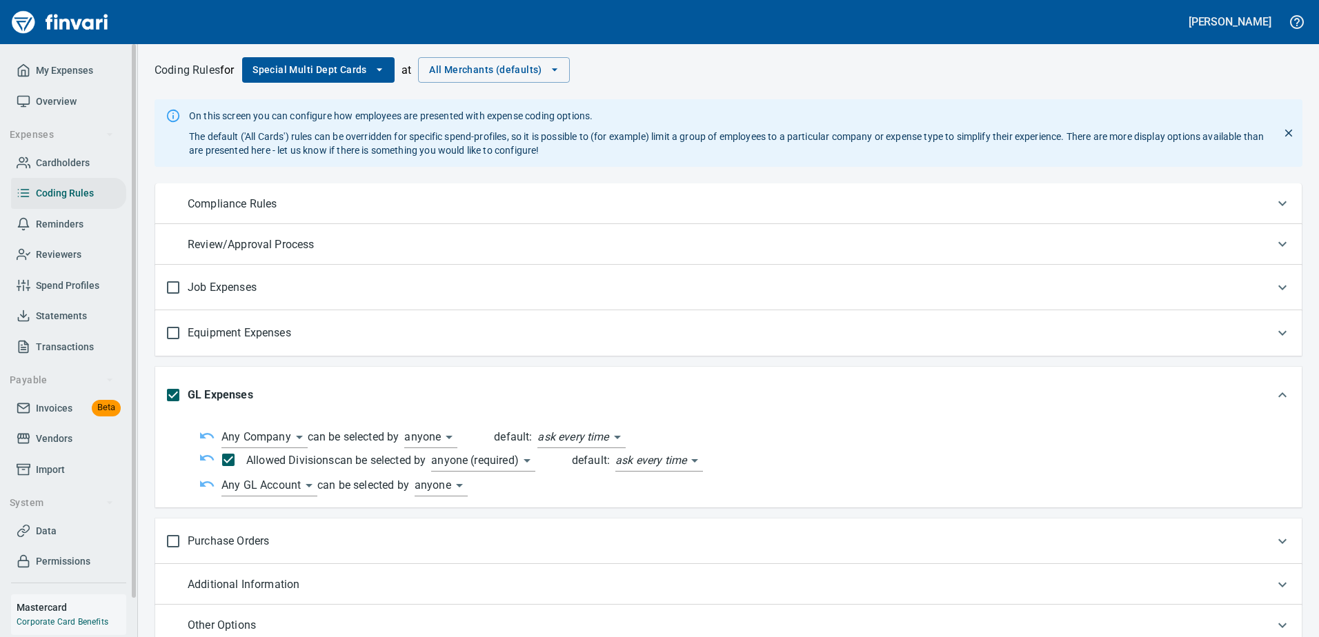
click at [61, 339] on span "Transactions" at bounding box center [65, 347] width 58 height 17
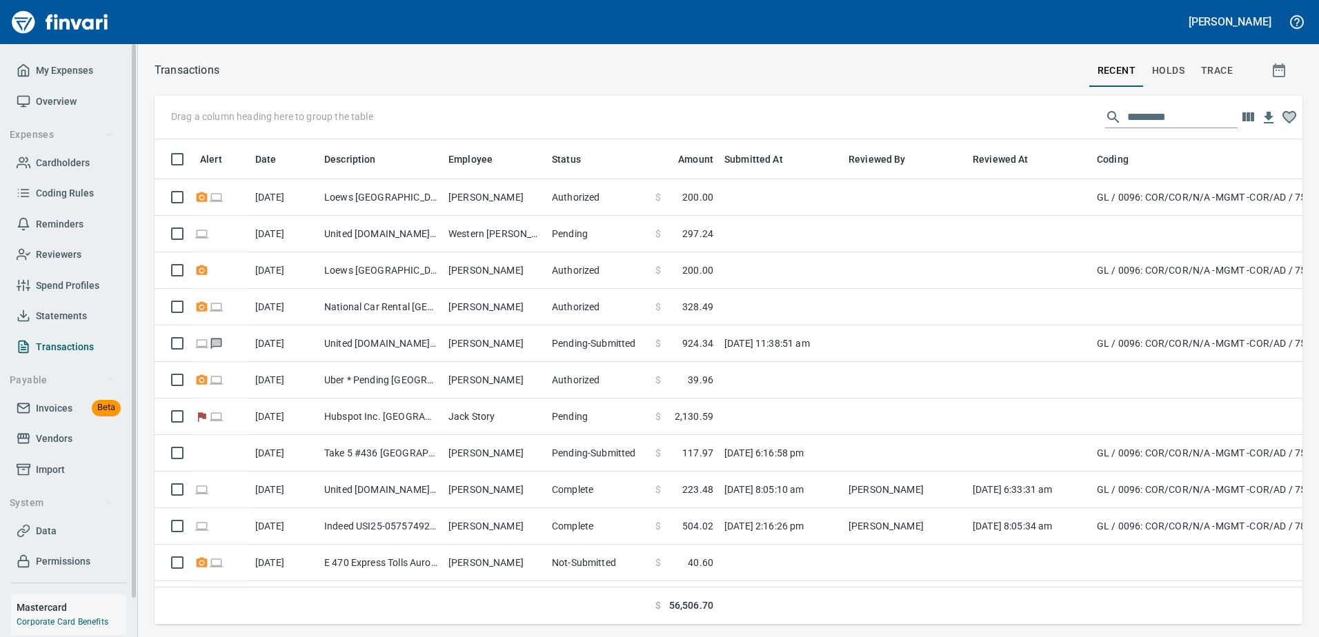
scroll to position [465, 1127]
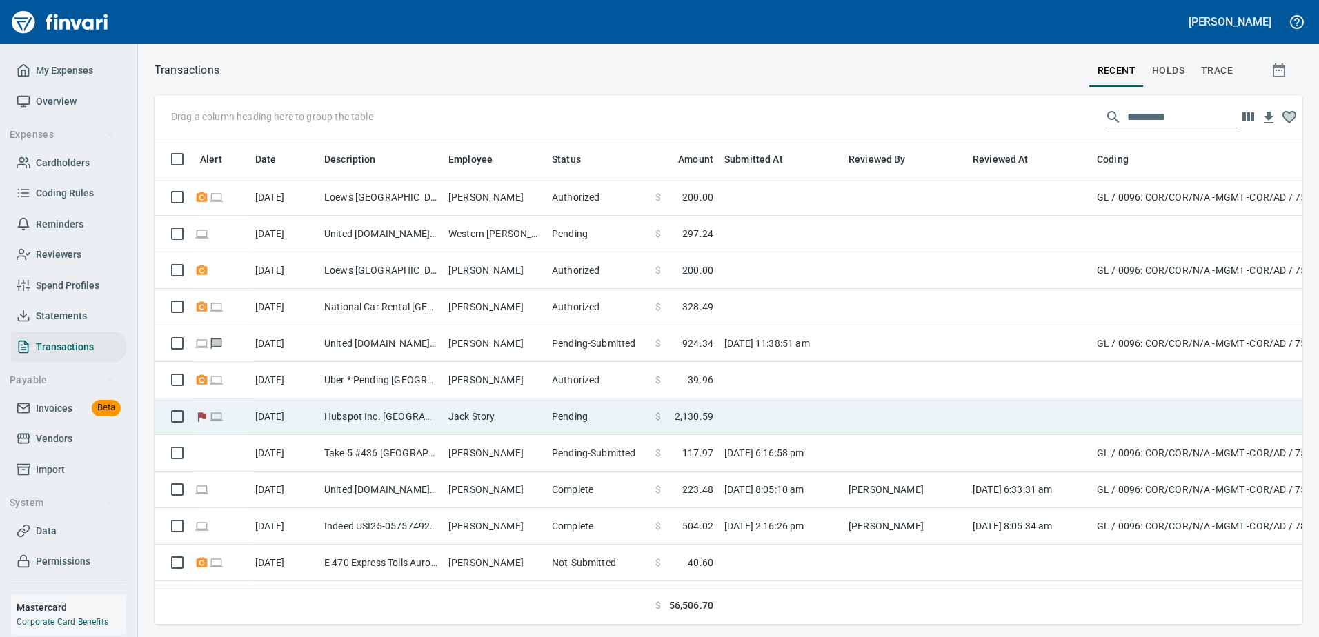
click at [592, 421] on td "Pending" at bounding box center [597, 417] width 103 height 37
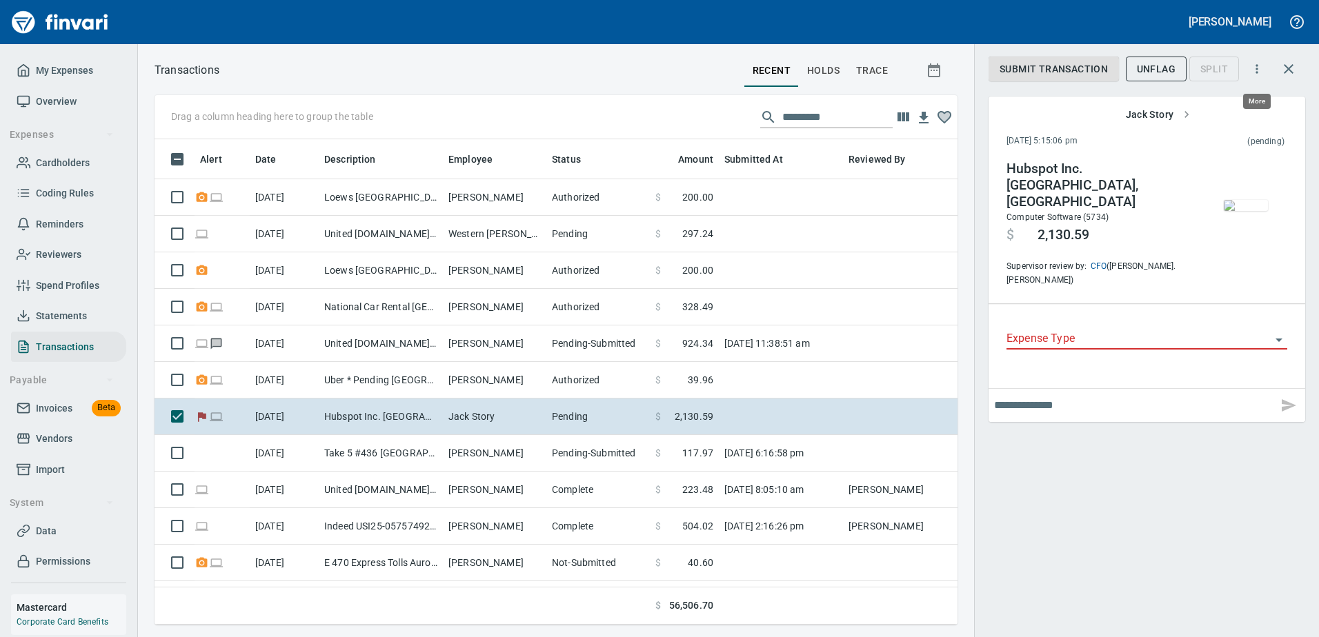
scroll to position [465, 782]
click at [1253, 72] on icon "button" at bounding box center [1257, 69] width 14 height 14
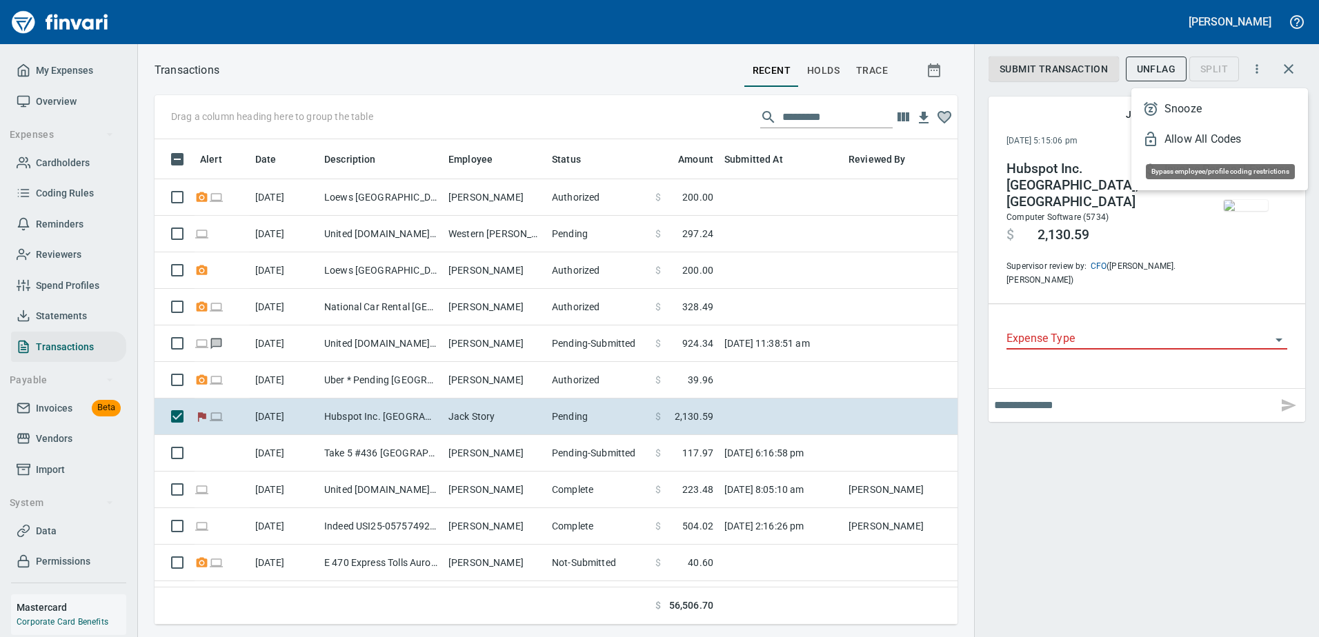
click at [1186, 138] on span "Allow All Codes" at bounding box center [1230, 139] width 132 height 17
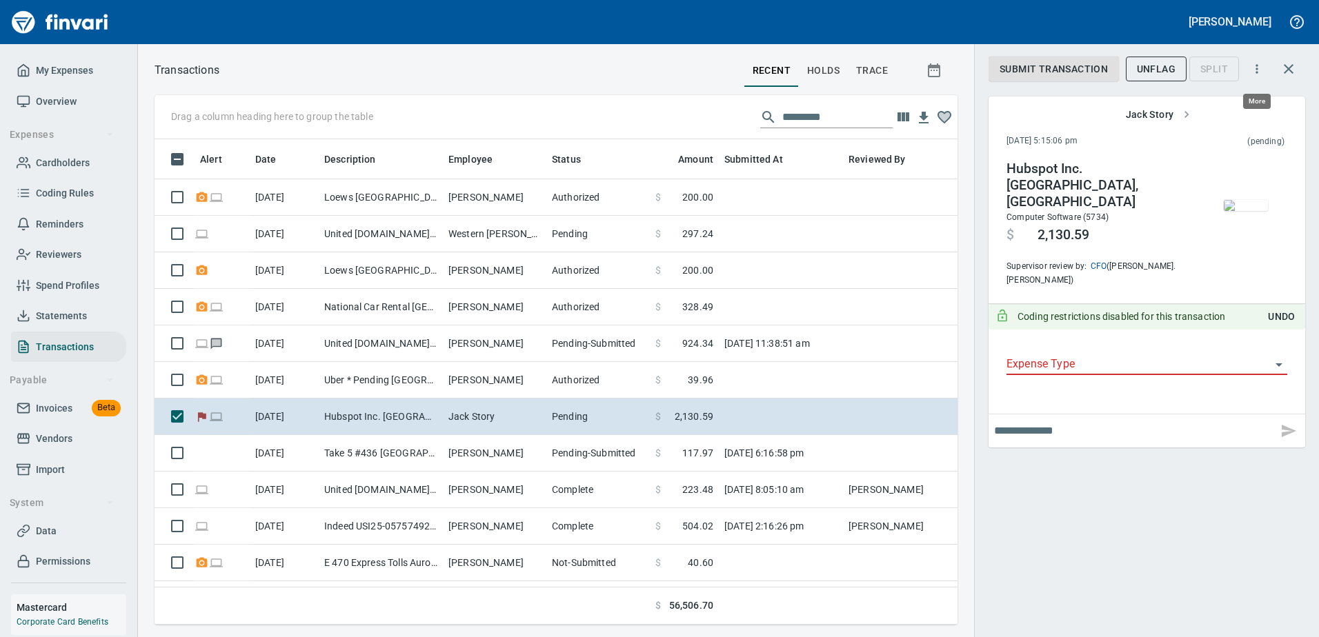
click at [1263, 74] on button "button" at bounding box center [1256, 69] width 30 height 30
click at [1259, 65] on div at bounding box center [659, 318] width 1319 height 637
click at [1257, 66] on icon "button" at bounding box center [1256, 68] width 2 height 9
click at [1257, 73] on div at bounding box center [659, 318] width 1319 height 637
type input "**"
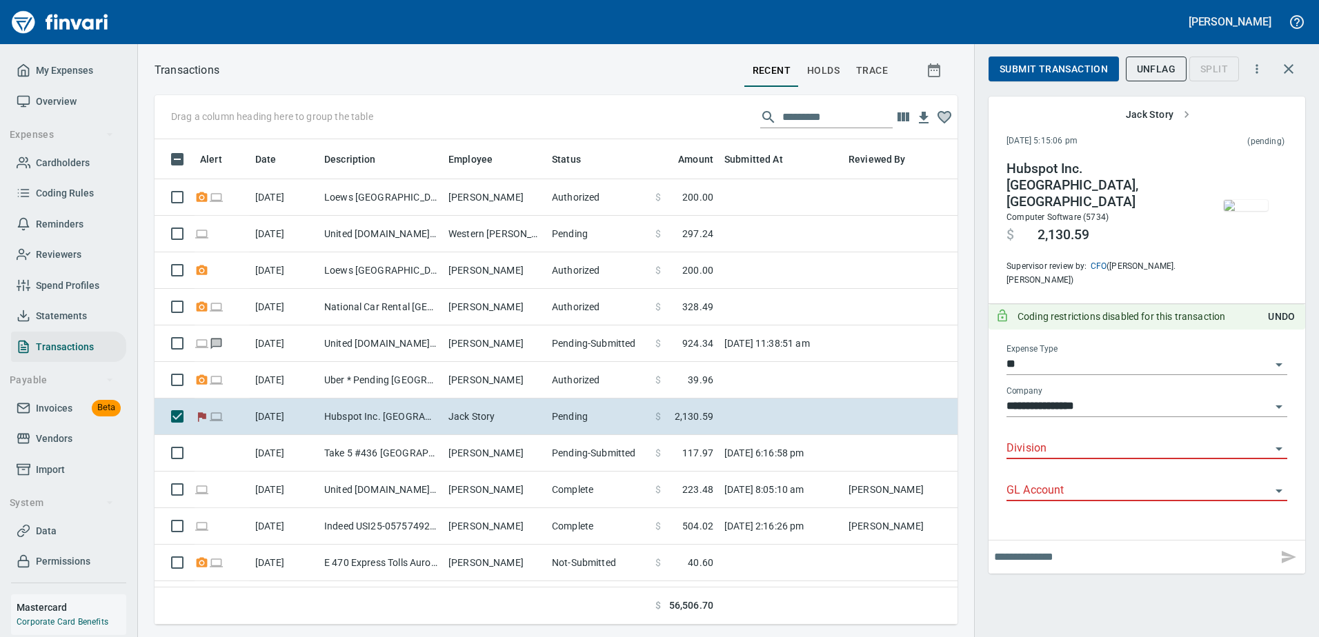
click at [1159, 485] on div "GL Account" at bounding box center [1146, 491] width 281 height 42
click at [1146, 571] on div "**********" at bounding box center [1146, 318] width 345 height 637
type input "**********"
click at [1277, 441] on icon "Open" at bounding box center [1278, 449] width 17 height 17
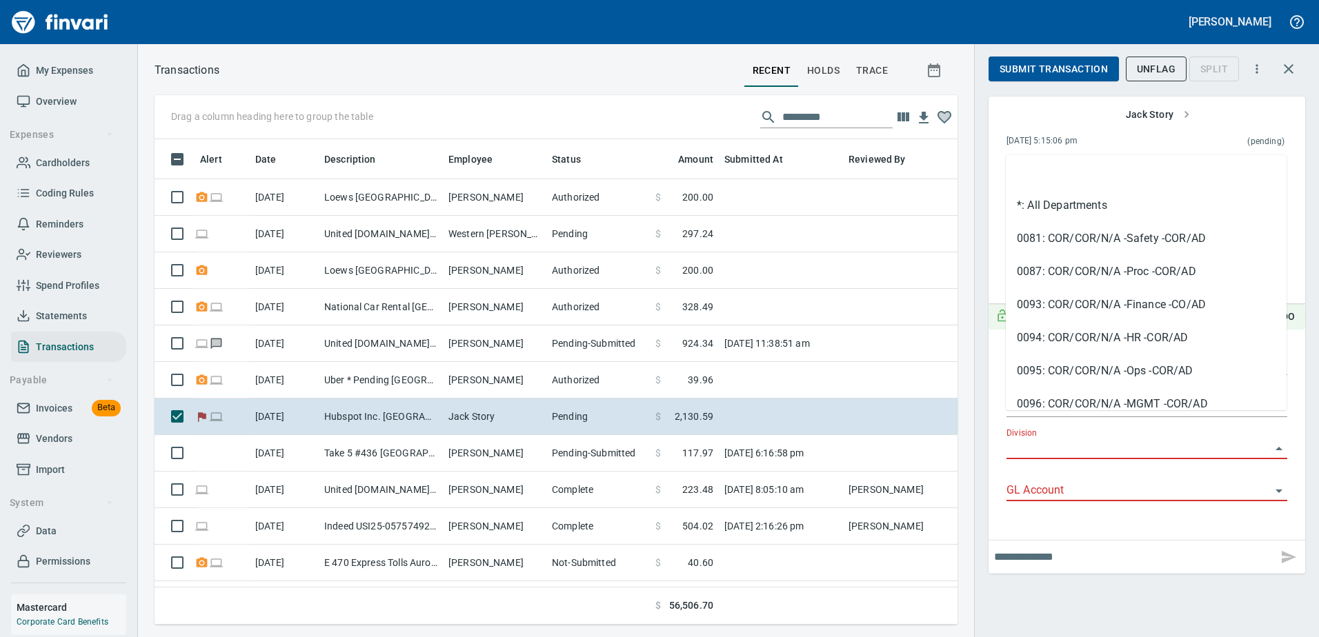
scroll to position [0, 0]
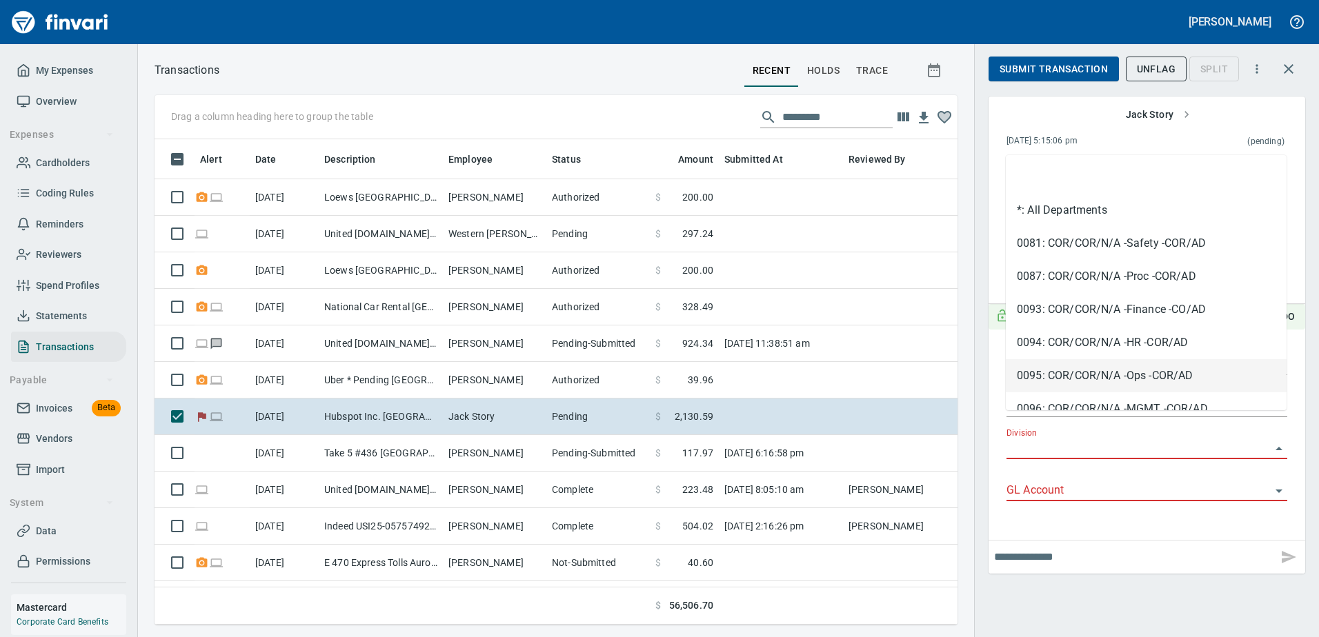
click at [1177, 586] on div "**********" at bounding box center [1146, 318] width 345 height 637
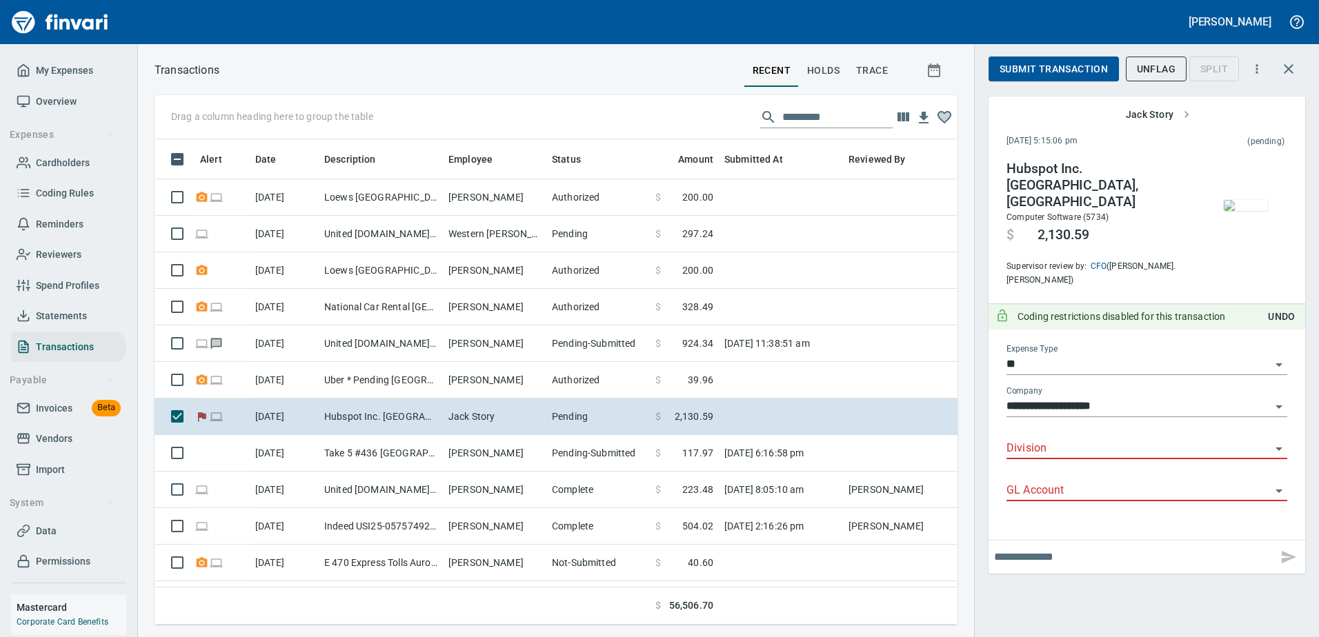
type input "**********"
click at [1279, 483] on icon "Open" at bounding box center [1278, 491] width 17 height 17
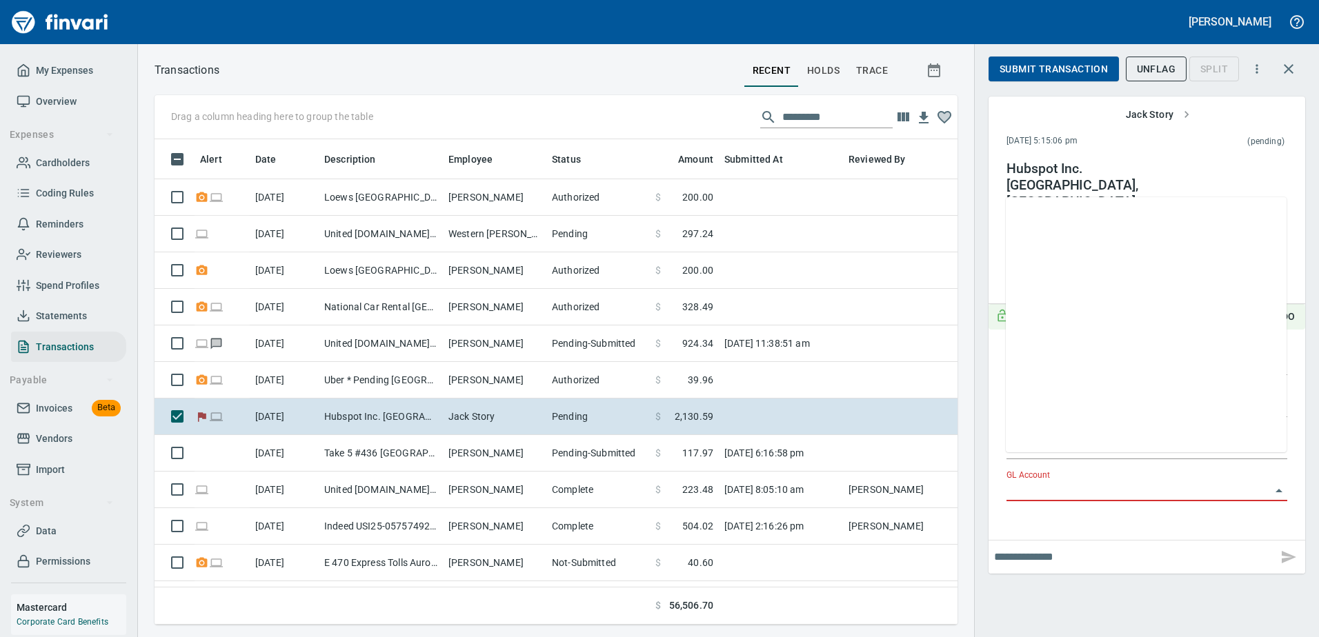
scroll to position [69362, 0]
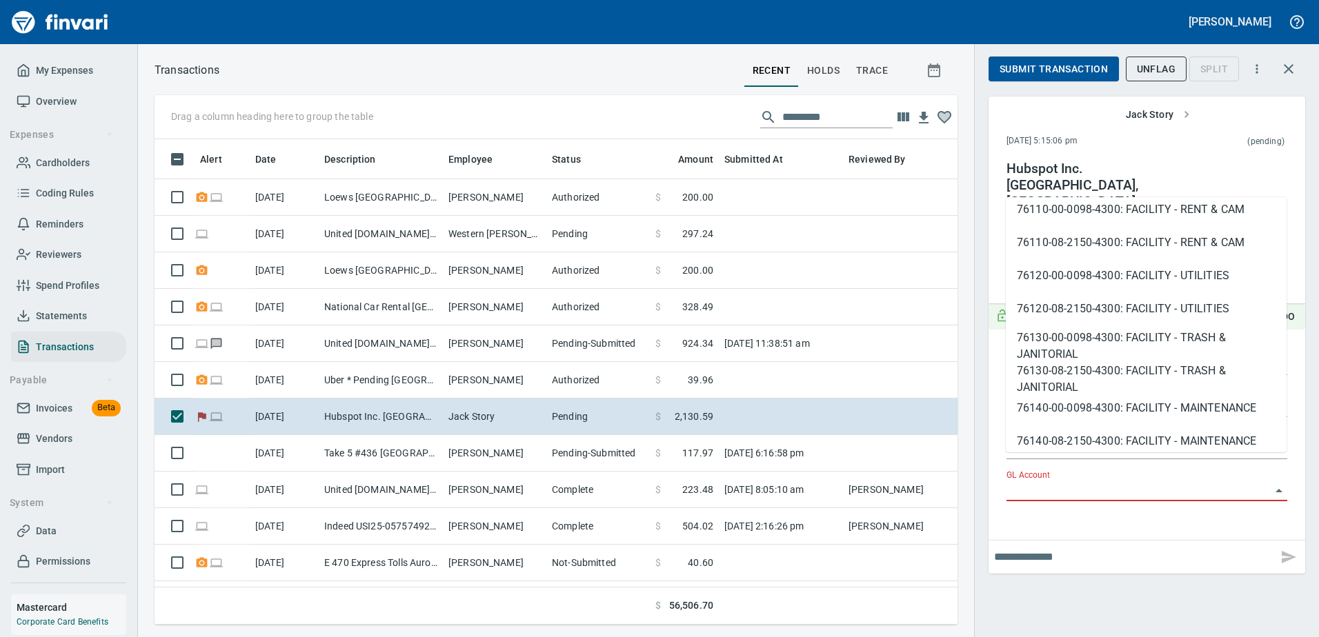
click at [1195, 590] on div "**********" at bounding box center [1146, 318] width 345 height 637
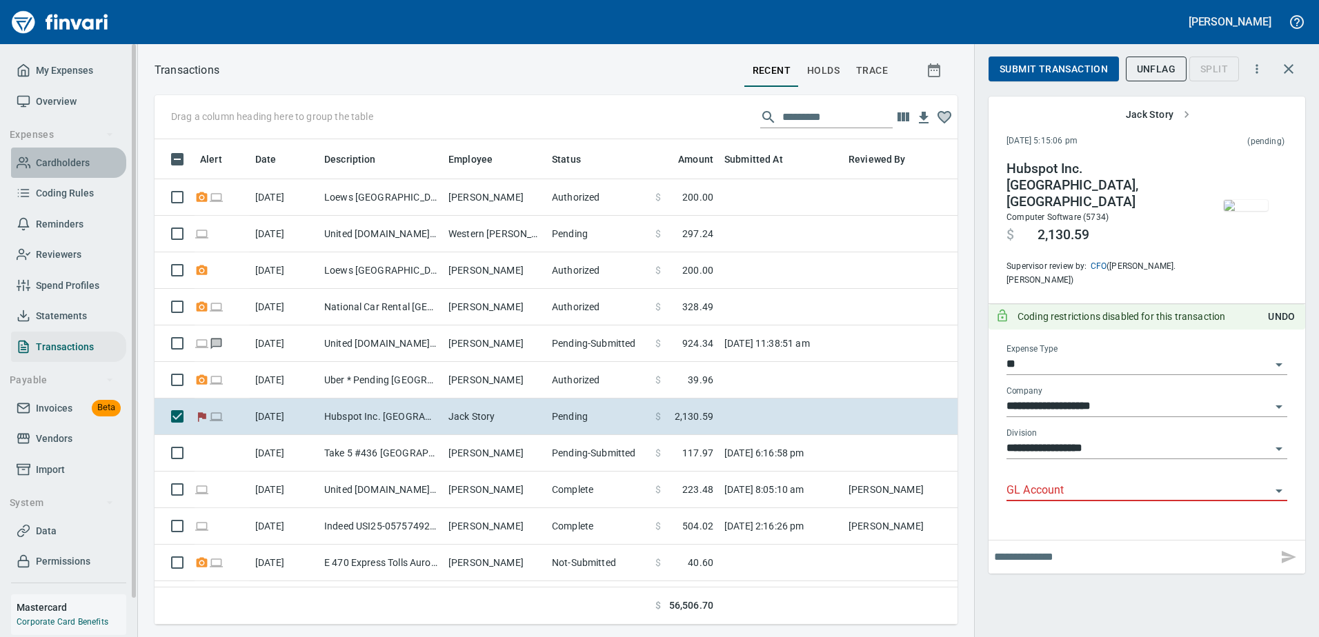
click at [69, 160] on span "Cardholders" at bounding box center [63, 162] width 54 height 17
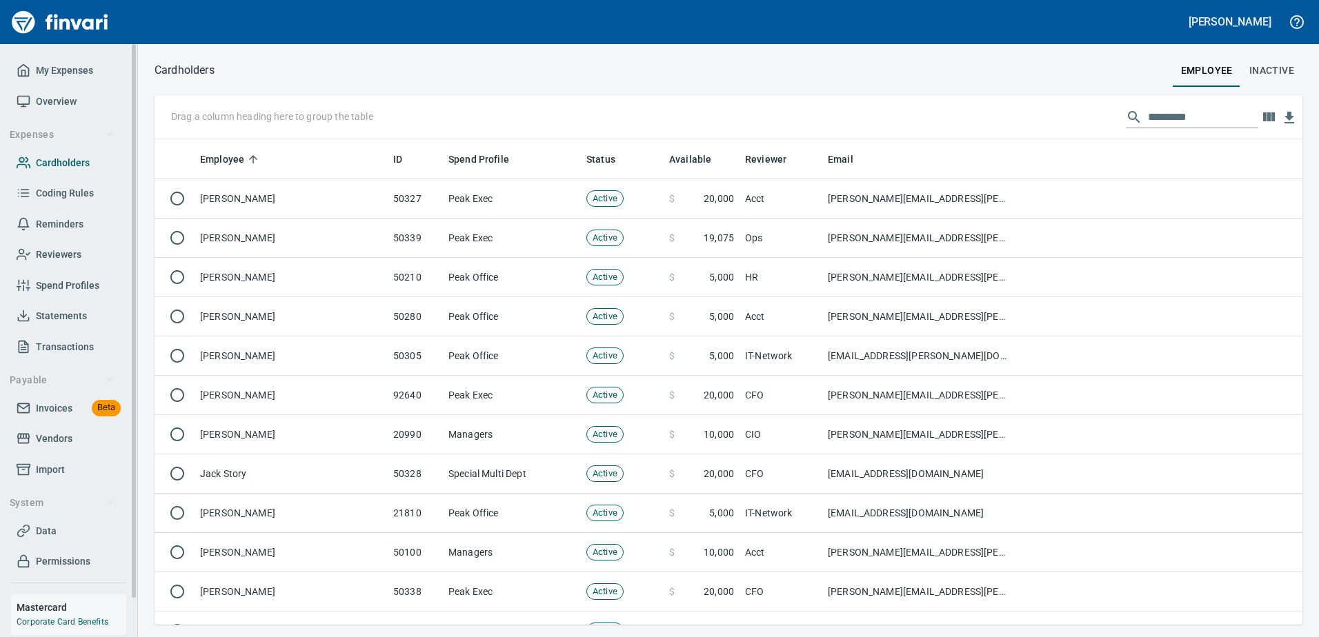
scroll to position [475, 1127]
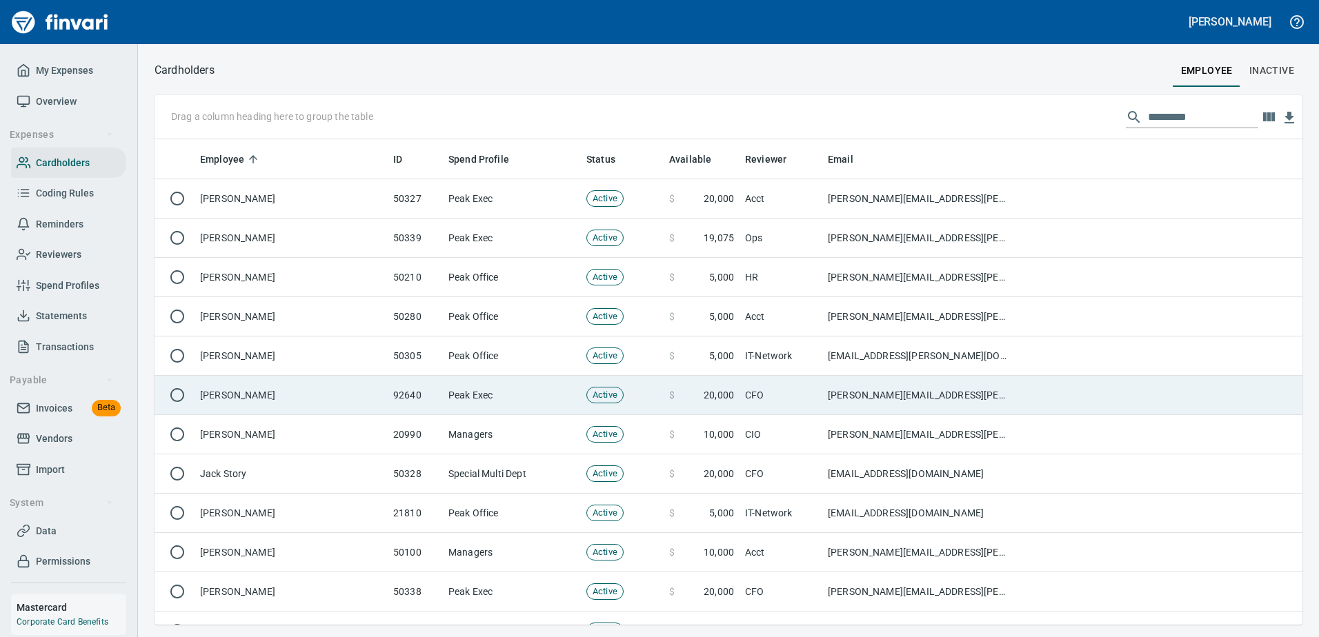
click at [287, 398] on td "[PERSON_NAME]" at bounding box center [290, 395] width 193 height 39
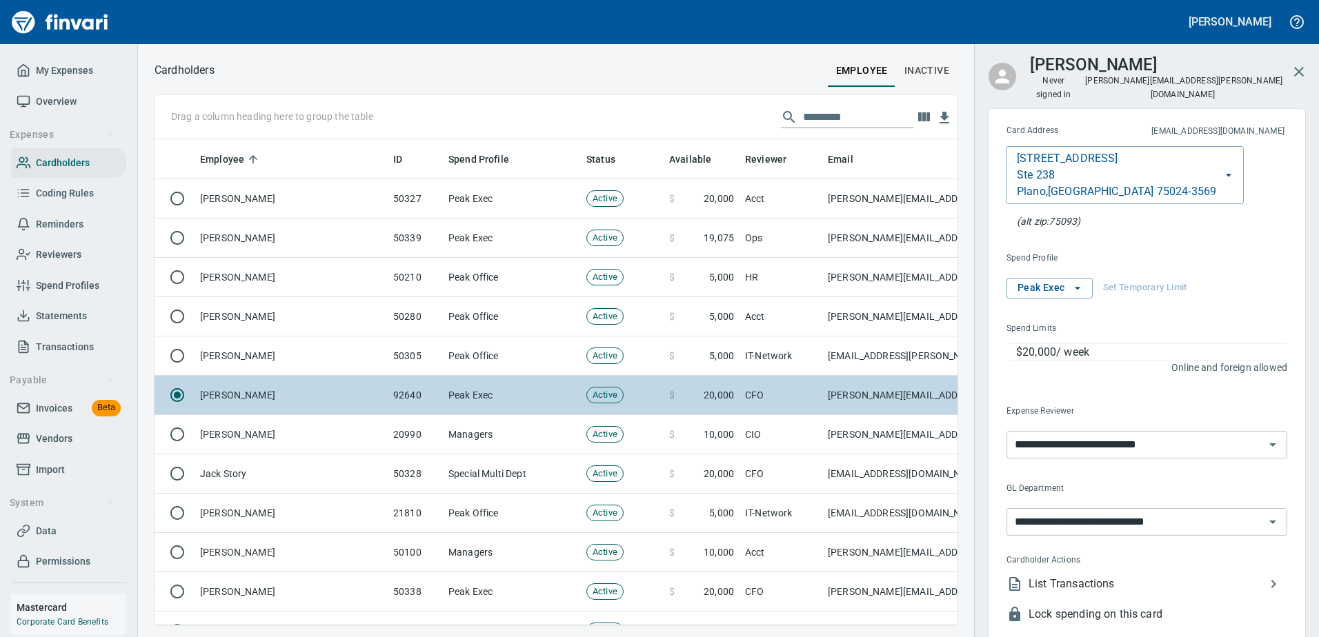
scroll to position [465, 782]
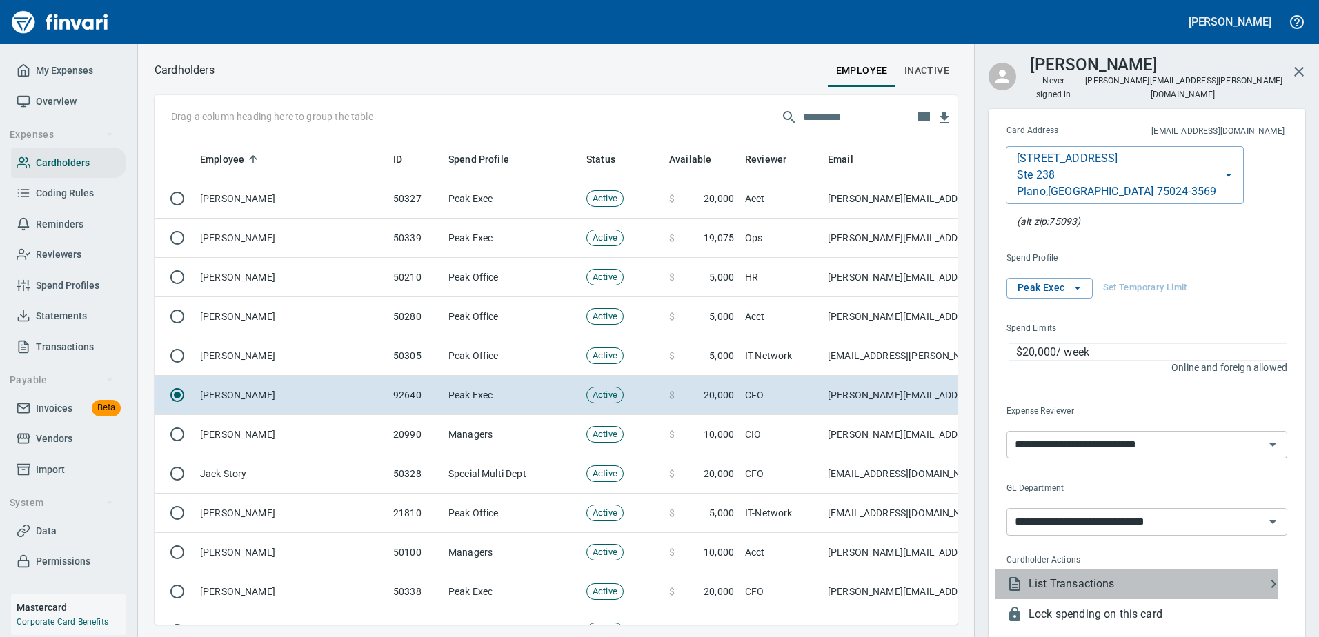
click at [1047, 576] on span "List Transactions" at bounding box center [1146, 584] width 237 height 17
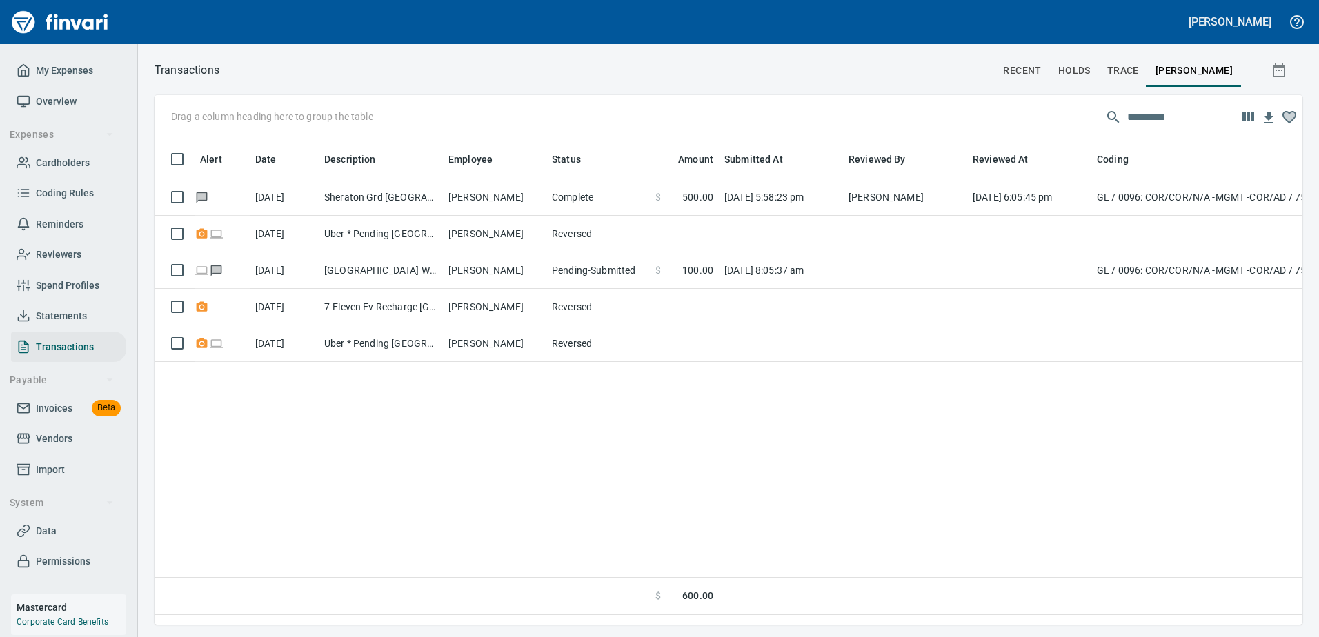
scroll to position [465, 1137]
click at [1277, 68] on icon "button" at bounding box center [1278, 70] width 12 height 14
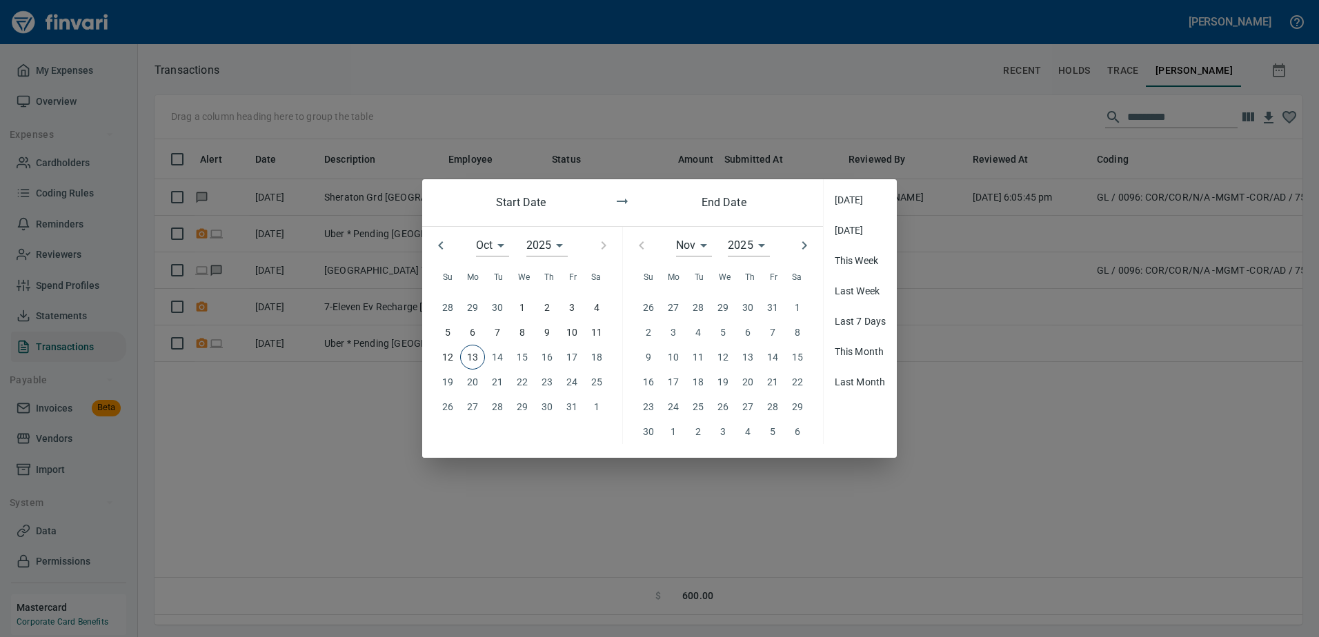
click at [859, 379] on span "Last Month" at bounding box center [860, 382] width 52 height 14
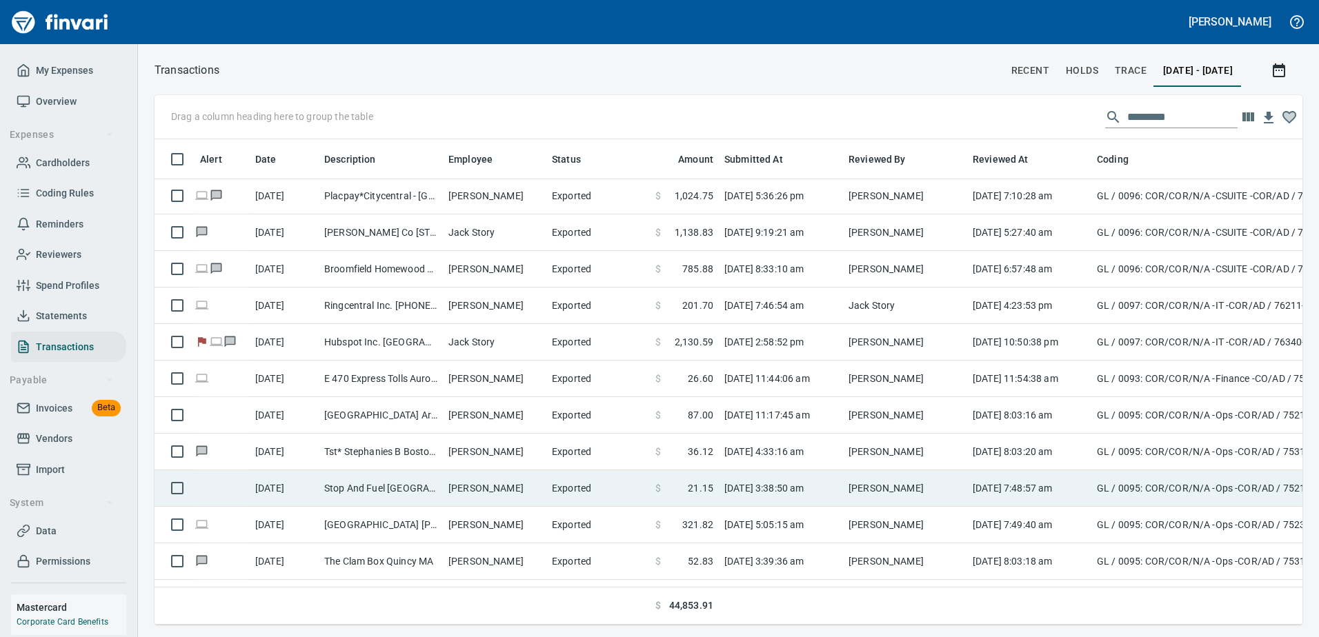
scroll to position [3219, 0]
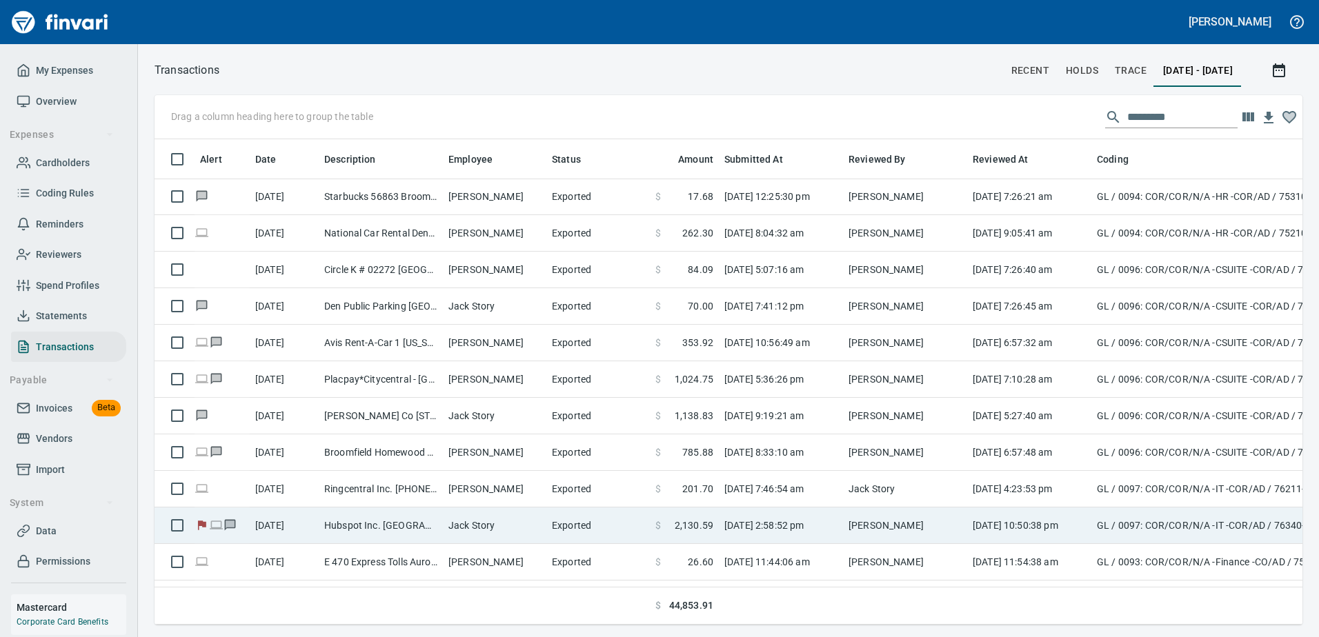
click at [1159, 527] on td "GL / 0097: COR/COR/N/A -IT -COR/AD / 76340-00-0097-0600: OFFICE SaaS EXPENSE" at bounding box center [1263, 526] width 345 height 37
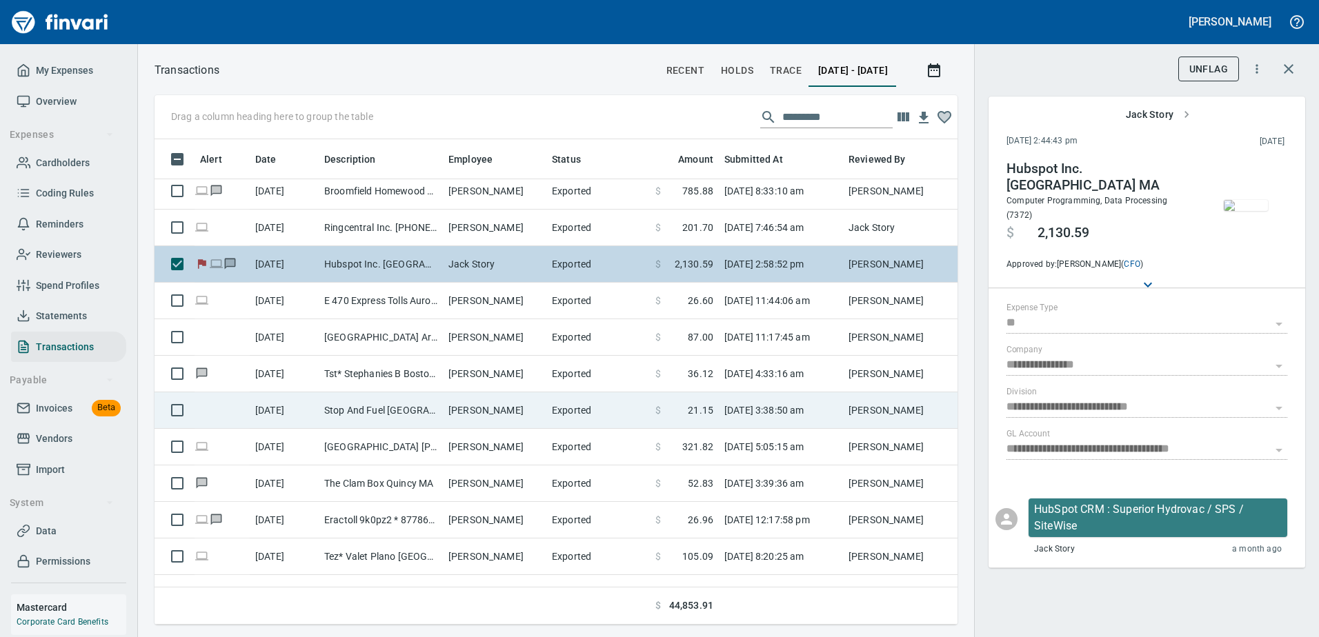
scroll to position [3586, 0]
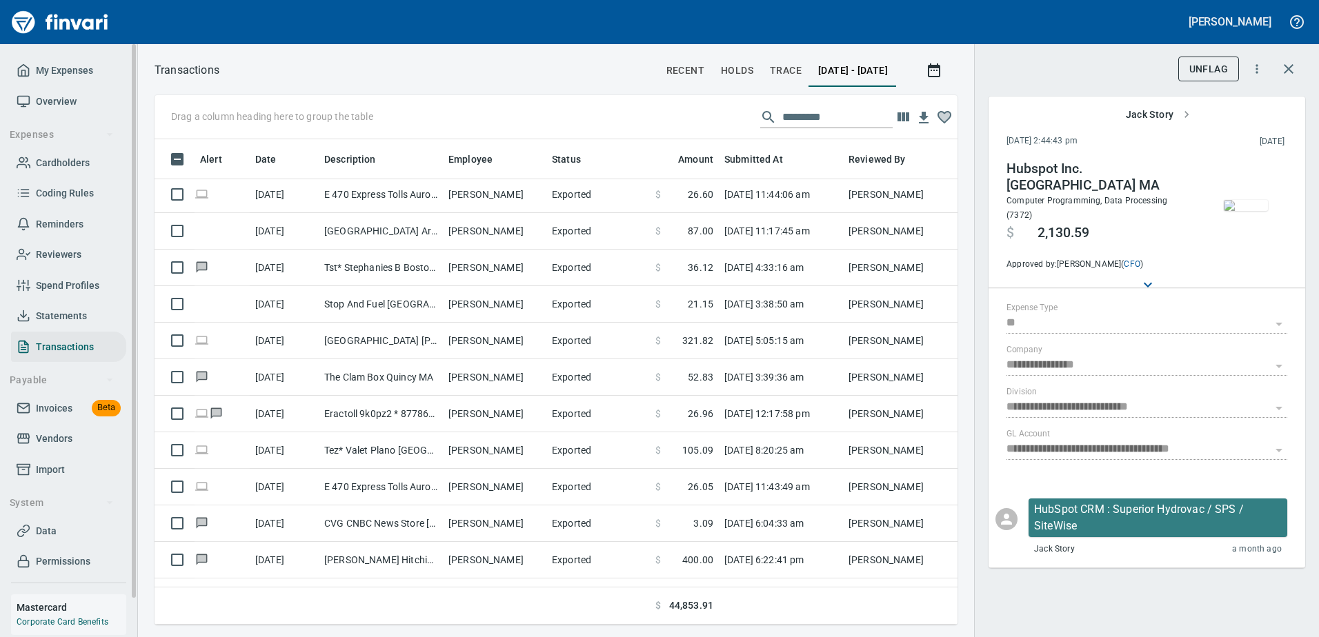
click at [63, 314] on span "Statements" at bounding box center [61, 316] width 51 height 17
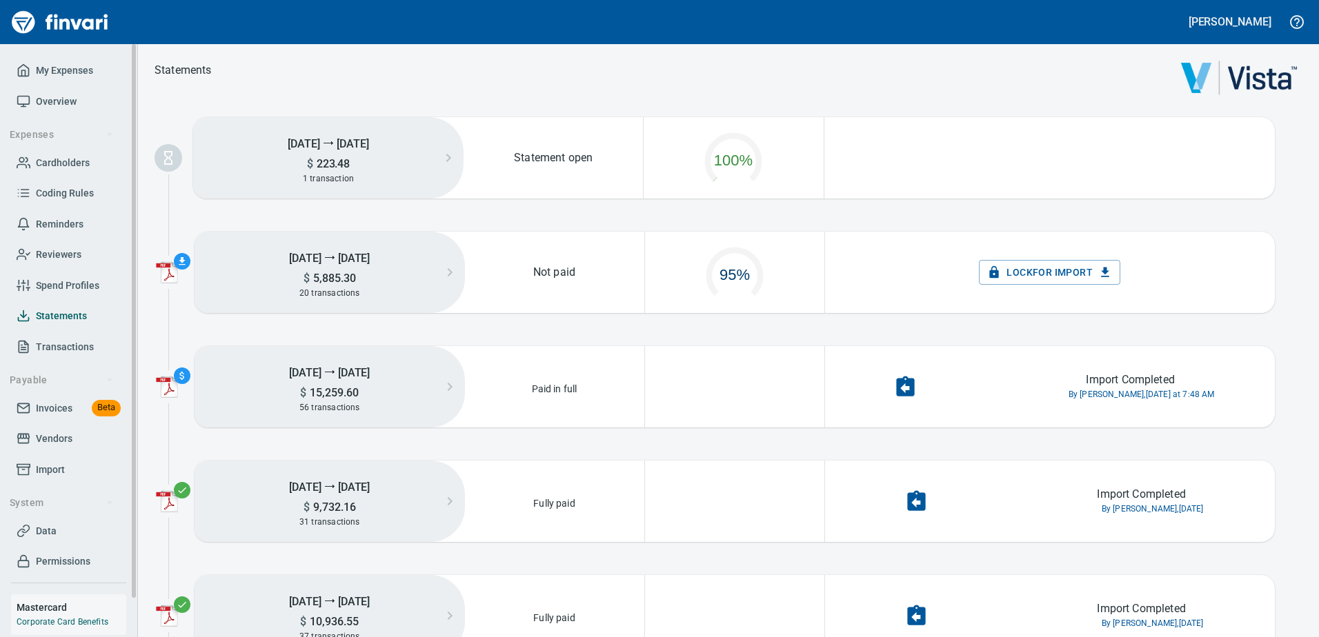
scroll to position [70, 167]
click at [62, 189] on span "Coding Rules" at bounding box center [65, 193] width 58 height 17
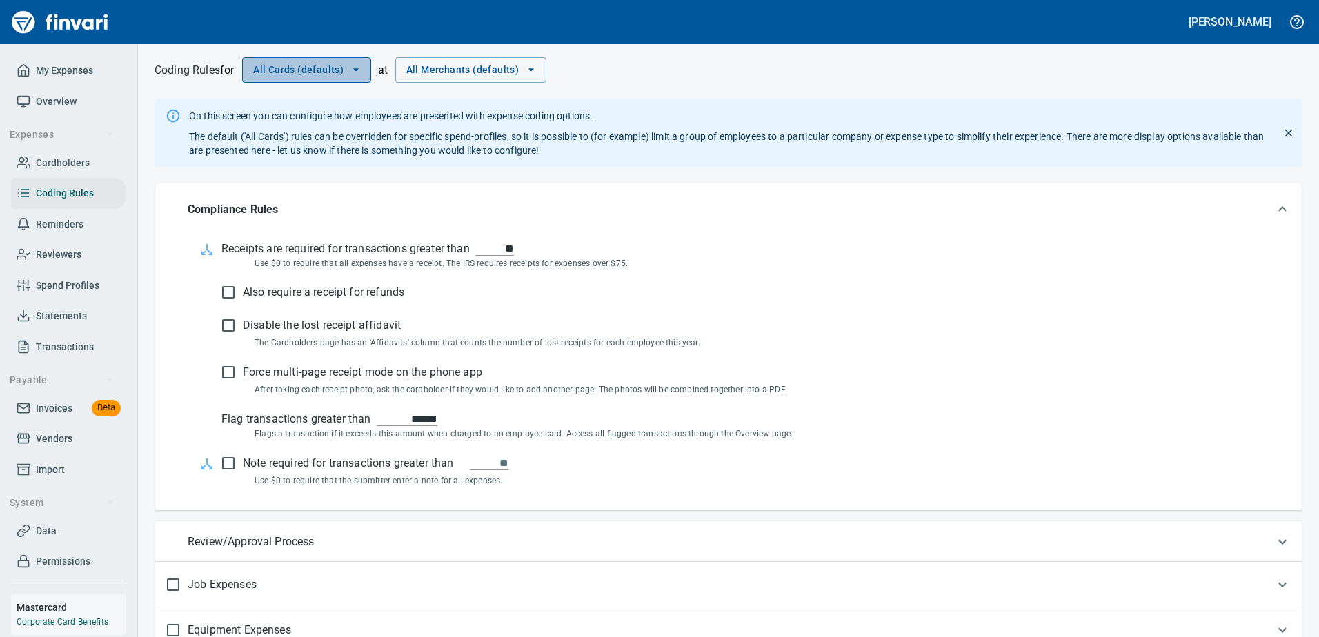
click at [335, 77] on span "All Cards (defaults)" at bounding box center [306, 69] width 107 height 17
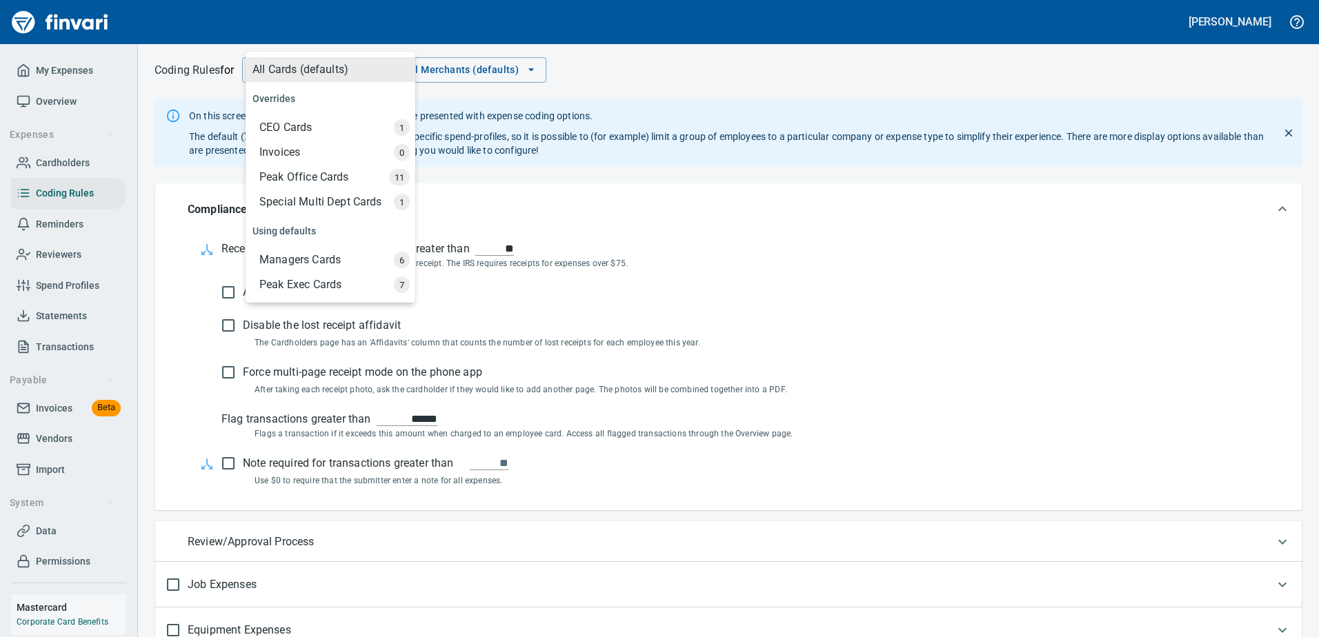
click at [314, 201] on div "Special Multi Dept Cards" at bounding box center [331, 202] width 167 height 25
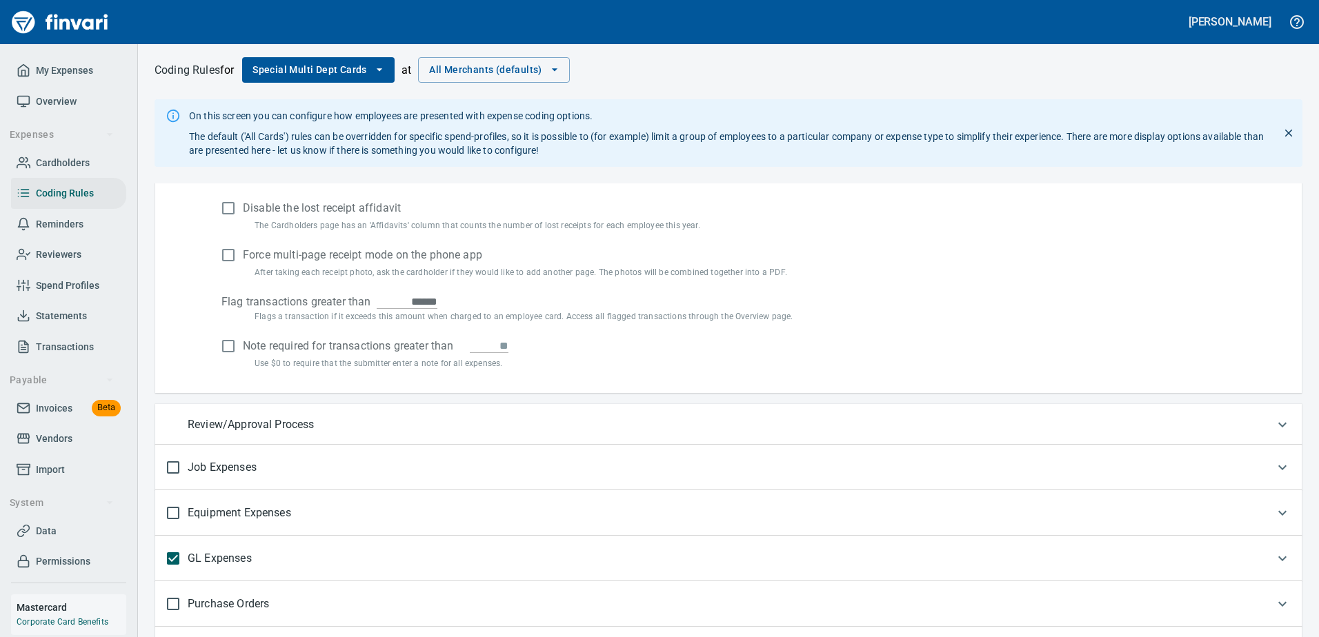
scroll to position [208, 0]
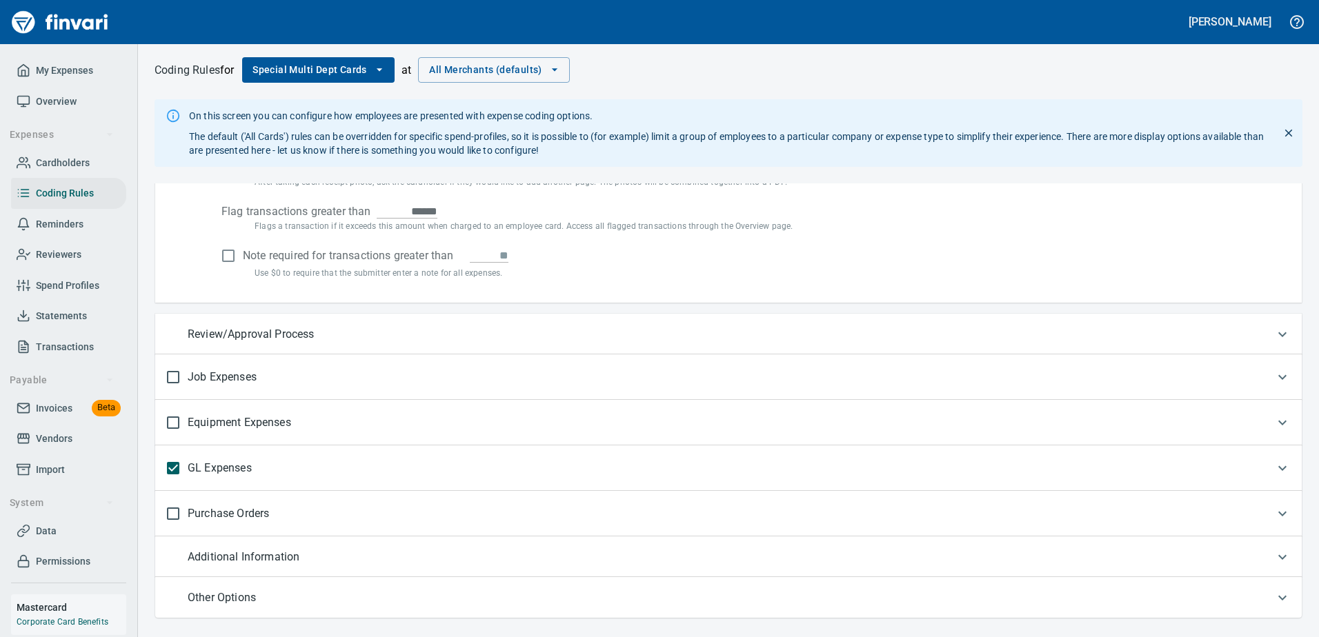
click at [348, 452] on div "GL Expenses" at bounding box center [728, 469] width 1146 height 46
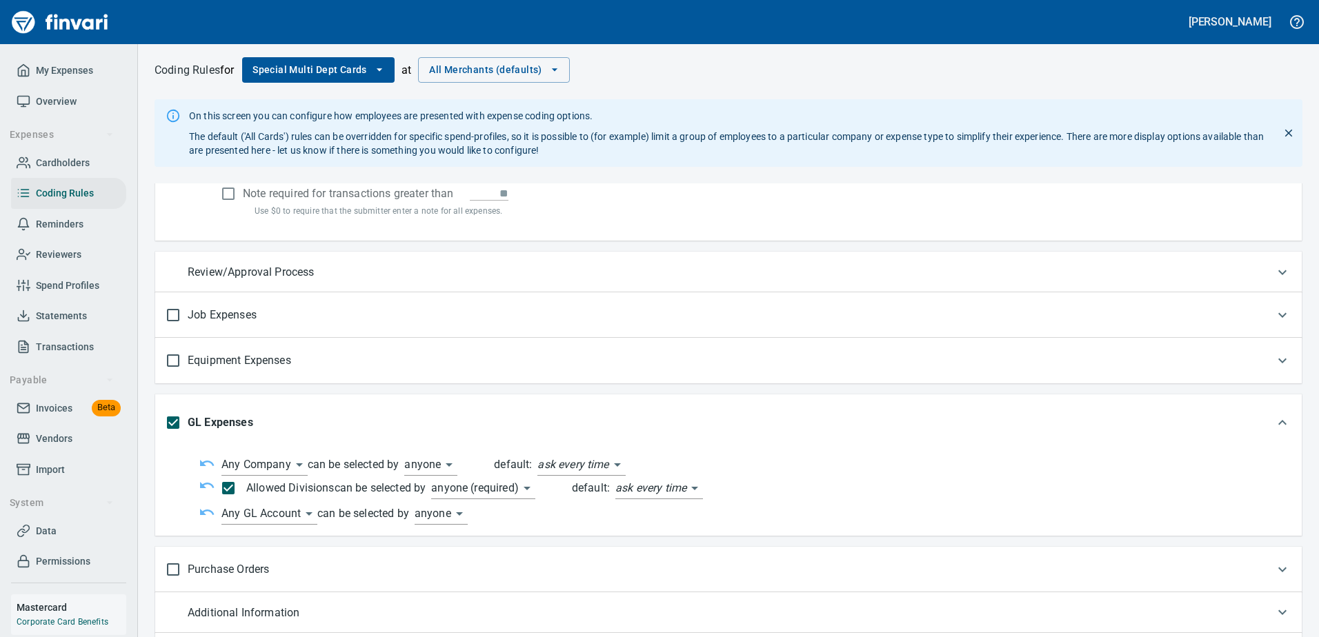
scroll to position [326, 0]
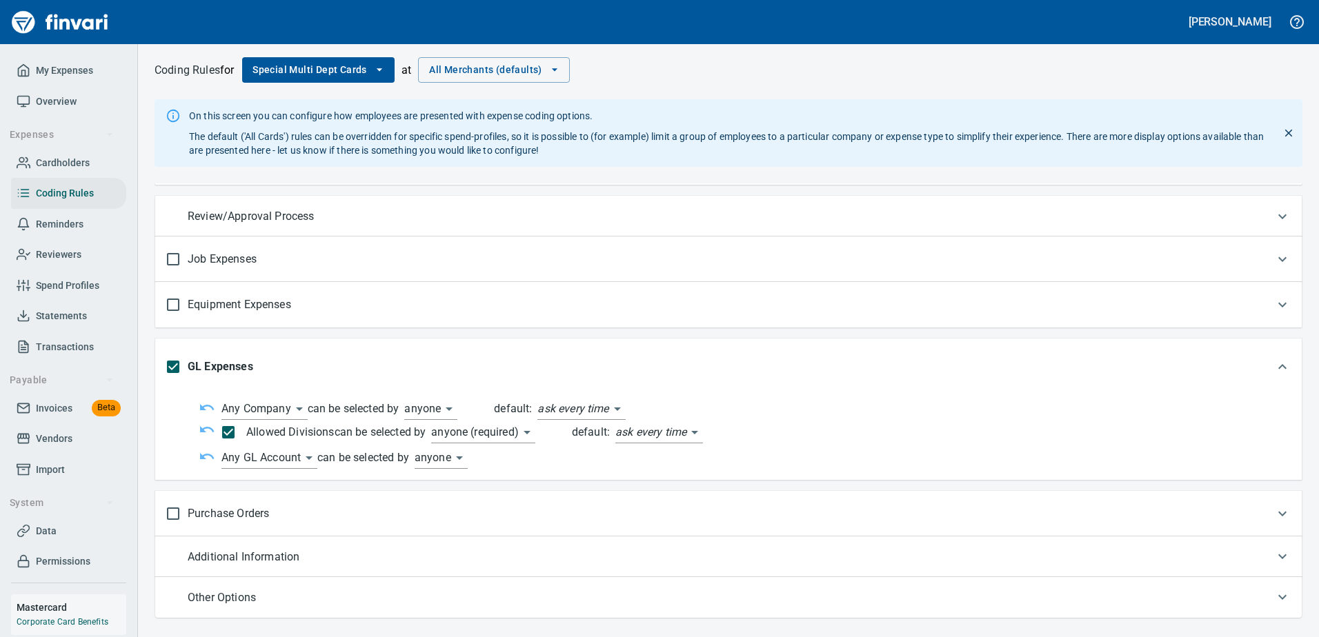
click at [258, 432] on p "Allowed Divisions" at bounding box center [289, 432] width 92 height 17
click at [381, 432] on label "can be selected by" at bounding box center [380, 432] width 92 height 13
click at [433, 432] on div "Allowed Divisions can be selected by anyone (required) ****** default: ask ever…" at bounding box center [755, 433] width 1069 height 27
click at [273, 432] on p "Allowed Divisions" at bounding box center [289, 432] width 92 height 17
type input "***"
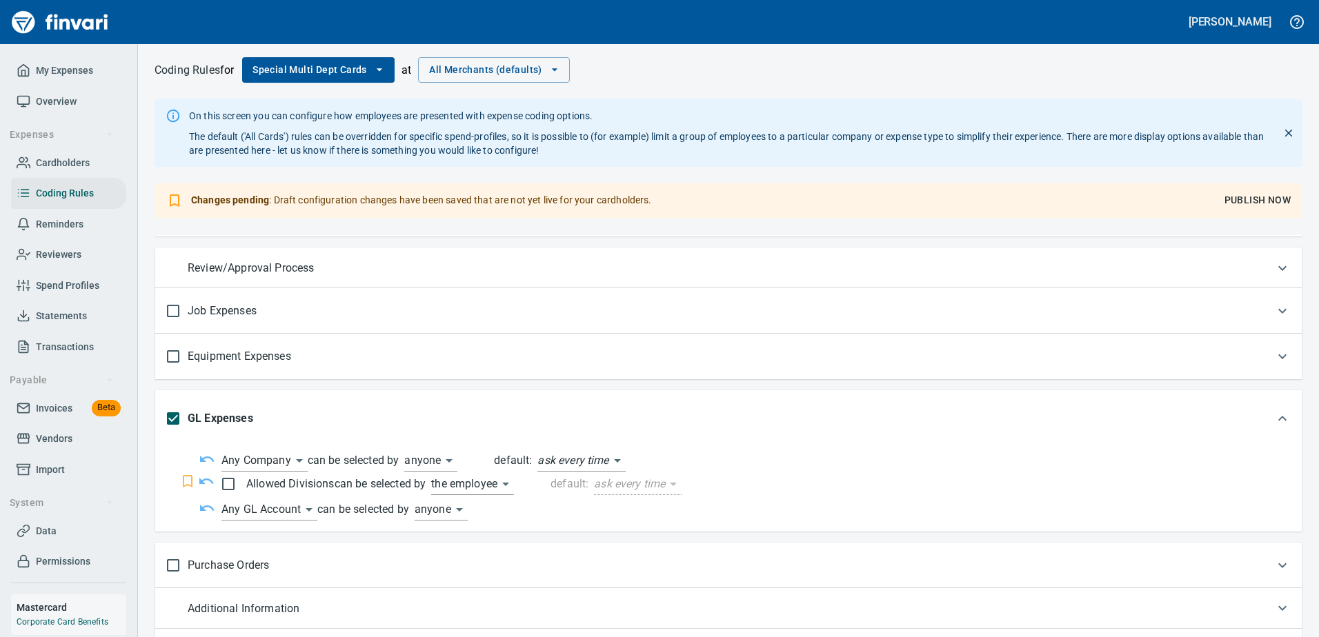
click at [277, 477] on p "Allowed Divisions" at bounding box center [289, 484] width 92 height 17
click at [208, 481] on icon "button" at bounding box center [206, 481] width 17 height 17
click at [208, 481] on icon at bounding box center [205, 481] width 17 height 17
click at [261, 480] on p "Allowed Divisions" at bounding box center [289, 484] width 92 height 17
click at [294, 461] on body "[PERSON_NAME] My Expenses Overview Expenses Cardholders Coding Rules Reminders …" at bounding box center [659, 318] width 1319 height 637
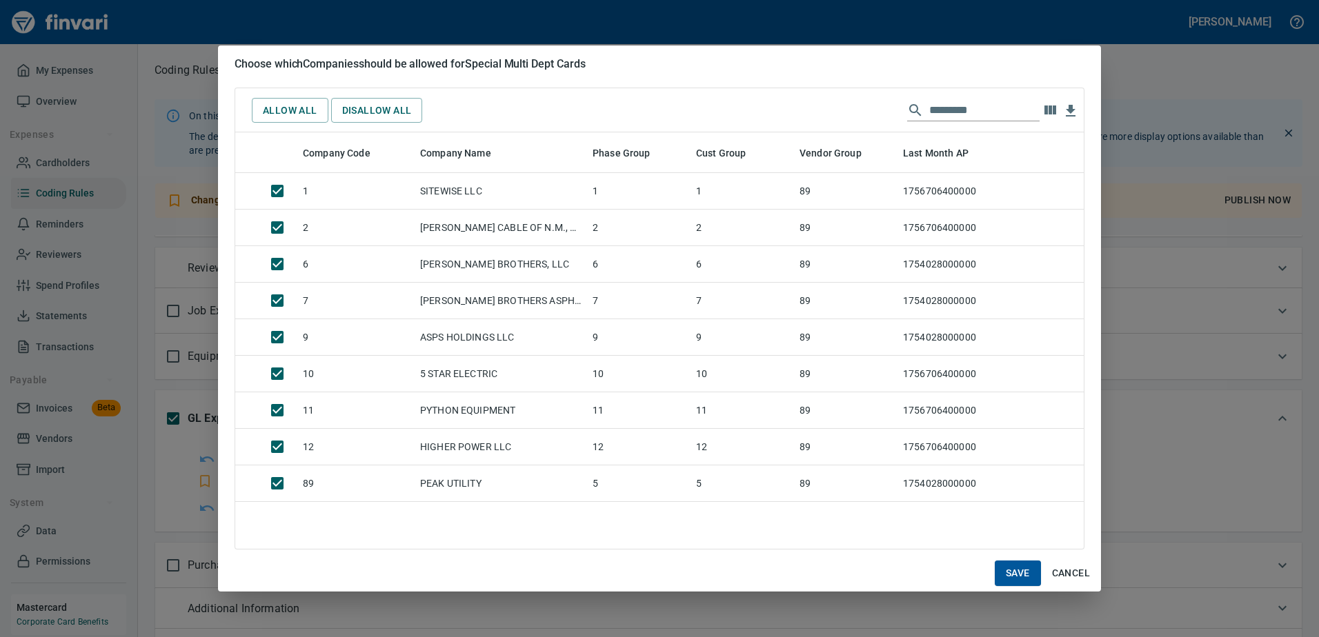
scroll to position [406, 838]
click at [1073, 572] on span "Cancel" at bounding box center [1071, 573] width 38 height 17
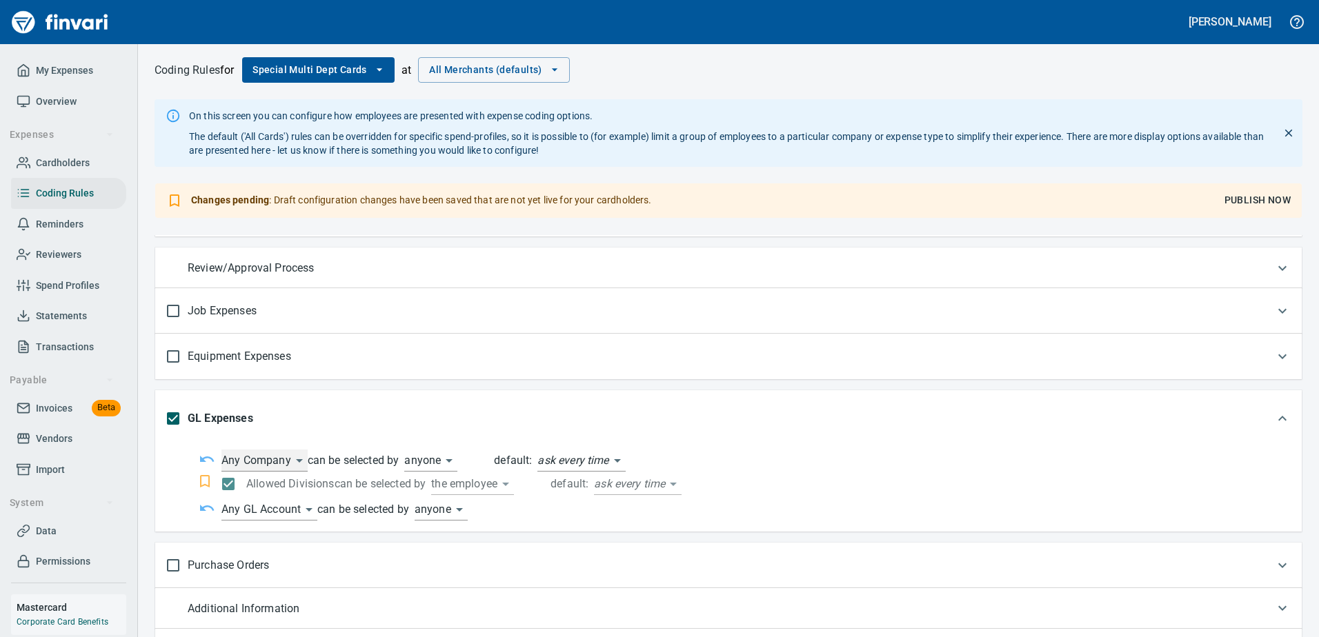
scroll to position [440, 0]
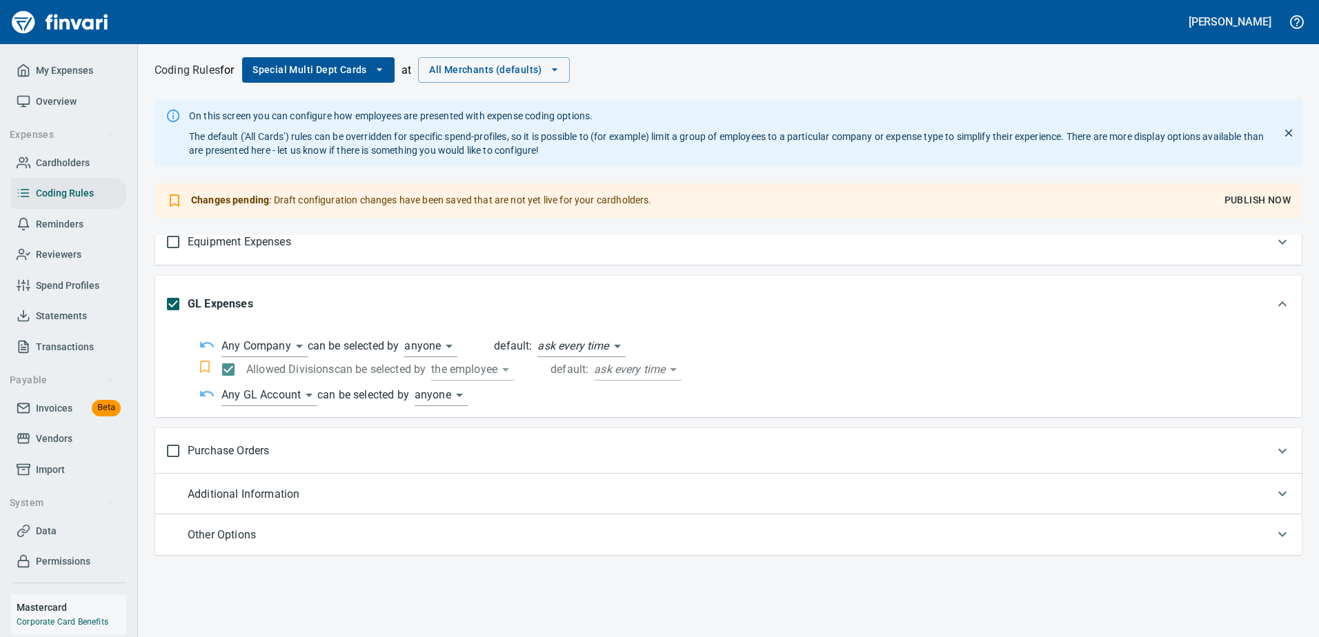
drag, startPoint x: 300, startPoint y: 372, endPoint x: 507, endPoint y: 423, distance: 212.9
click at [507, 423] on div "**********" at bounding box center [728, 478] width 1181 height 486
click at [641, 370] on body "[PERSON_NAME] My Expenses Overview Expenses Cardholders Coding Rules Reminders …" at bounding box center [659, 318] width 1319 height 637
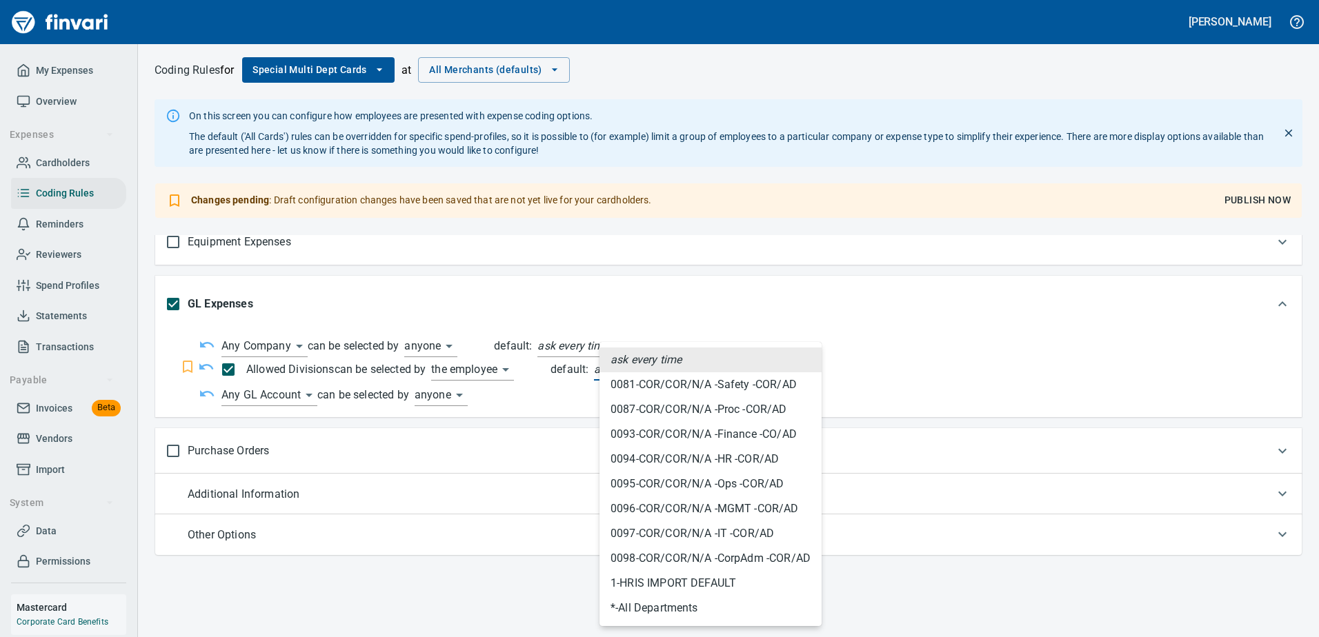
click at [659, 536] on span "0097 - COR/COR/N/A -IT -COR/AD" at bounding box center [691, 534] width 163 height 17
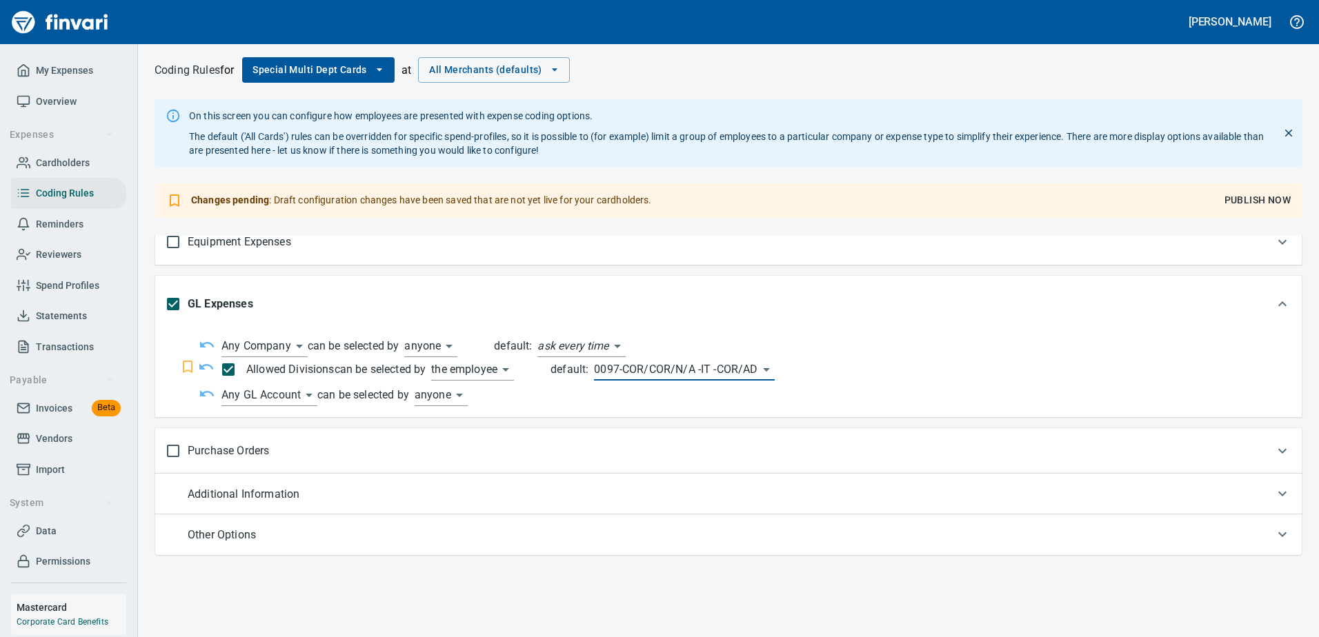
click at [591, 466] on div "Purchase Orders" at bounding box center [728, 451] width 1146 height 46
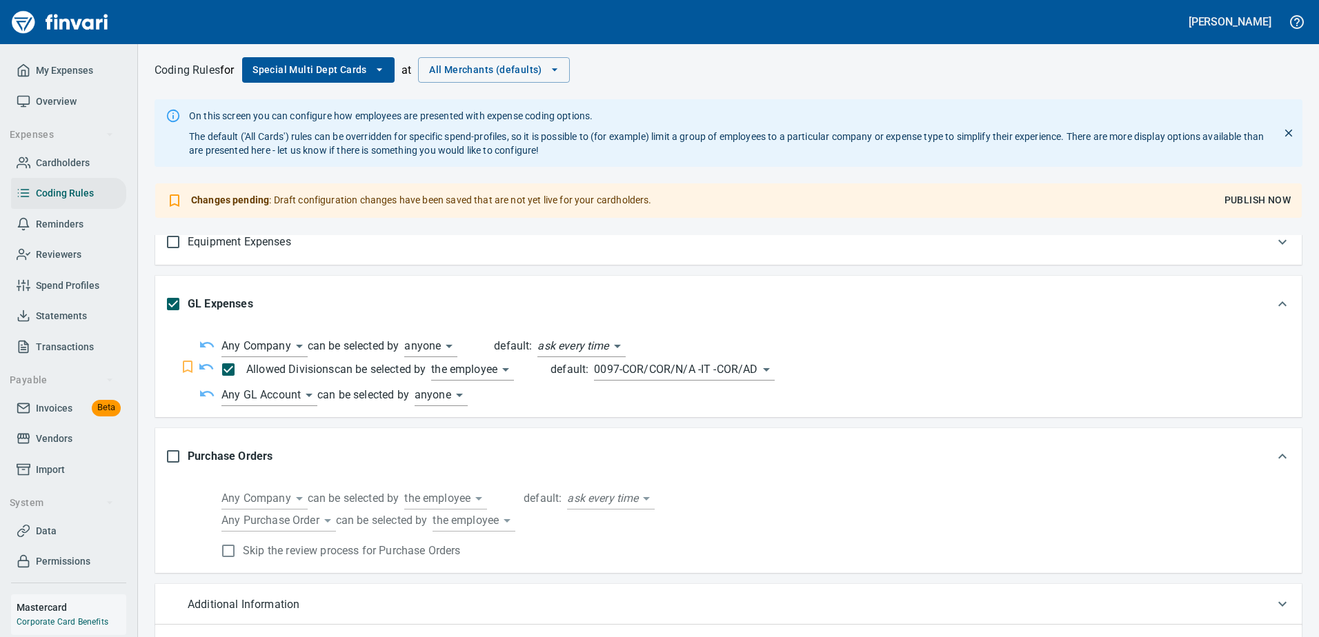
click at [594, 461] on div "Purchase Orders" at bounding box center [715, 456] width 1099 height 29
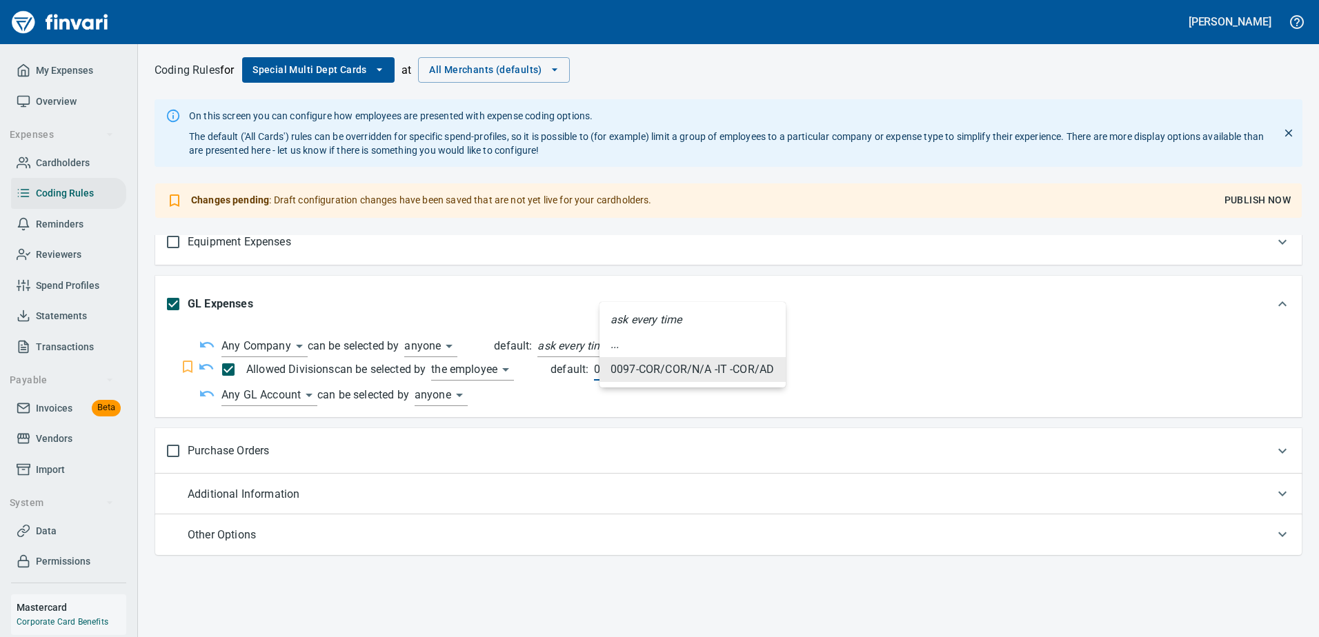
click at [697, 372] on body "[PERSON_NAME] My Expenses Overview Expenses Cardholders Coding Rules Reminders …" at bounding box center [659, 318] width 1319 height 637
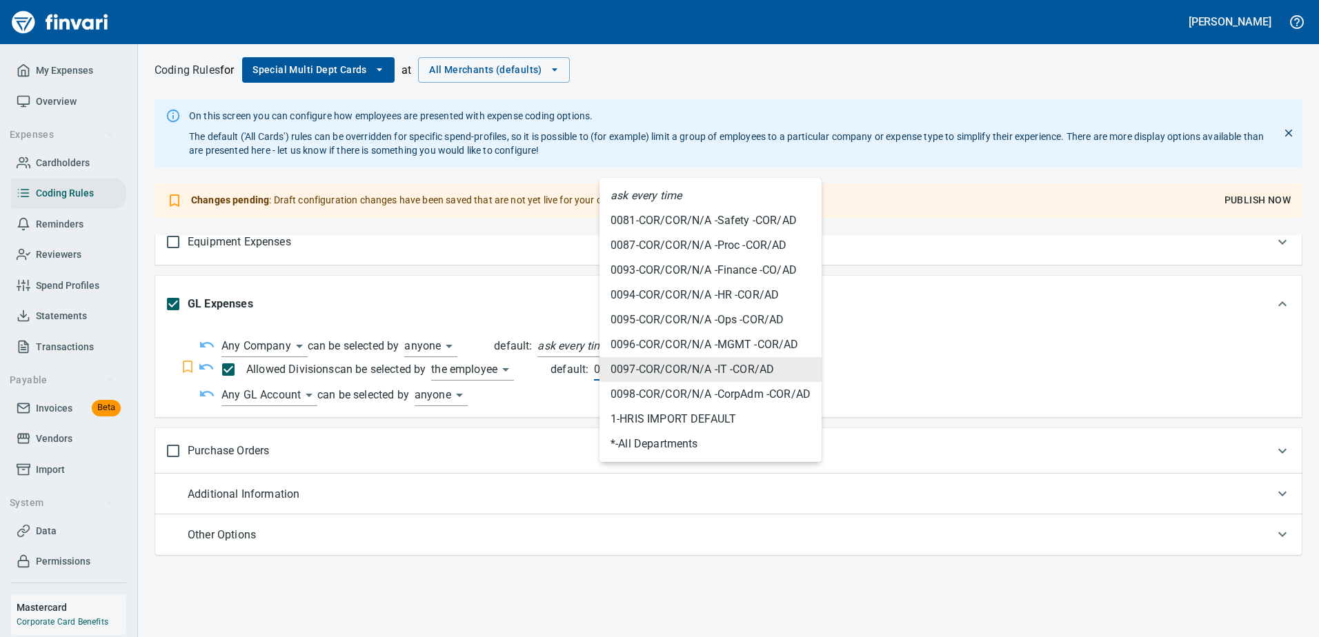
click at [678, 350] on span "0096 - COR/COR/N/A -MGMT -COR/AD" at bounding box center [704, 345] width 188 height 17
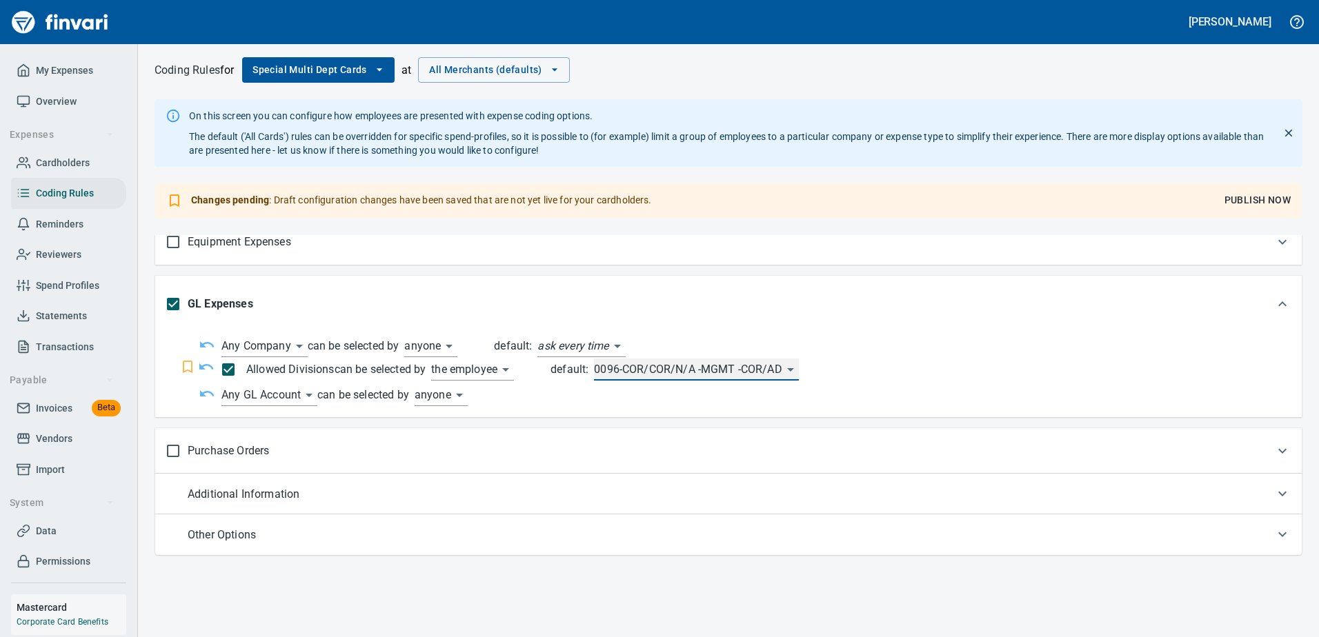
type input "******"
click at [589, 392] on div "**********" at bounding box center [755, 395] width 1069 height 22
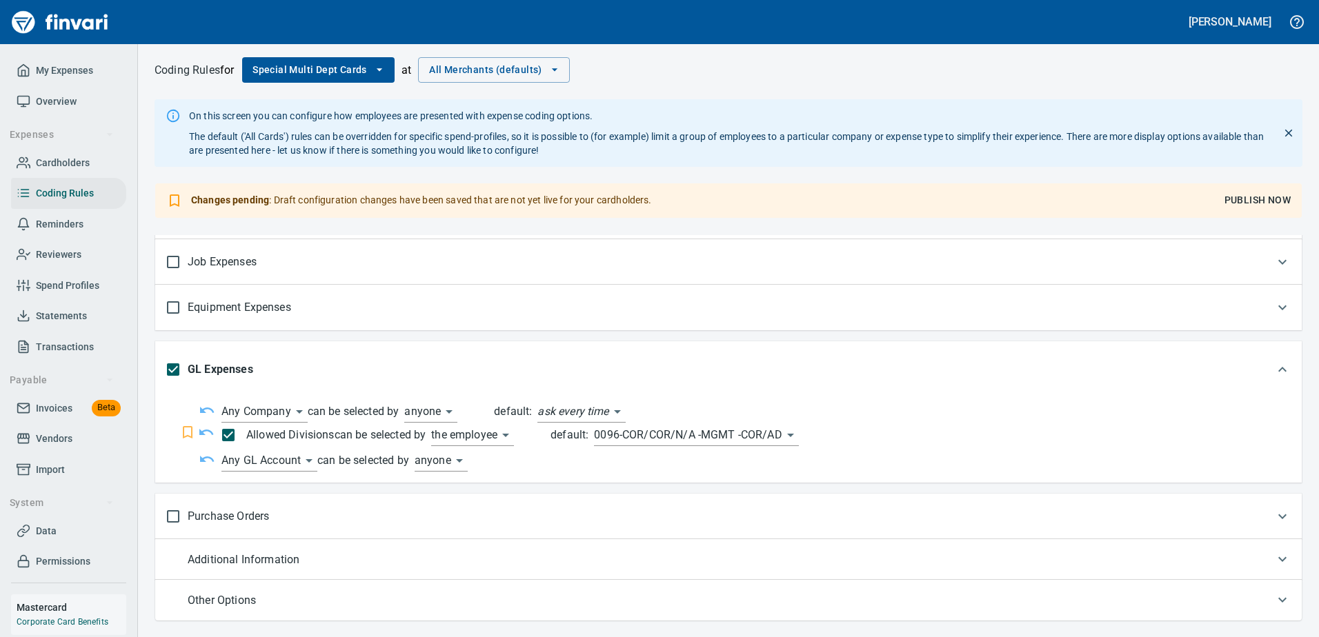
scroll to position [348, 0]
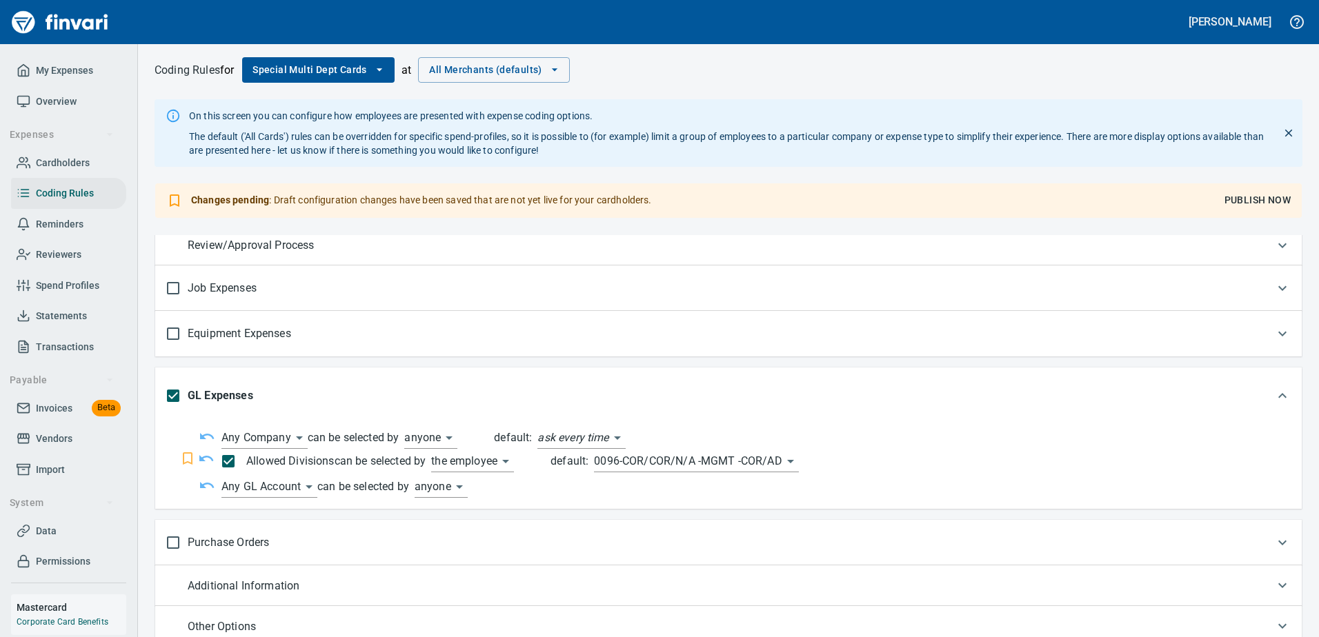
click at [1256, 194] on span "Publish Now" at bounding box center [1257, 200] width 66 height 17
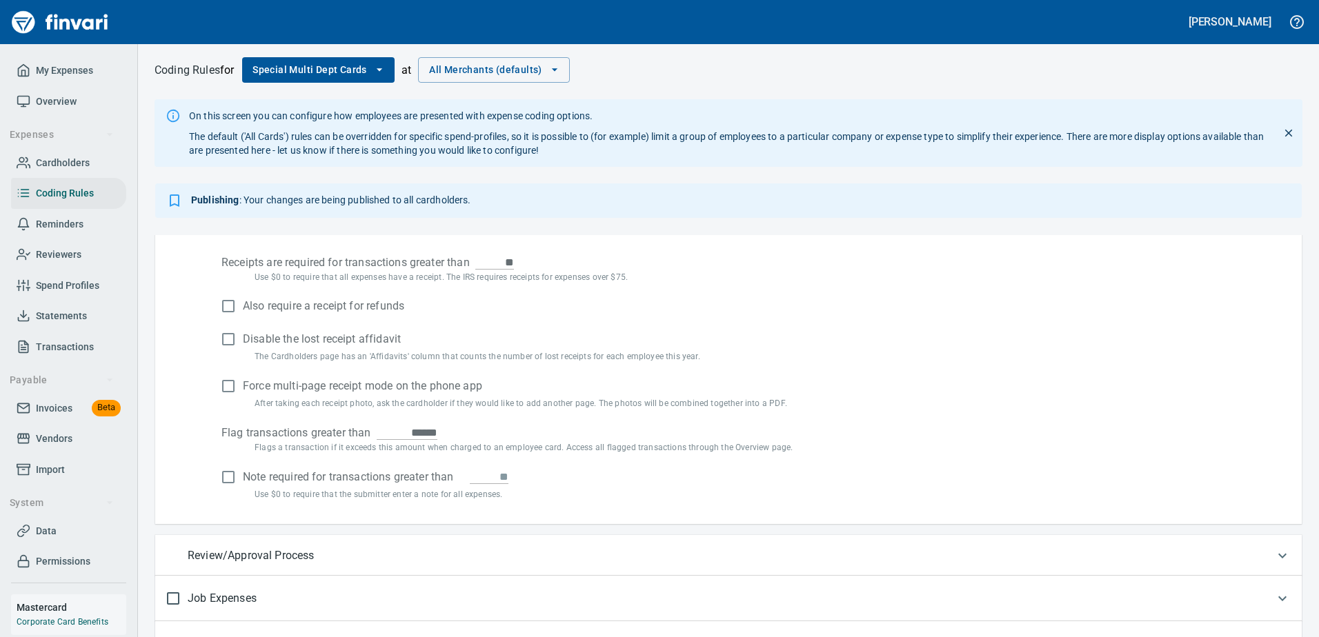
scroll to position [0, 0]
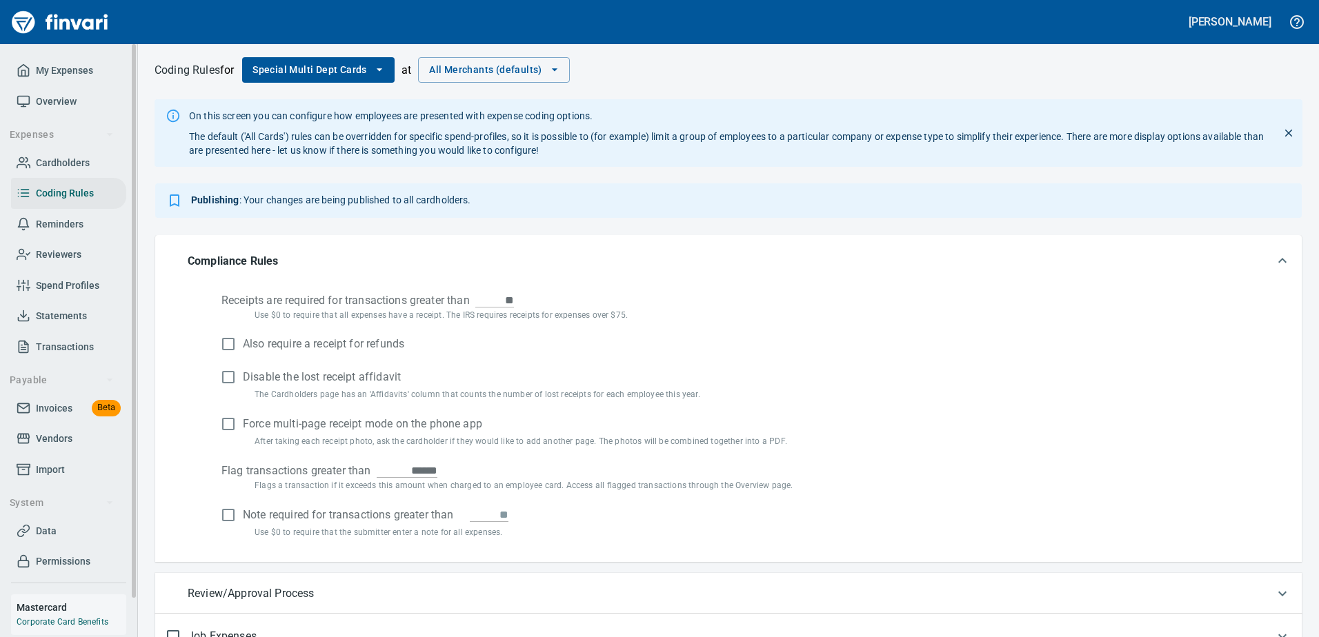
click at [52, 352] on span "Transactions" at bounding box center [65, 347] width 58 height 17
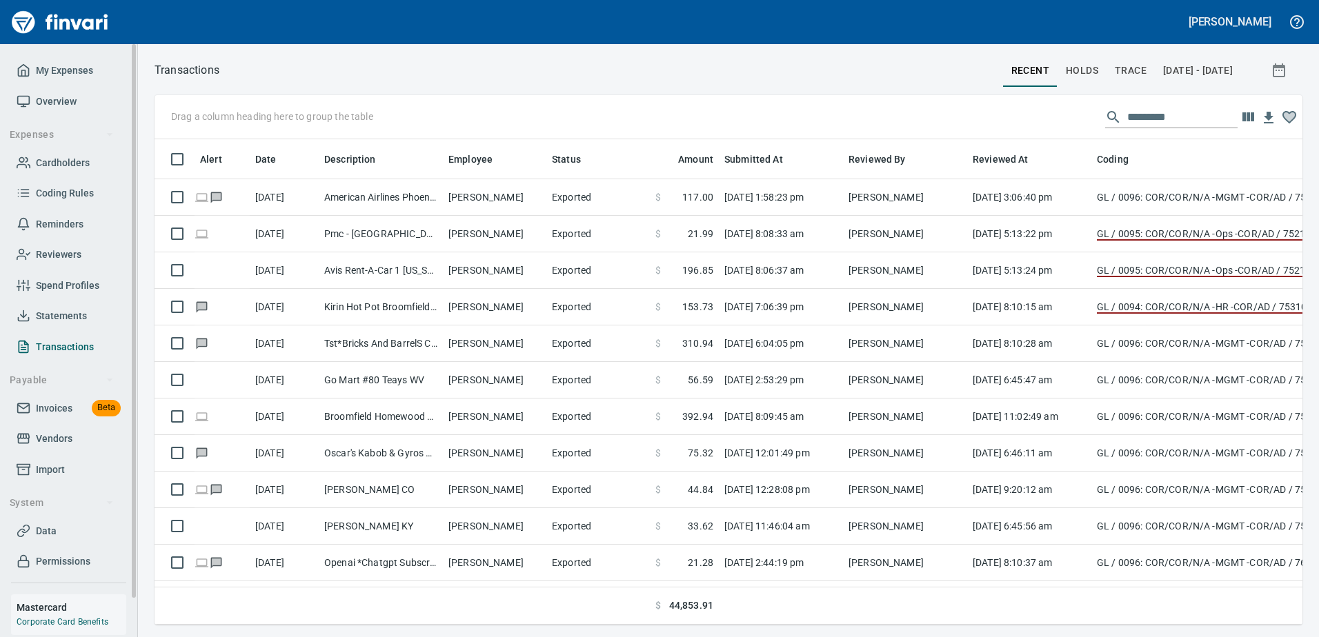
scroll to position [465, 1127]
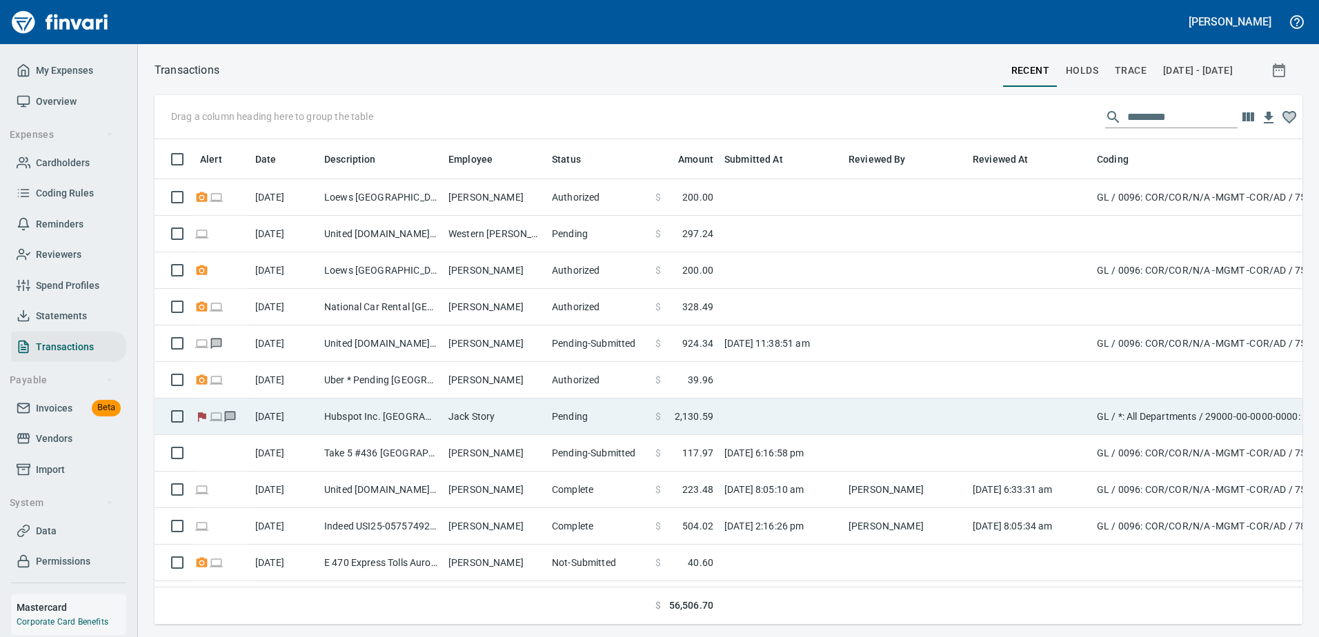
click at [895, 411] on td at bounding box center [905, 417] width 124 height 37
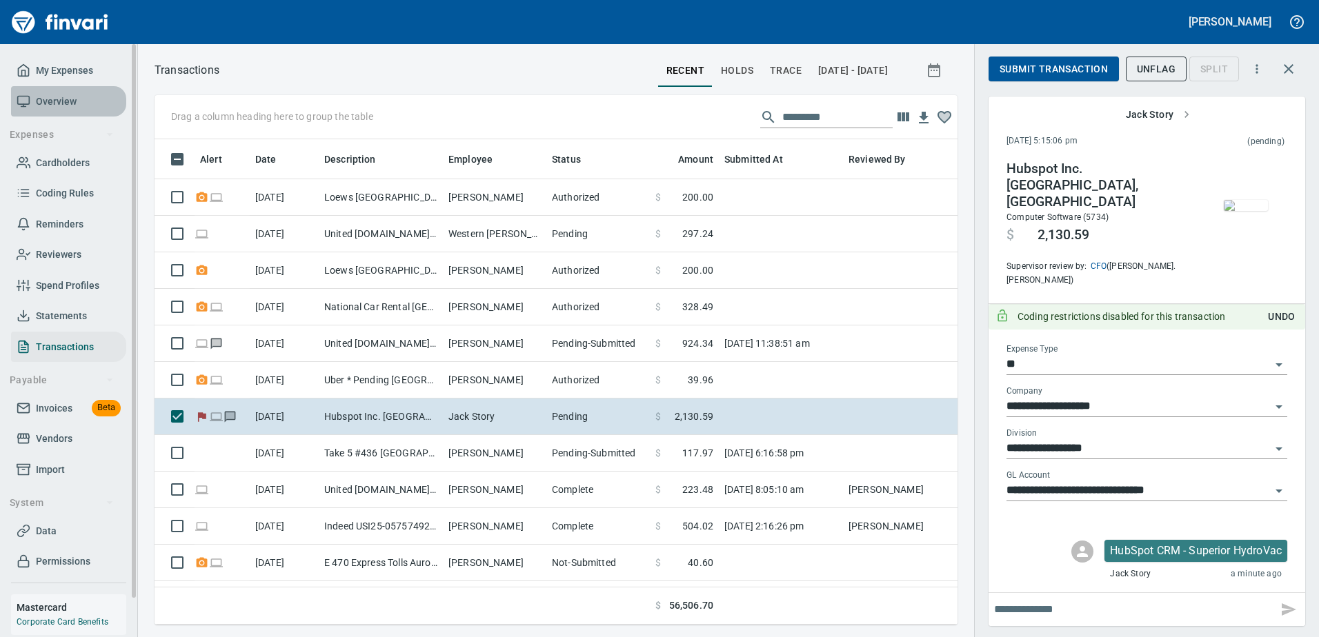
click at [70, 98] on span "Overview" at bounding box center [56, 101] width 41 height 17
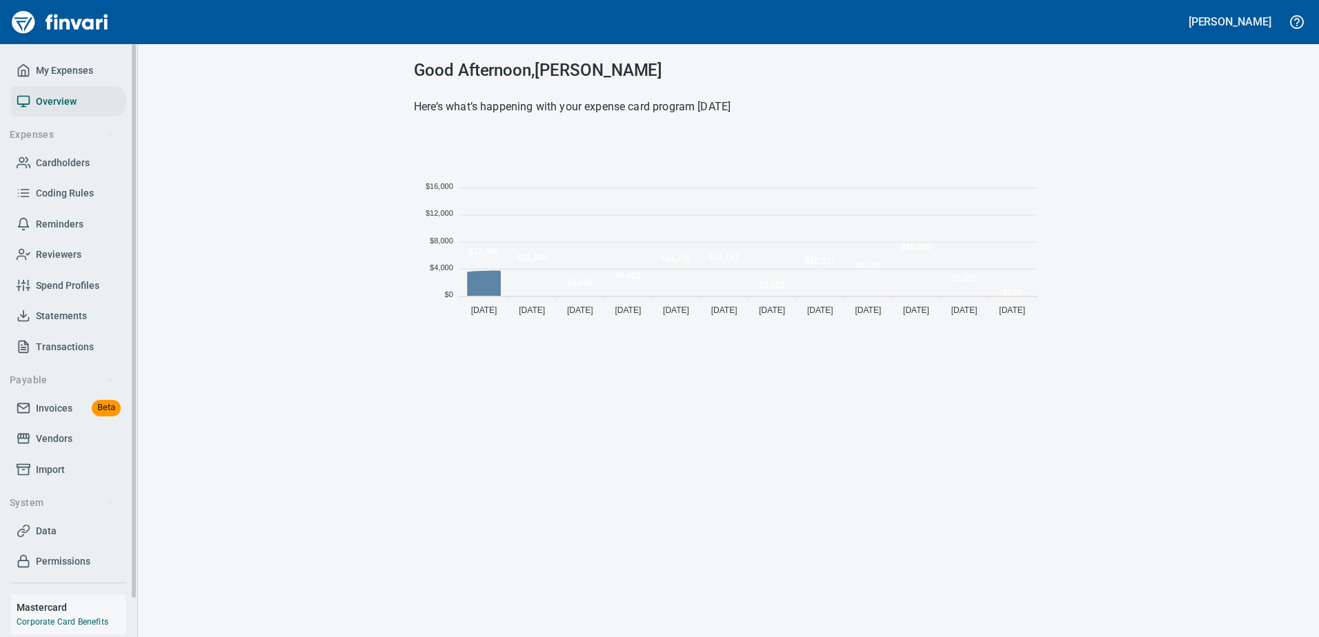
scroll to position [189, 619]
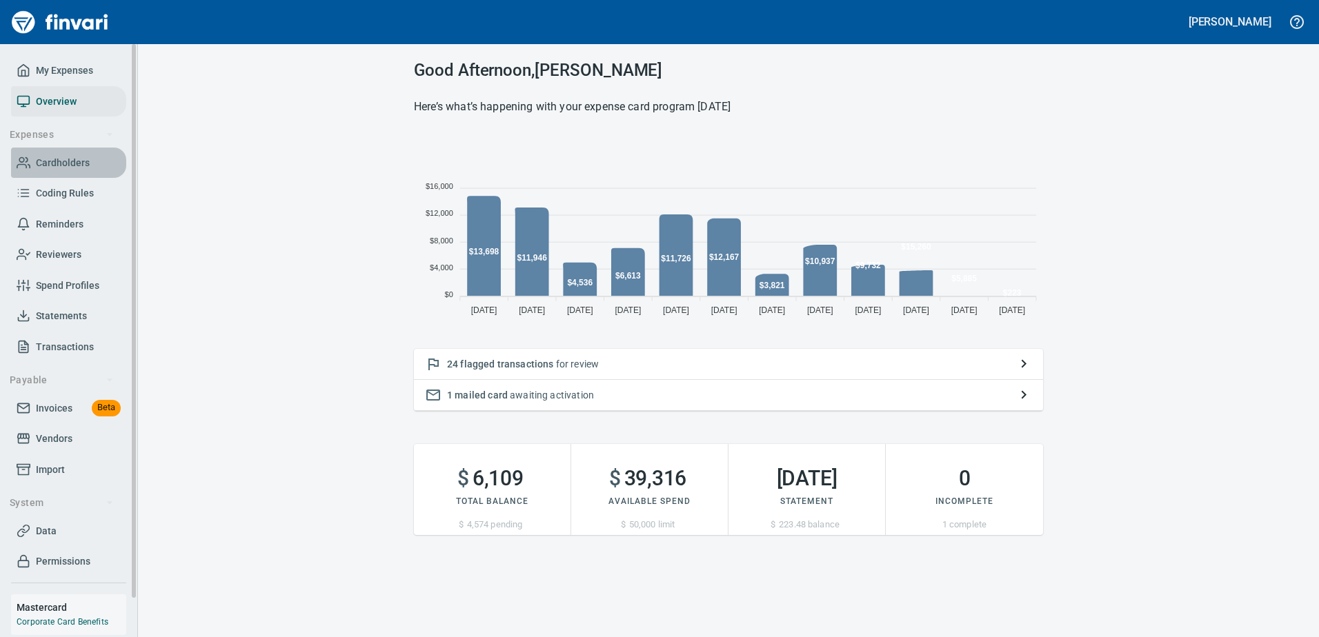
click at [69, 161] on span "Cardholders" at bounding box center [63, 162] width 54 height 17
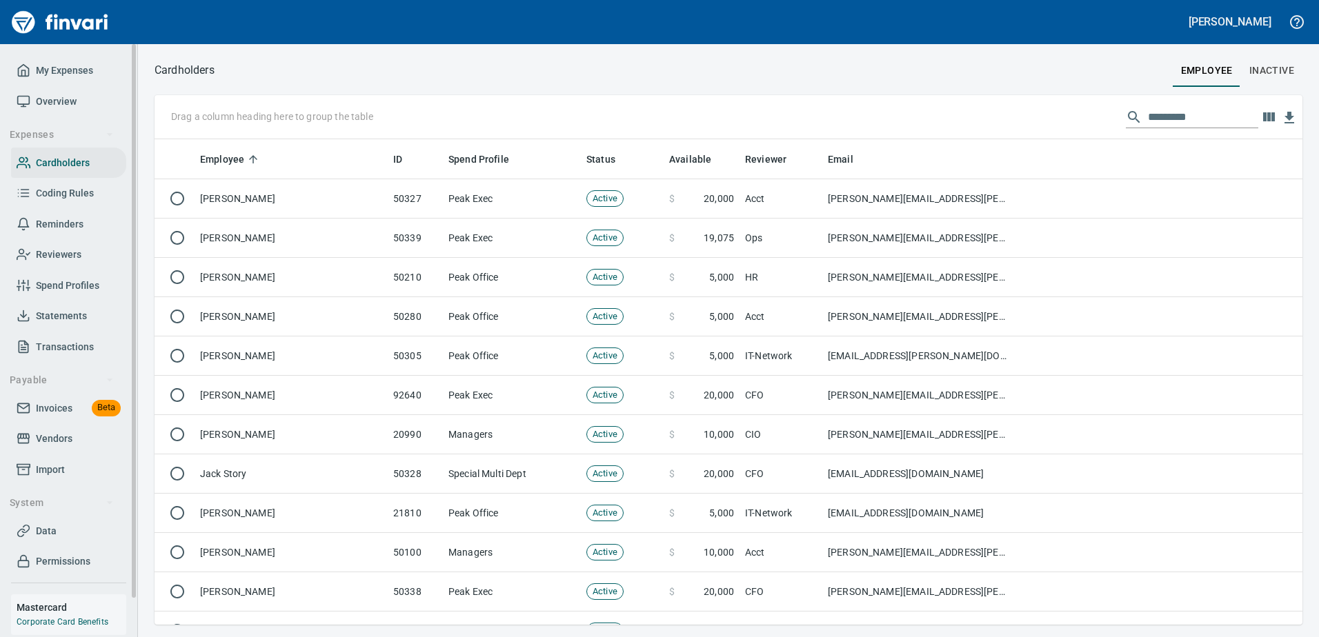
click at [43, 414] on span "Invoices" at bounding box center [54, 408] width 37 height 17
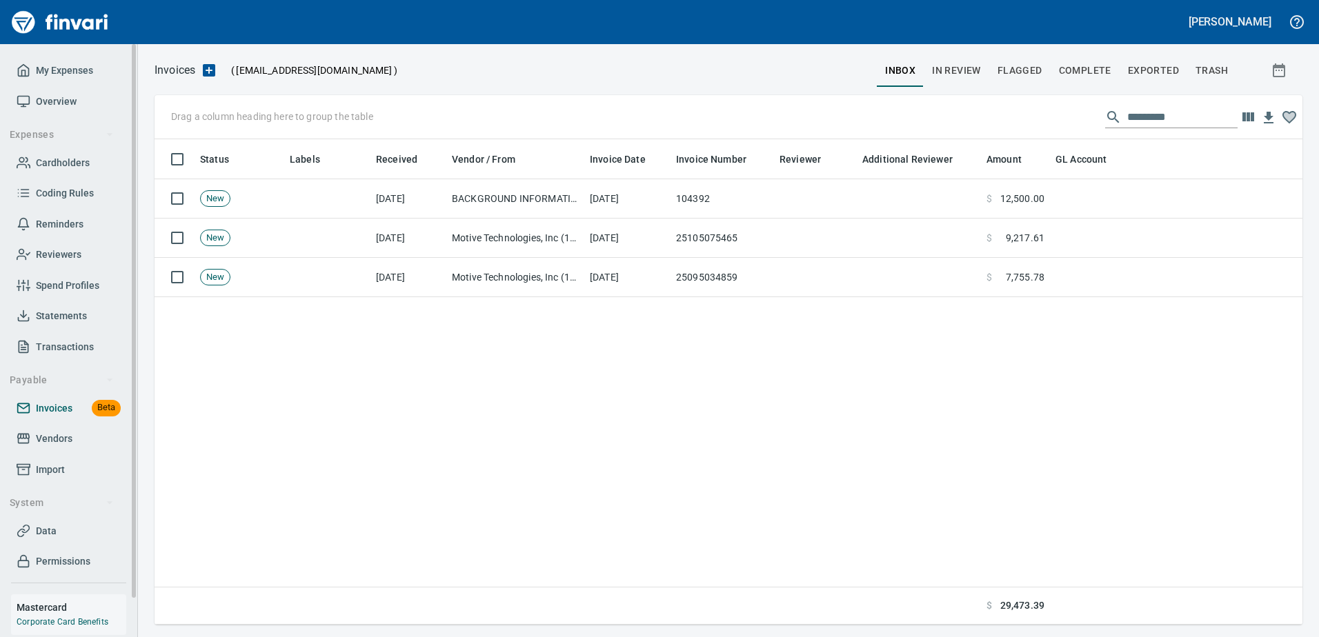
scroll to position [475, 1137]
click at [950, 81] on button "In Review" at bounding box center [956, 70] width 66 height 33
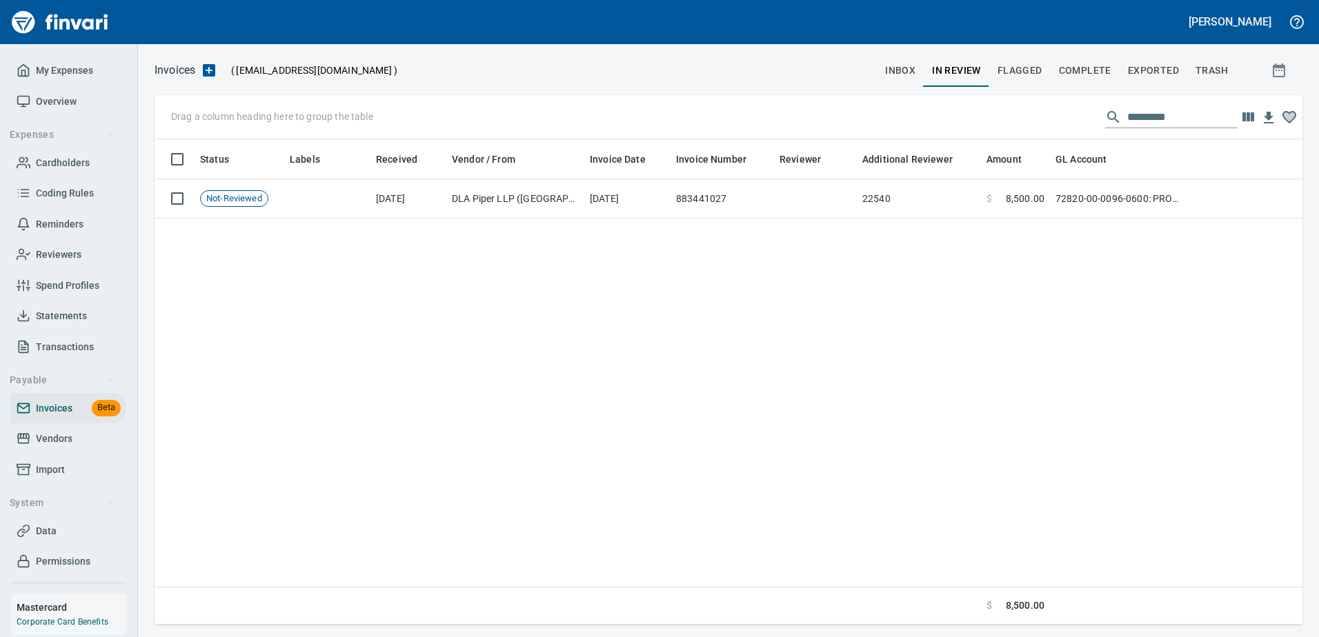
click at [1088, 72] on span "Complete" at bounding box center [1085, 70] width 52 height 17
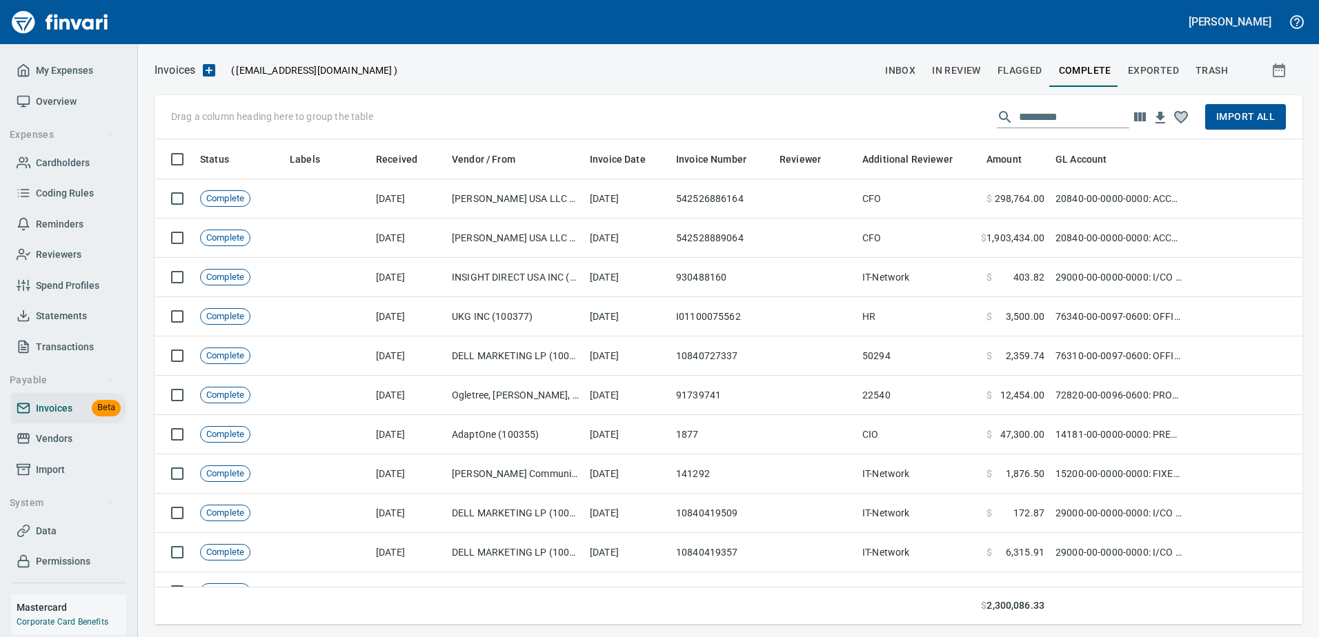
click at [893, 74] on span "inbox" at bounding box center [900, 70] width 30 height 17
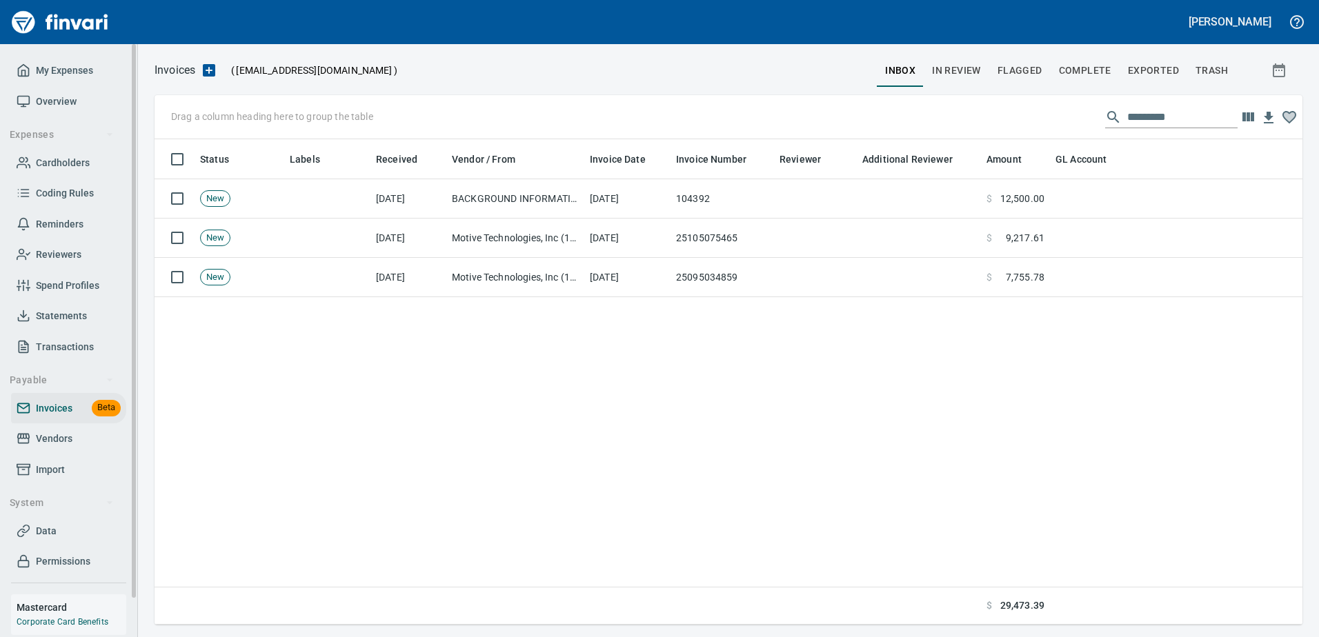
click at [63, 159] on span "Cardholders" at bounding box center [63, 162] width 54 height 17
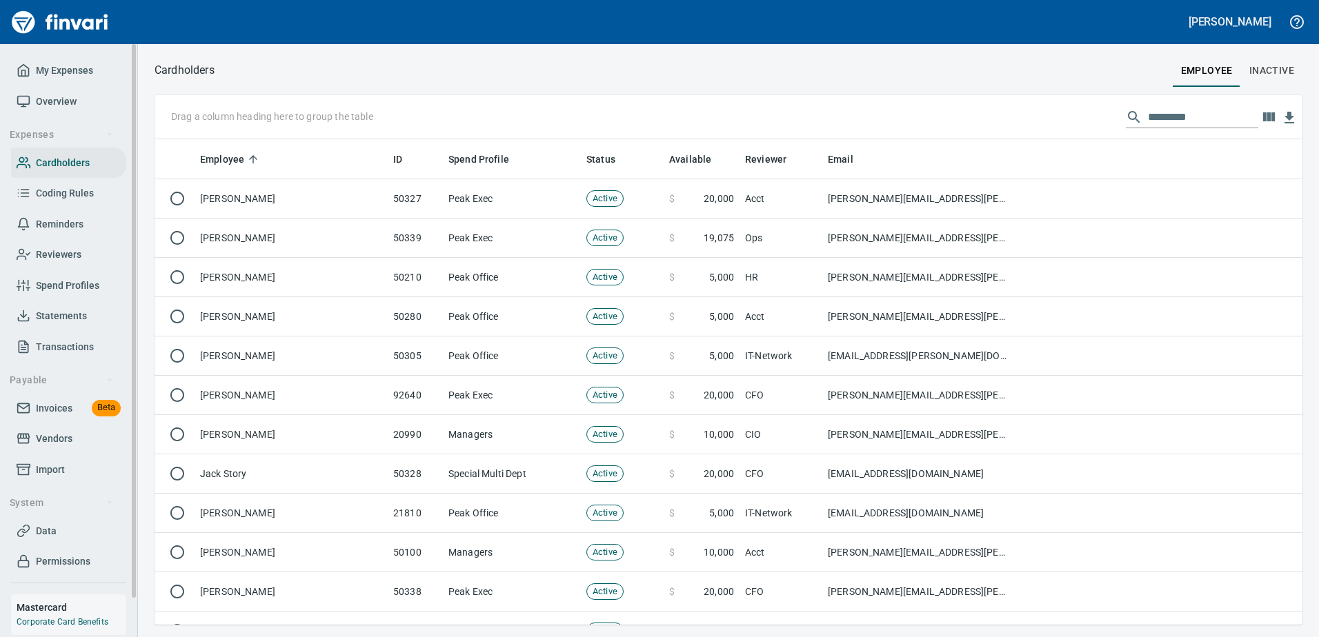
scroll to position [475, 1127]
click at [68, 311] on span "Statements" at bounding box center [61, 316] width 51 height 17
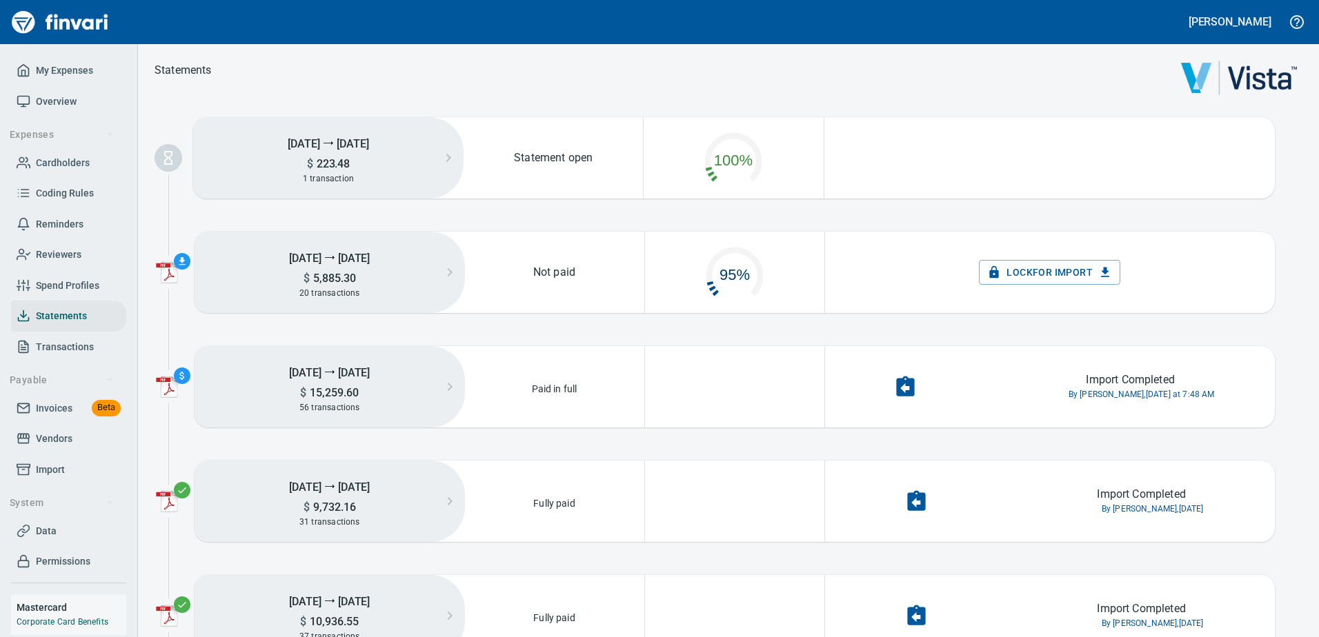
scroll to position [70, 167]
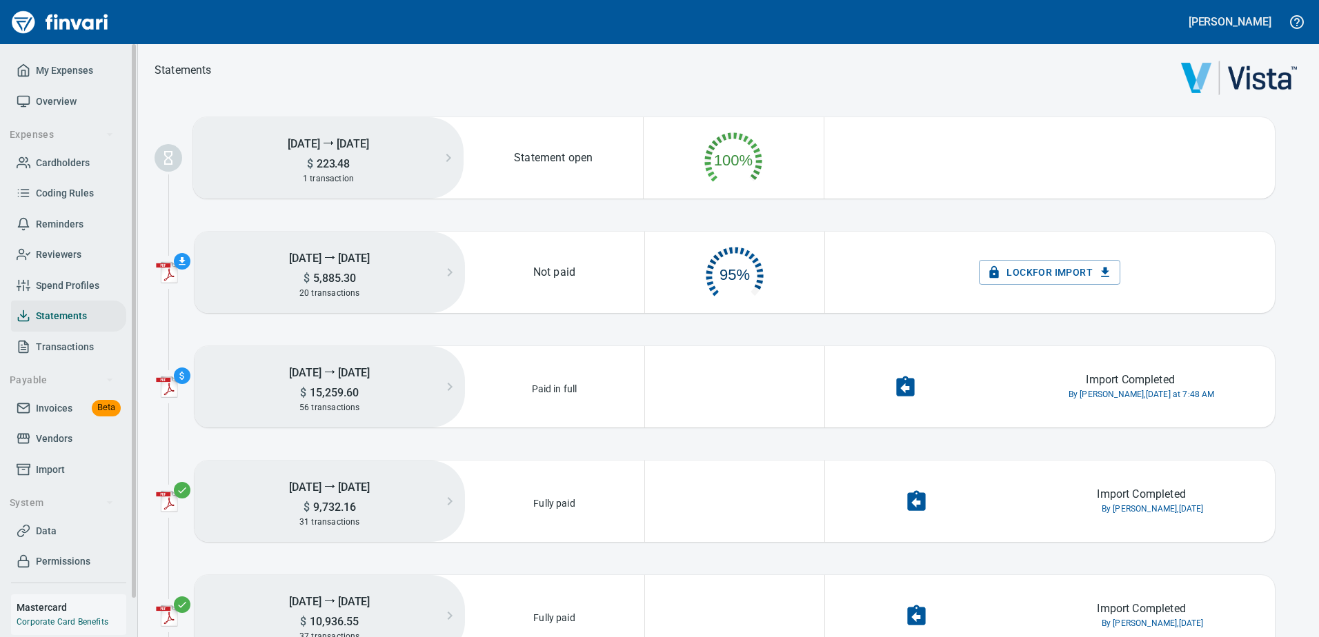
click at [74, 166] on span "Cardholders" at bounding box center [63, 162] width 54 height 17
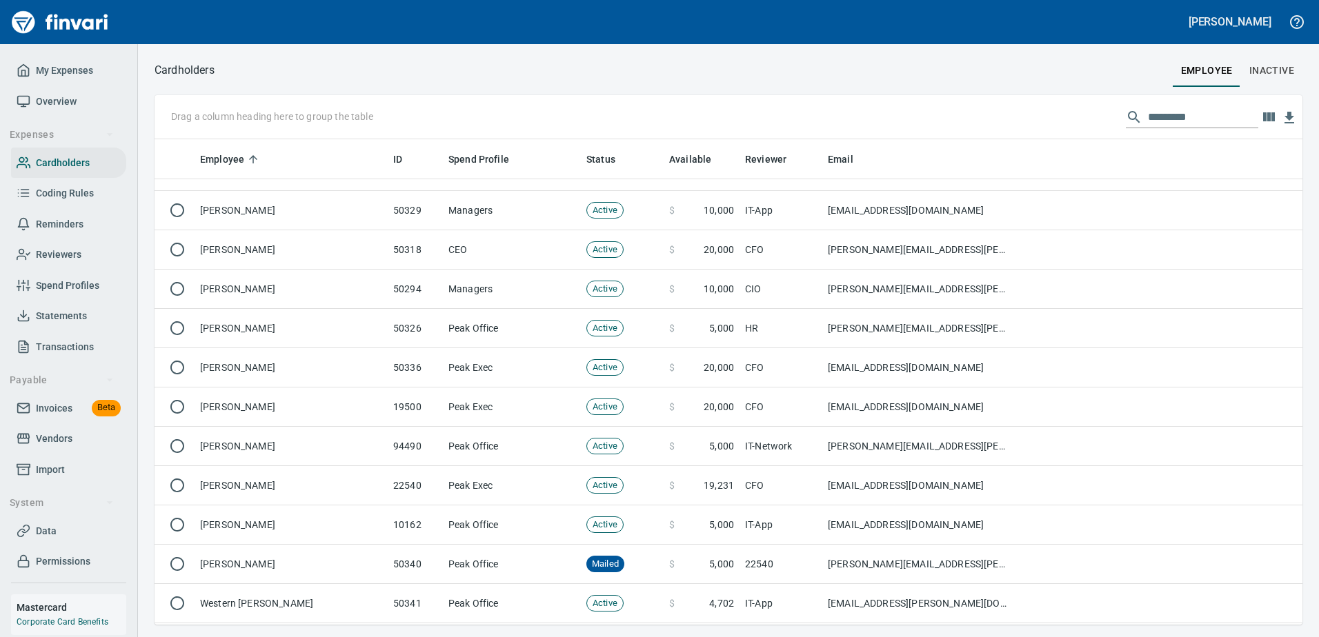
scroll to position [184, 0]
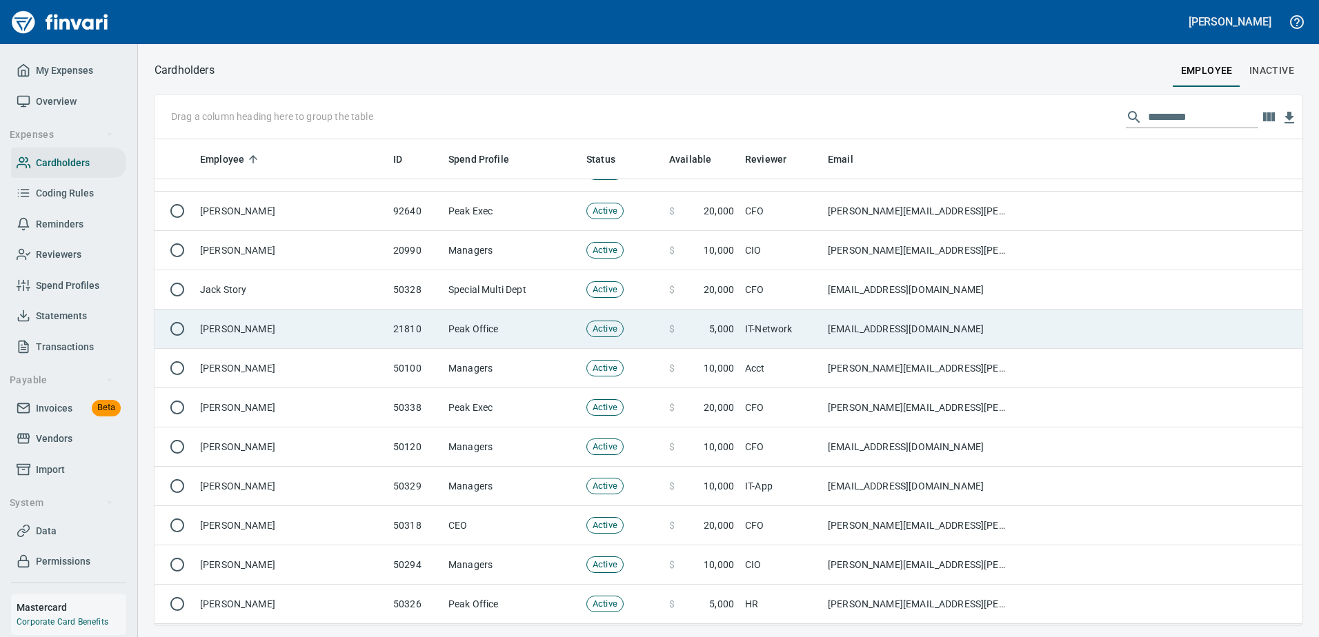
click at [246, 323] on td "[PERSON_NAME]" at bounding box center [290, 329] width 193 height 39
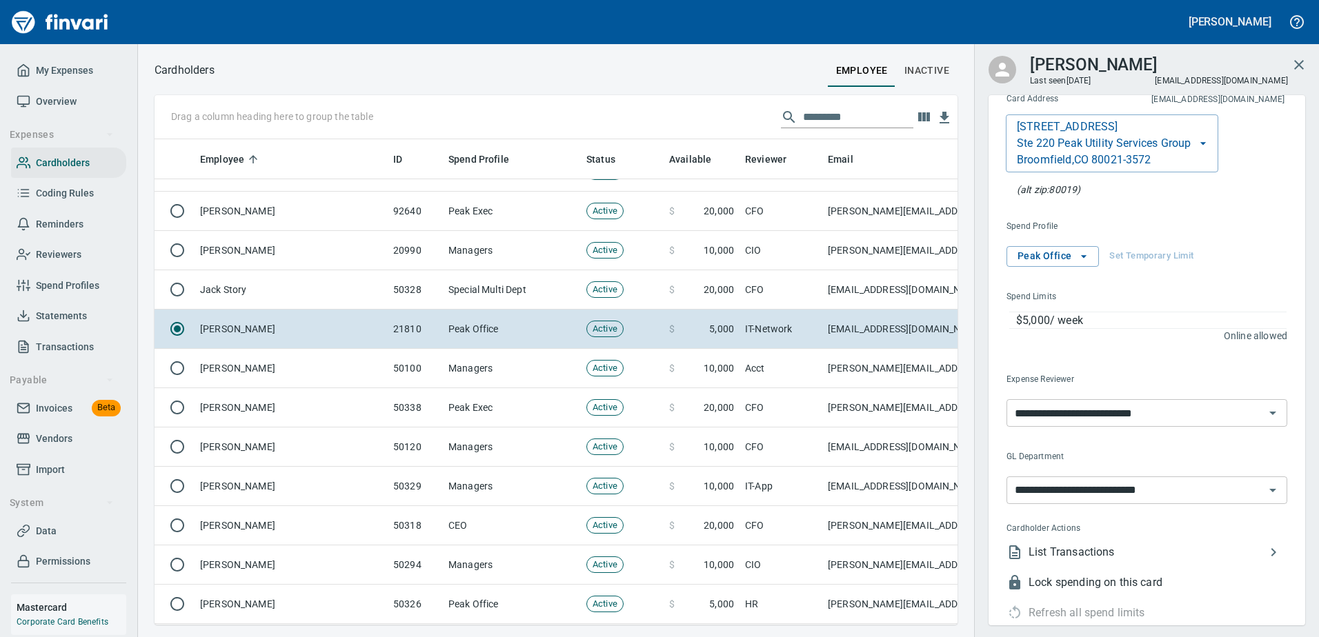
scroll to position [68, 0]
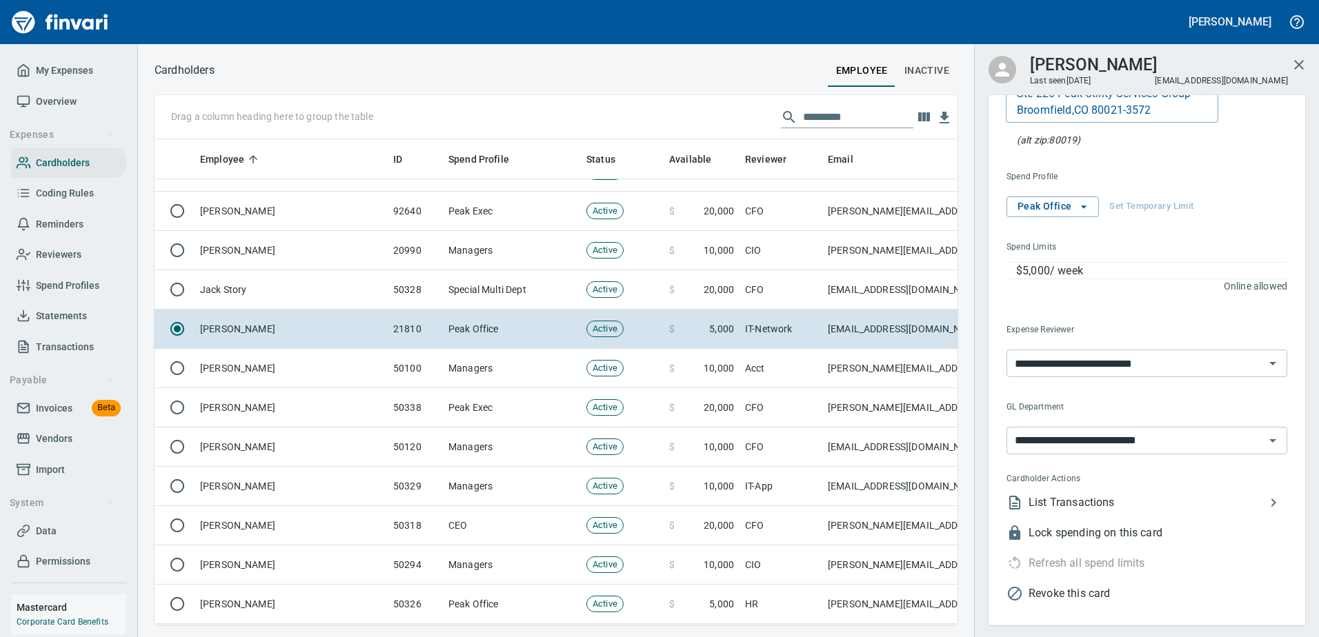
click at [1083, 503] on span "List Transactions" at bounding box center [1146, 502] width 237 height 17
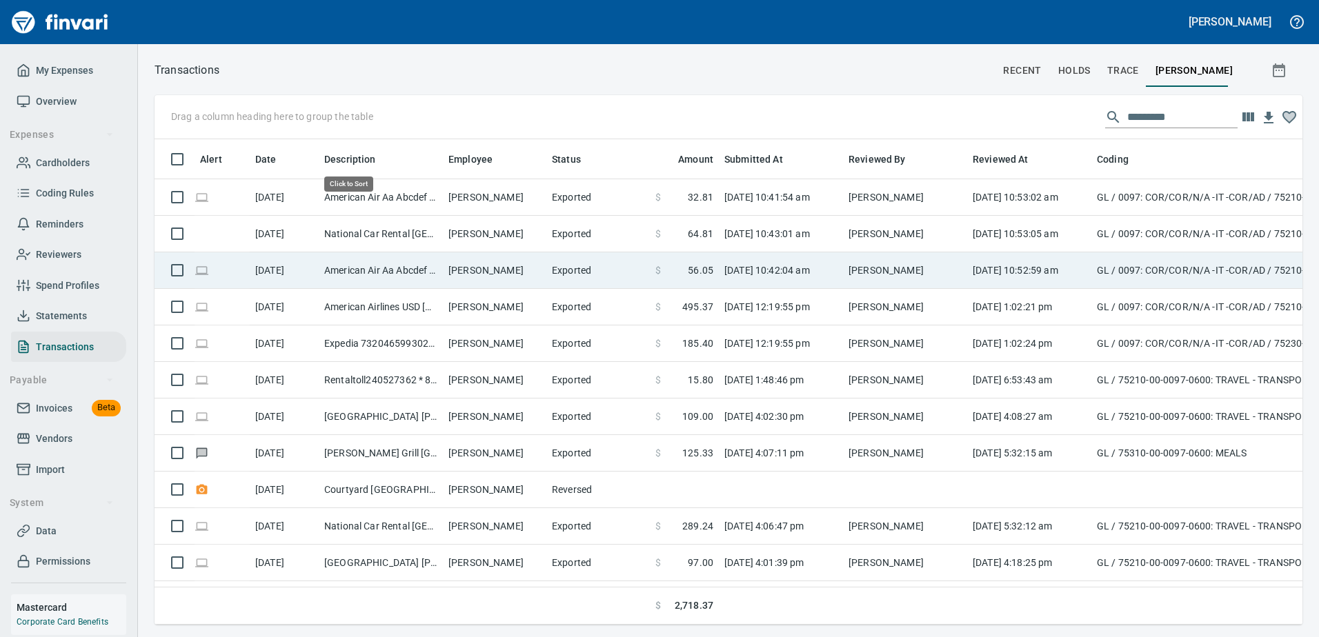
scroll to position [465, 1127]
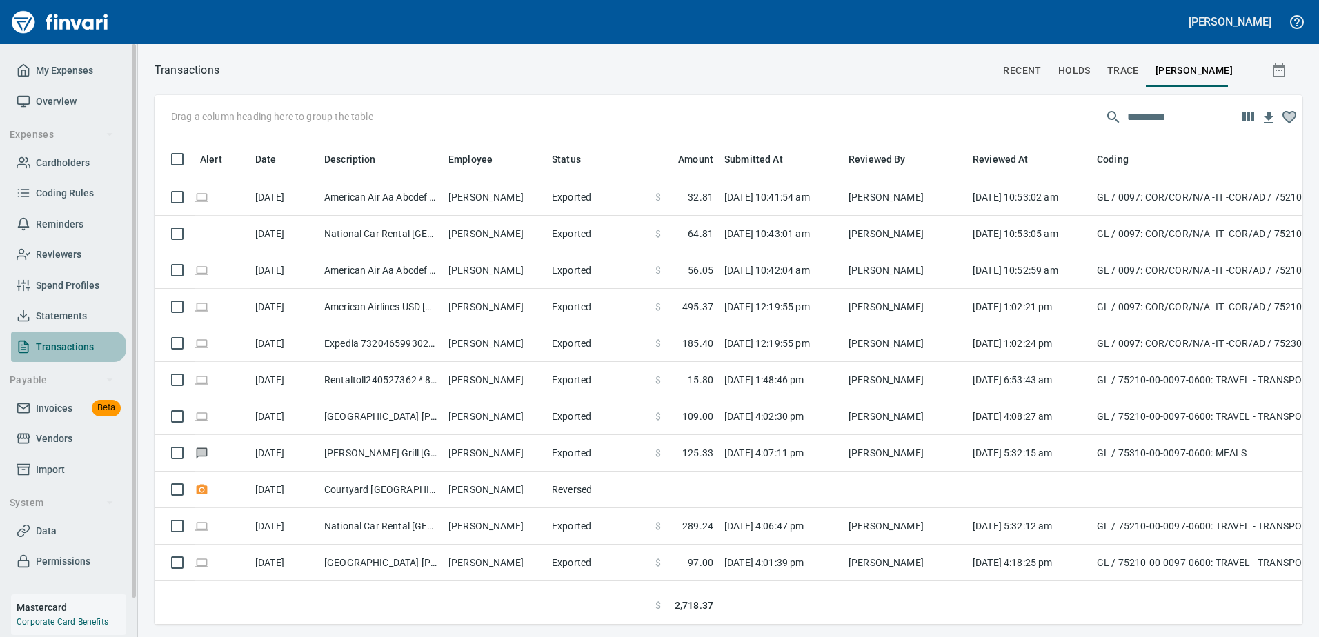
click at [59, 345] on span "Transactions" at bounding box center [65, 347] width 58 height 17
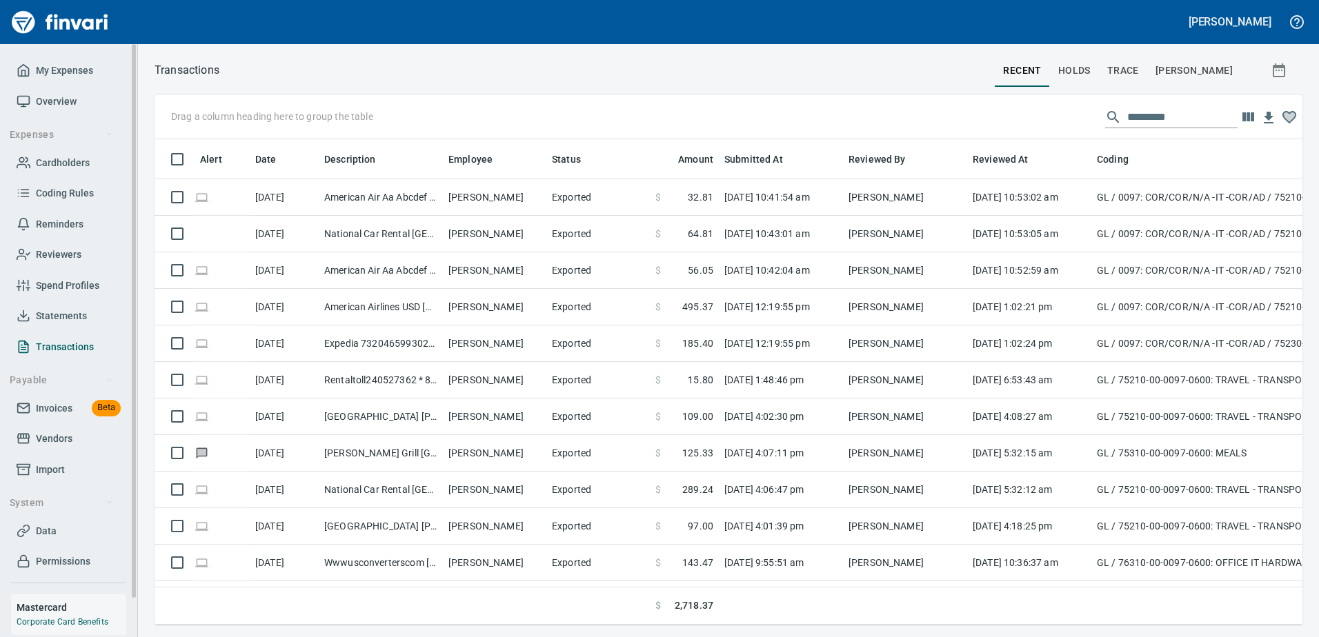
scroll to position [465, 1127]
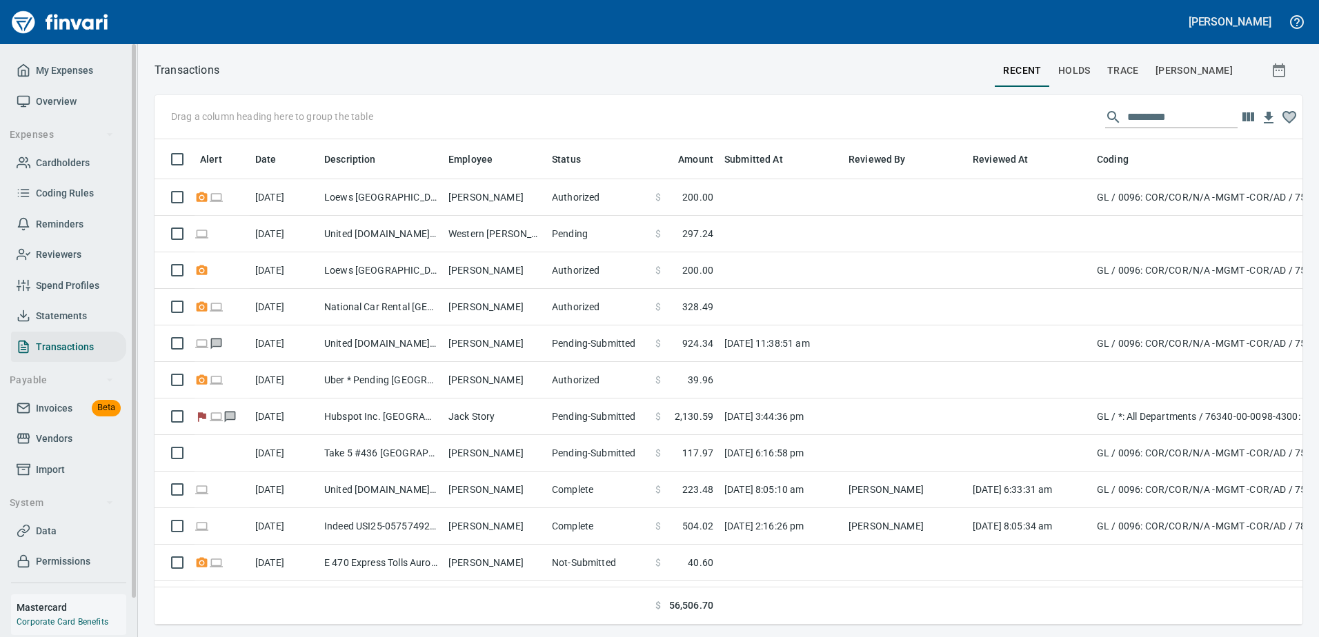
click at [67, 161] on span "Cardholders" at bounding box center [63, 162] width 54 height 17
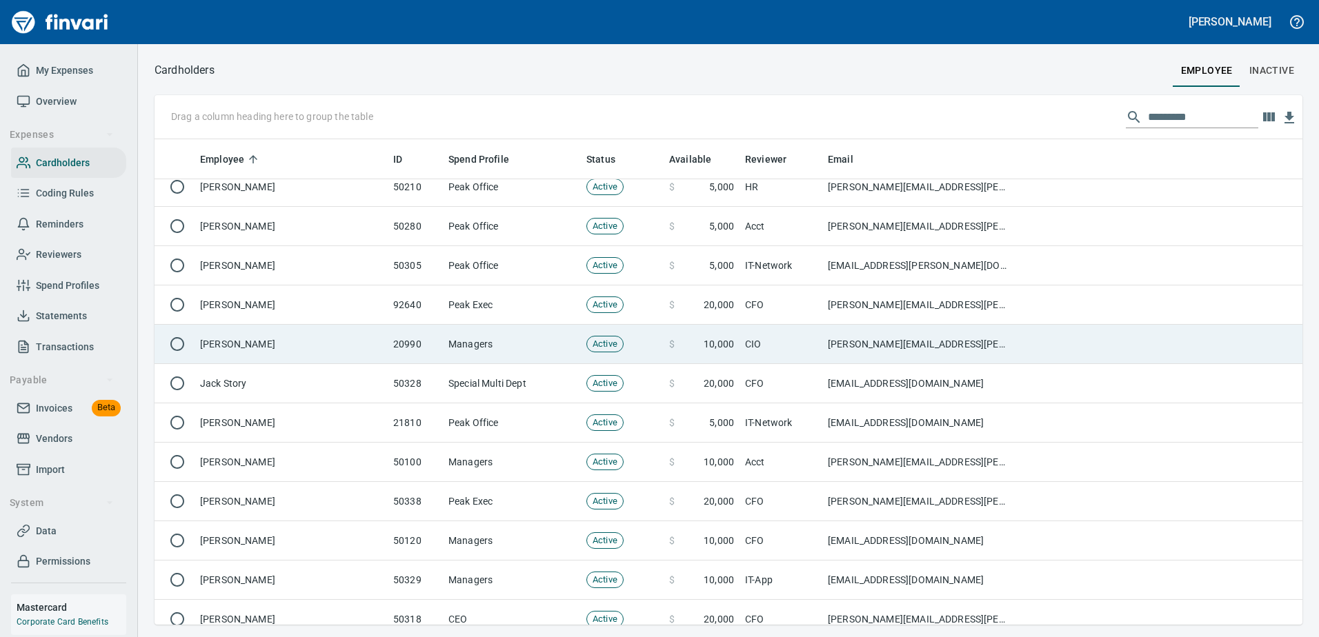
scroll to position [184, 0]
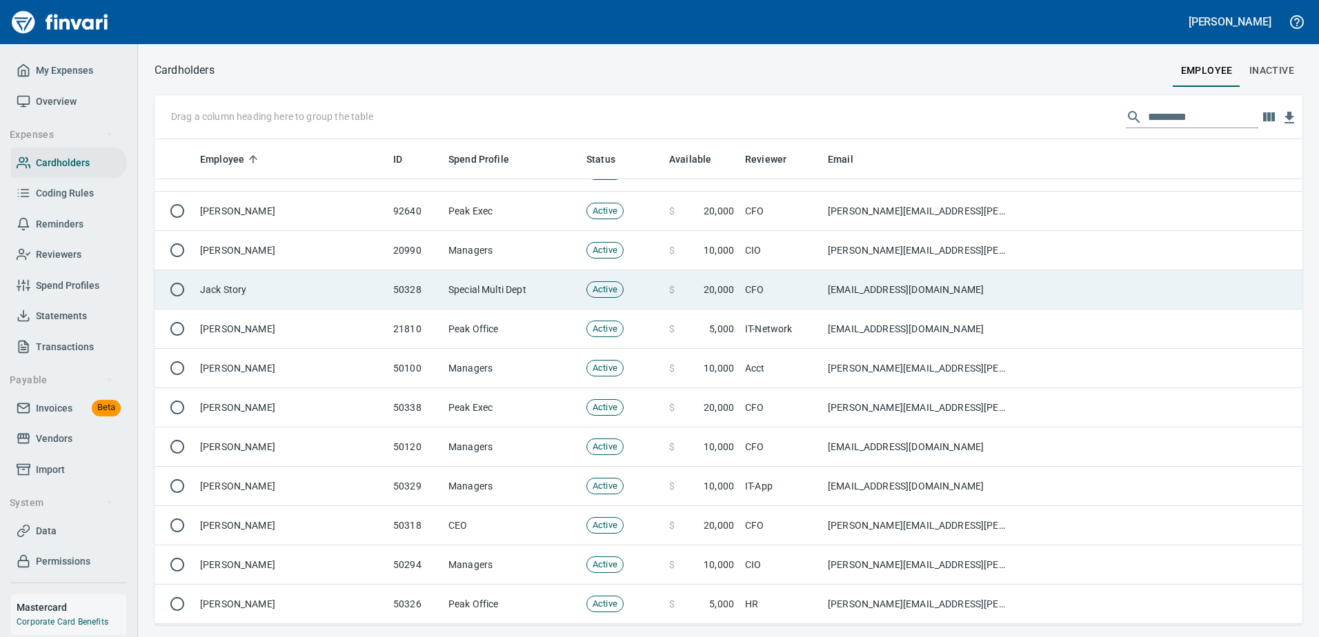
click at [237, 288] on td "Jack Story" at bounding box center [290, 289] width 193 height 39
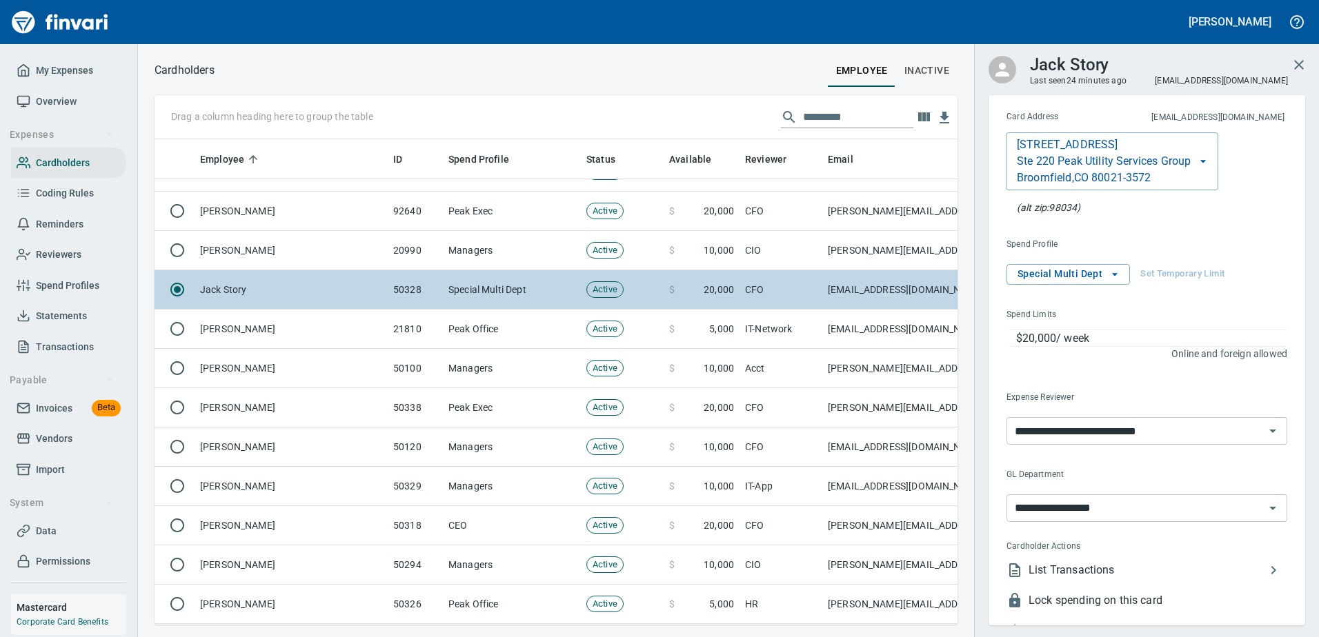
scroll to position [465, 782]
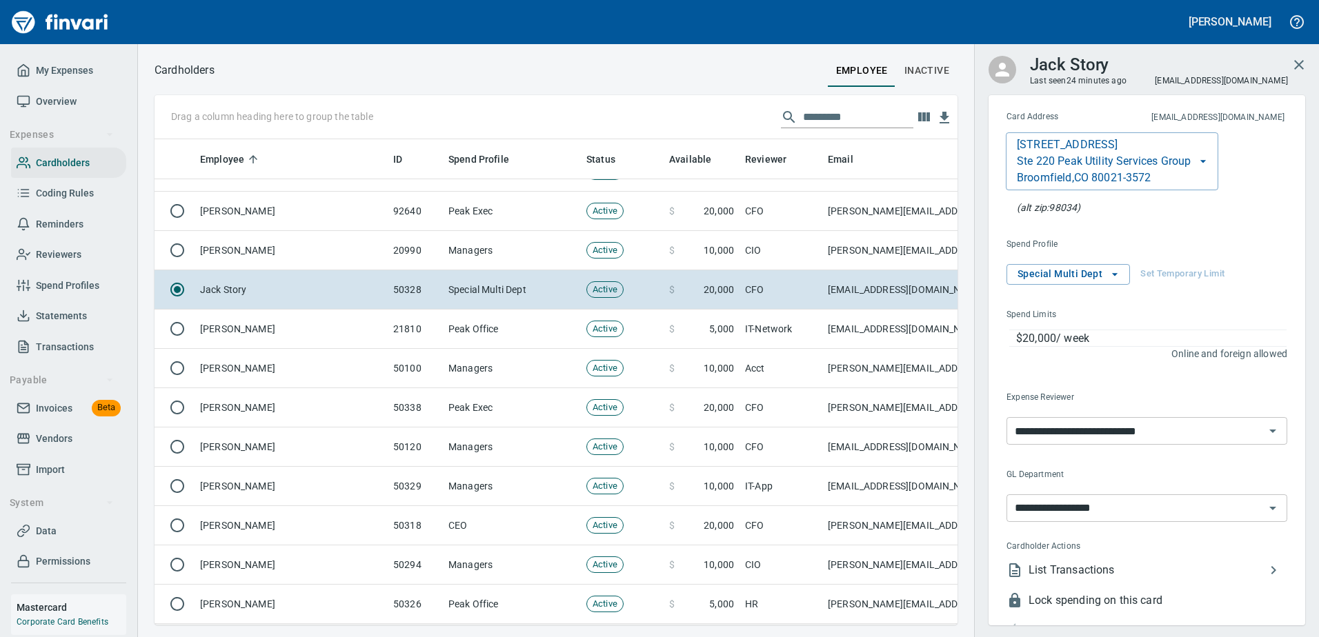
click at [1093, 563] on span "List Transactions" at bounding box center [1146, 570] width 237 height 17
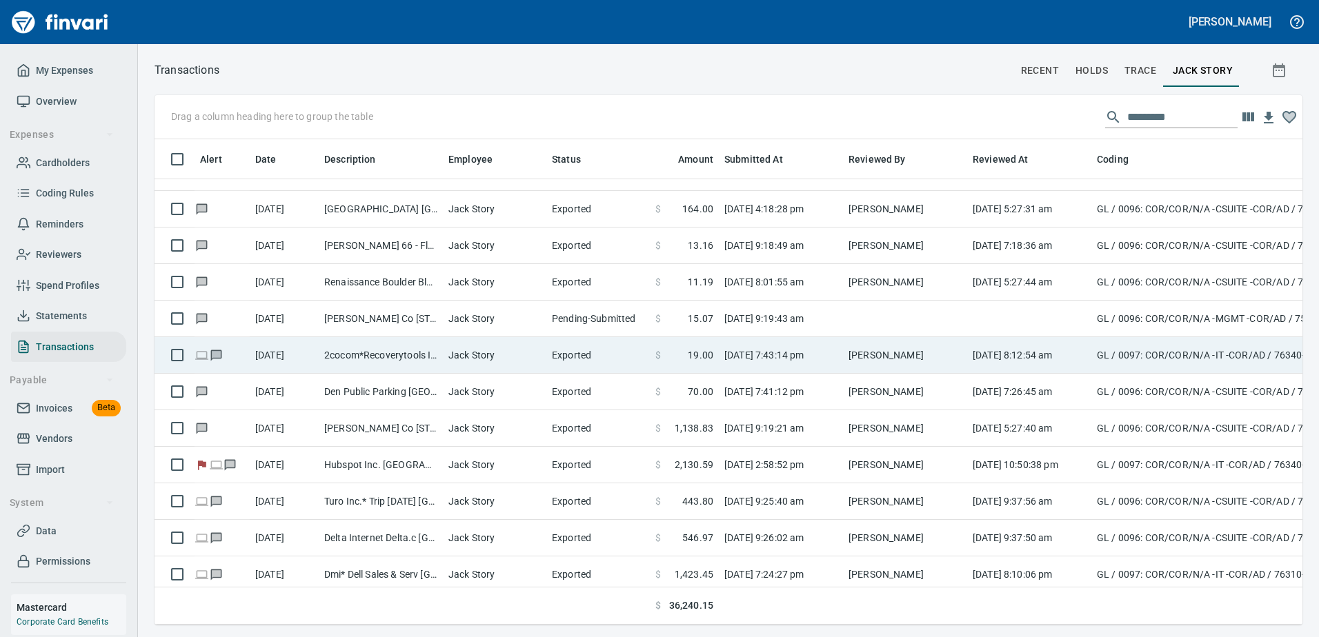
scroll to position [92, 0]
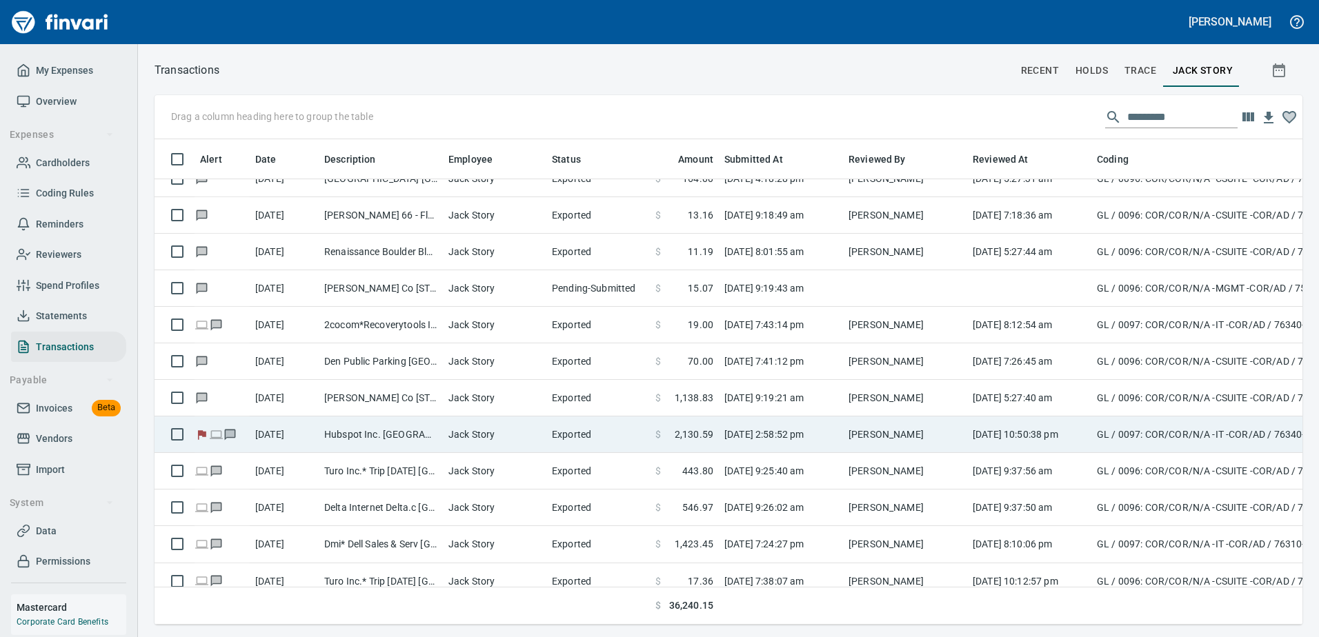
click at [553, 437] on td "Exported" at bounding box center [597, 435] width 103 height 37
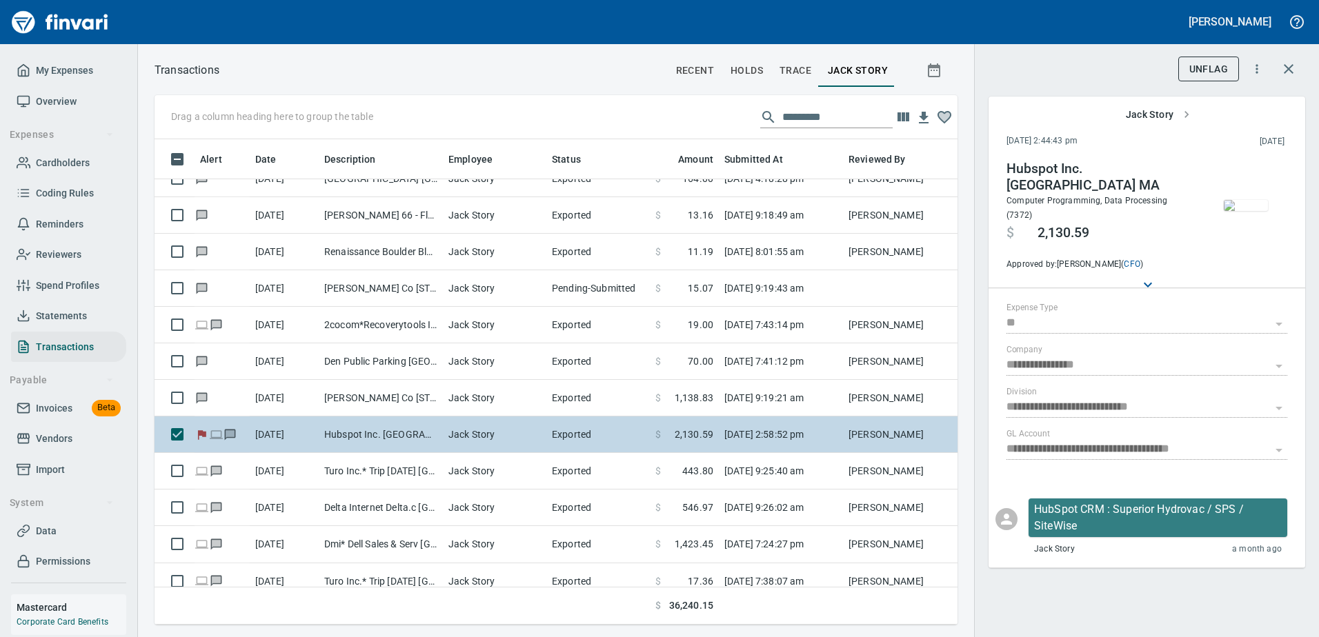
scroll to position [465, 782]
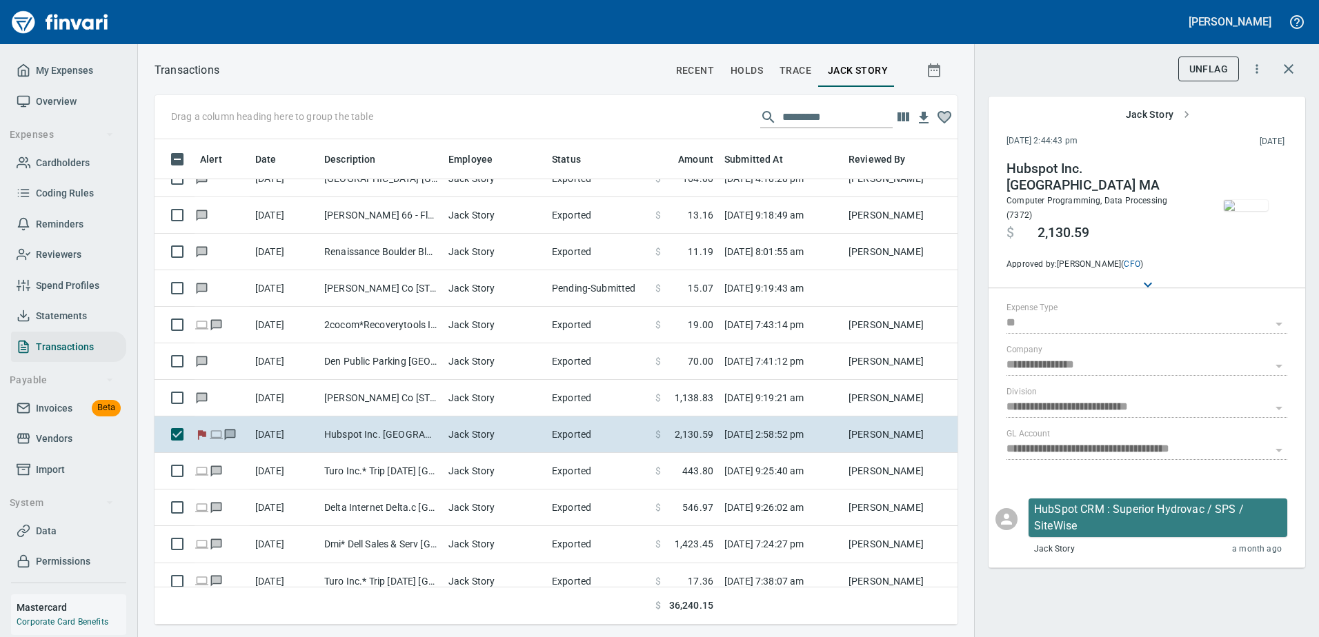
click at [1240, 203] on img "button" at bounding box center [1245, 205] width 44 height 11
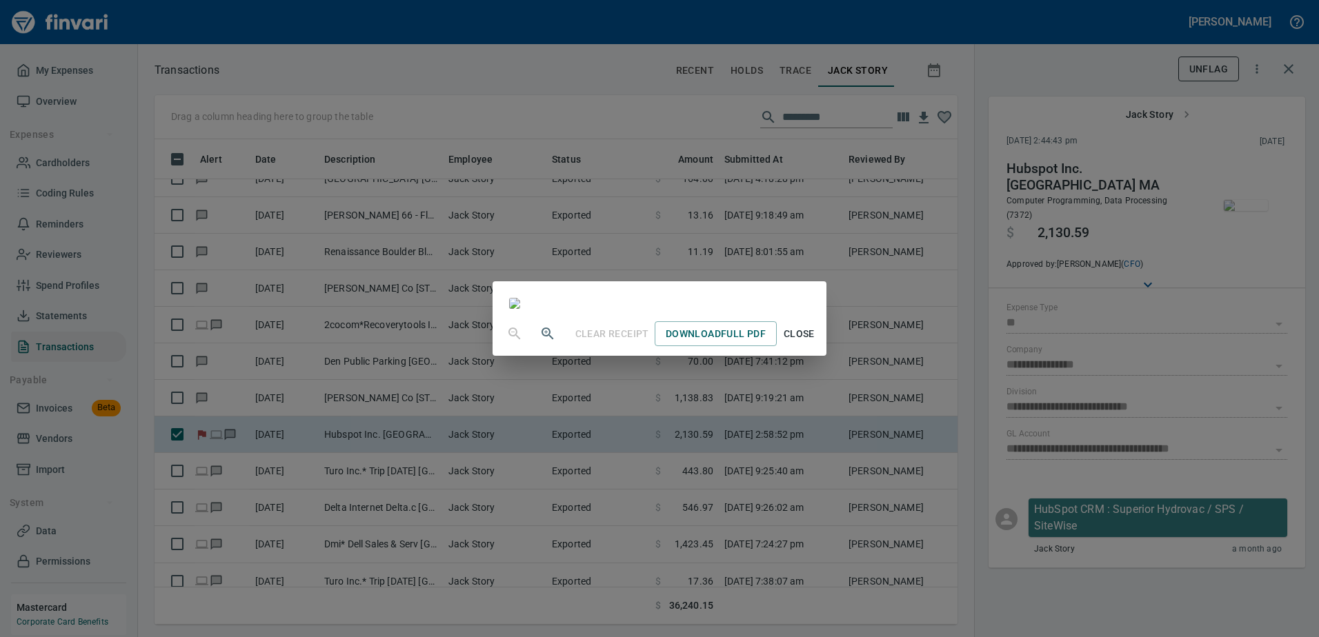
scroll to position [0, 0]
click at [815, 343] on span "Close" at bounding box center [798, 334] width 33 height 17
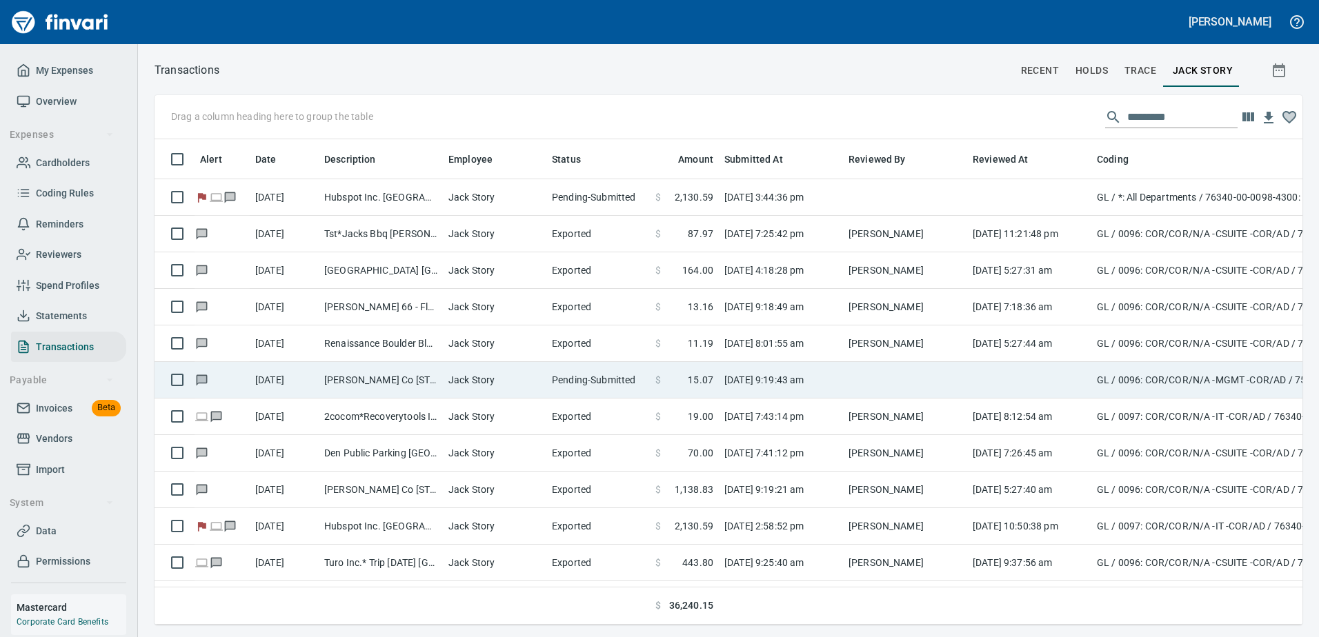
click at [593, 386] on td "Pending-Submitted" at bounding box center [597, 380] width 103 height 37
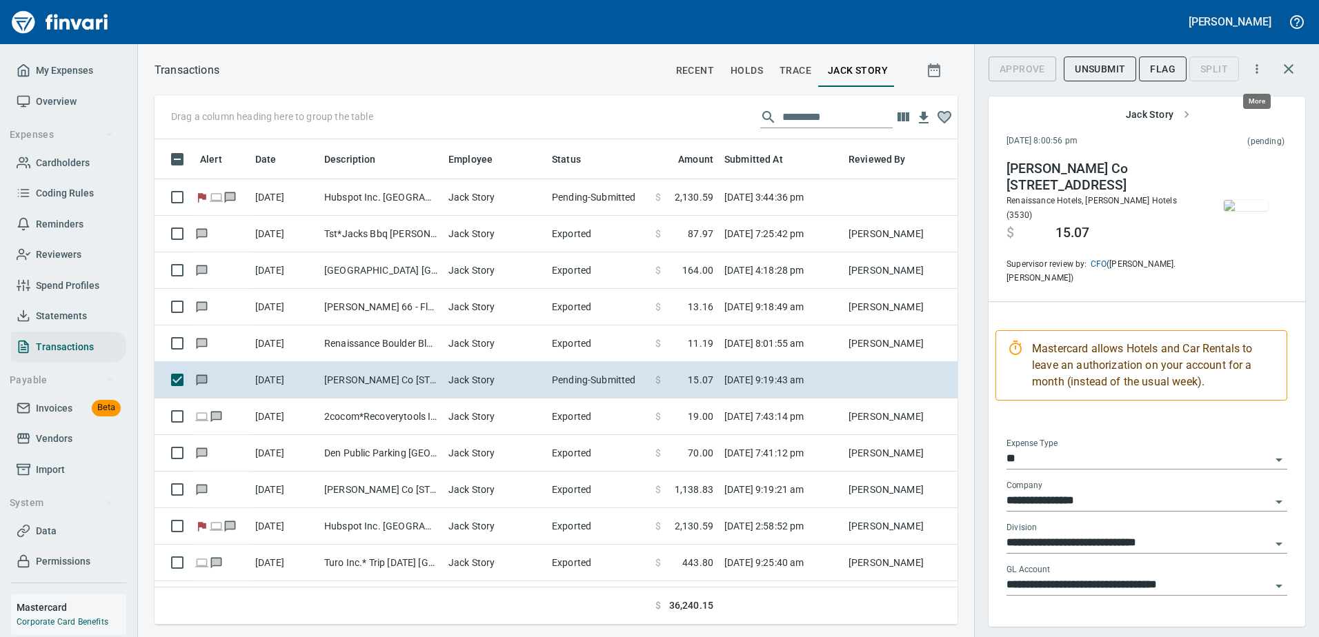
scroll to position [465, 782]
click at [1279, 72] on button "button" at bounding box center [1288, 68] width 33 height 33
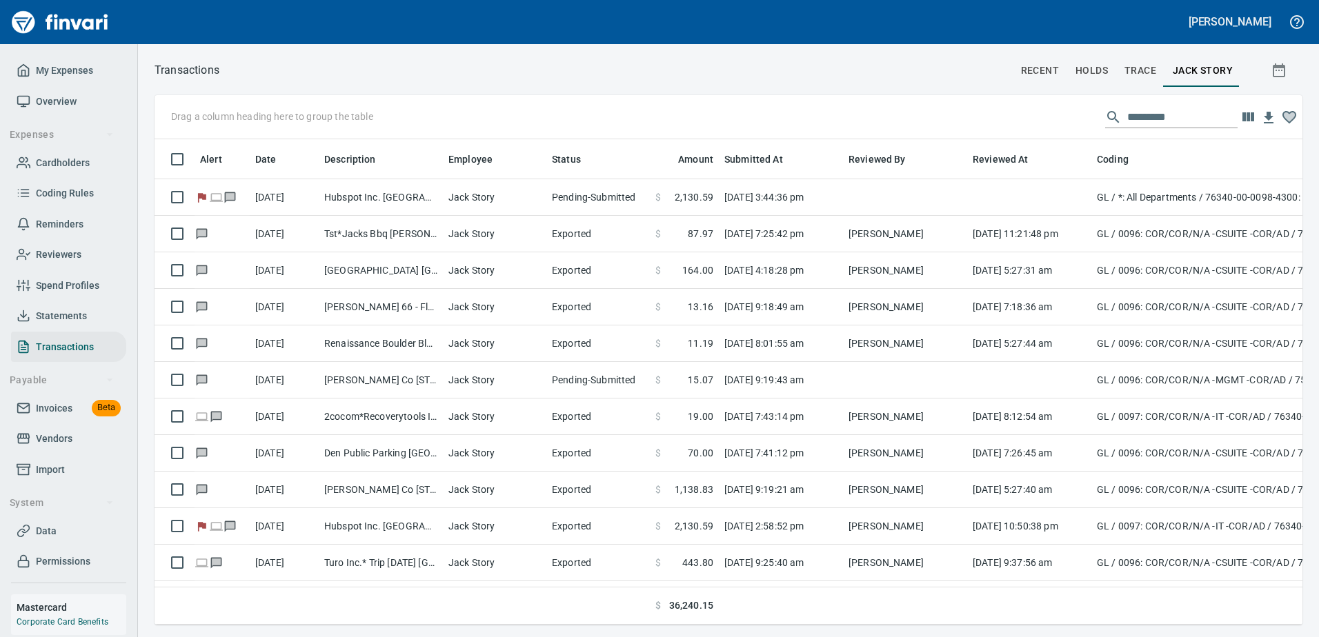
click at [759, 40] on div "[PERSON_NAME]" at bounding box center [659, 22] width 1319 height 44
